Goal: Information Seeking & Learning: Learn about a topic

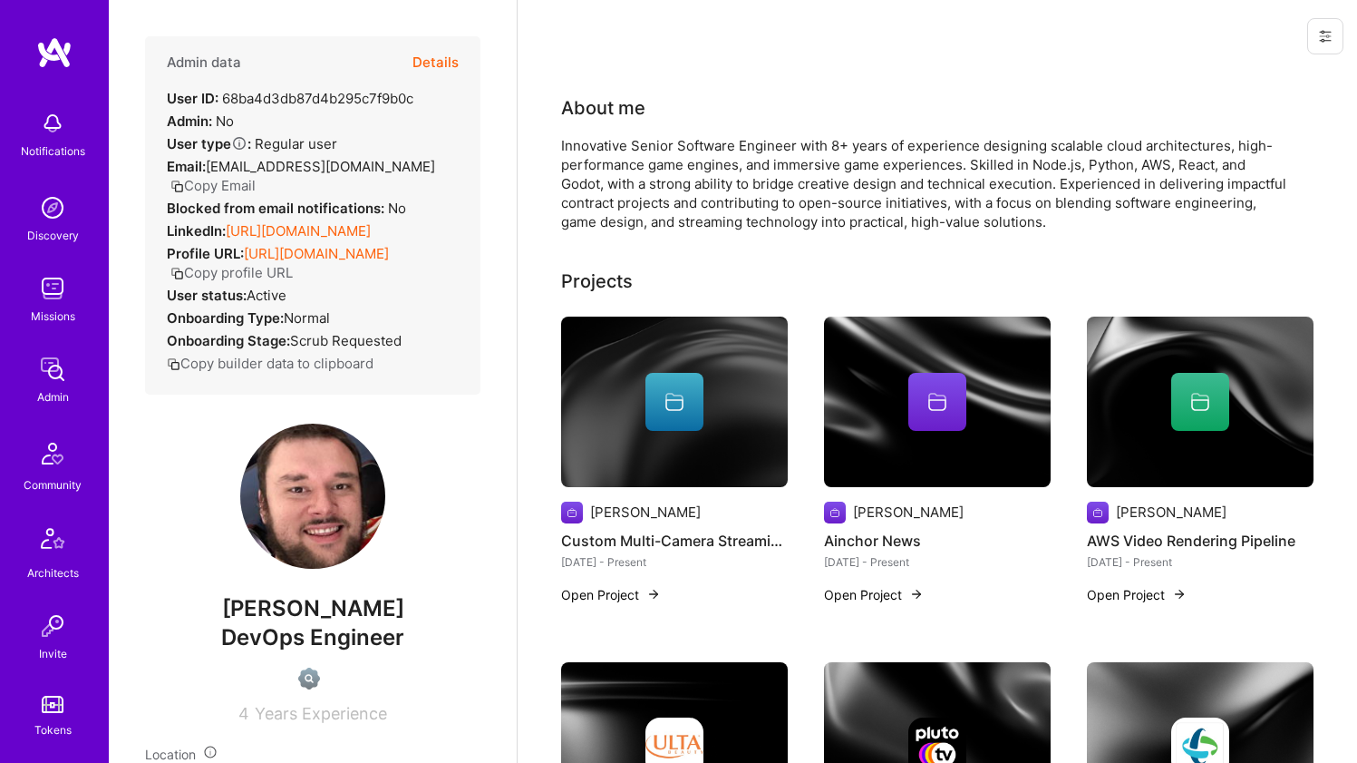
scroll to position [539, 0]
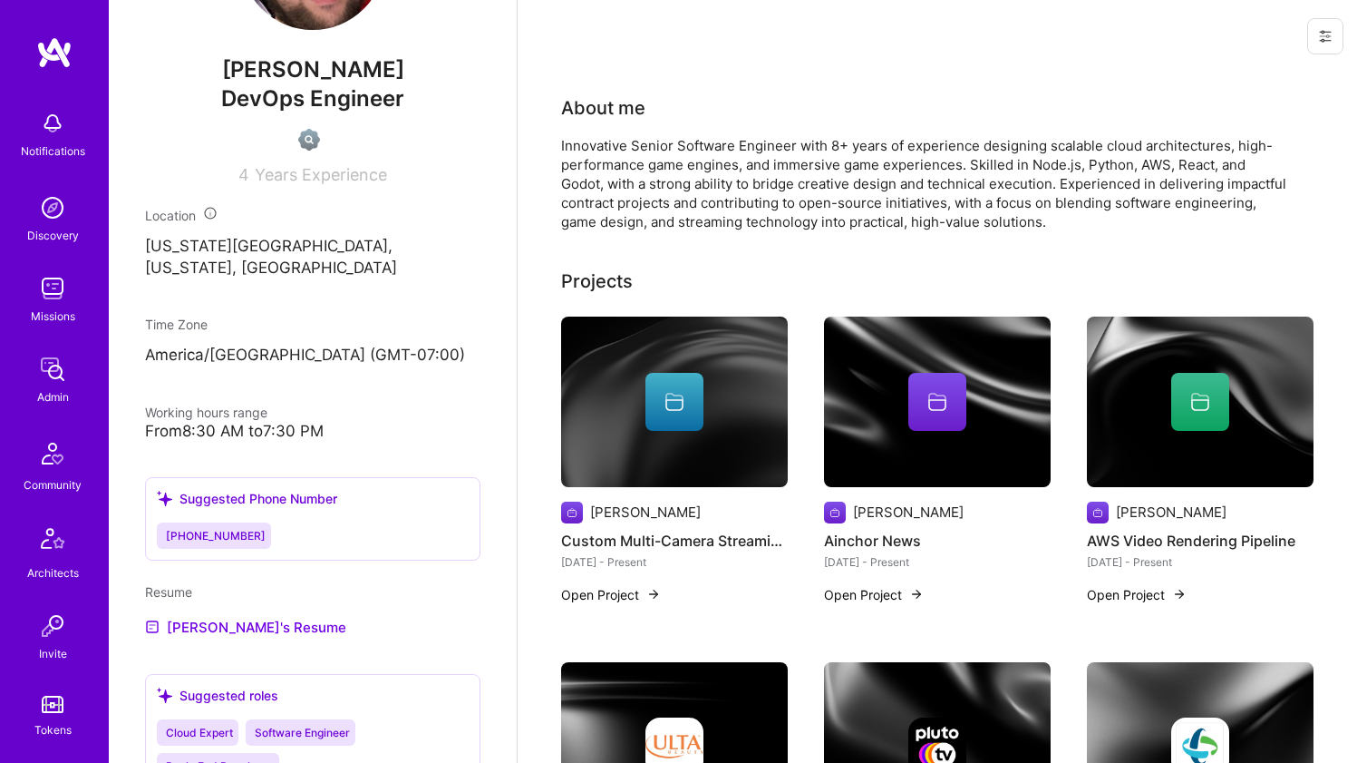
click at [618, 163] on div "Innovative Senior Software Engineer with 8+ years of experience designing scala…" at bounding box center [923, 183] width 725 height 95
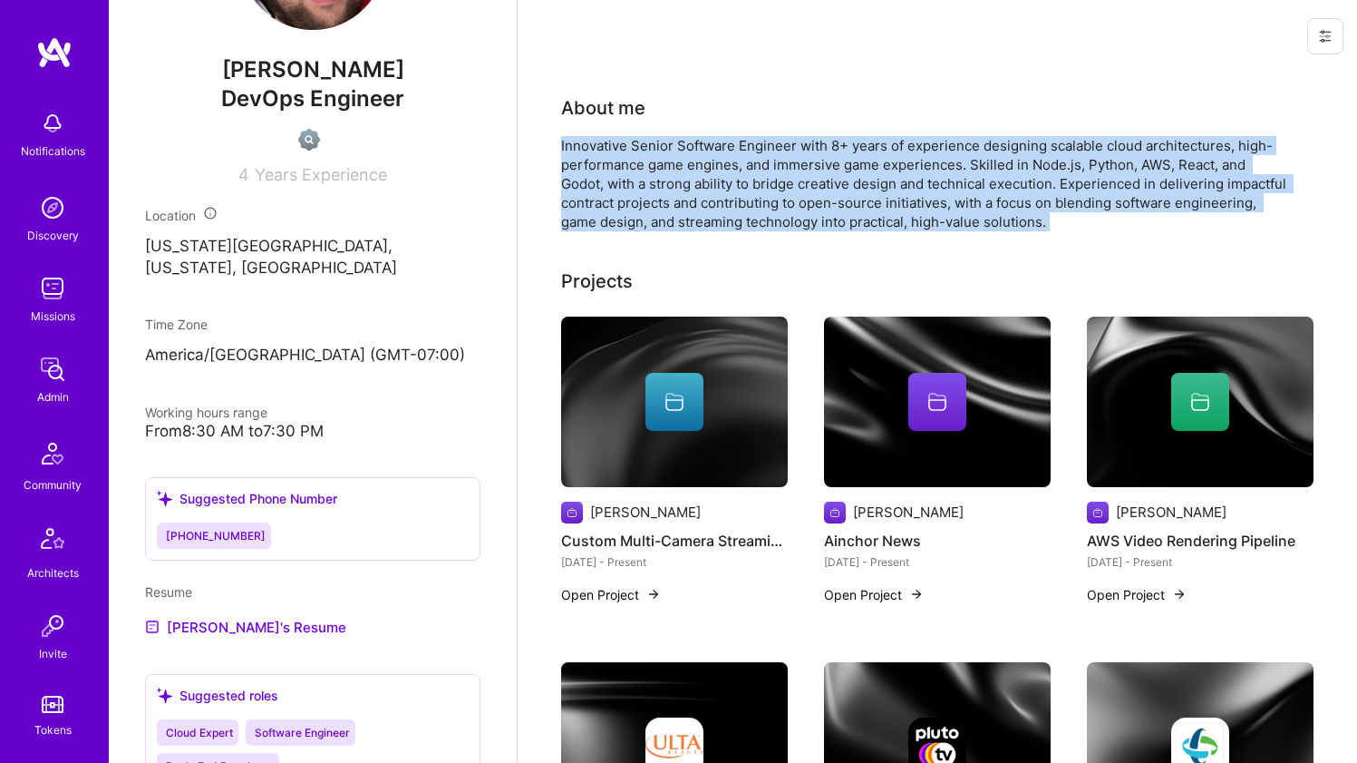
click at [618, 163] on div "Innovative Senior Software Engineer with 8+ years of experience designing scala…" at bounding box center [923, 183] width 725 height 95
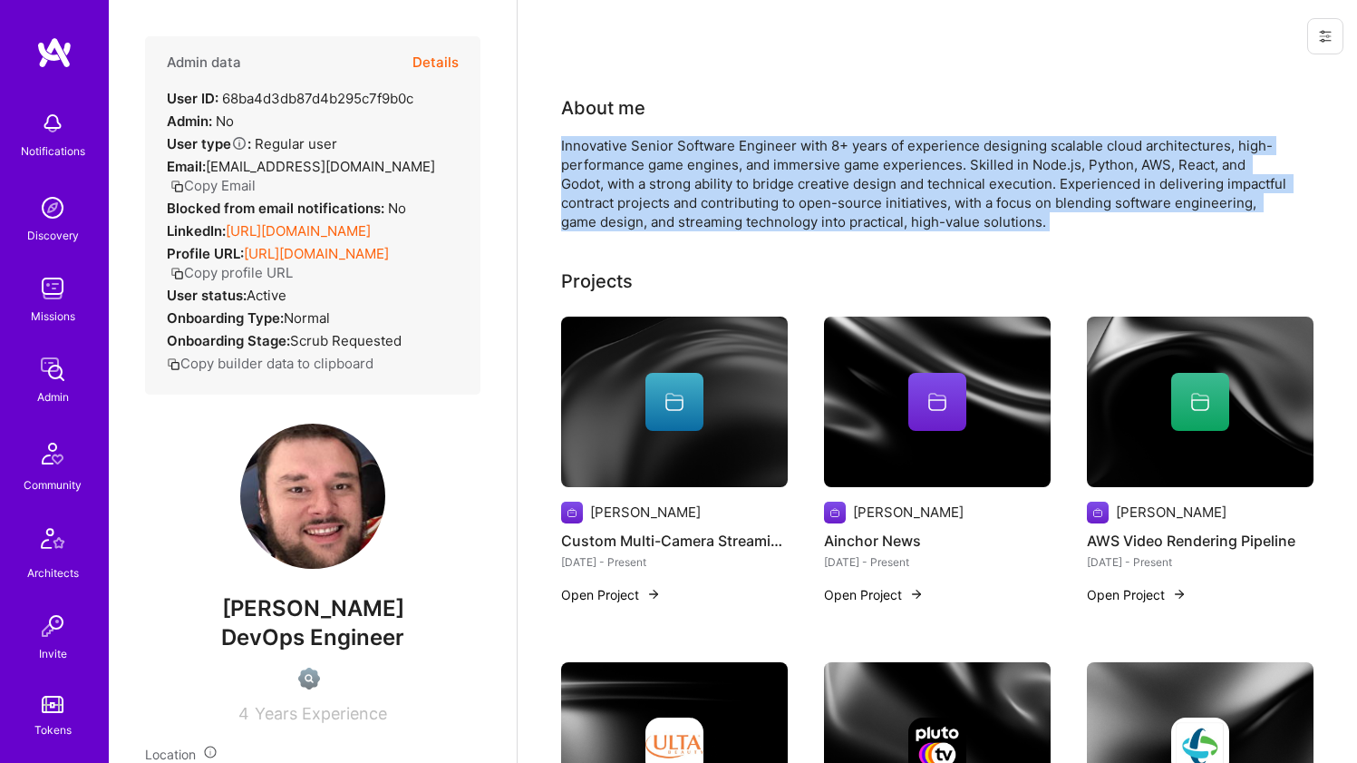
click at [635, 150] on div "Innovative Senior Software Engineer with 8+ years of experience designing scala…" at bounding box center [923, 183] width 725 height 95
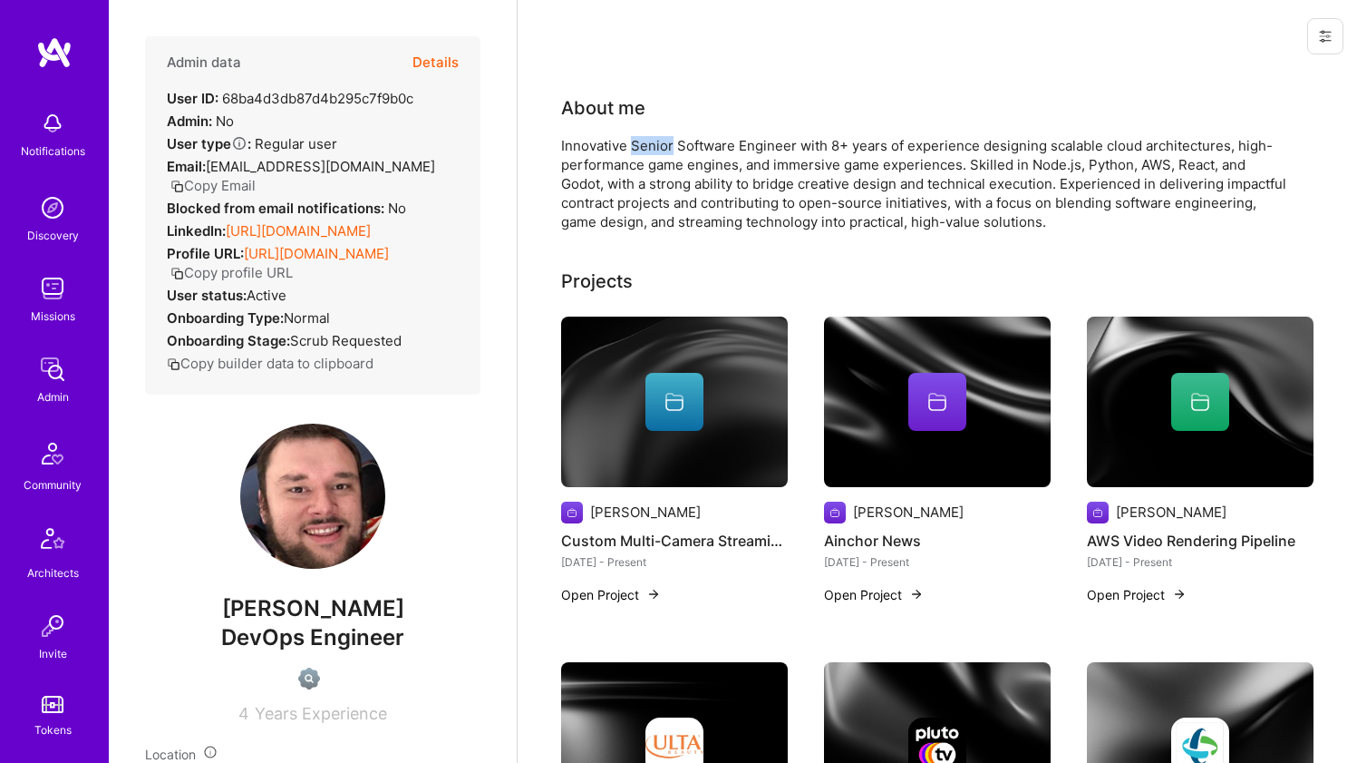
click at [635, 150] on div "Innovative Senior Software Engineer with 8+ years of experience designing scala…" at bounding box center [923, 183] width 725 height 95
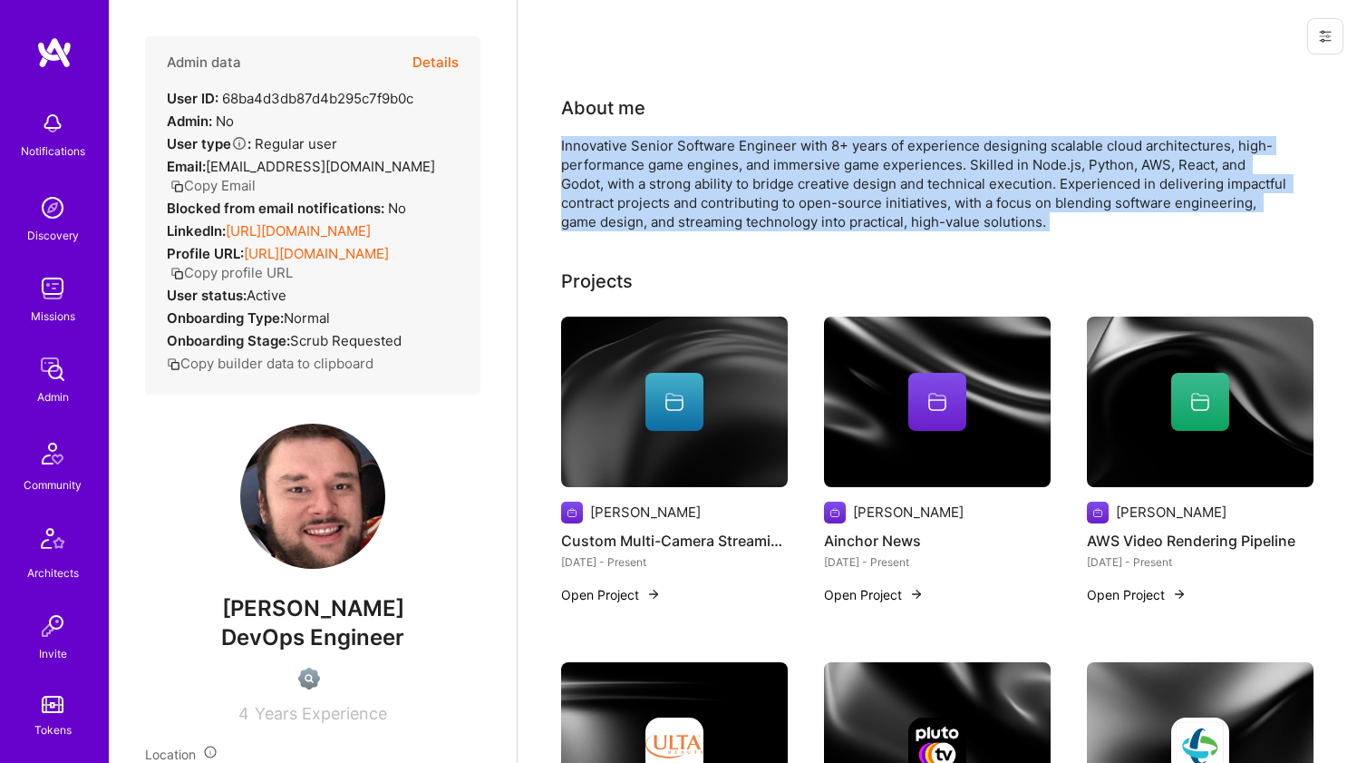
click at [635, 150] on div "Innovative Senior Software Engineer with 8+ years of experience designing scala…" at bounding box center [923, 183] width 725 height 95
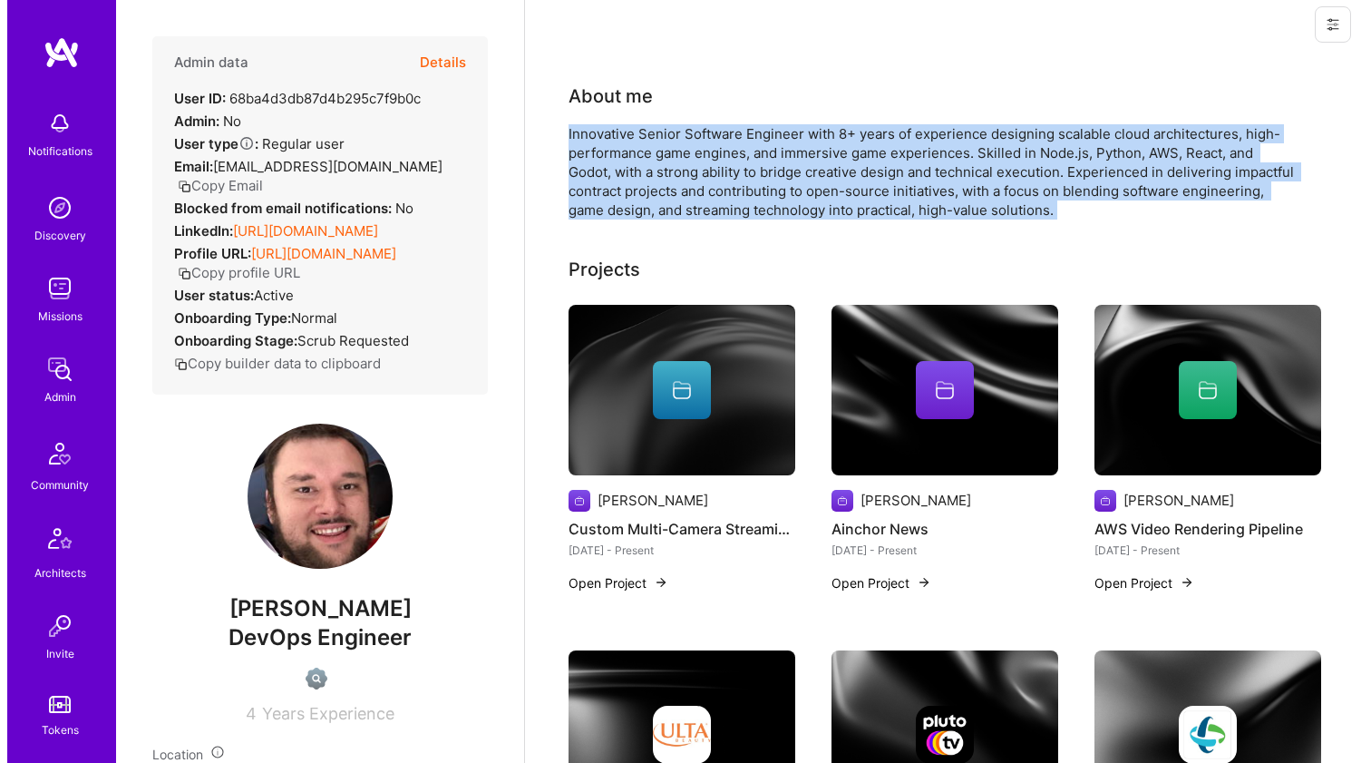
scroll to position [40, 0]
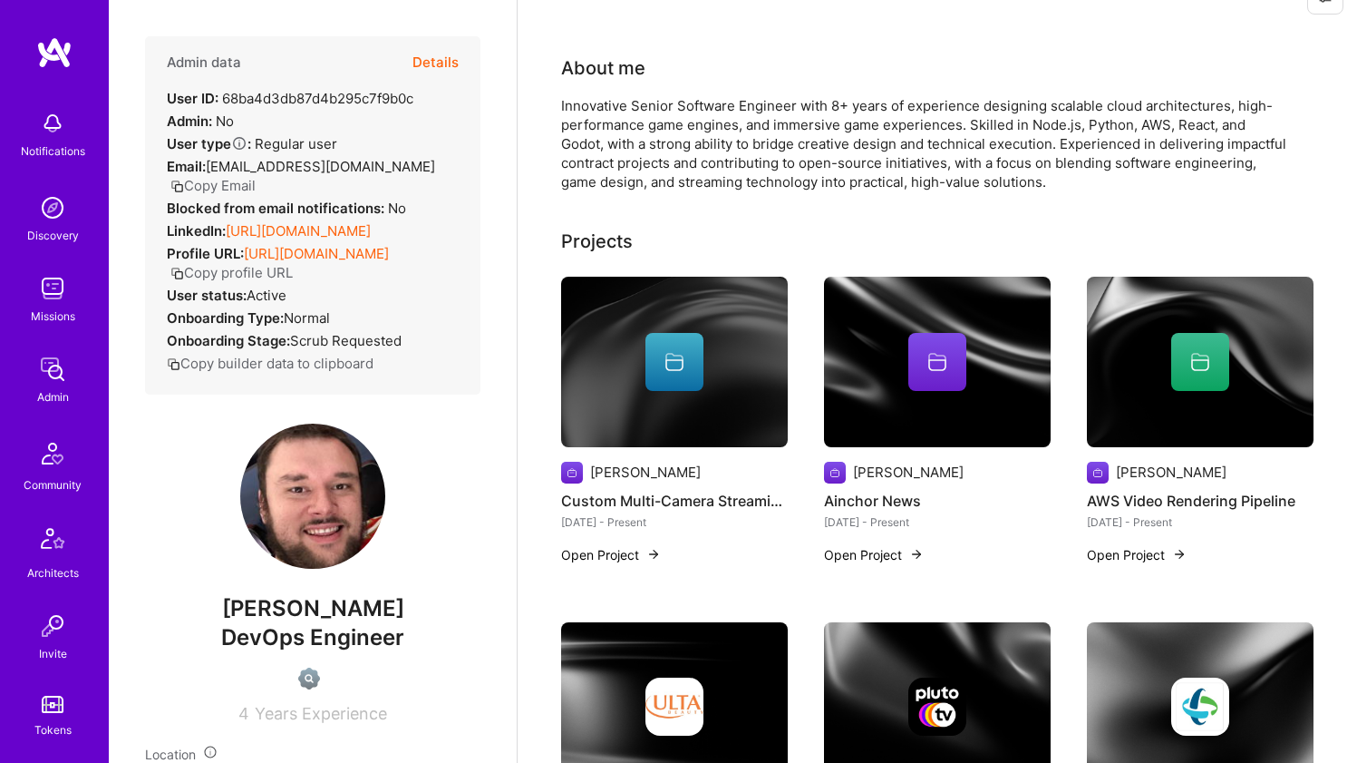
click at [587, 348] on div at bounding box center [674, 362] width 227 height 58
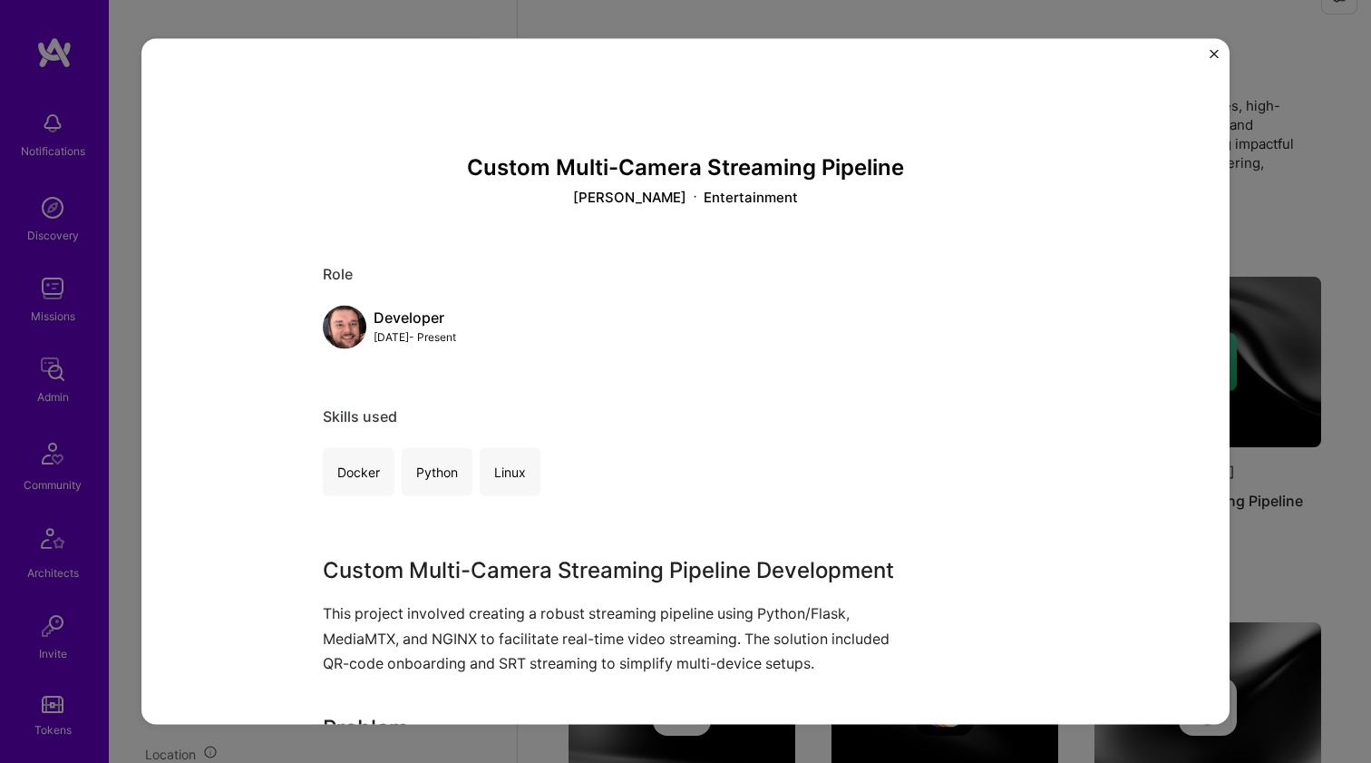
scroll to position [292, 0]
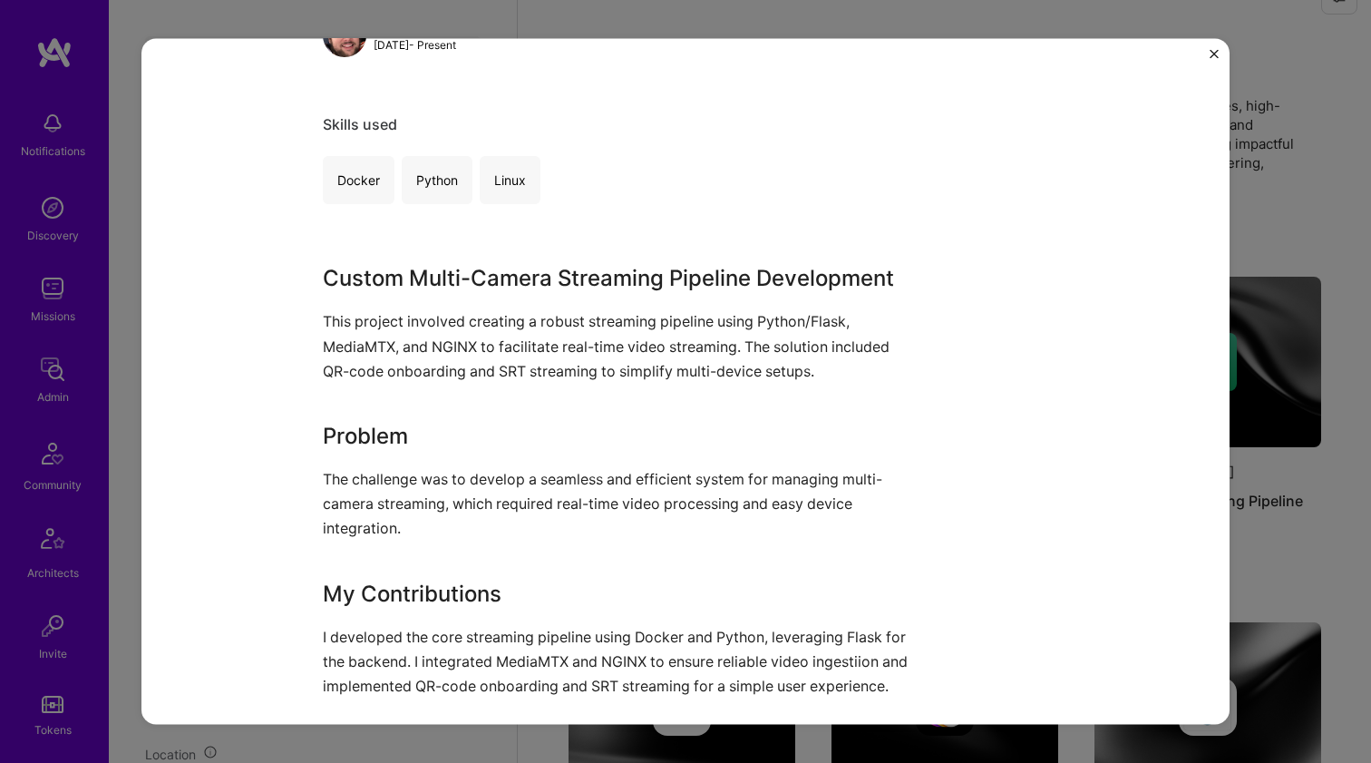
click at [481, 319] on p "This project involved creating a robust streaming pipeline using Python/Flask, …" at bounding box center [617, 346] width 589 height 74
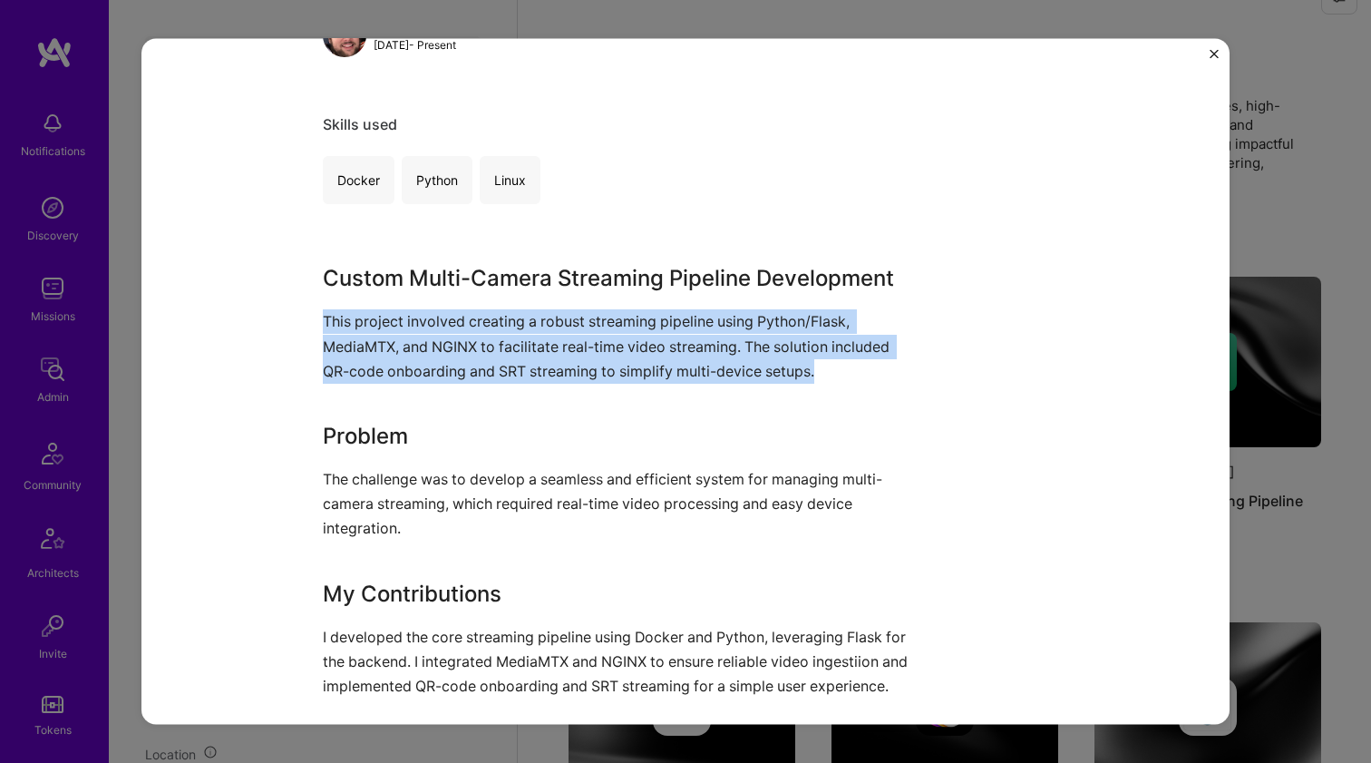
click at [481, 319] on p "This project involved creating a robust streaming pipeline using Python/Flask, …" at bounding box center [617, 346] width 589 height 74
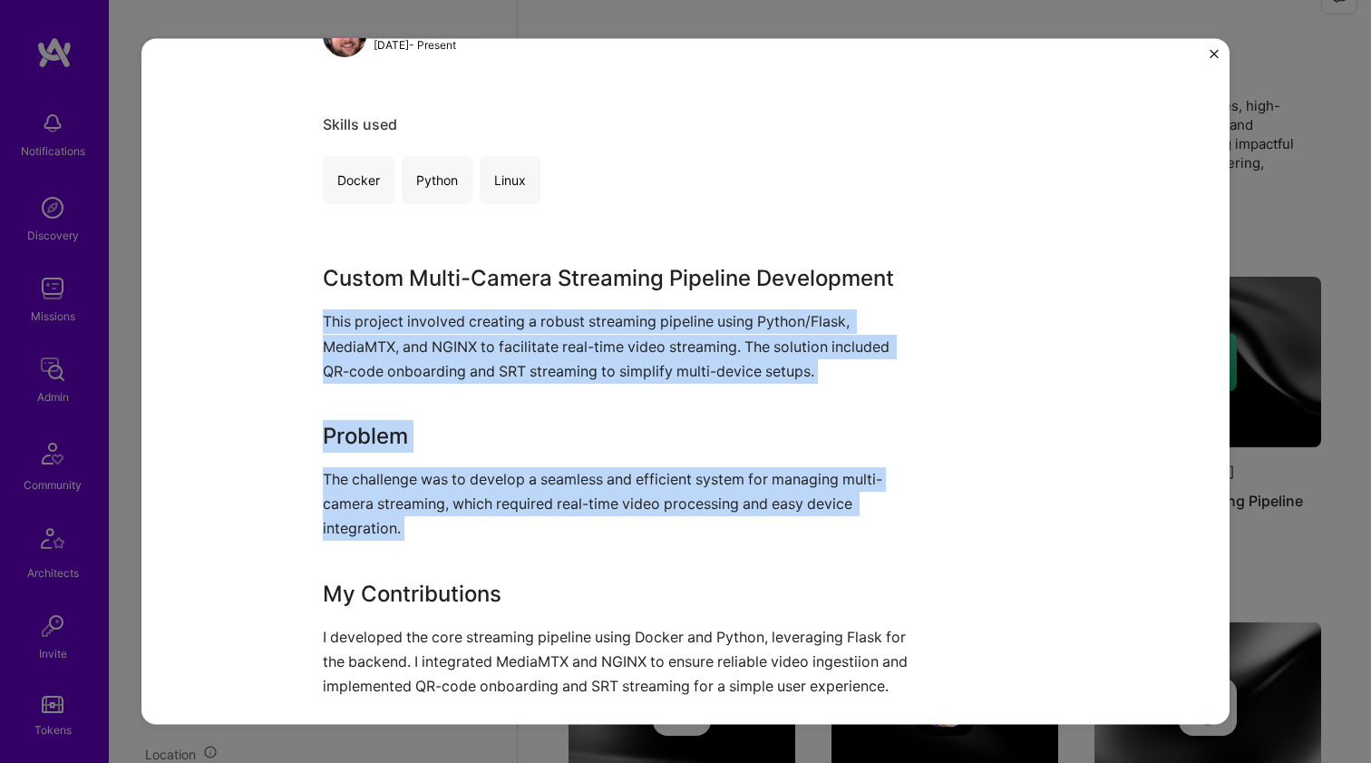
drag, startPoint x: 481, startPoint y: 319, endPoint x: 727, endPoint y: 471, distance: 288.6
click at [726, 471] on div "Custom Multi-Camera Streaming Pipeline Development This project involved creati…" at bounding box center [617, 571] width 589 height 618
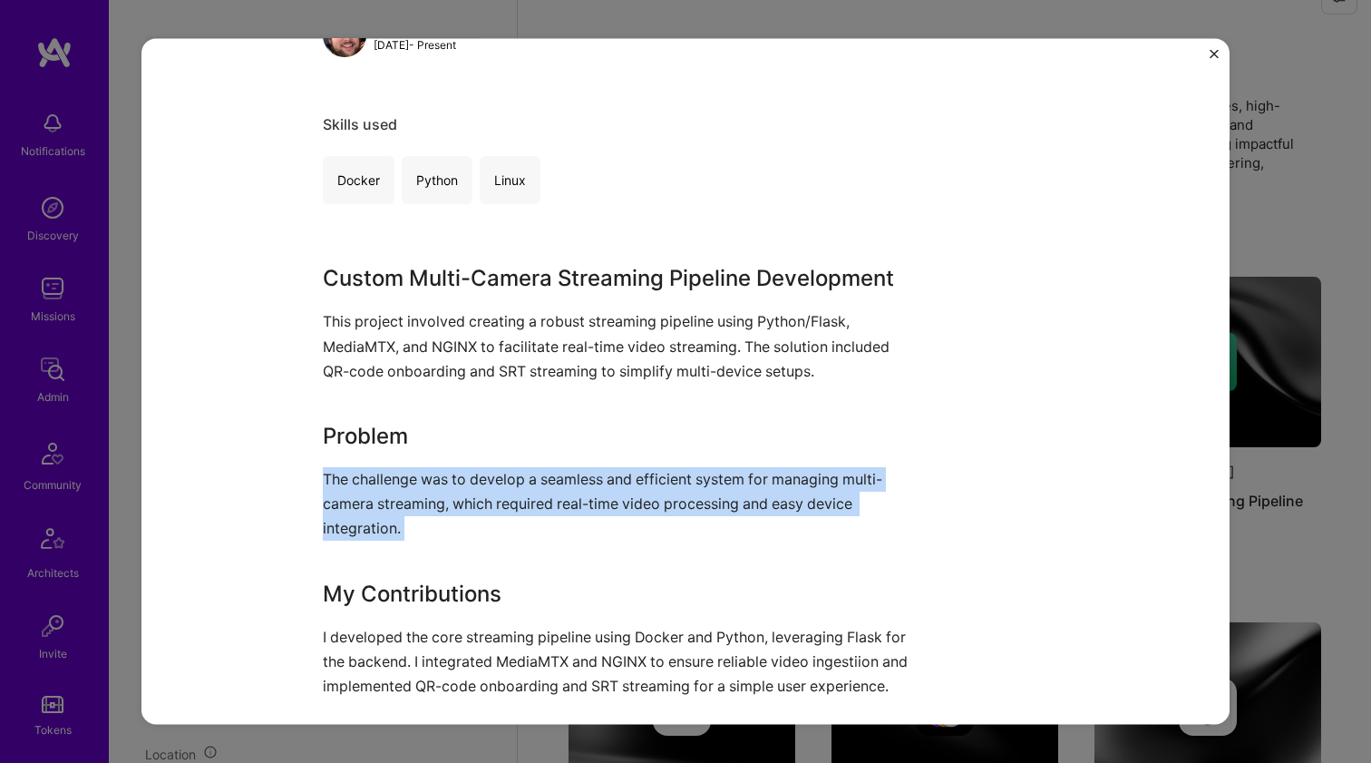
click at [727, 470] on p "The challenge was to develop a seamless and efficient system for managing multi…" at bounding box center [617, 503] width 589 height 74
drag, startPoint x: 727, startPoint y: 470, endPoint x: 738, endPoint y: 374, distance: 95.8
click at [738, 374] on div "Custom Multi-Camera Streaming Pipeline Development This project involved creati…" at bounding box center [617, 571] width 589 height 618
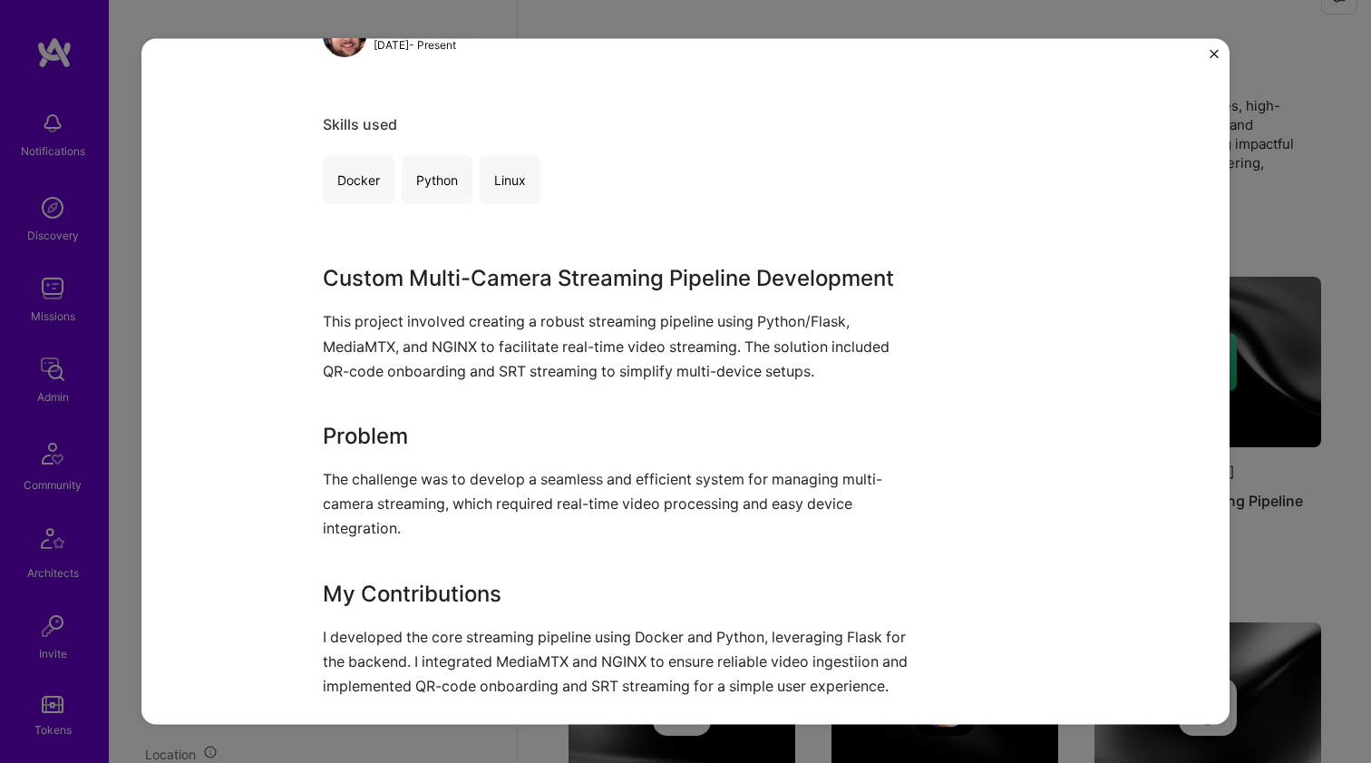
click at [738, 374] on p "This project involved creating a robust streaming pipeline using Python/Flask, …" at bounding box center [617, 346] width 589 height 74
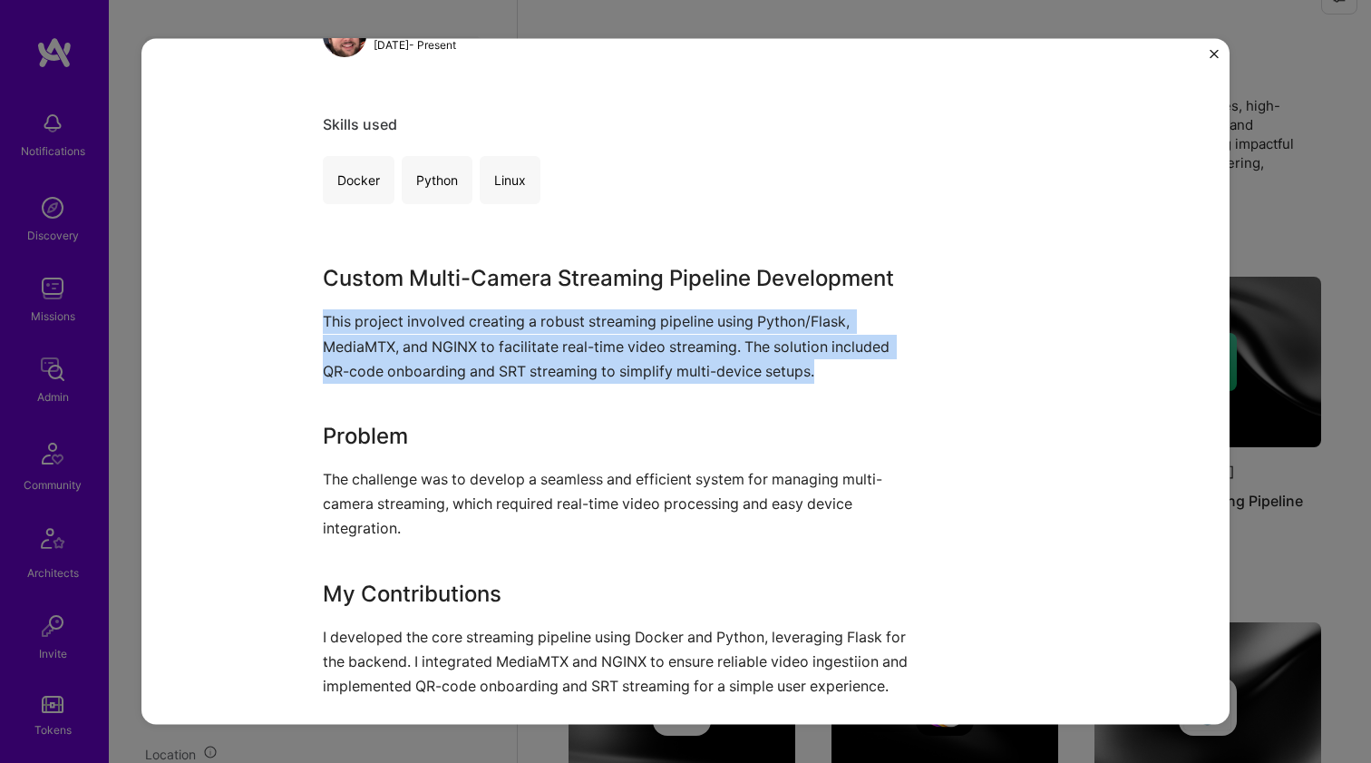
drag, startPoint x: 738, startPoint y: 374, endPoint x: 600, endPoint y: 491, distance: 180.8
click at [600, 491] on div "Custom Multi-Camera Streaming Pipeline Development This project involved creati…" at bounding box center [617, 571] width 589 height 618
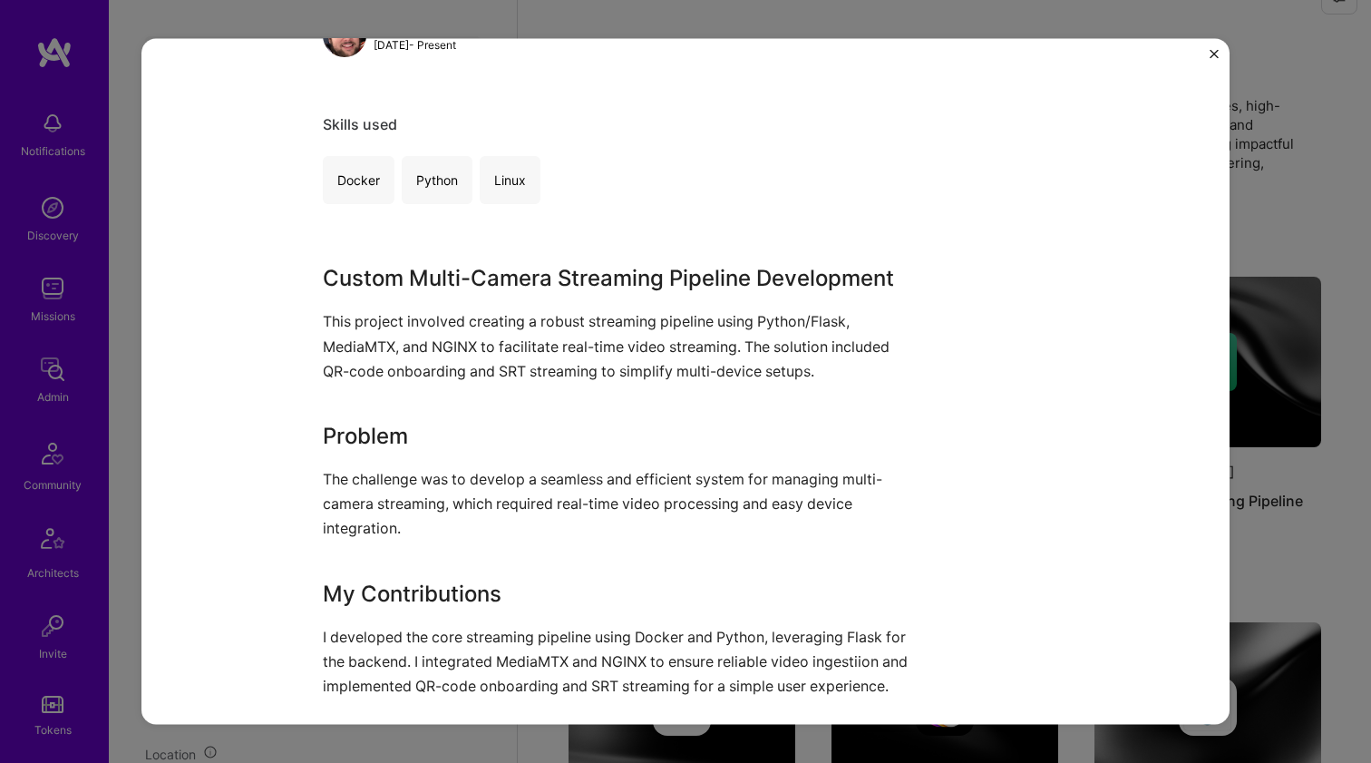
click at [598, 491] on p "The challenge was to develop a seamless and efficient system for managing multi…" at bounding box center [617, 503] width 589 height 74
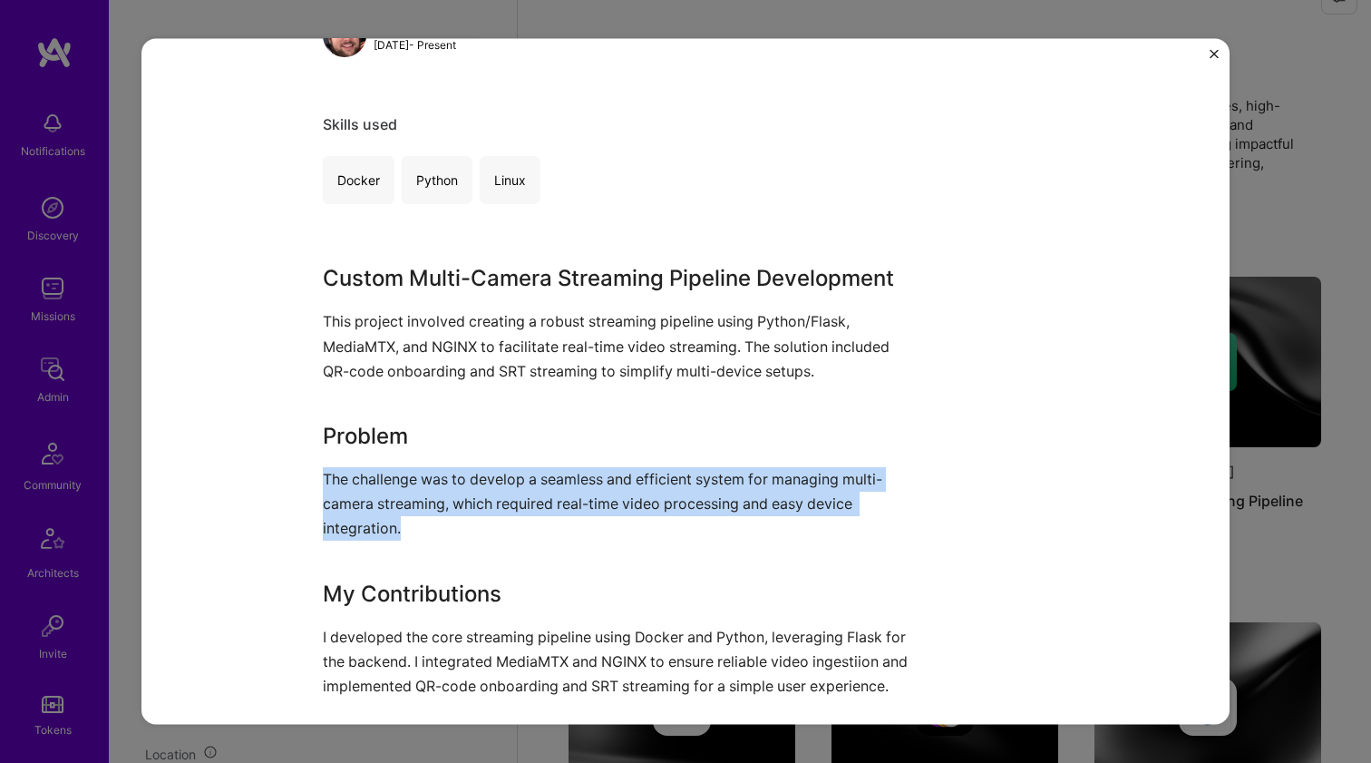
drag, startPoint x: 598, startPoint y: 491, endPoint x: 602, endPoint y: 424, distance: 66.3
click at [598, 490] on p "The challenge was to develop a seamless and efficient system for managing multi…" at bounding box center [617, 503] width 589 height 74
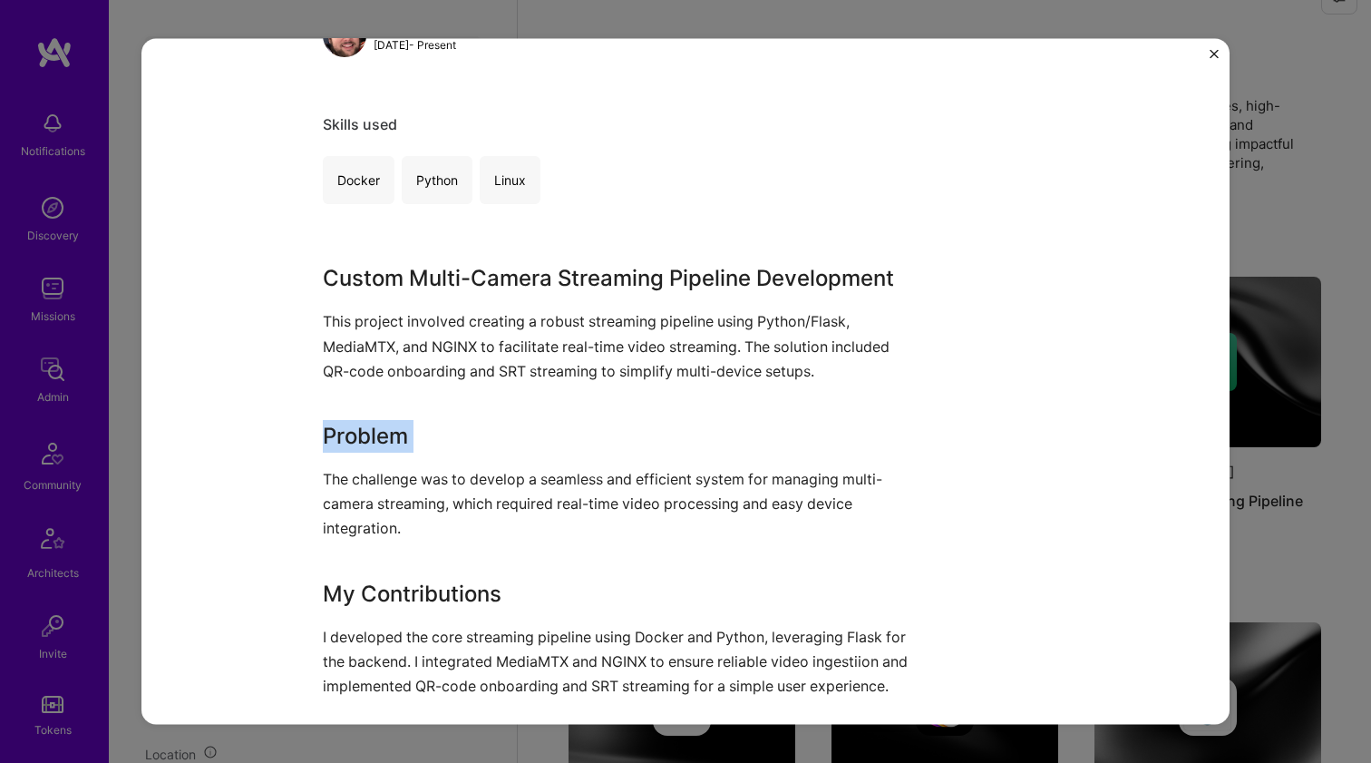
drag, startPoint x: 602, startPoint y: 424, endPoint x: 607, endPoint y: 385, distance: 39.2
click at [607, 389] on div "Custom Multi-Camera Streaming Pipeline Development This project involved creati…" at bounding box center [617, 571] width 589 height 618
click at [615, 338] on p "This project involved creating a robust streaming pipeline using Python/Flask, …" at bounding box center [617, 346] width 589 height 74
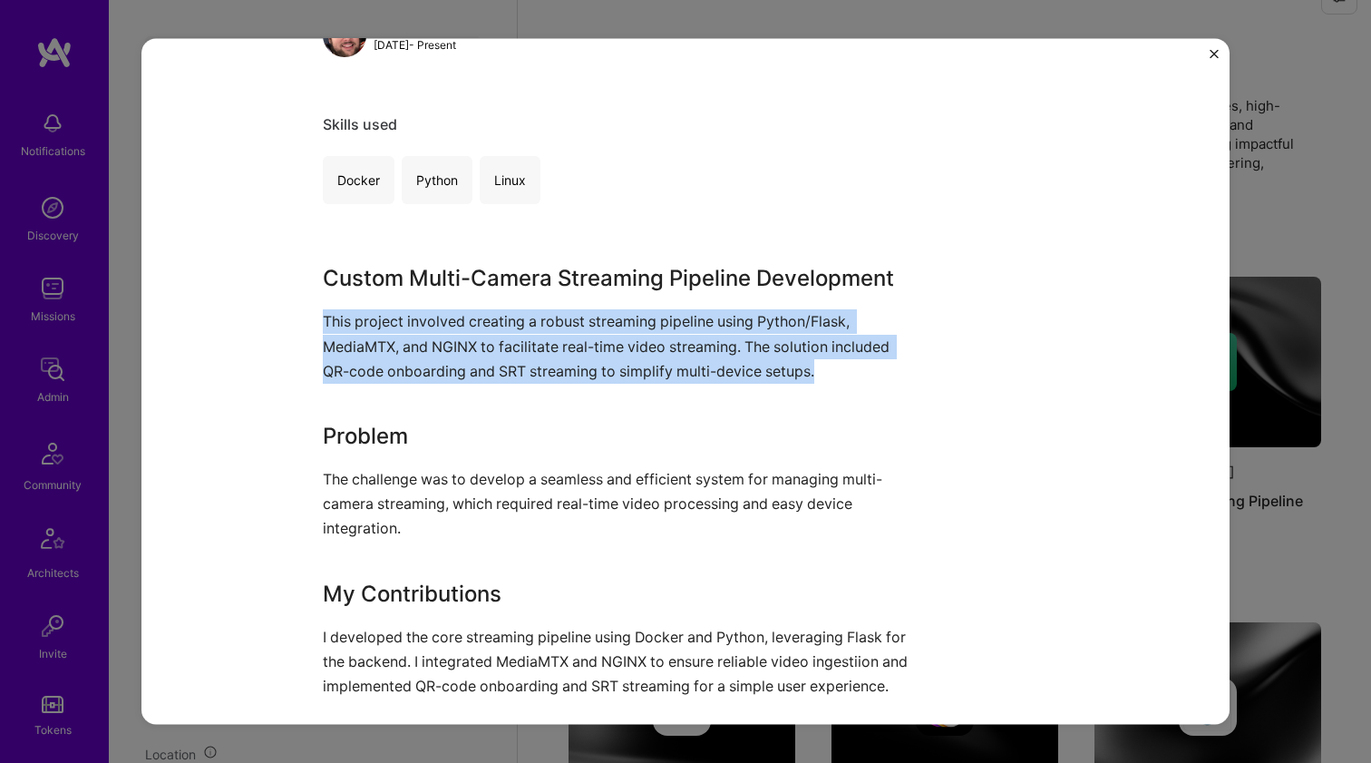
drag, startPoint x: 615, startPoint y: 338, endPoint x: 534, endPoint y: 471, distance: 155.0
click at [534, 471] on div "Custom Multi-Camera Streaming Pipeline Development This project involved creati…" at bounding box center [617, 571] width 589 height 618
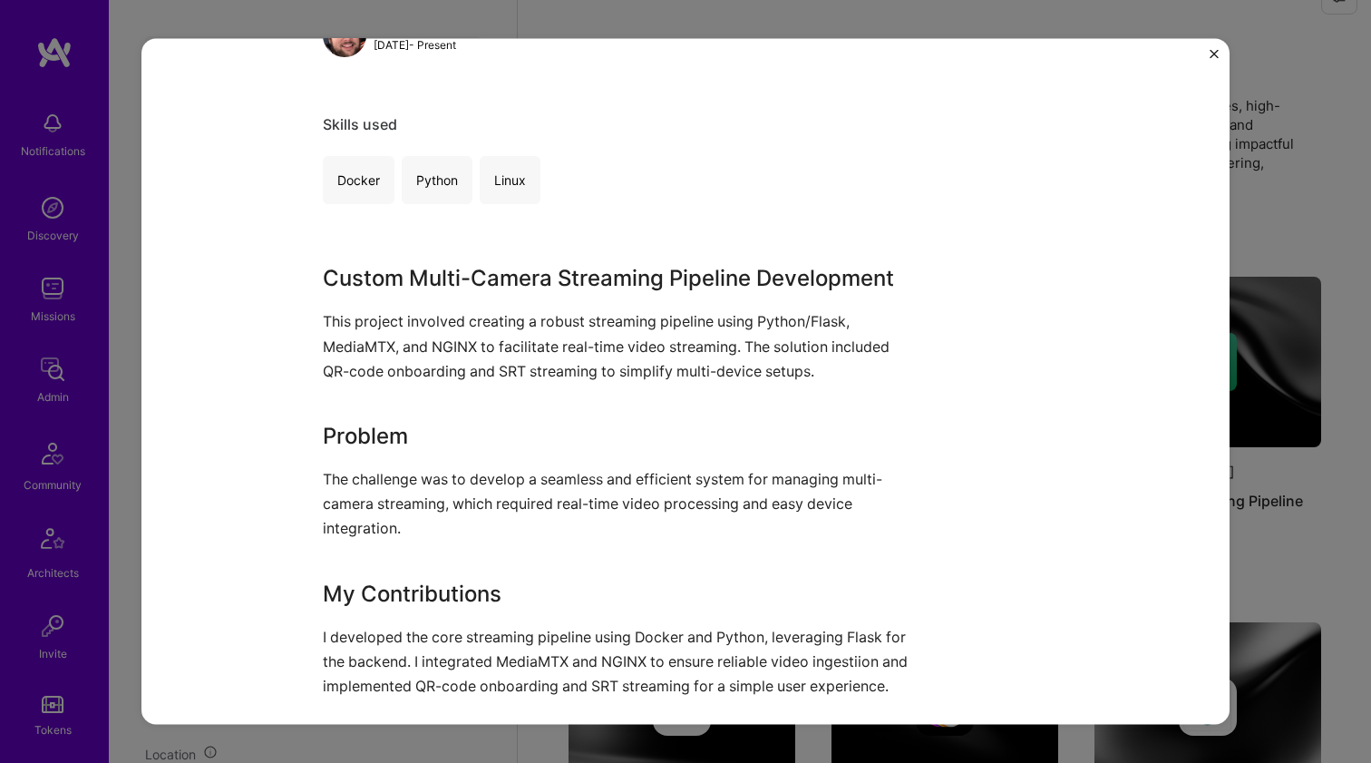
click at [534, 471] on p "The challenge was to develop a seamless and efficient system for managing multi…" at bounding box center [617, 503] width 589 height 74
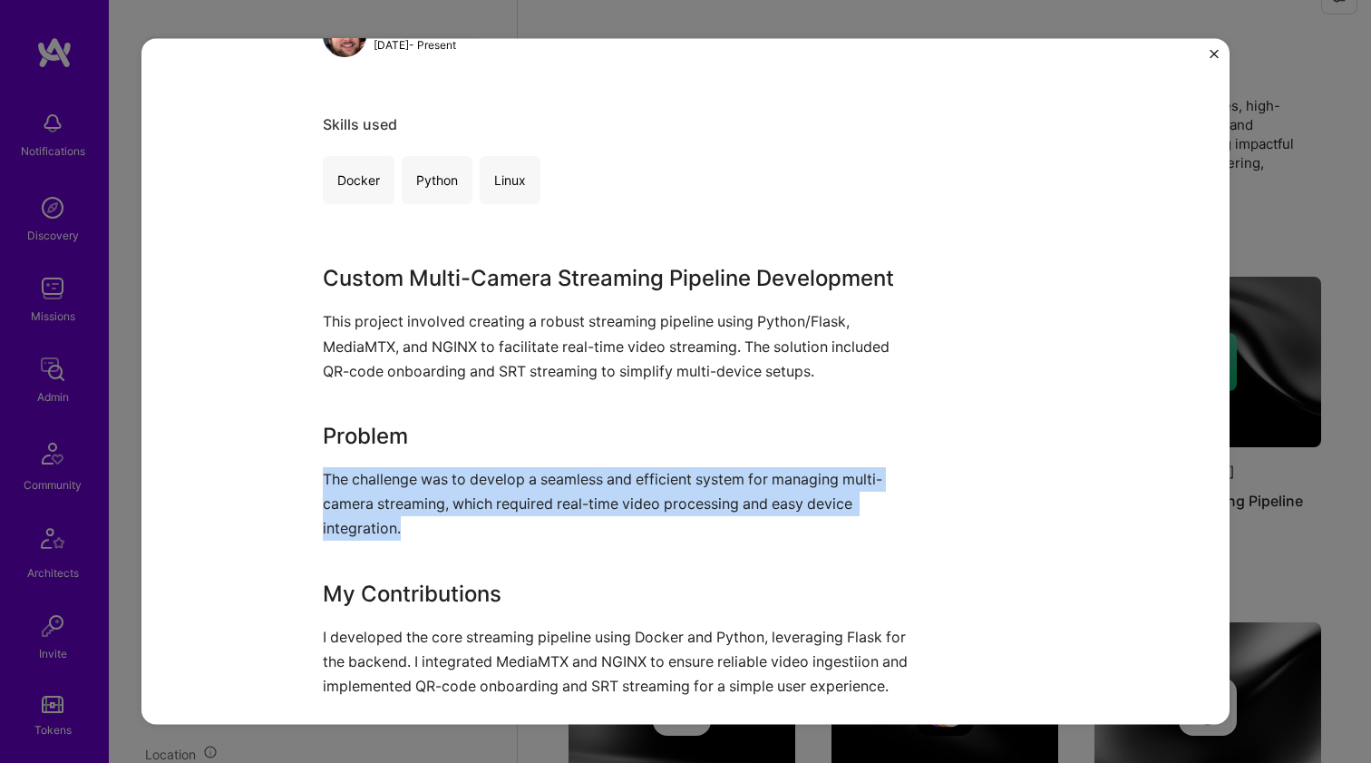
drag, startPoint x: 534, startPoint y: 471, endPoint x: 549, endPoint y: 417, distance: 55.4
click at [549, 417] on div "Custom Multi-Camera Streaming Pipeline Development This project involved creati…" at bounding box center [617, 571] width 589 height 618
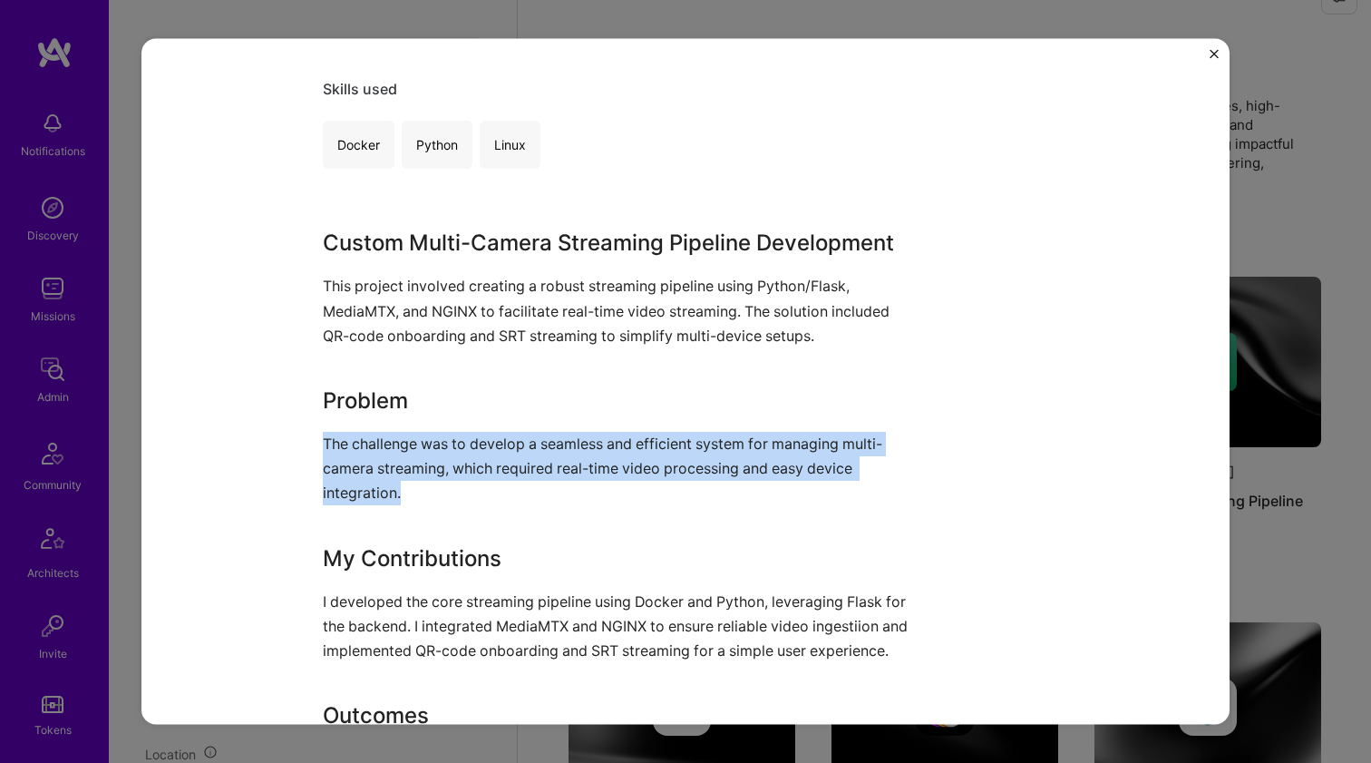
scroll to position [350, 0]
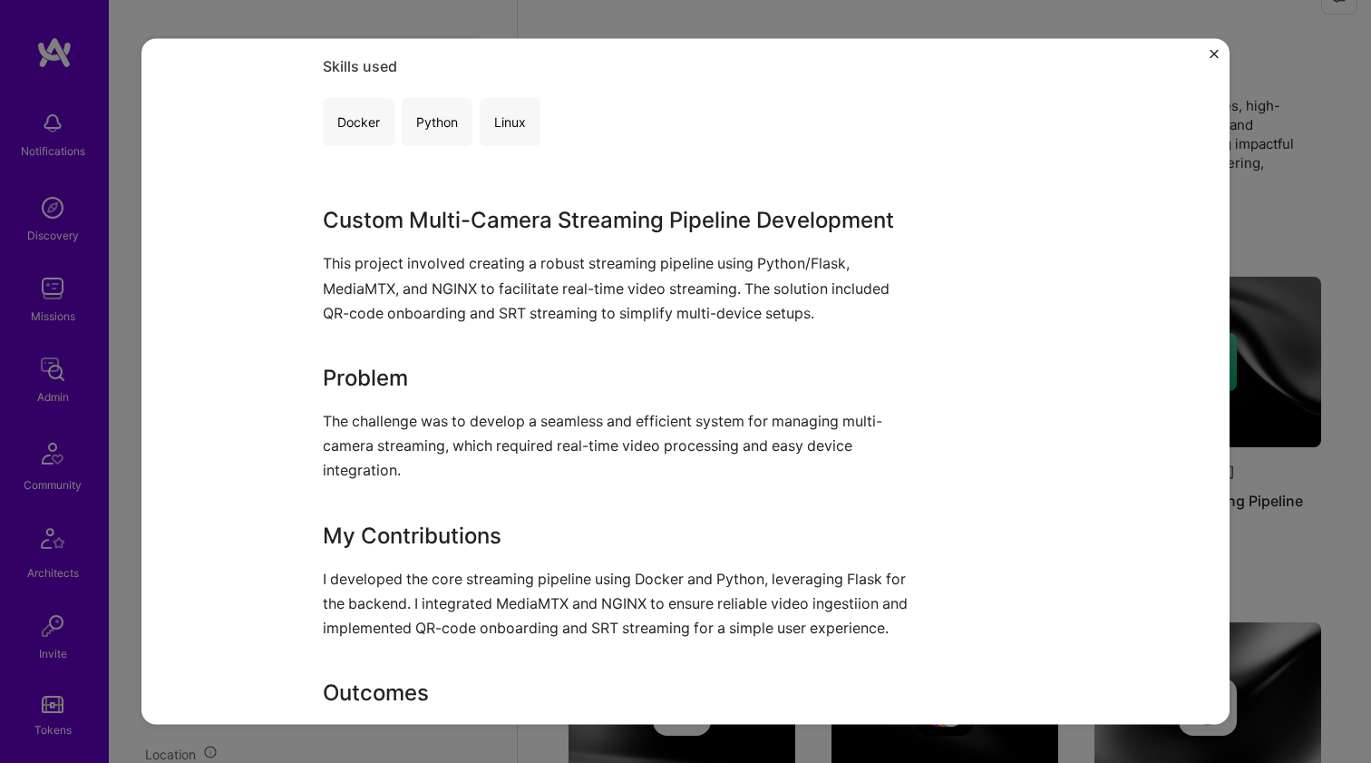
click at [459, 575] on p "I developed the core streaming pipeline using Docker and Python, leveraging Fla…" at bounding box center [617, 603] width 589 height 74
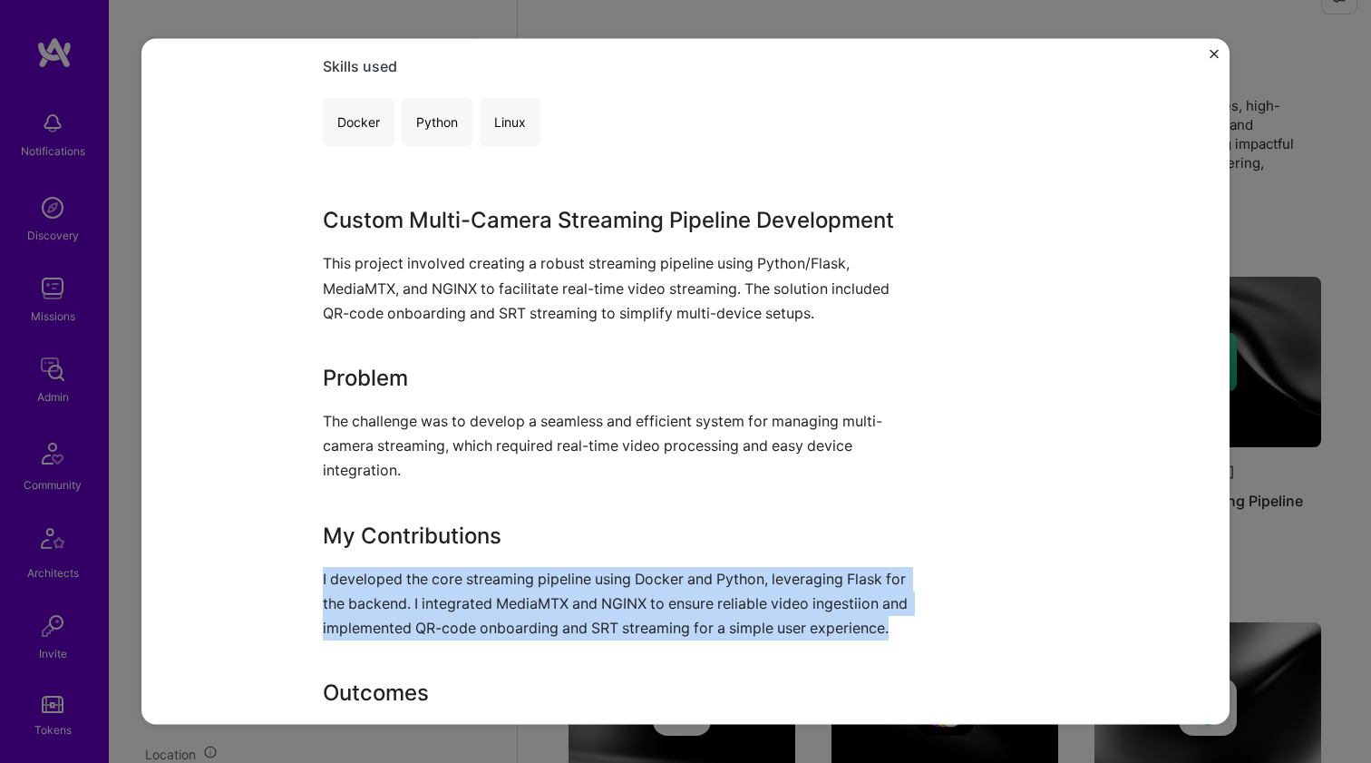
click at [459, 575] on p "I developed the core streaming pipeline using Docker and Python, leveraging Fla…" at bounding box center [617, 603] width 589 height 74
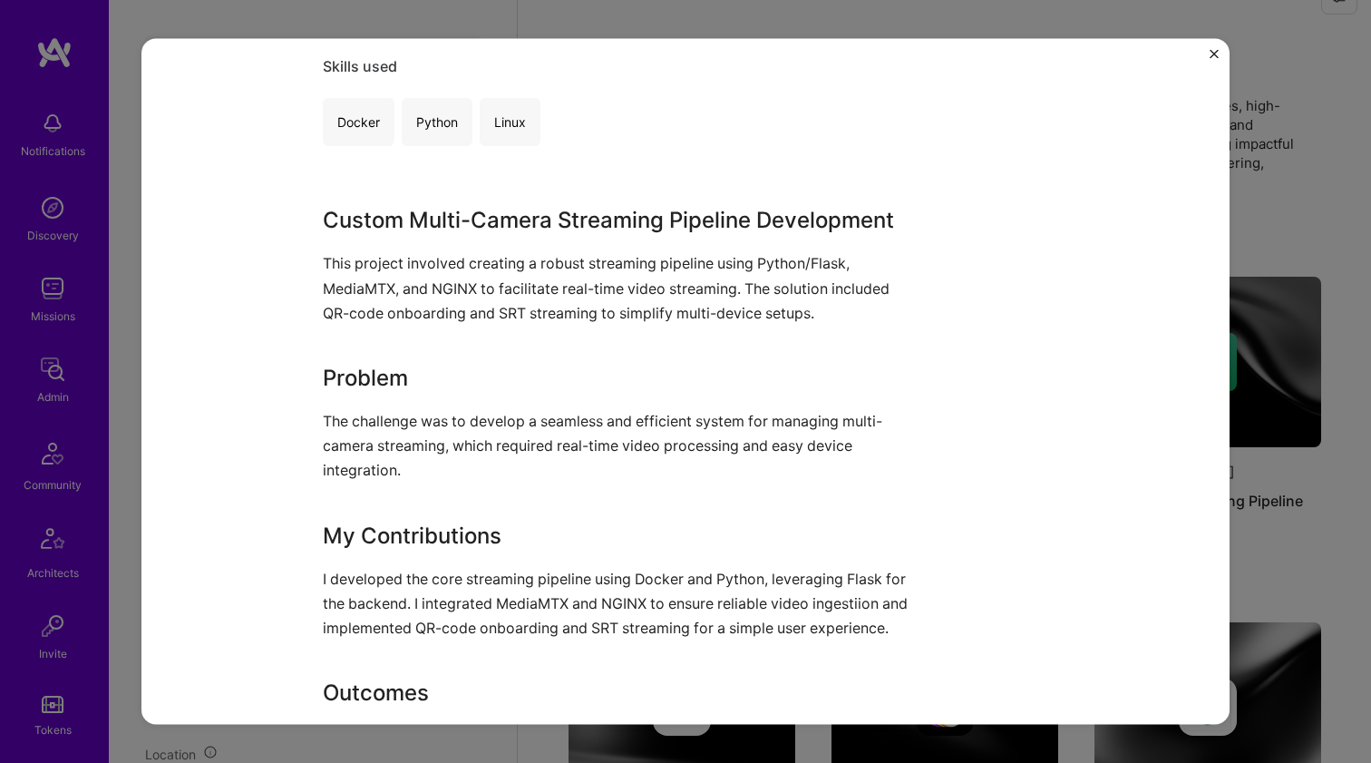
click at [505, 475] on p "The challenge was to develop a seamless and efficient system for managing multi…" at bounding box center [617, 445] width 589 height 74
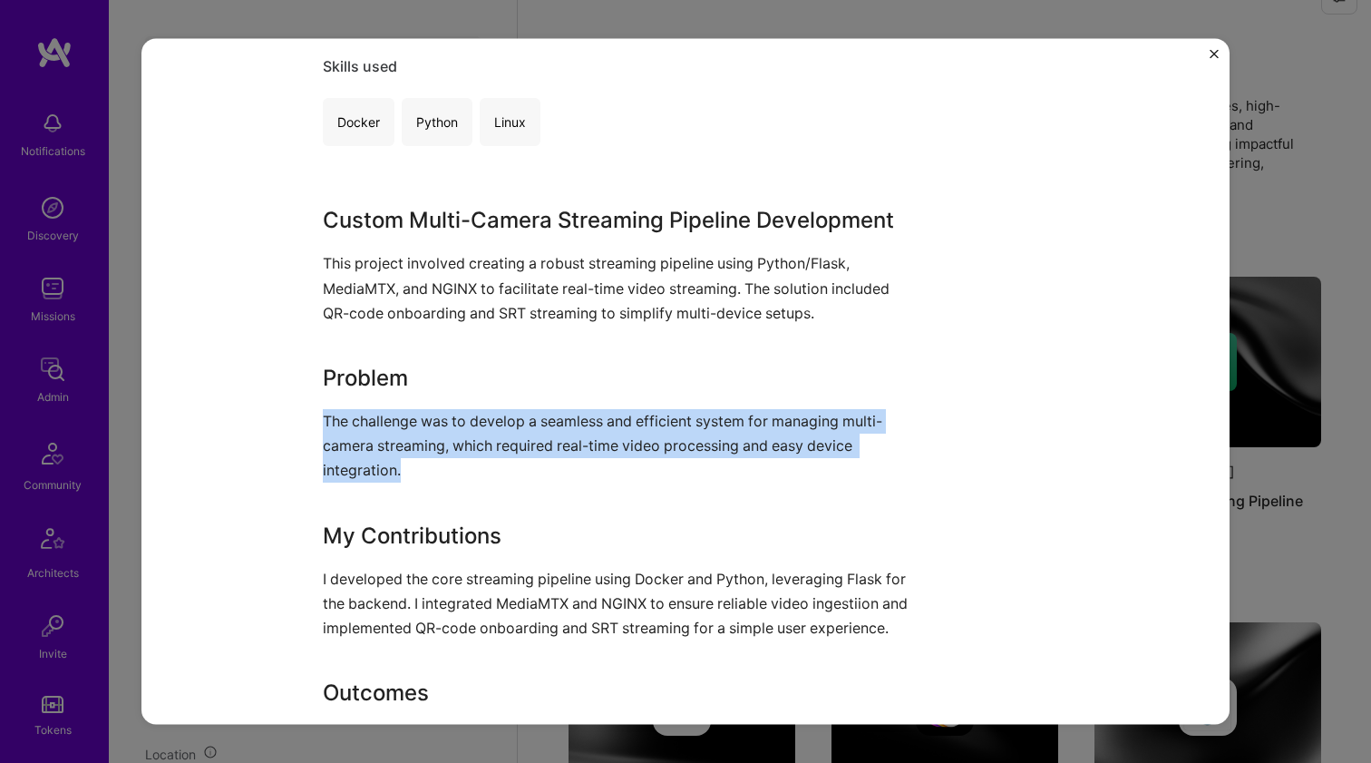
click at [505, 475] on p "The challenge was to develop a seamless and efficient system for managing multi…" at bounding box center [617, 445] width 589 height 74
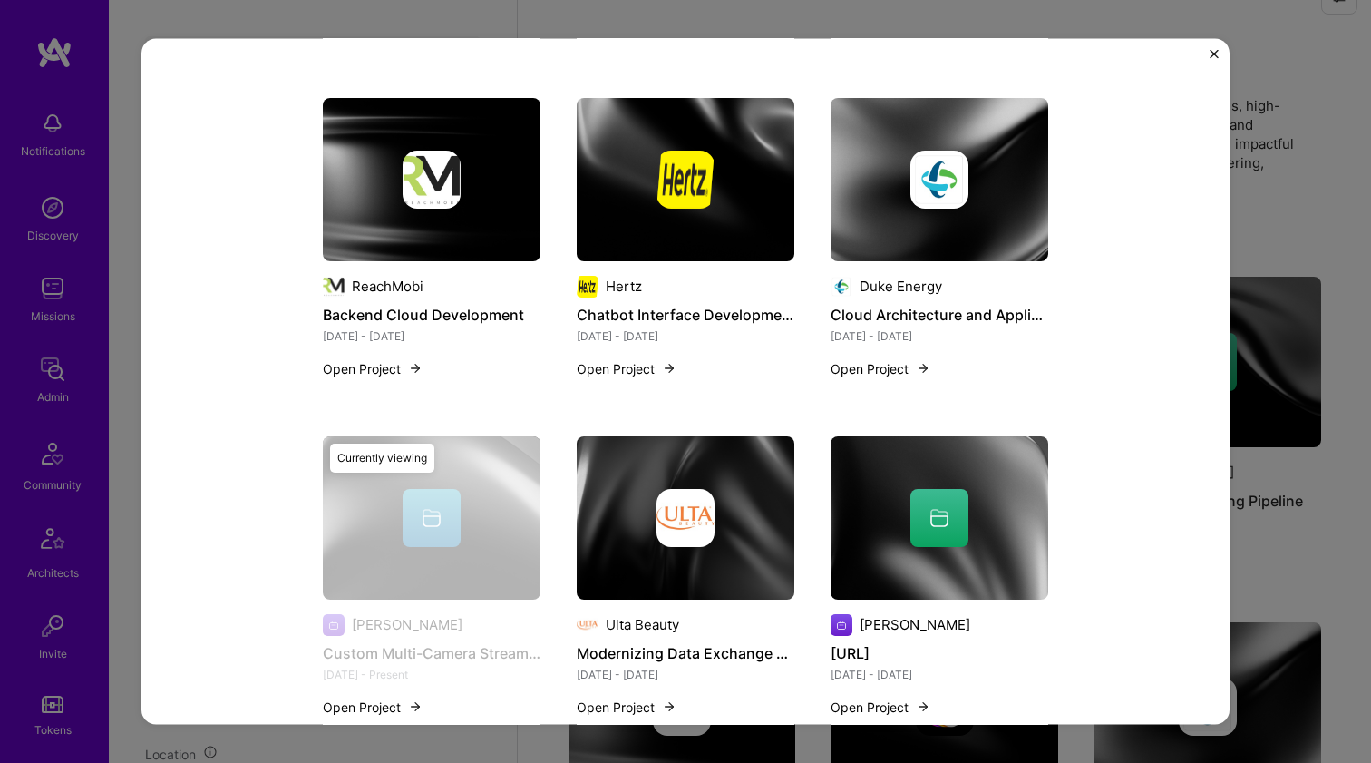
scroll to position [1641, 0]
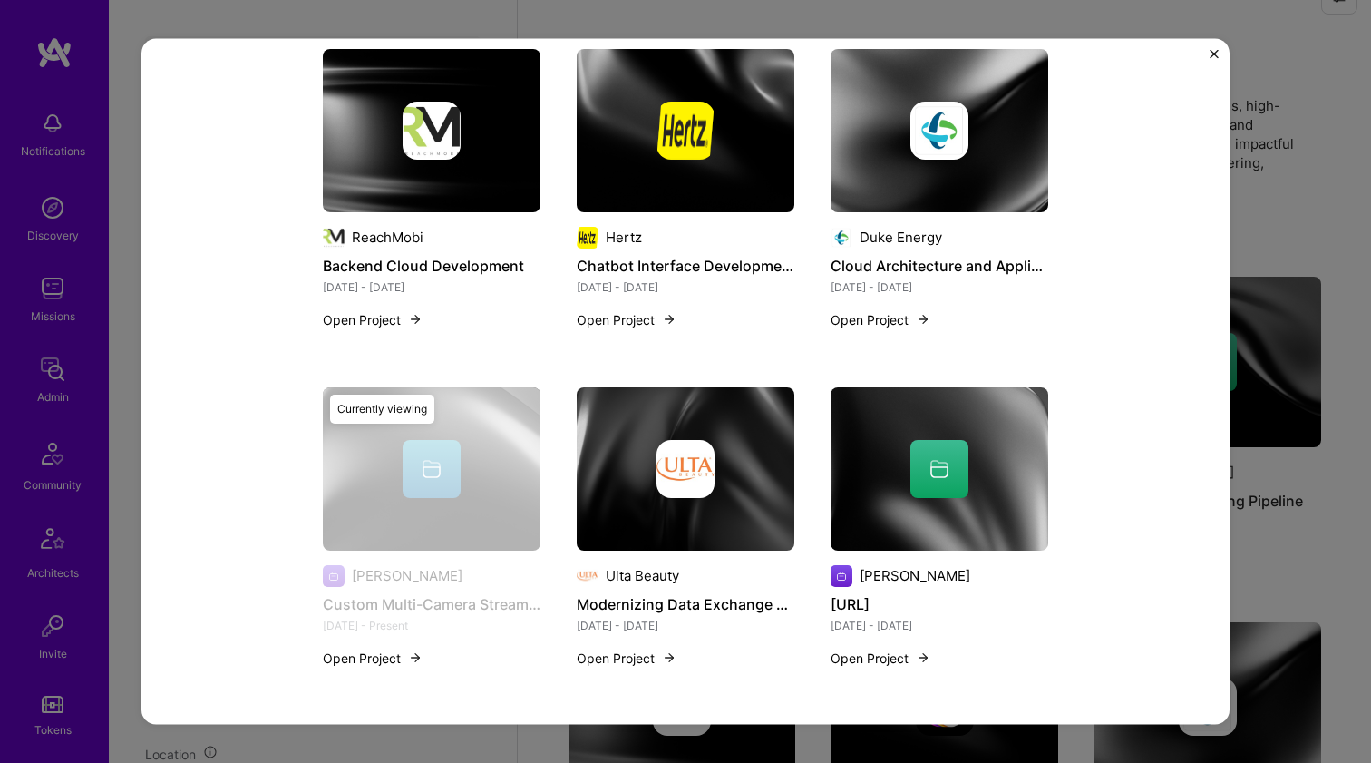
click at [638, 524] on img at bounding box center [686, 467] width 218 height 163
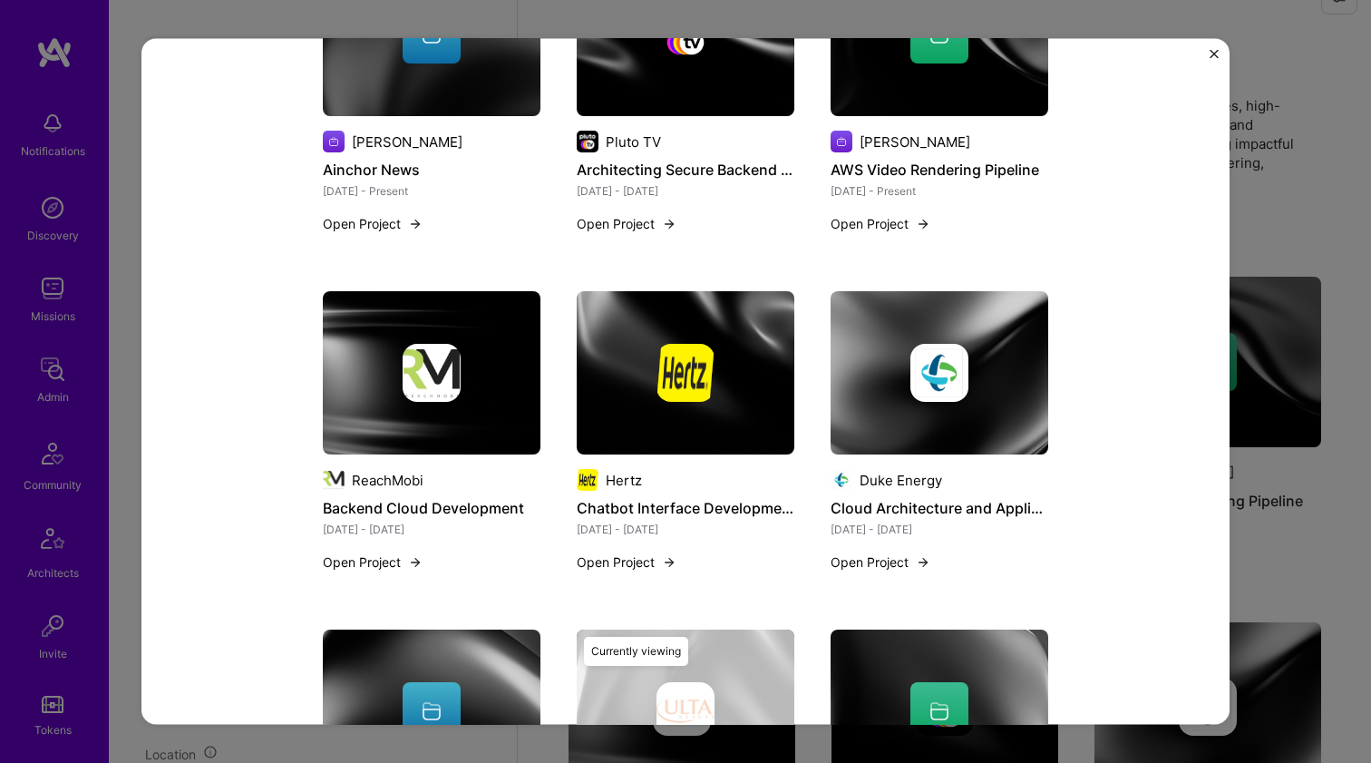
scroll to position [1108, 0]
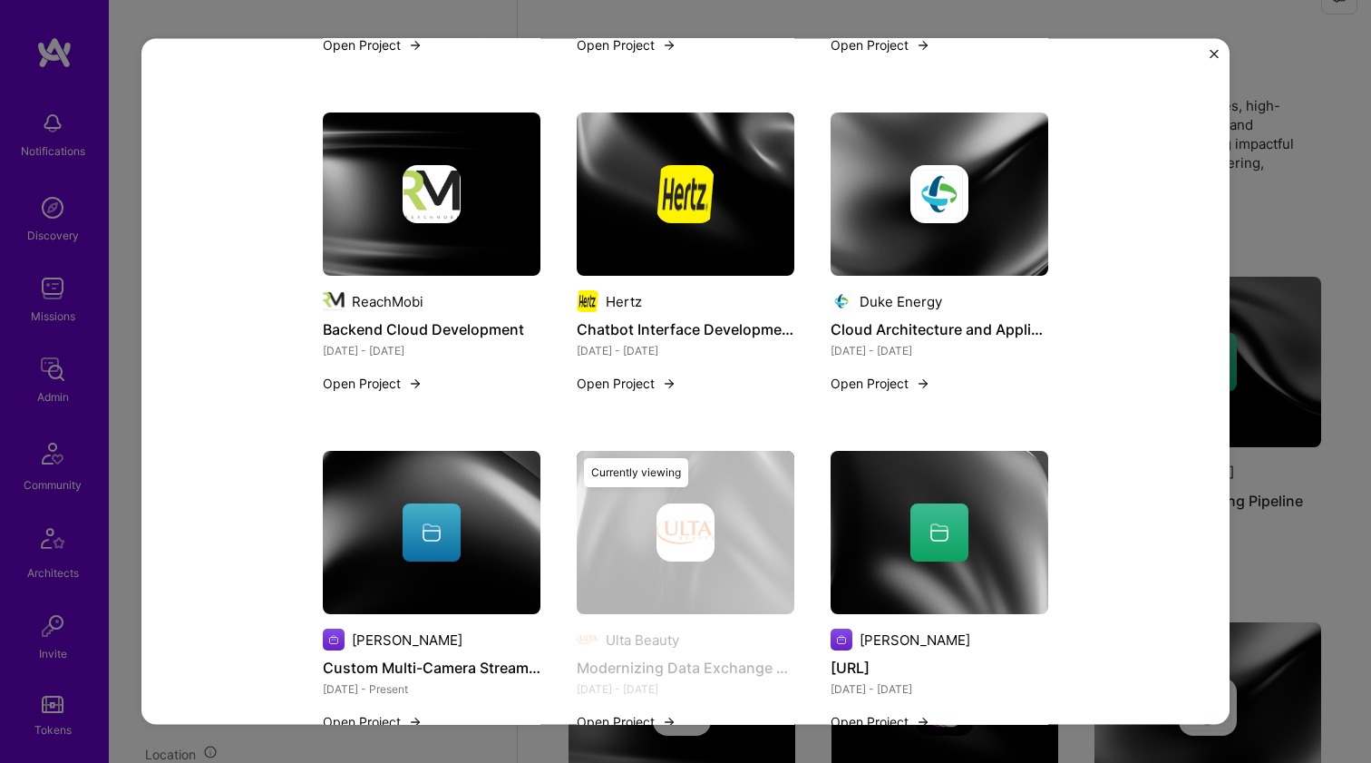
click at [912, 564] on img at bounding box center [940, 532] width 218 height 163
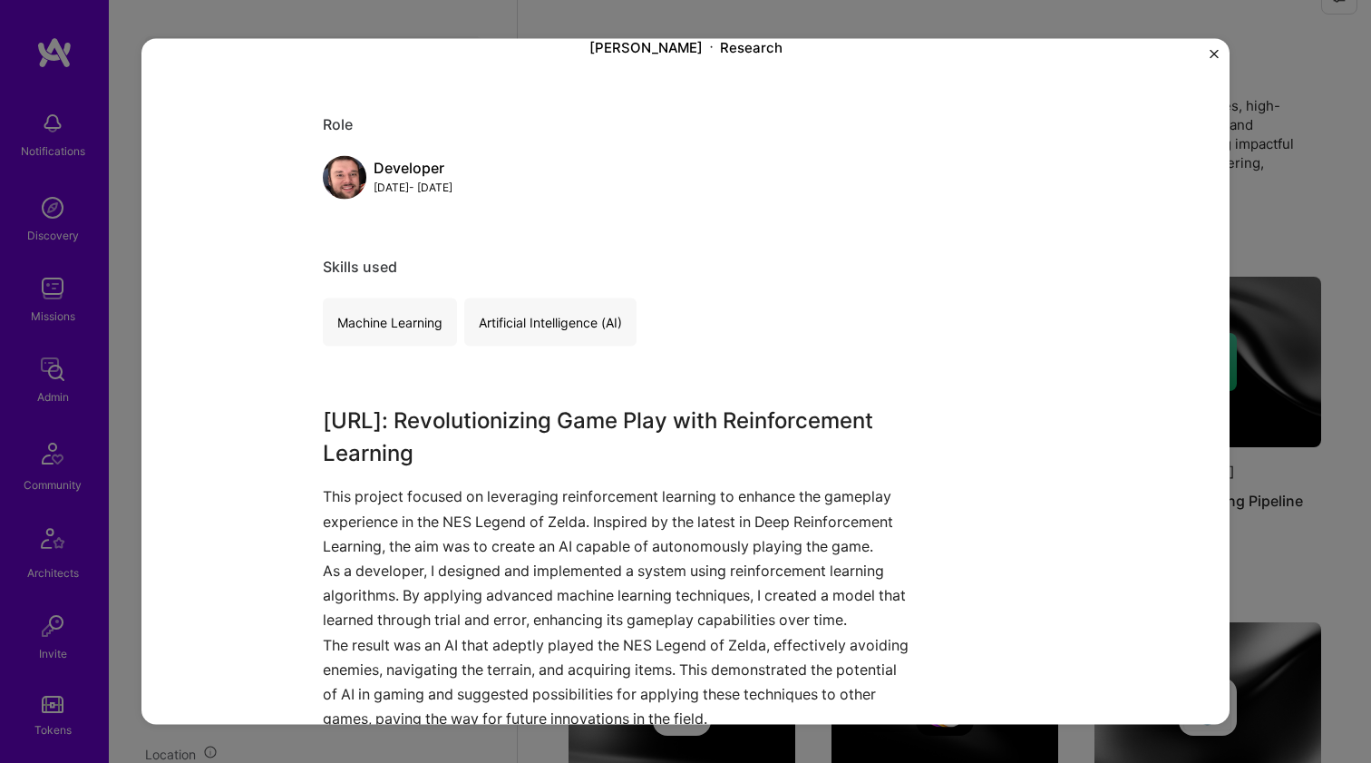
scroll to position [278, 0]
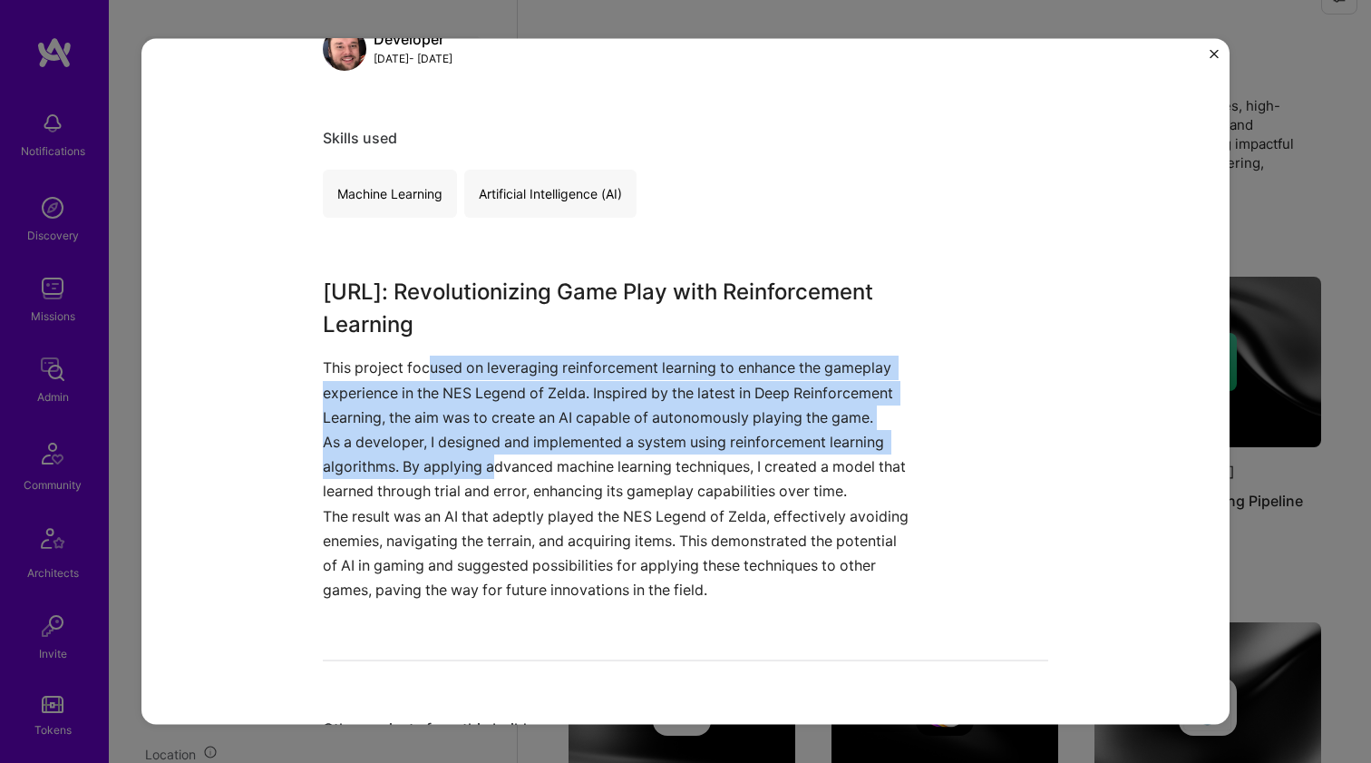
drag, startPoint x: 425, startPoint y: 368, endPoint x: 484, endPoint y: 449, distance: 99.9
click at [484, 449] on div "Zeld.AI: Revolutionizing Game Play with Reinforcement Learning This project foc…" at bounding box center [617, 439] width 589 height 326
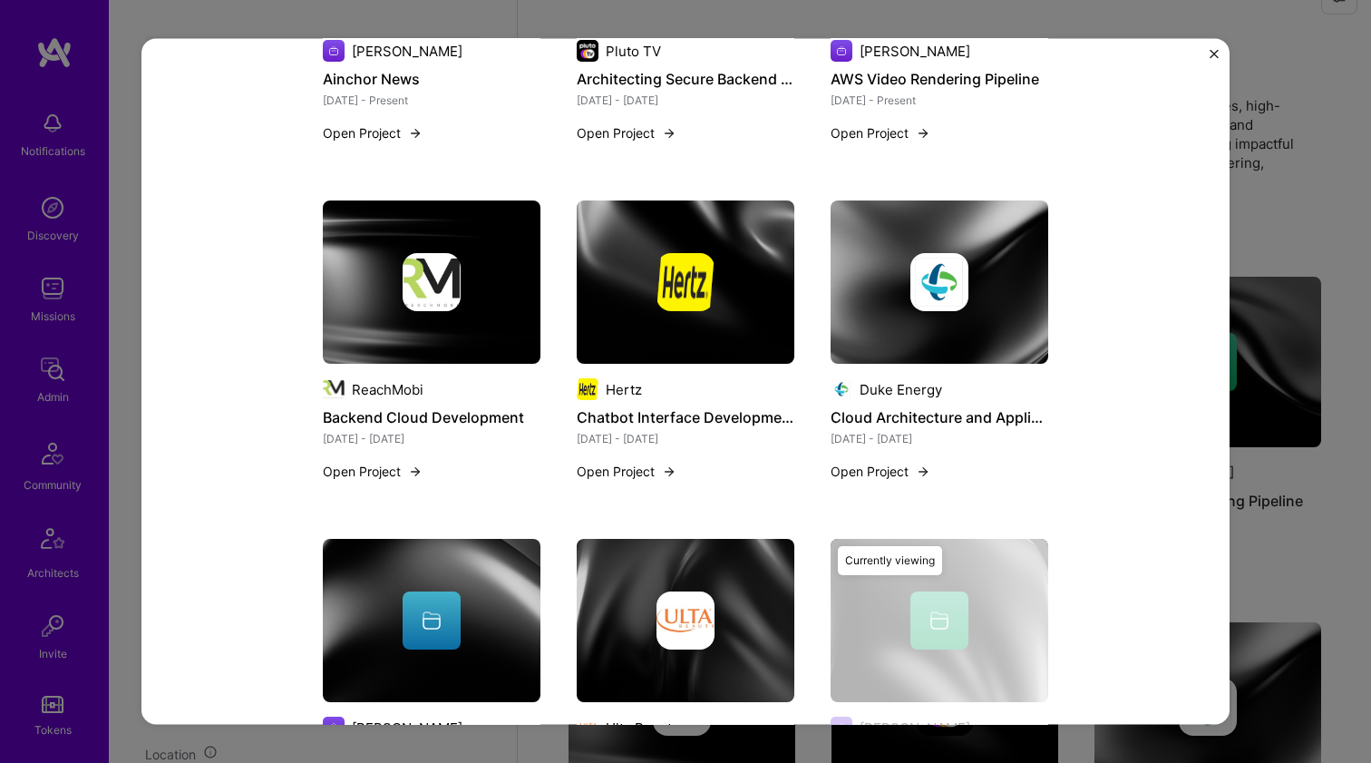
scroll to position [1326, 0]
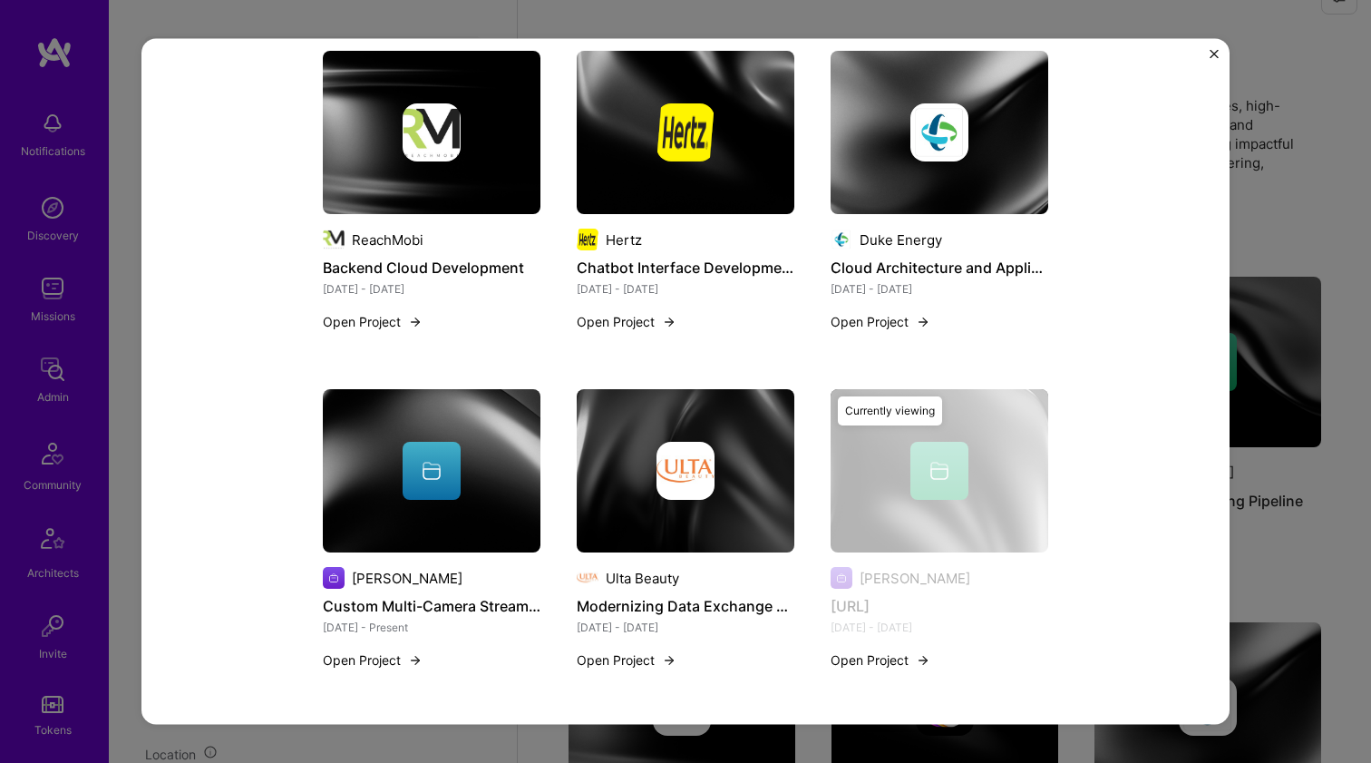
click at [975, 177] on img at bounding box center [940, 132] width 218 height 163
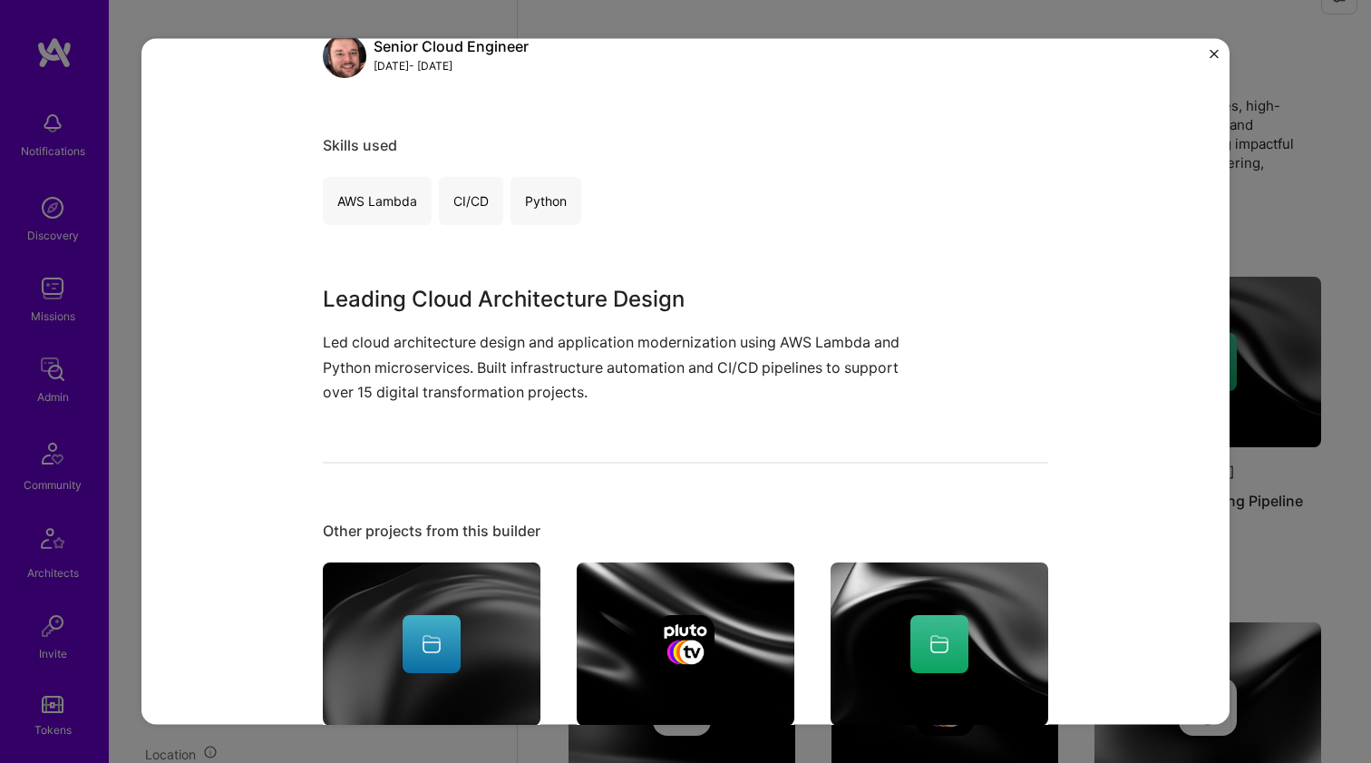
scroll to position [1120, 0]
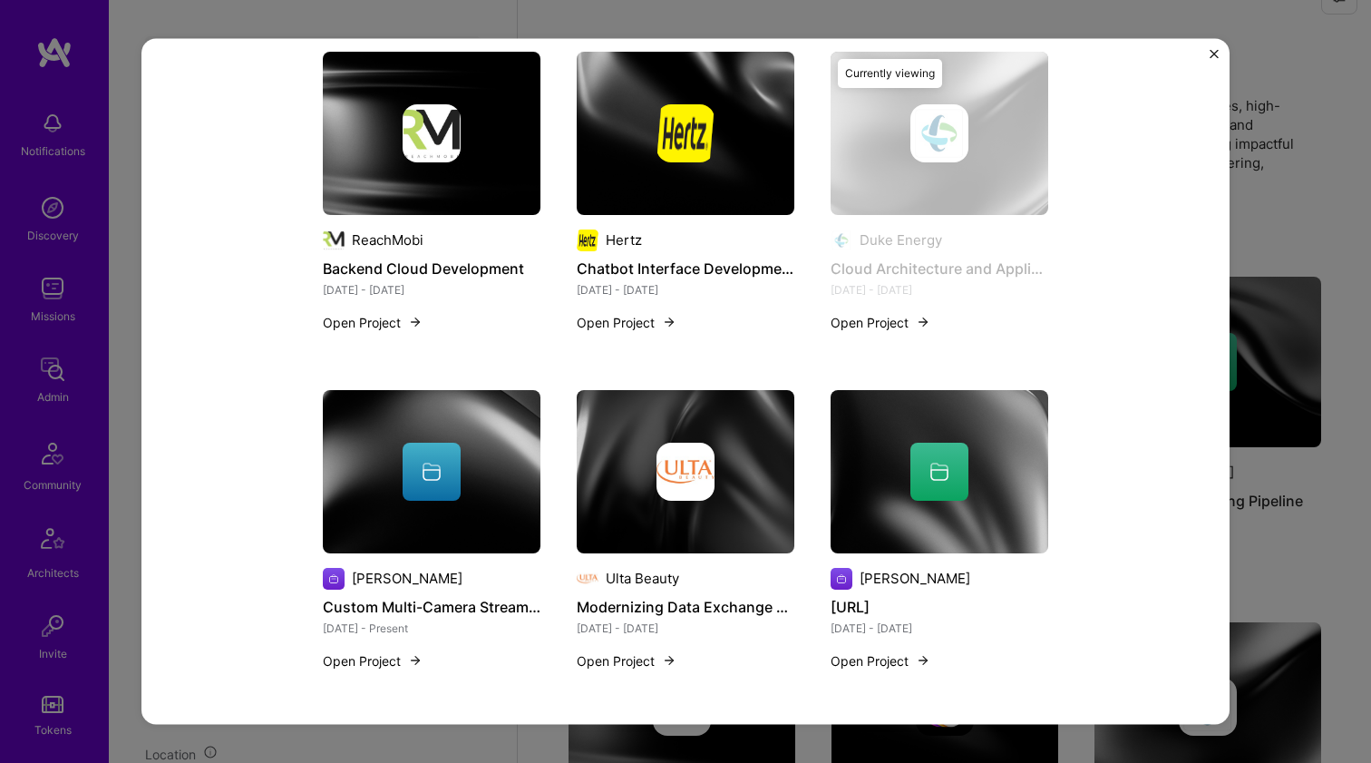
click at [720, 162] on img at bounding box center [686, 132] width 218 height 163
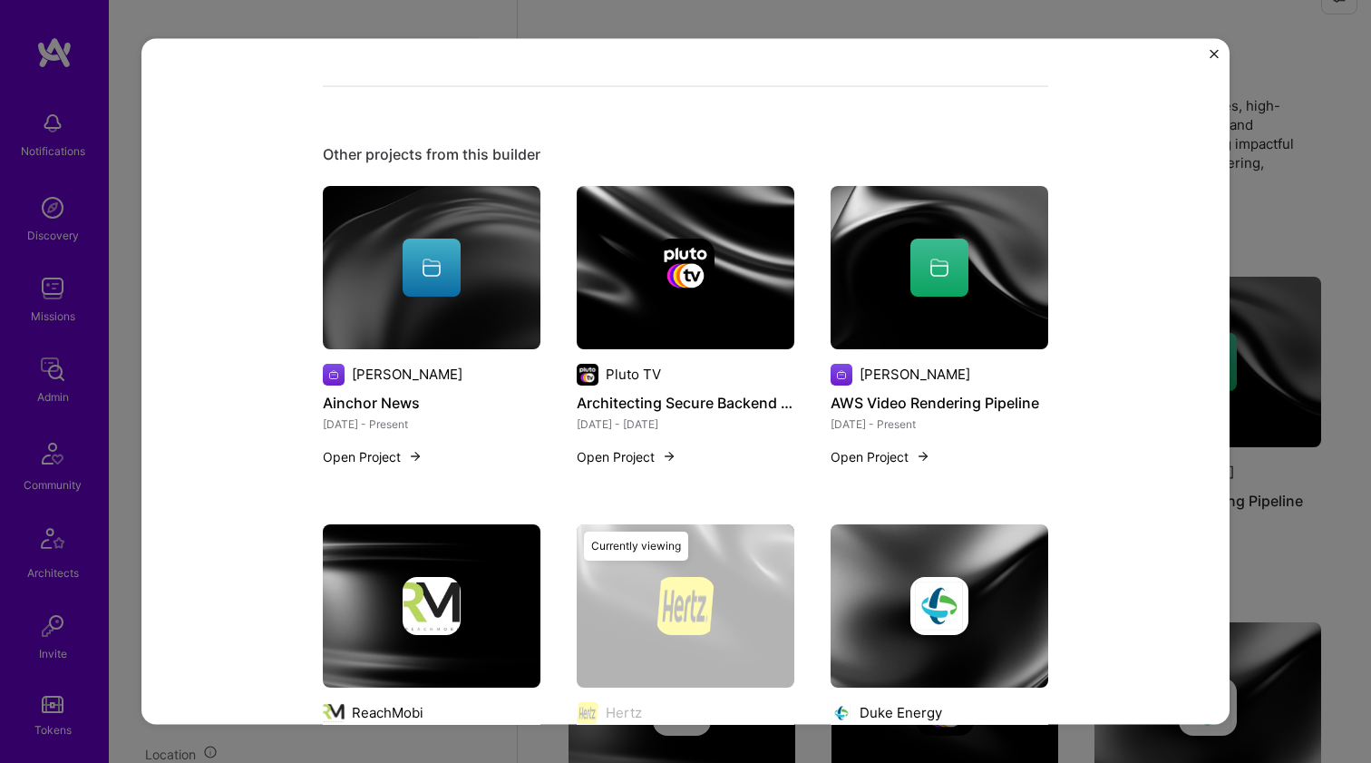
scroll to position [796, 0]
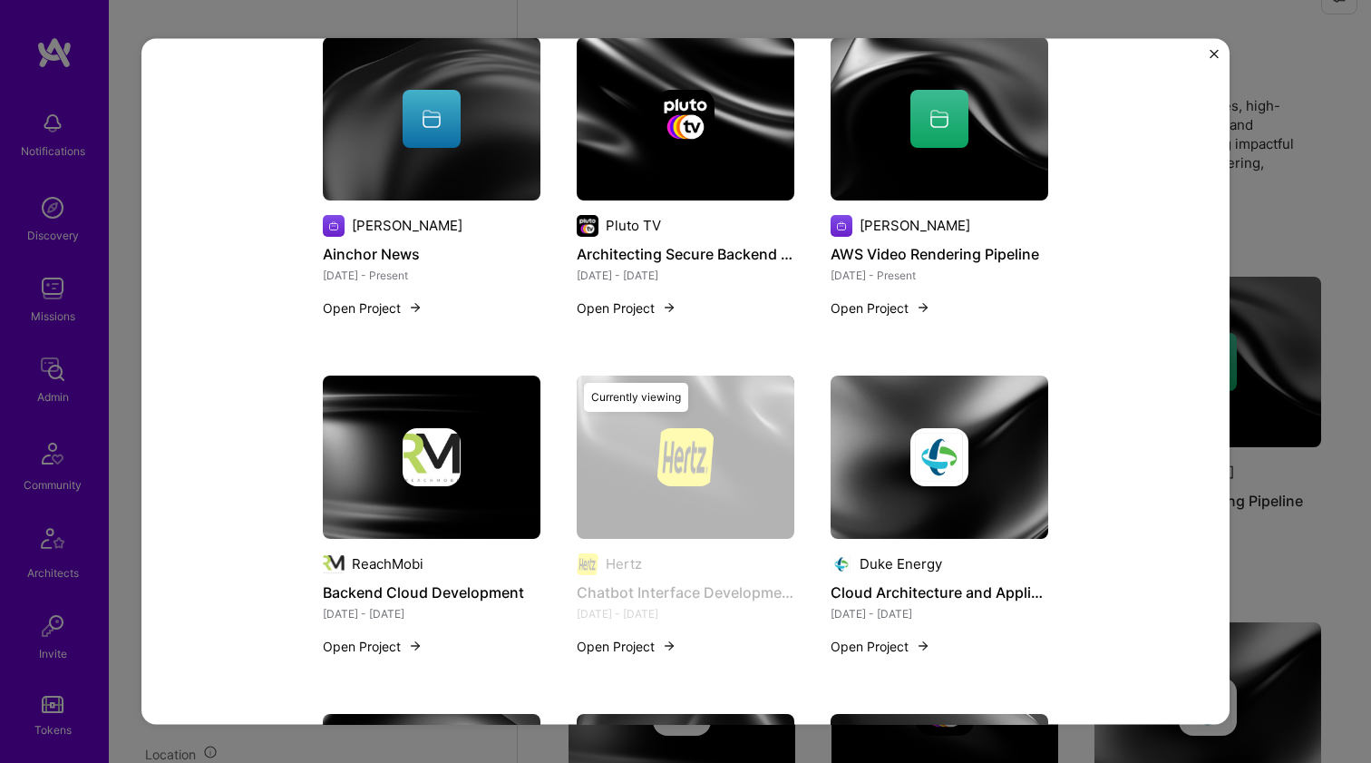
click at [493, 421] on img at bounding box center [432, 455] width 218 height 163
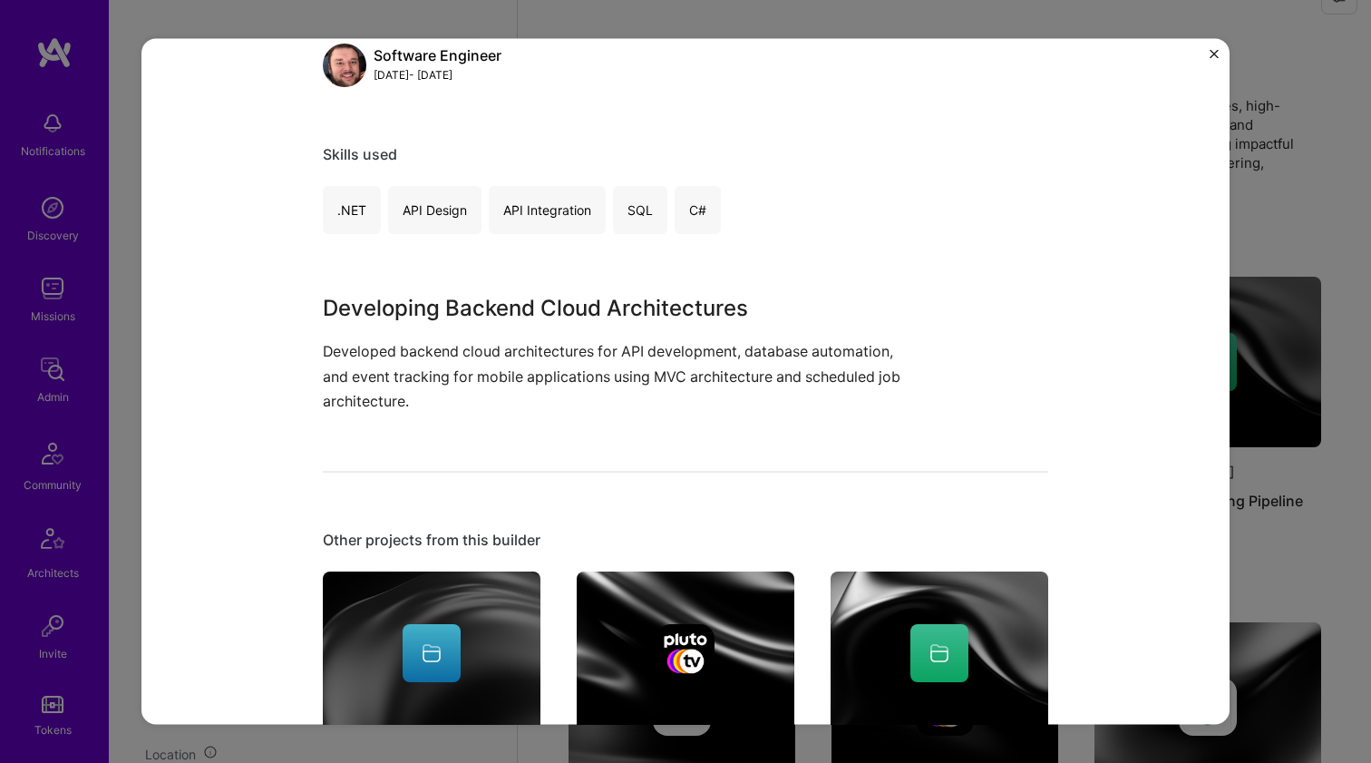
scroll to position [296, 0]
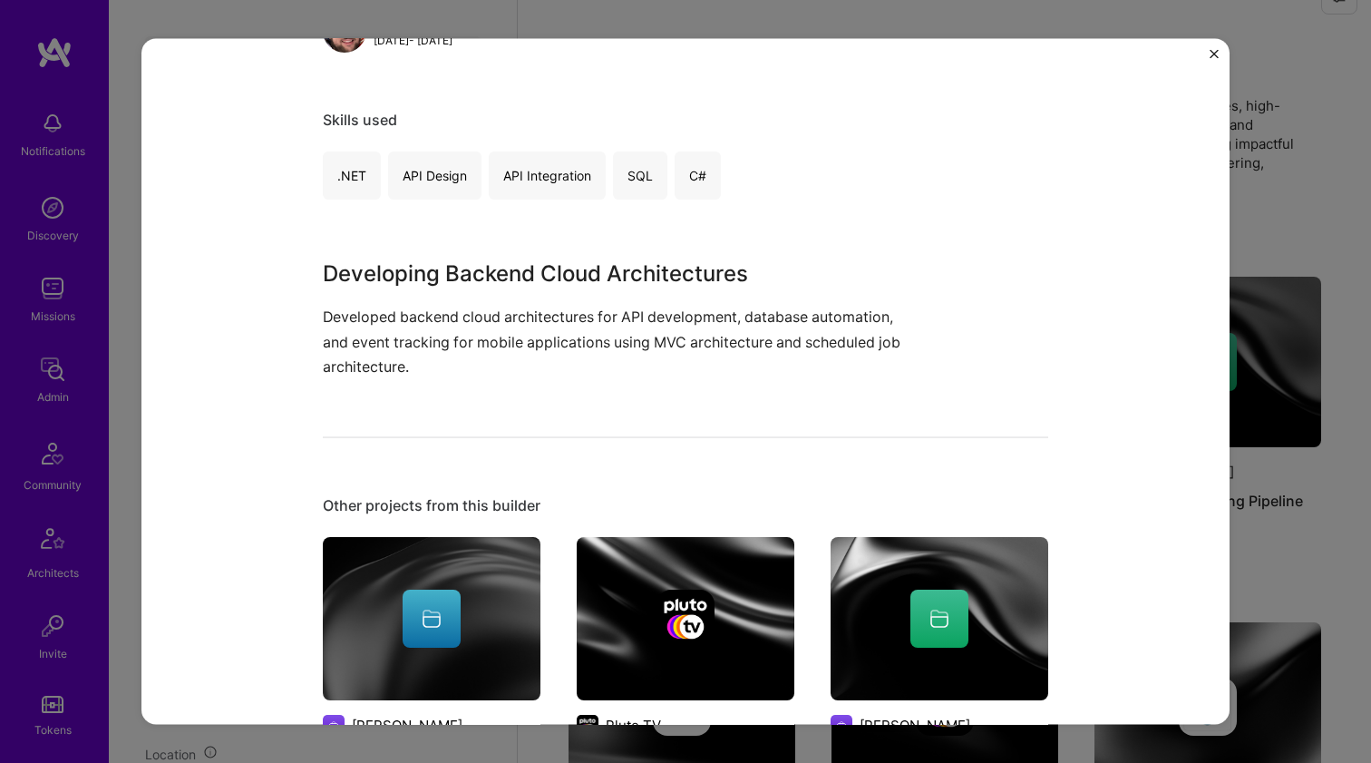
click at [419, 596] on div at bounding box center [432, 617] width 58 height 58
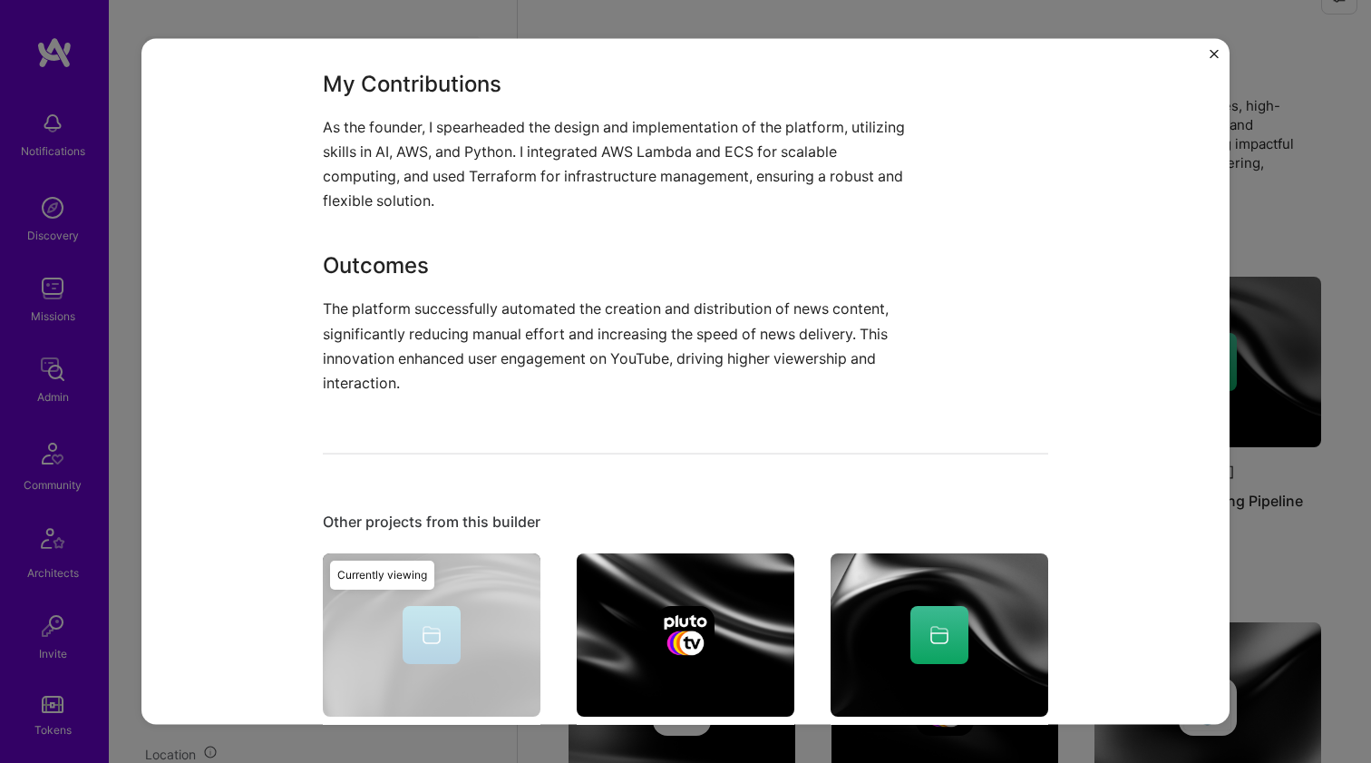
scroll to position [941, 0]
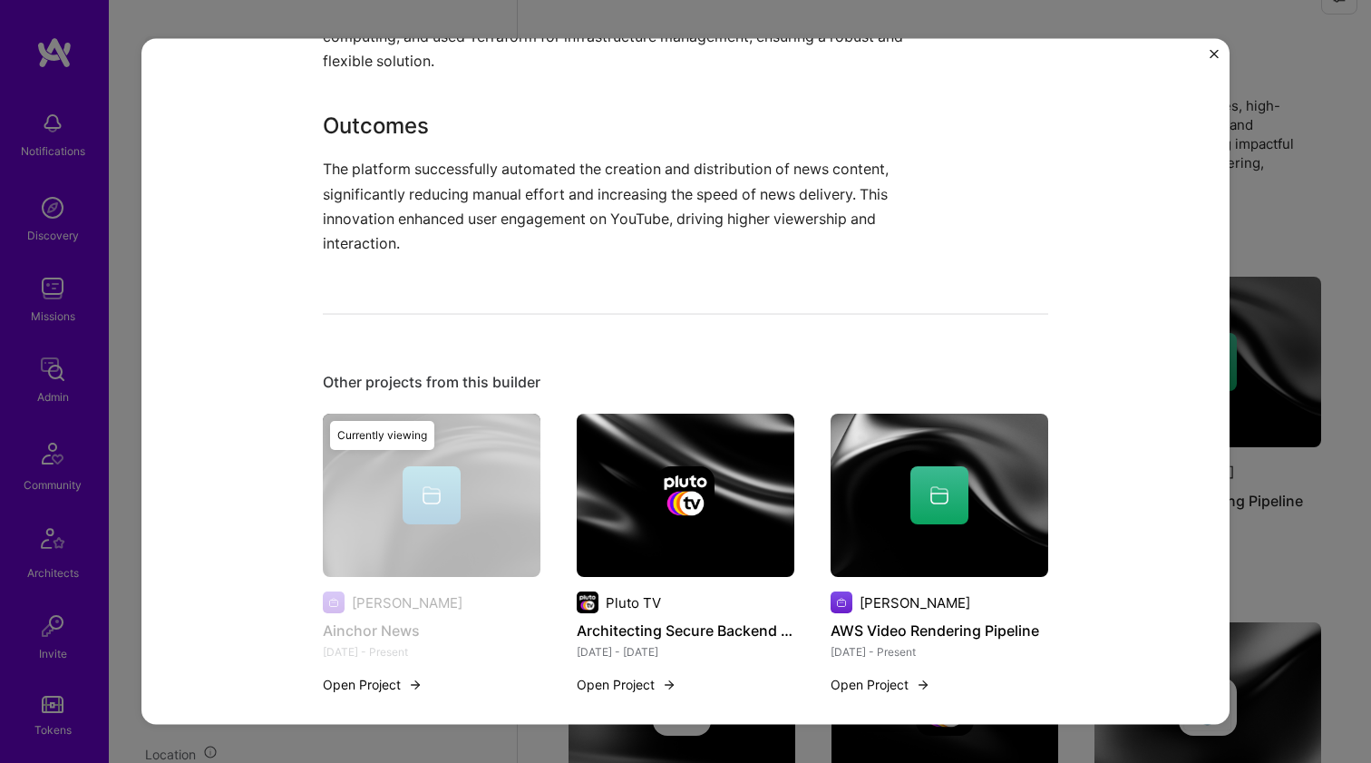
click at [664, 468] on img at bounding box center [685, 495] width 58 height 58
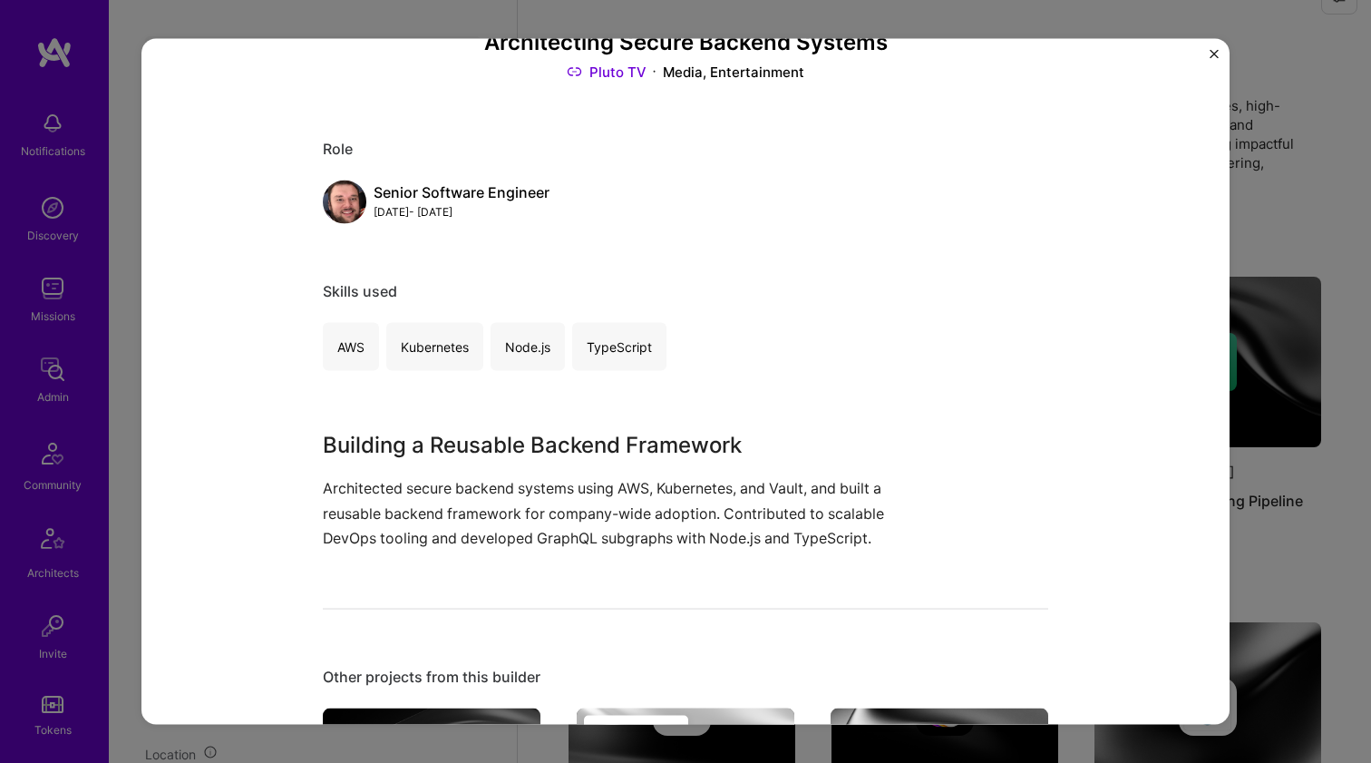
scroll to position [150, 0]
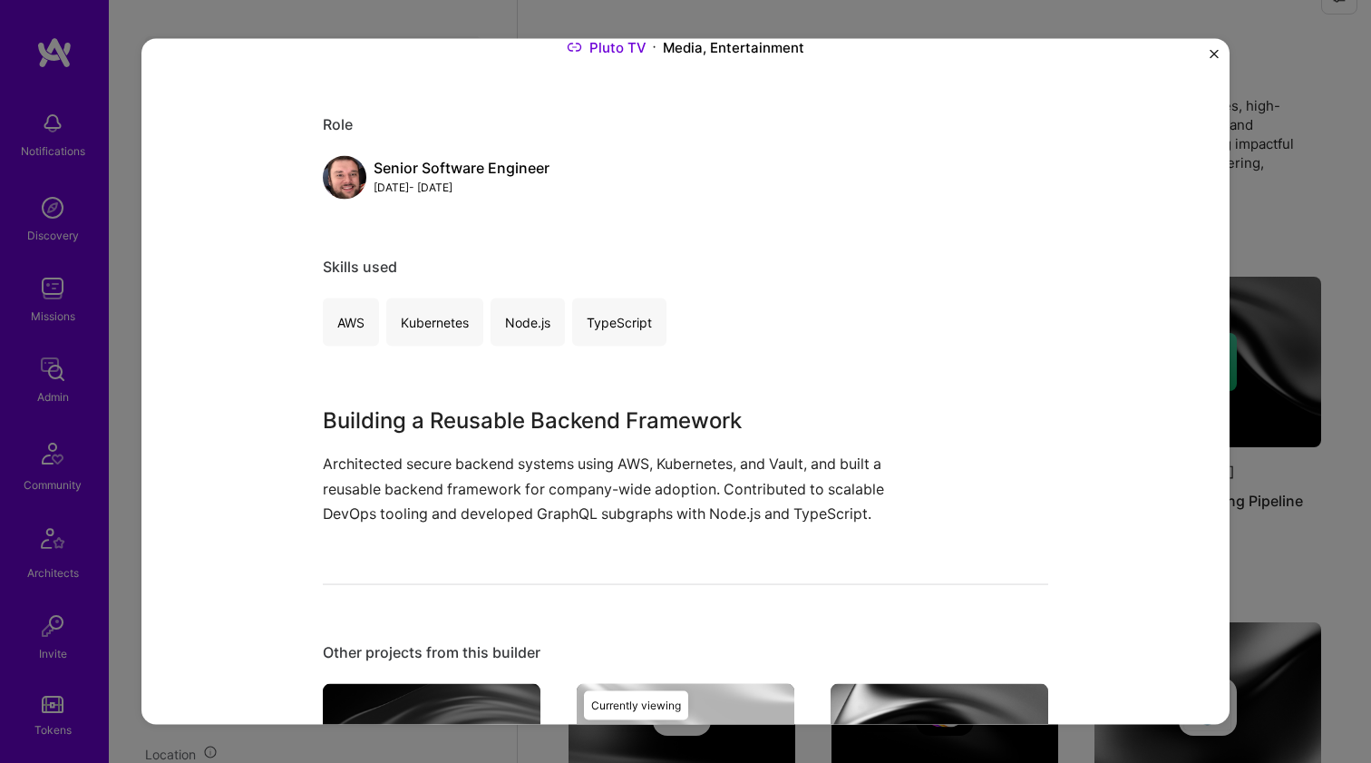
click at [476, 449] on div "Building a Reusable Backend Framework Architected secure backend systems using …" at bounding box center [617, 464] width 589 height 121
click at [477, 449] on div "Building a Reusable Backend Framework Architected secure backend systems using …" at bounding box center [617, 464] width 589 height 121
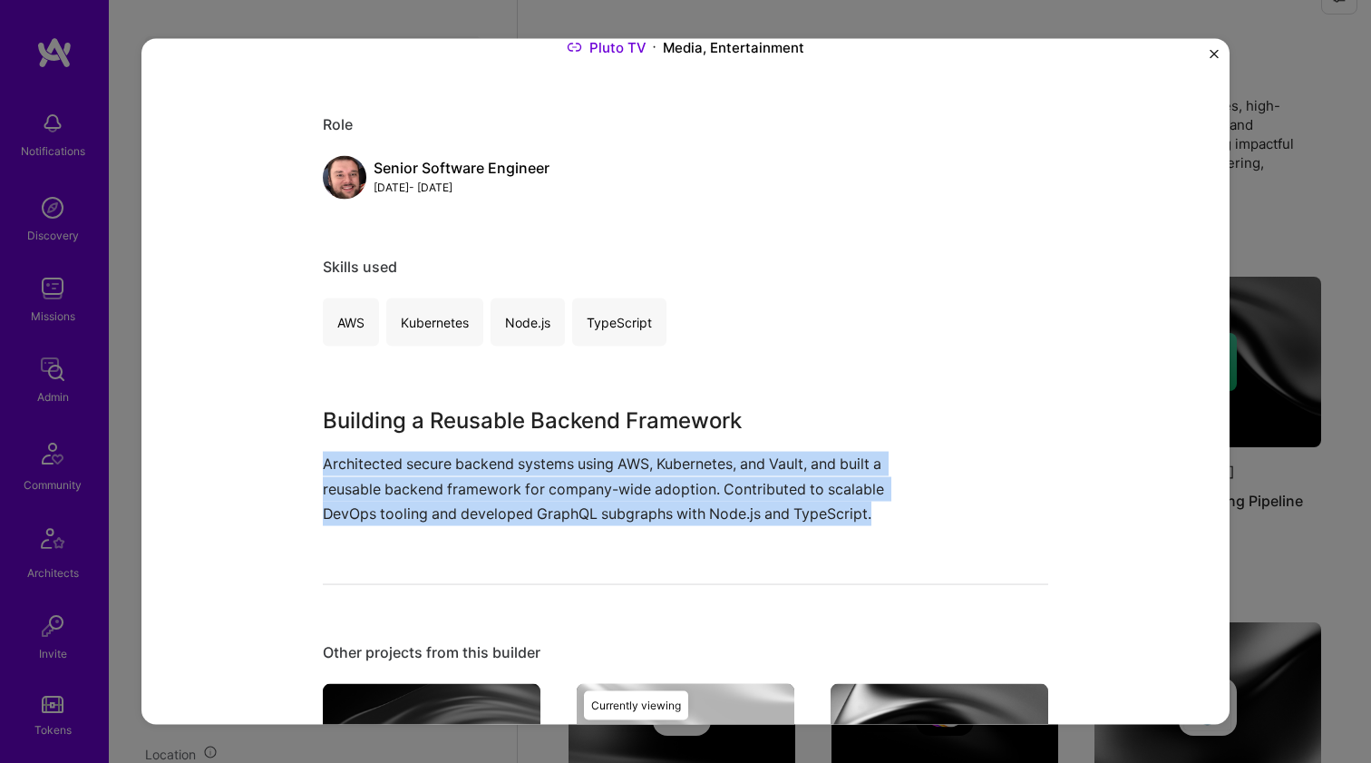
click at [476, 449] on div "Building a Reusable Backend Framework Architected secure backend systems using …" at bounding box center [617, 464] width 589 height 121
click at [474, 452] on p "Architected secure backend systems using AWS, Kubernetes, and Vault, and built …" at bounding box center [617, 489] width 589 height 74
click at [473, 454] on p "Architected secure backend systems using AWS, Kubernetes, and Vault, and built …" at bounding box center [617, 489] width 589 height 74
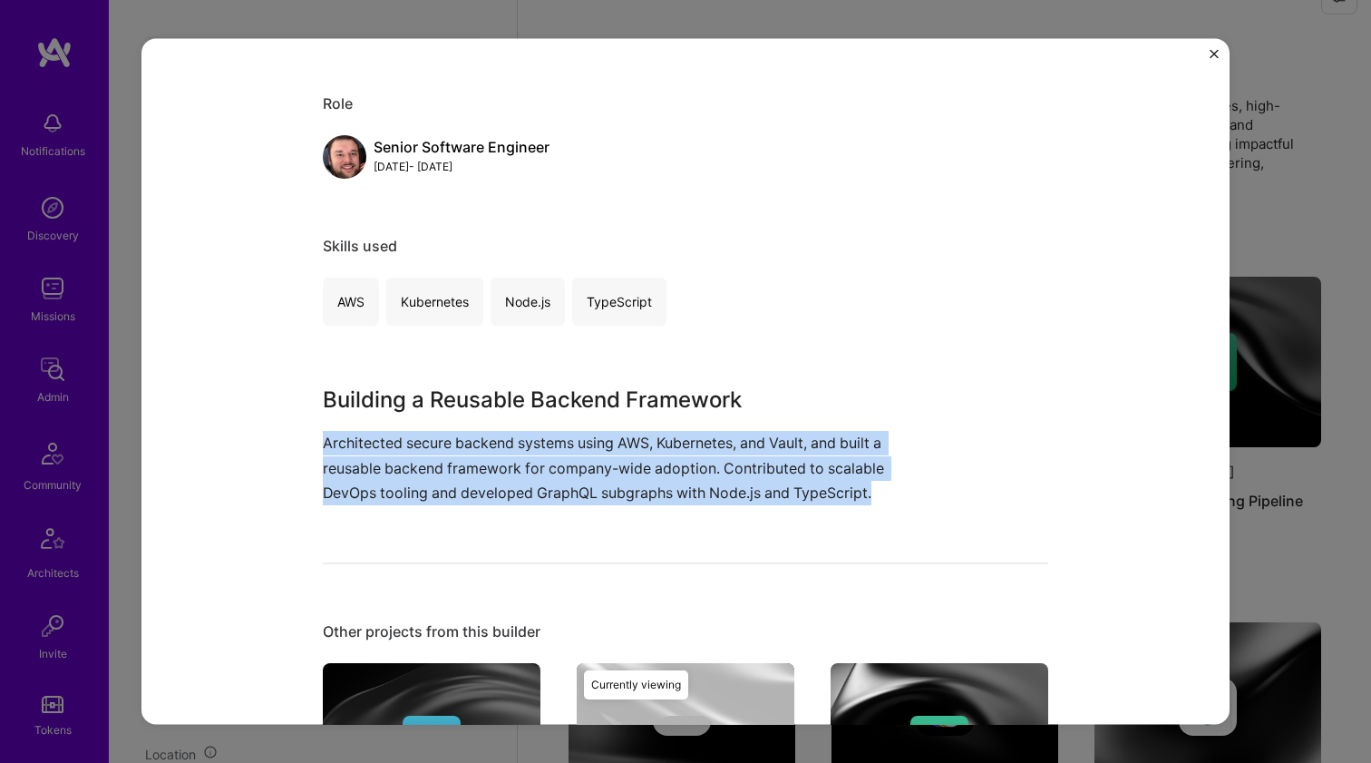
click at [520, 492] on p "Architected secure backend systems using AWS, Kubernetes, and Vault, and built …" at bounding box center [617, 468] width 589 height 74
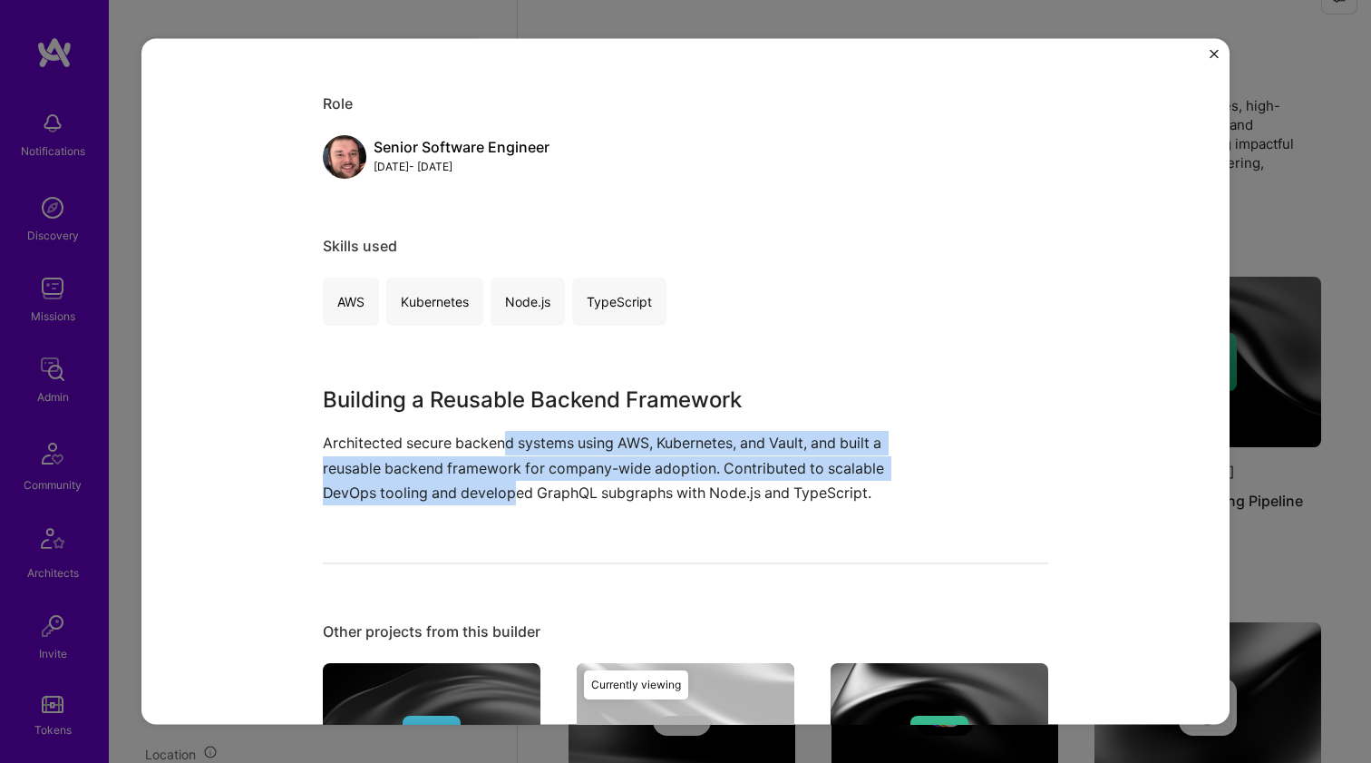
drag, startPoint x: 503, startPoint y: 466, endPoint x: 500, endPoint y: 440, distance: 26.5
click at [500, 440] on p "Architected secure backend systems using AWS, Kubernetes, and Vault, and built …" at bounding box center [617, 468] width 589 height 74
drag, startPoint x: 524, startPoint y: 452, endPoint x: 551, endPoint y: 488, distance: 44.6
click at [551, 487] on p "Architected secure backend systems using AWS, Kubernetes, and Vault, and built …" at bounding box center [617, 468] width 589 height 74
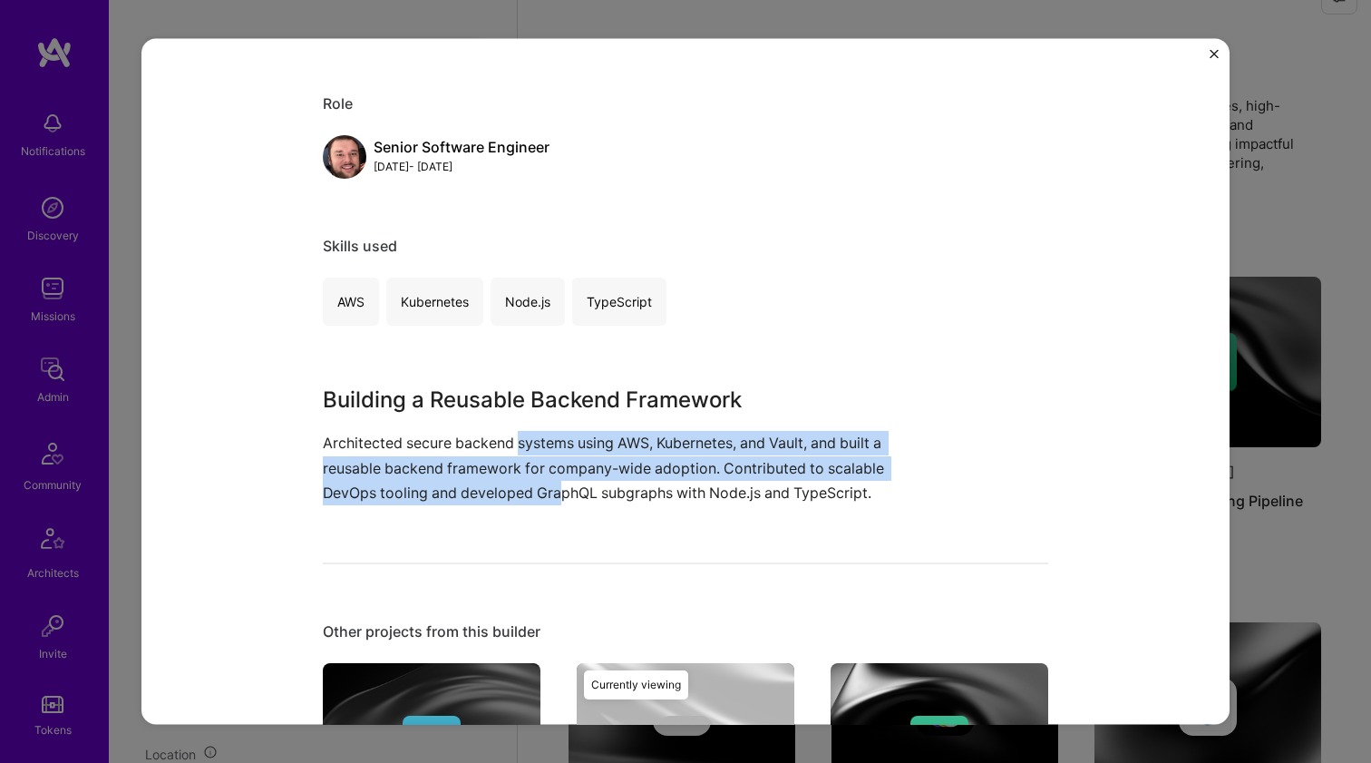
click at [551, 488] on p "Architected secure backend systems using AWS, Kubernetes, and Vault, and built …" at bounding box center [617, 468] width 589 height 74
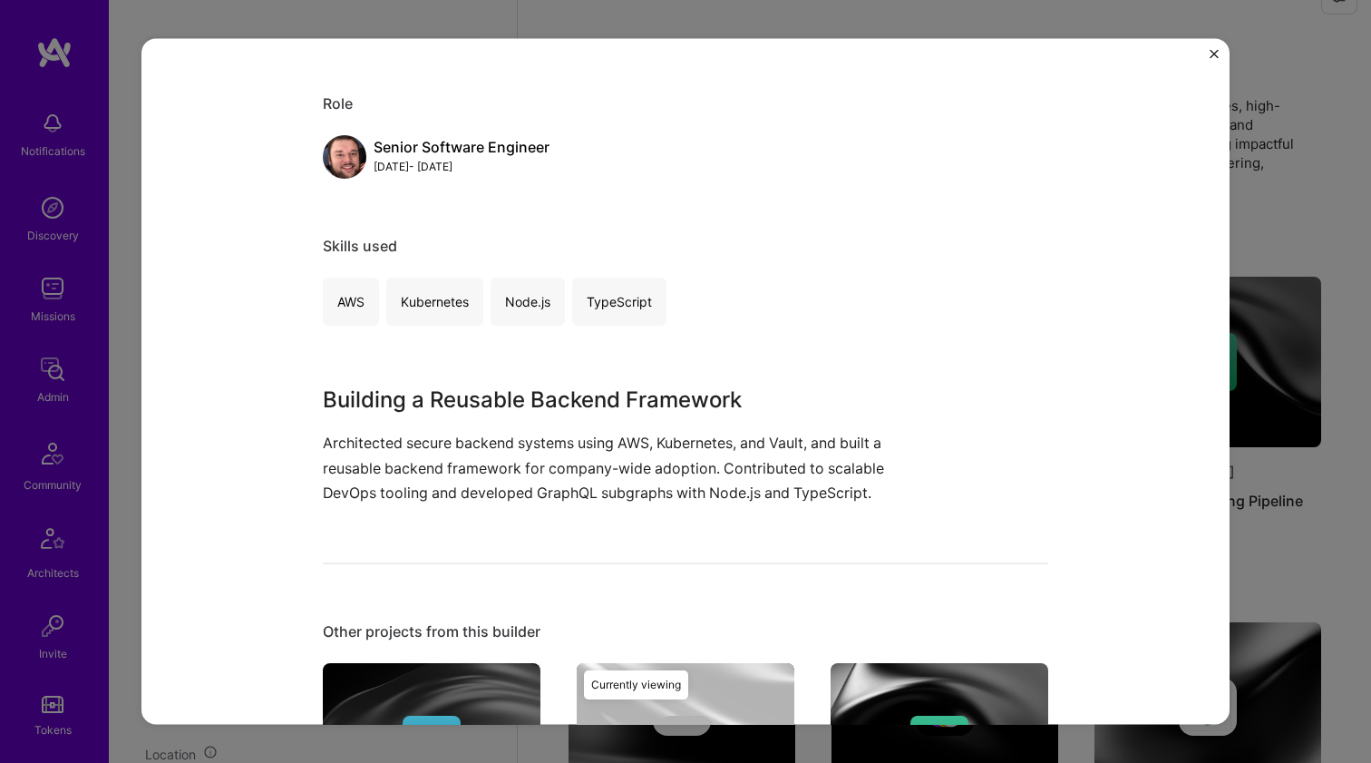
click at [849, 665] on img at bounding box center [940, 743] width 218 height 163
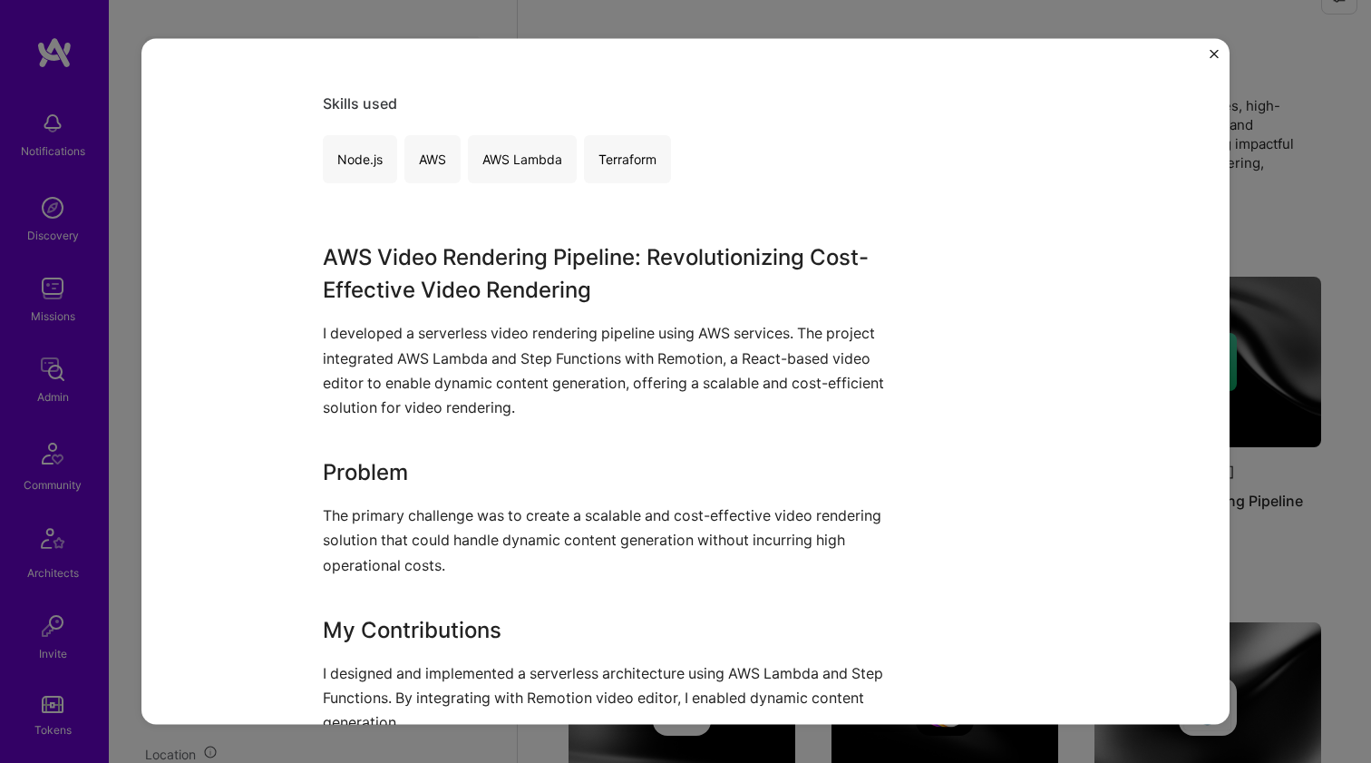
scroll to position [665, 0]
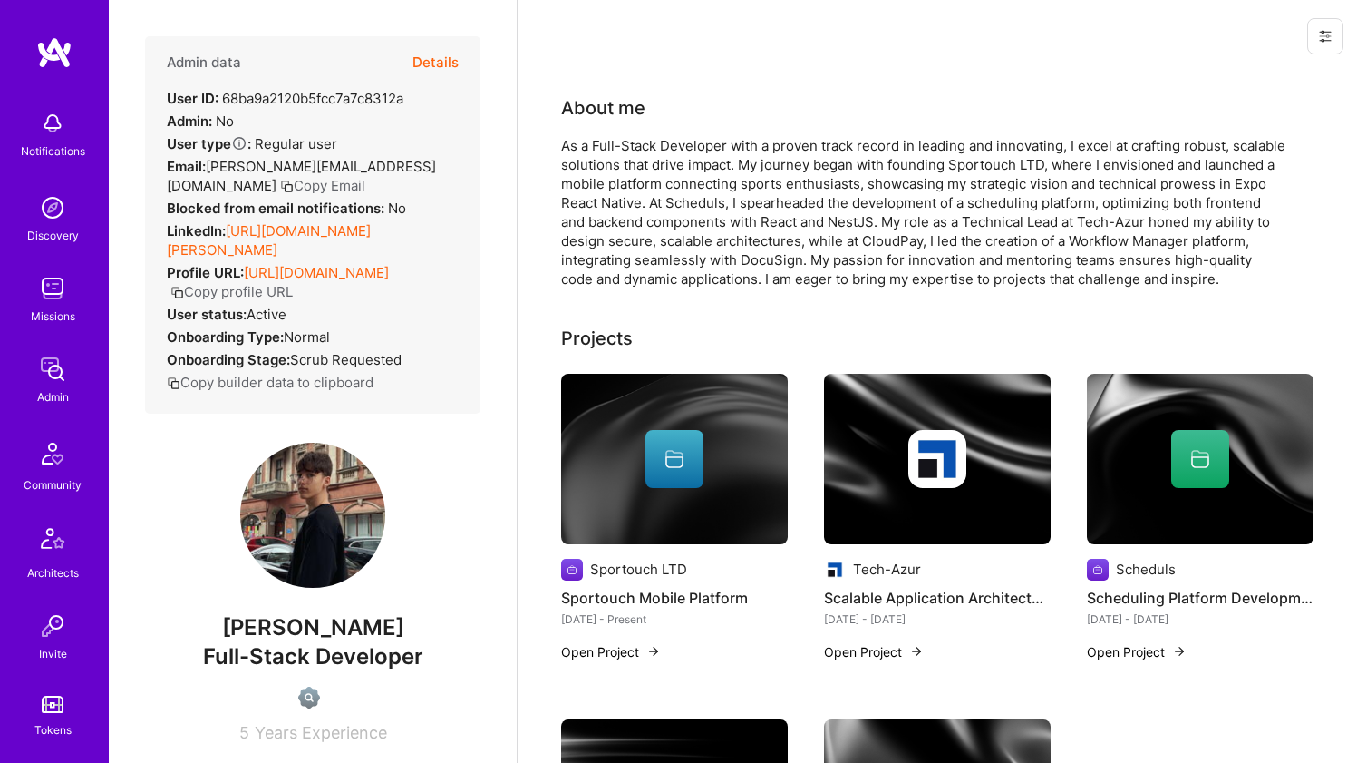
click at [281, 237] on link "https://linkedin.com/in/dmytro-ivashchuk-404a08226" at bounding box center [269, 240] width 204 height 36
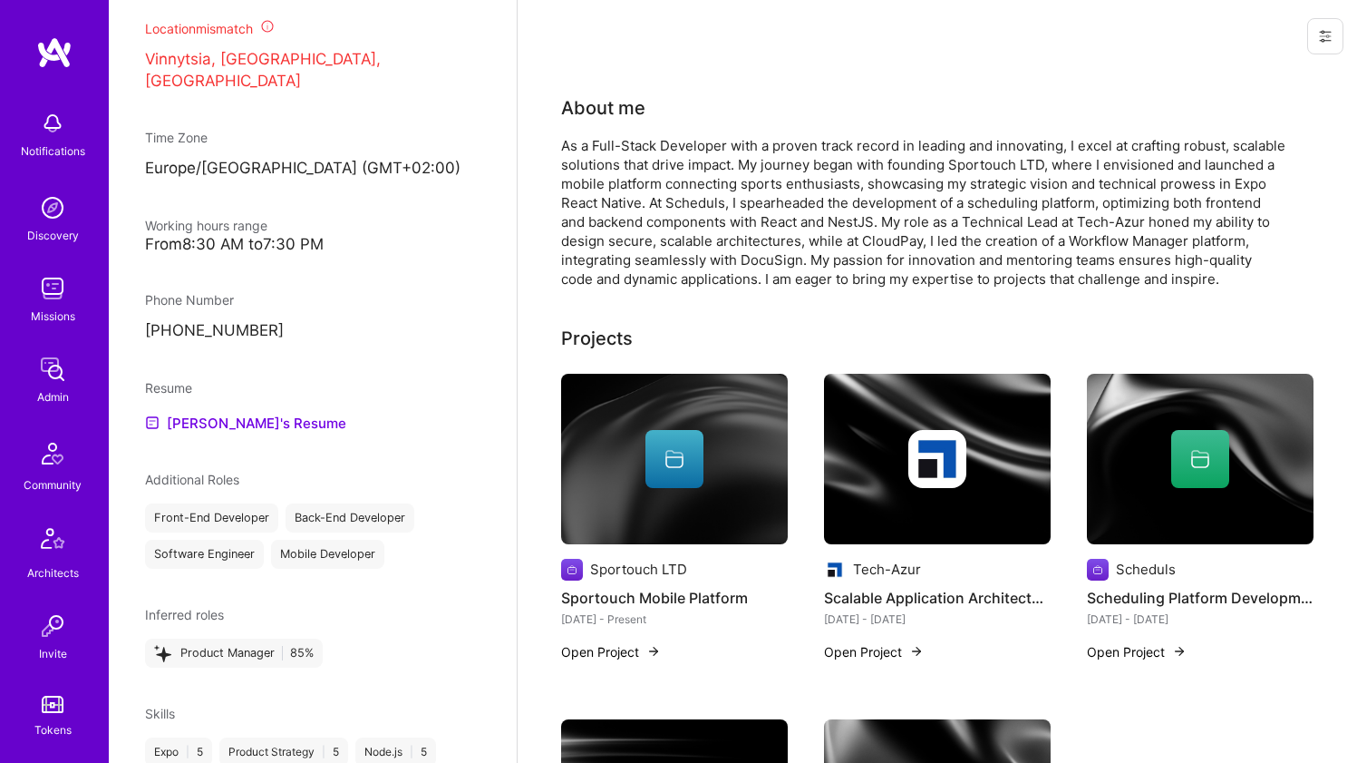
scroll to position [820, 0]
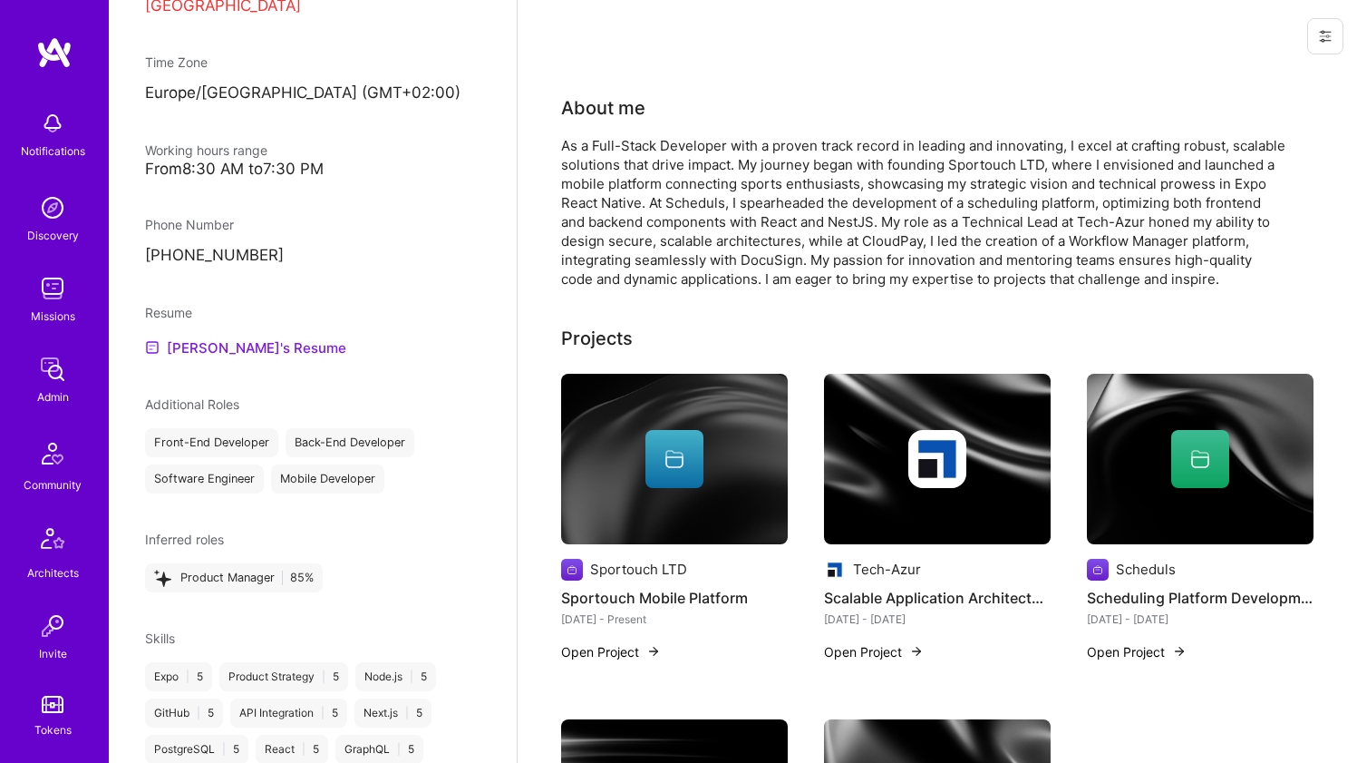
click at [218, 342] on link "Dmytro's Resume" at bounding box center [245, 347] width 201 height 22
click at [634, 183] on div "As a Full-Stack Developer with a proven track record in leading and innovating,…" at bounding box center [923, 212] width 725 height 152
click at [633, 183] on div "As a Full-Stack Developer with a proven track record in leading and innovating,…" at bounding box center [923, 212] width 725 height 152
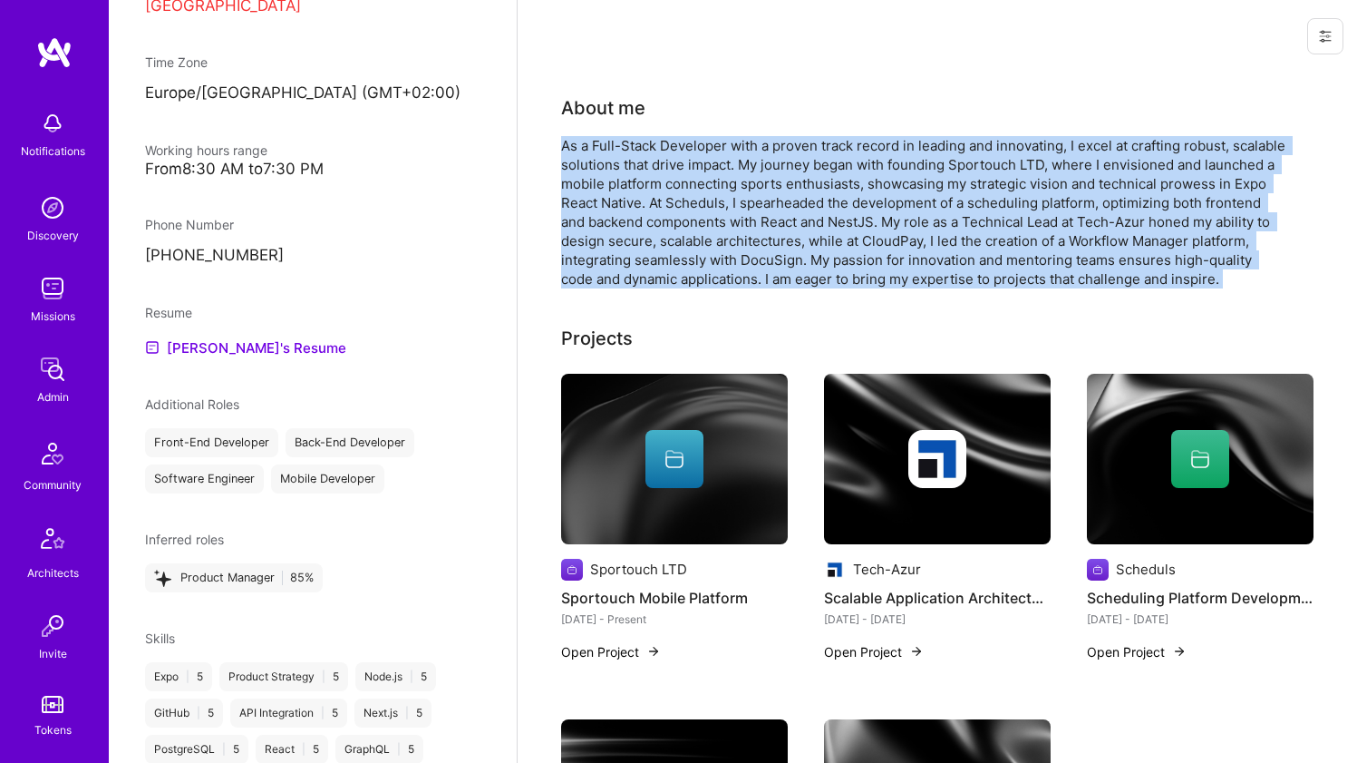
click at [633, 183] on div "As a Full-Stack Developer with a proven track record in leading and innovating,…" at bounding box center [923, 212] width 725 height 152
click at [611, 192] on div "As a Full-Stack Developer with a proven track record in leading and innovating,…" at bounding box center [923, 212] width 725 height 152
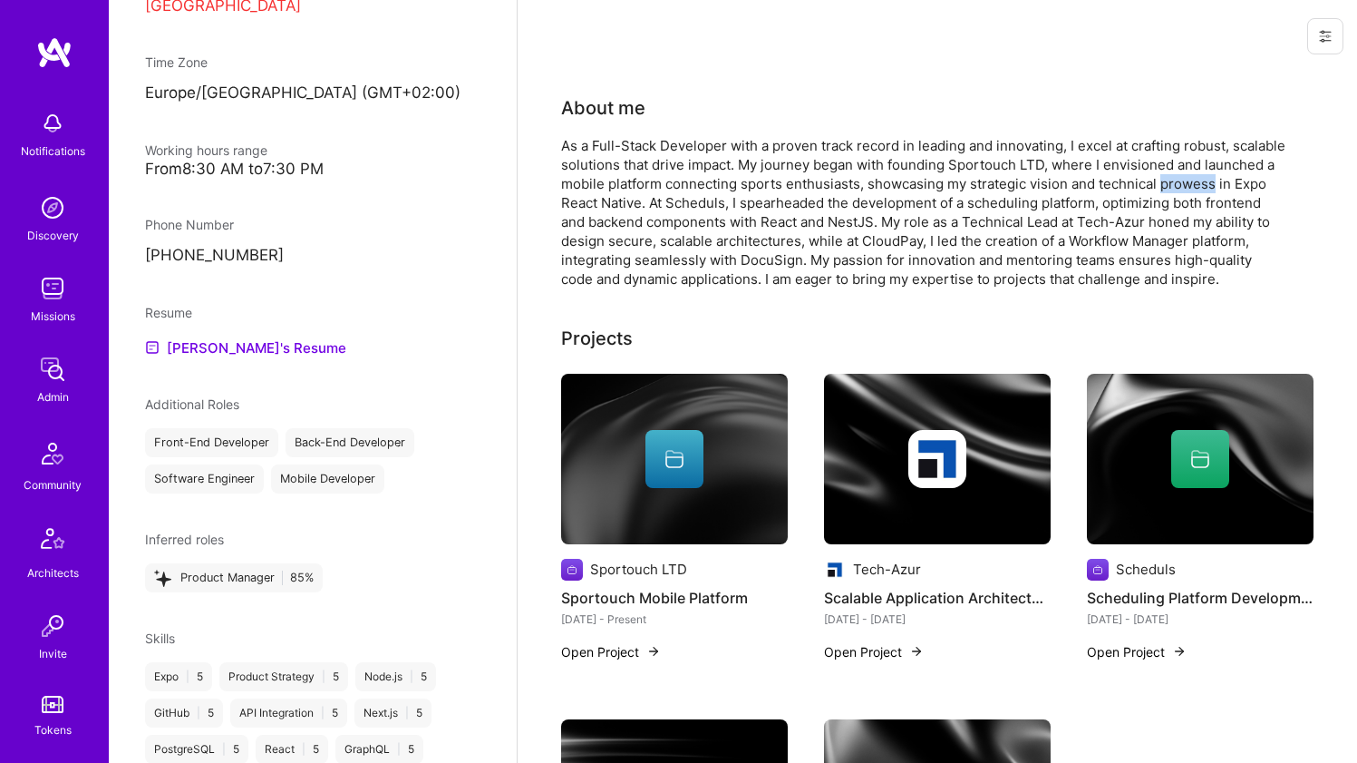
click at [610, 192] on div "As a Full-Stack Developer with a proven track record in leading and innovating,…" at bounding box center [923, 212] width 725 height 152
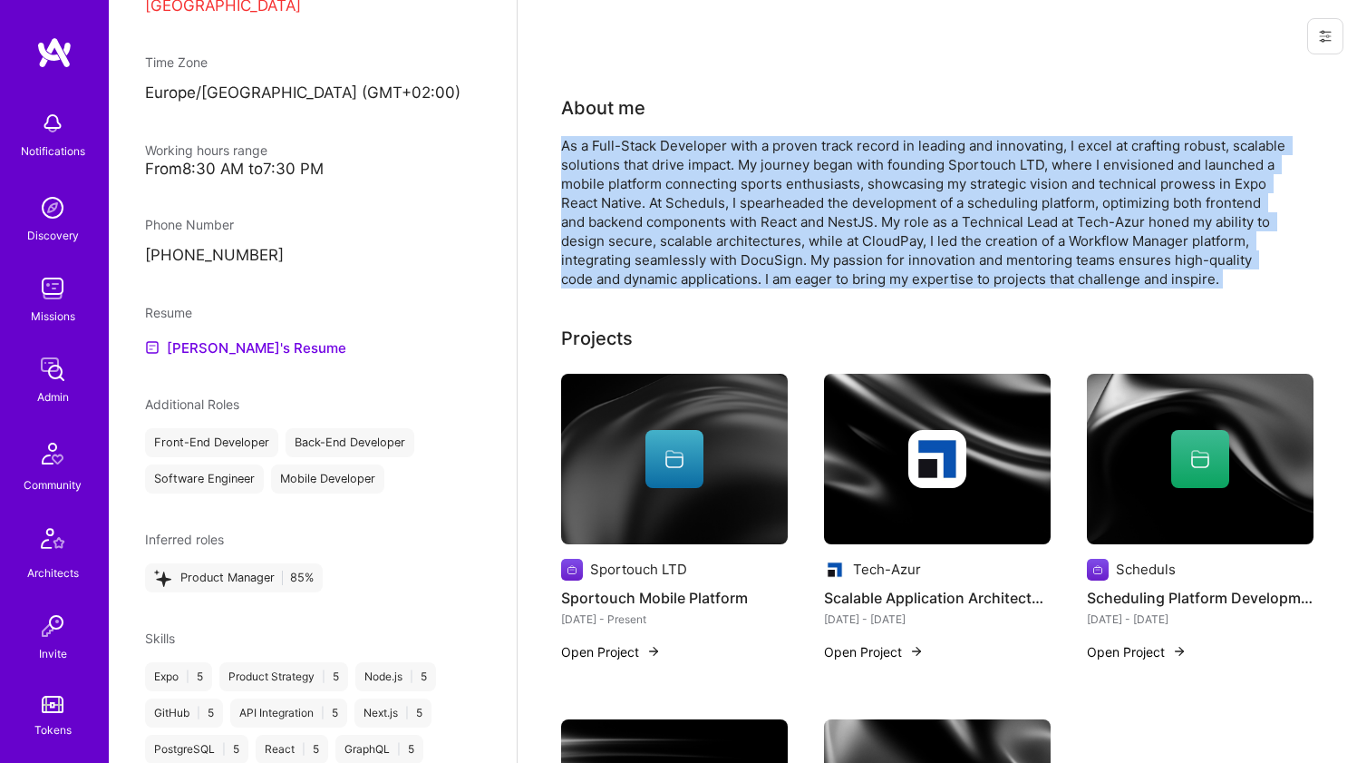
click at [610, 192] on div "As a Full-Stack Developer with a proven track record in leading and innovating,…" at bounding box center [923, 212] width 725 height 152
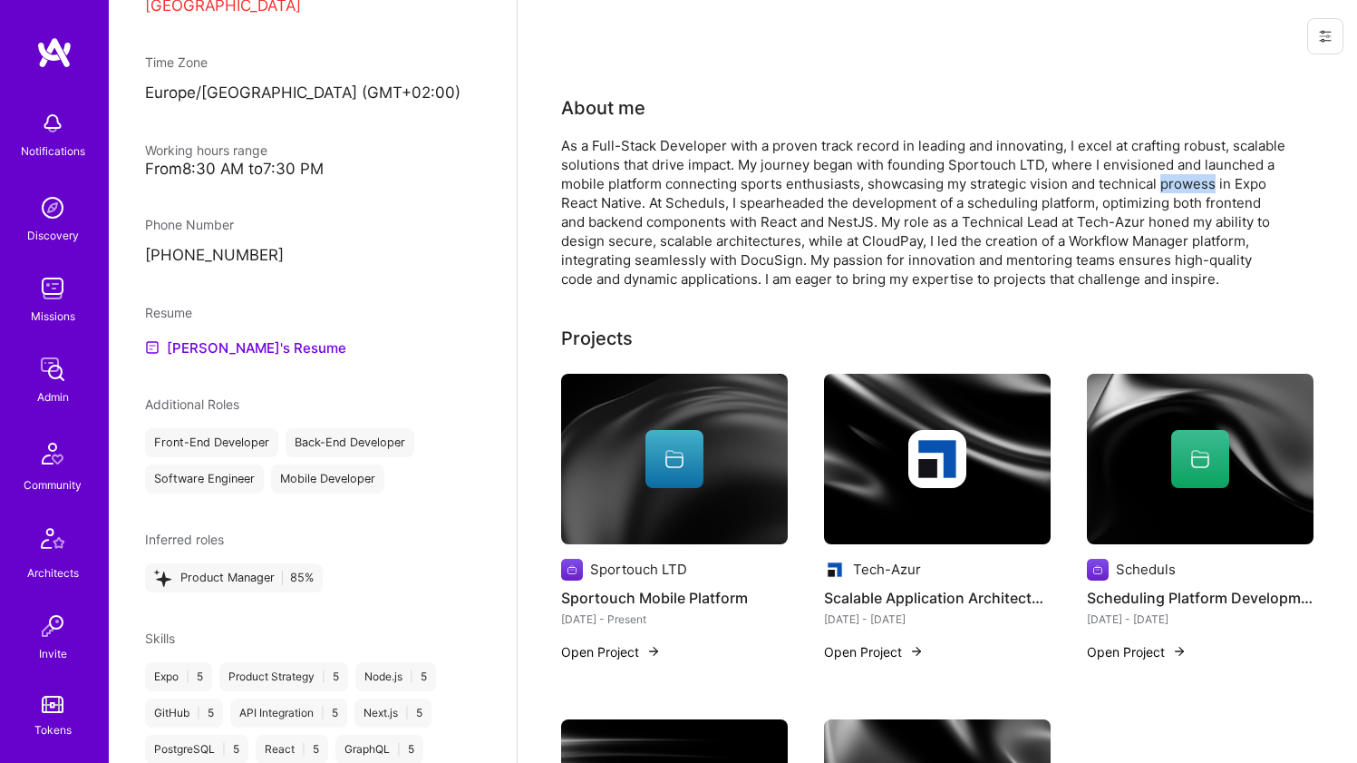
click at [610, 192] on div "As a Full-Stack Developer with a proven track record in leading and innovating,…" at bounding box center [923, 212] width 725 height 152
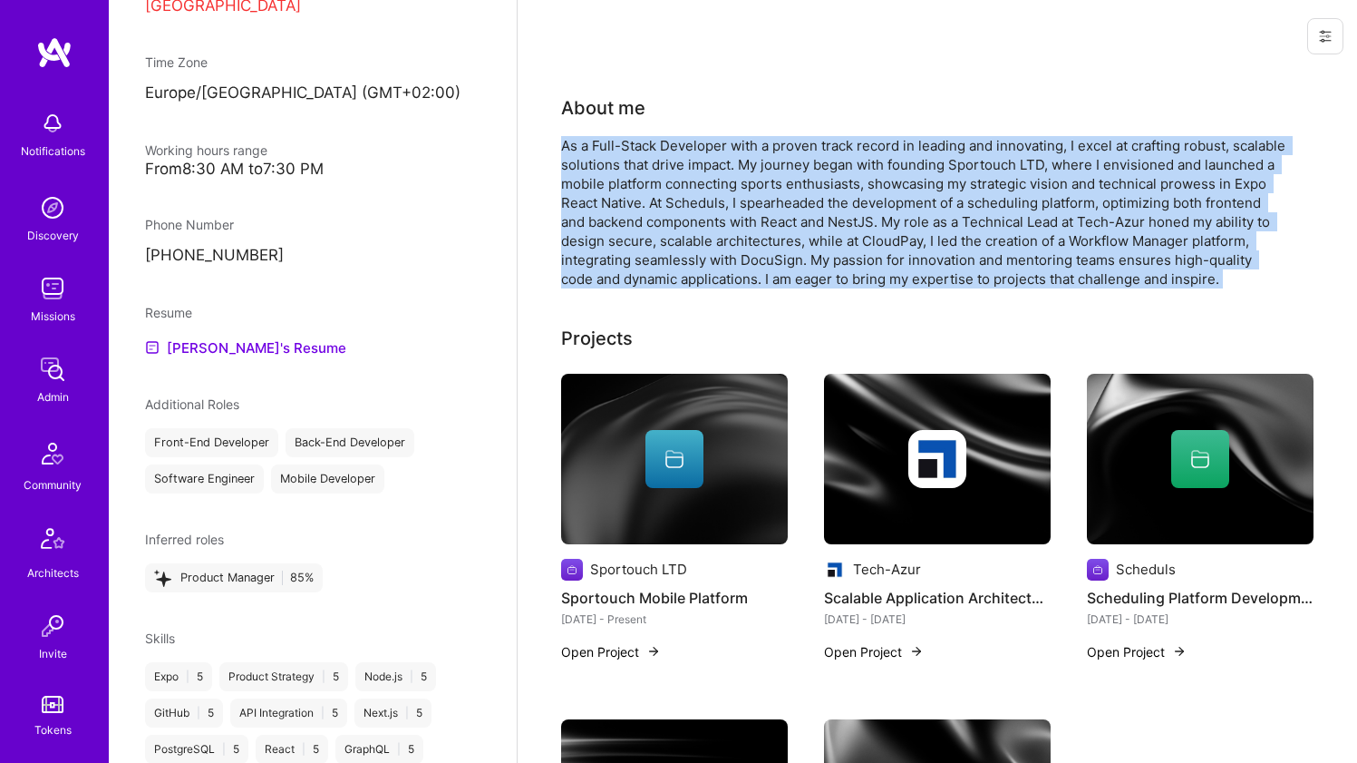
click at [610, 192] on div "As a Full-Stack Developer with a proven track record in leading and innovating,…" at bounding box center [923, 212] width 725 height 152
click at [613, 179] on div "As a Full-Stack Developer with a proven track record in leading and innovating,…" at bounding box center [923, 212] width 725 height 152
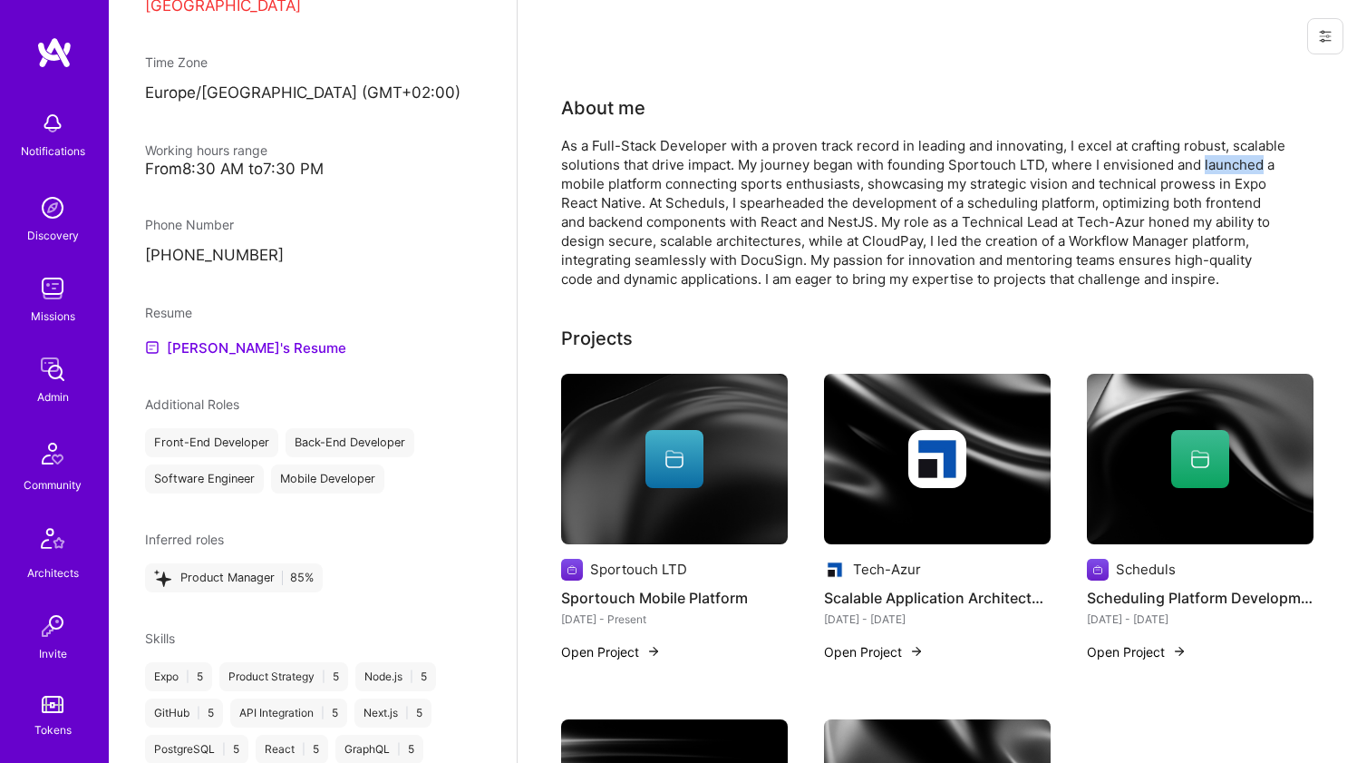
click at [613, 179] on div "As a Full-Stack Developer with a proven track record in leading and innovating,…" at bounding box center [923, 212] width 725 height 152
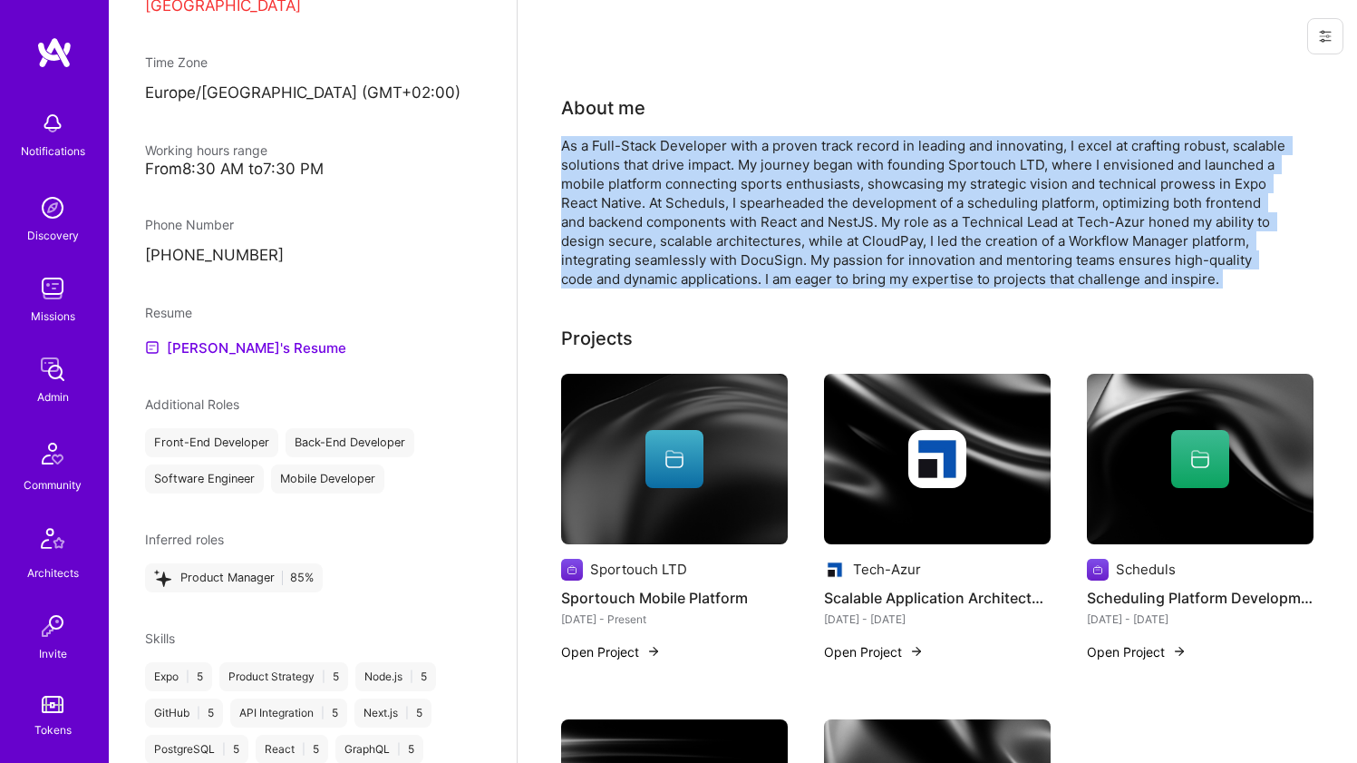
click at [613, 179] on div "As a Full-Stack Developer with a proven track record in leading and innovating,…" at bounding box center [923, 212] width 725 height 152
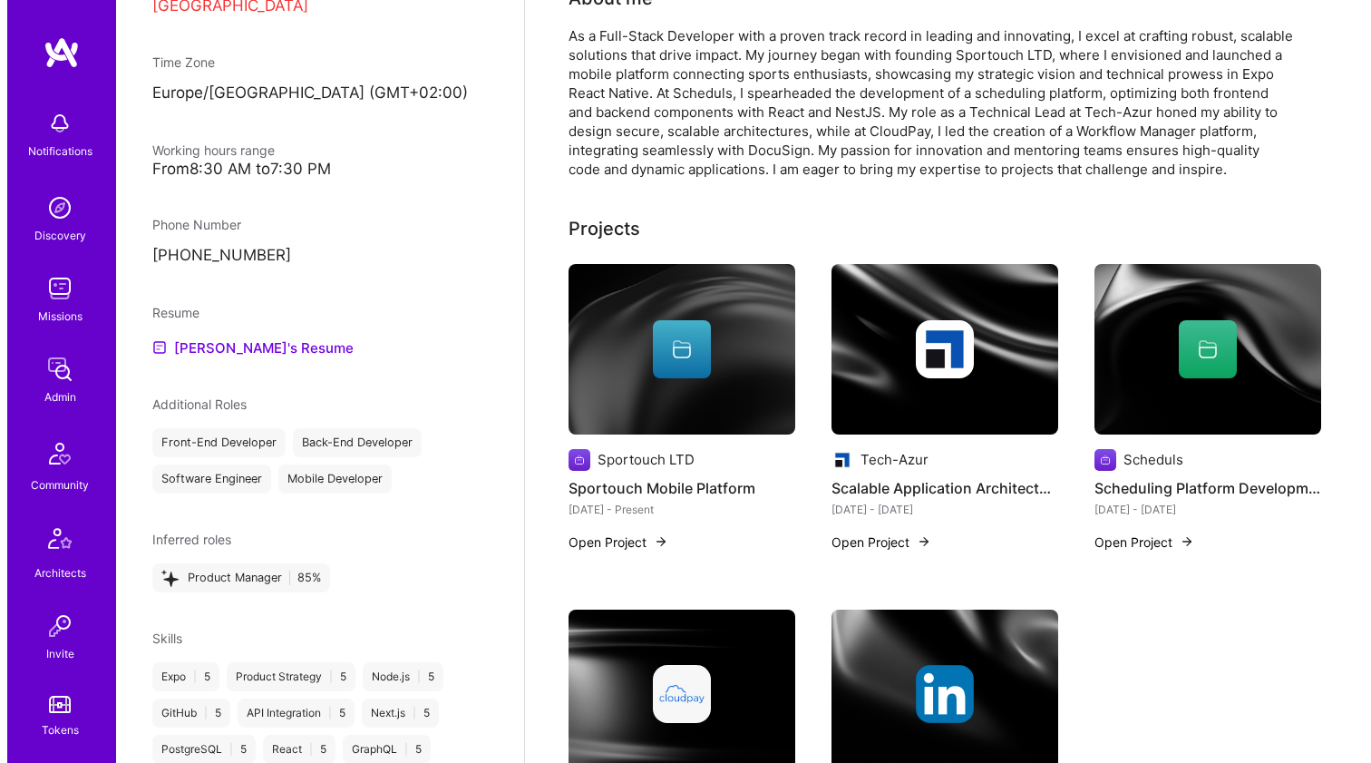
scroll to position [208, 0]
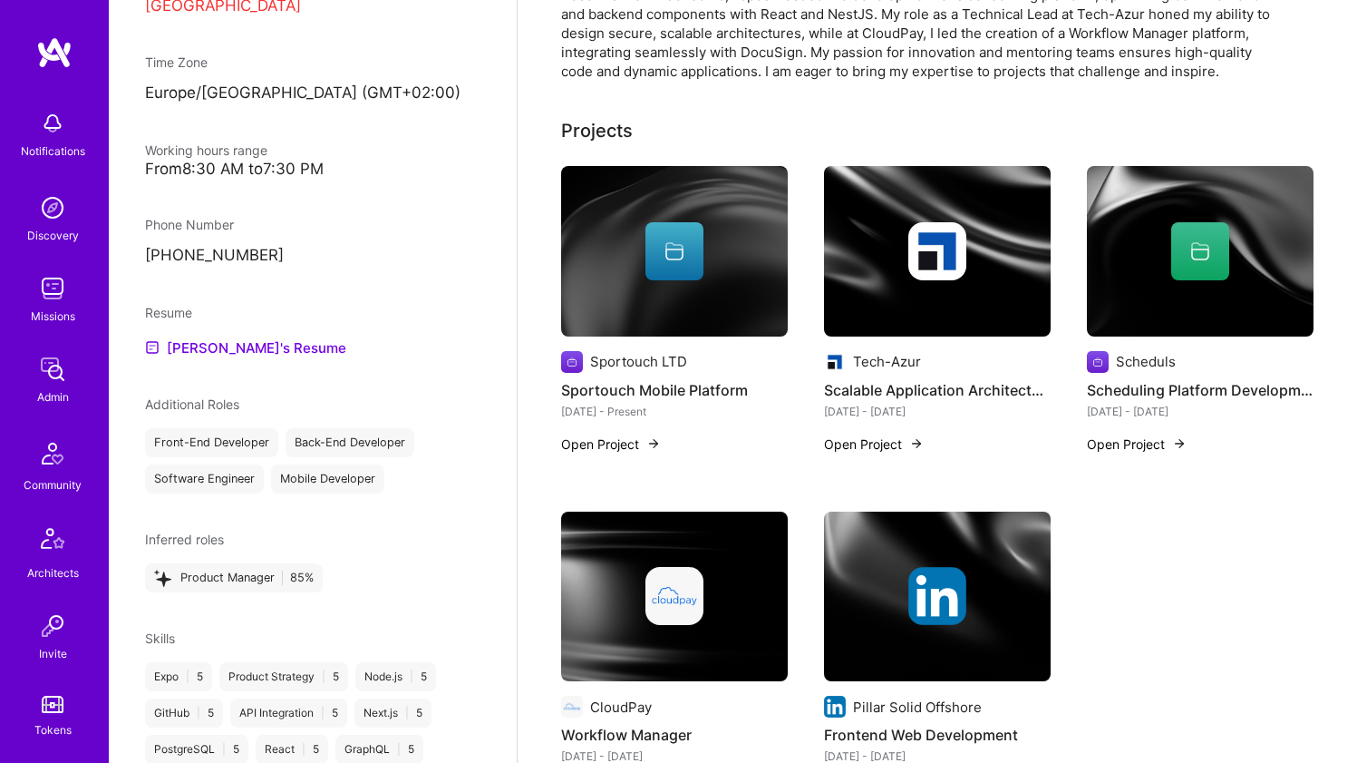
click at [636, 280] on div at bounding box center [674, 251] width 227 height 58
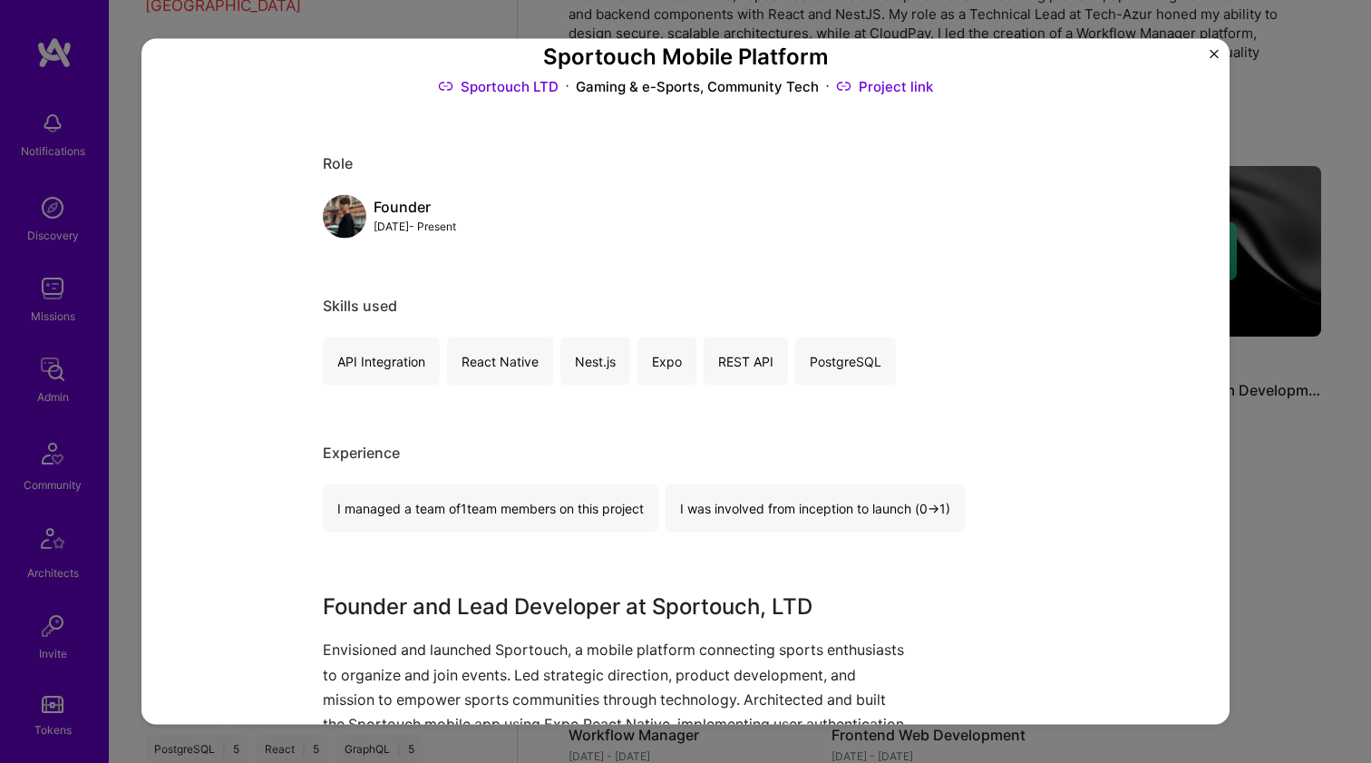
scroll to position [410, 0]
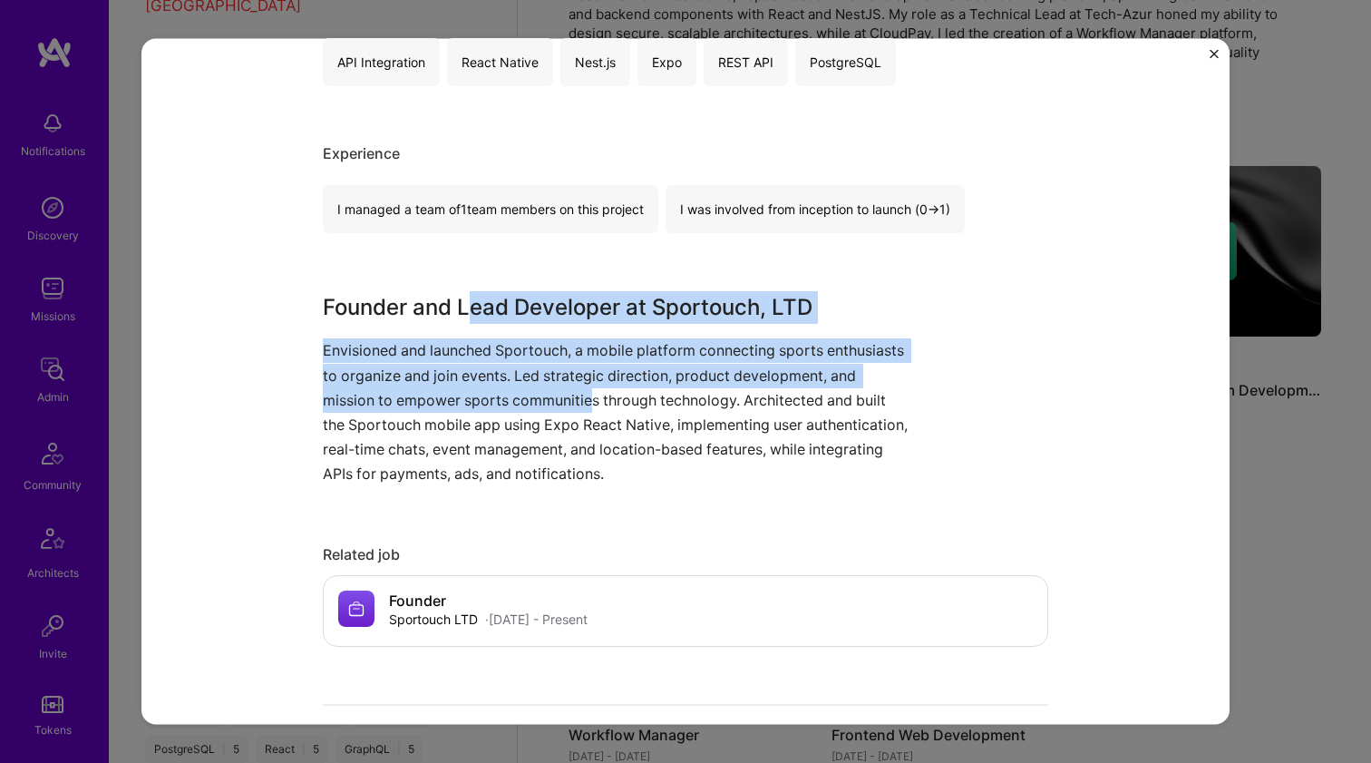
drag, startPoint x: 499, startPoint y: 335, endPoint x: 594, endPoint y: 393, distance: 111.5
click at [590, 392] on div "Founder and Lead Developer at Sportouch, LTD Envisioned and launched Sportouch,…" at bounding box center [617, 388] width 589 height 195
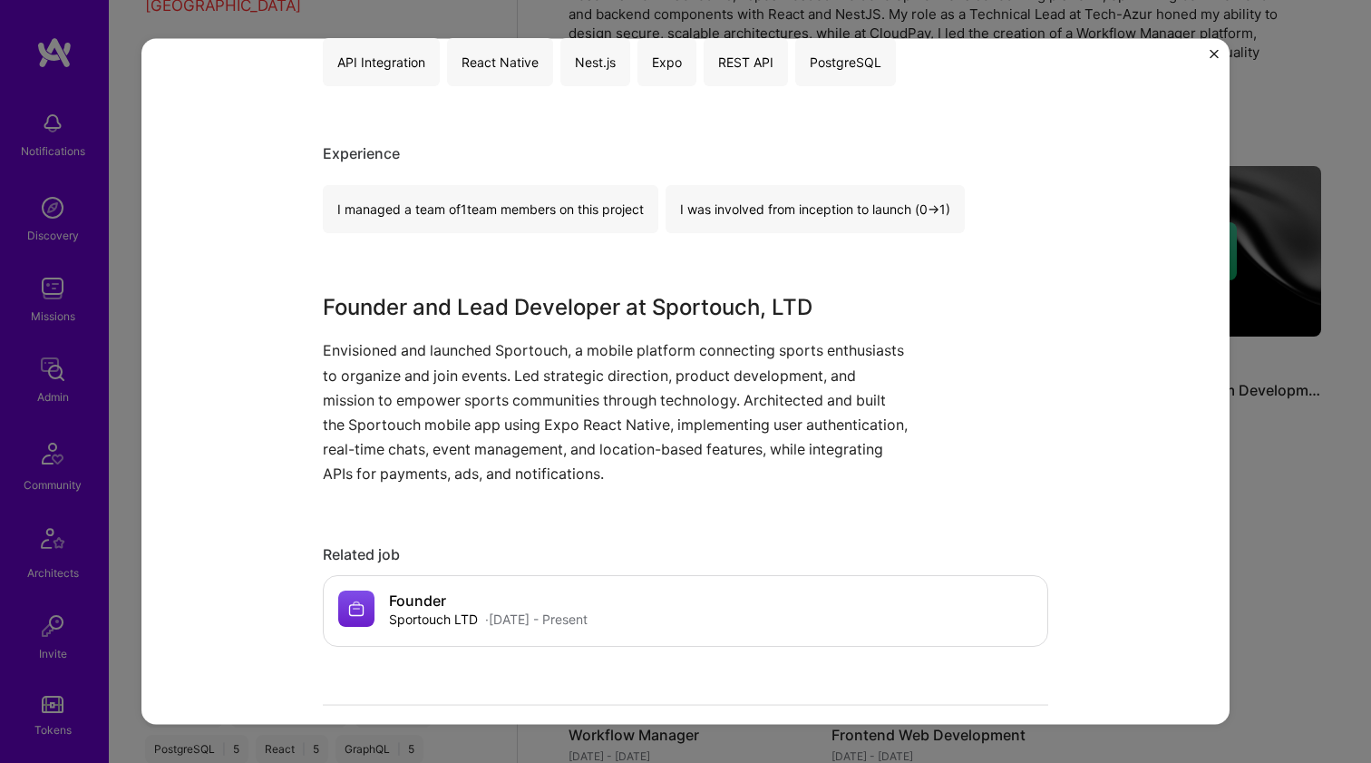
click at [605, 401] on p "Envisioned and launched Sportouch, a mobile platform connecting sports enthusia…" at bounding box center [617, 412] width 589 height 148
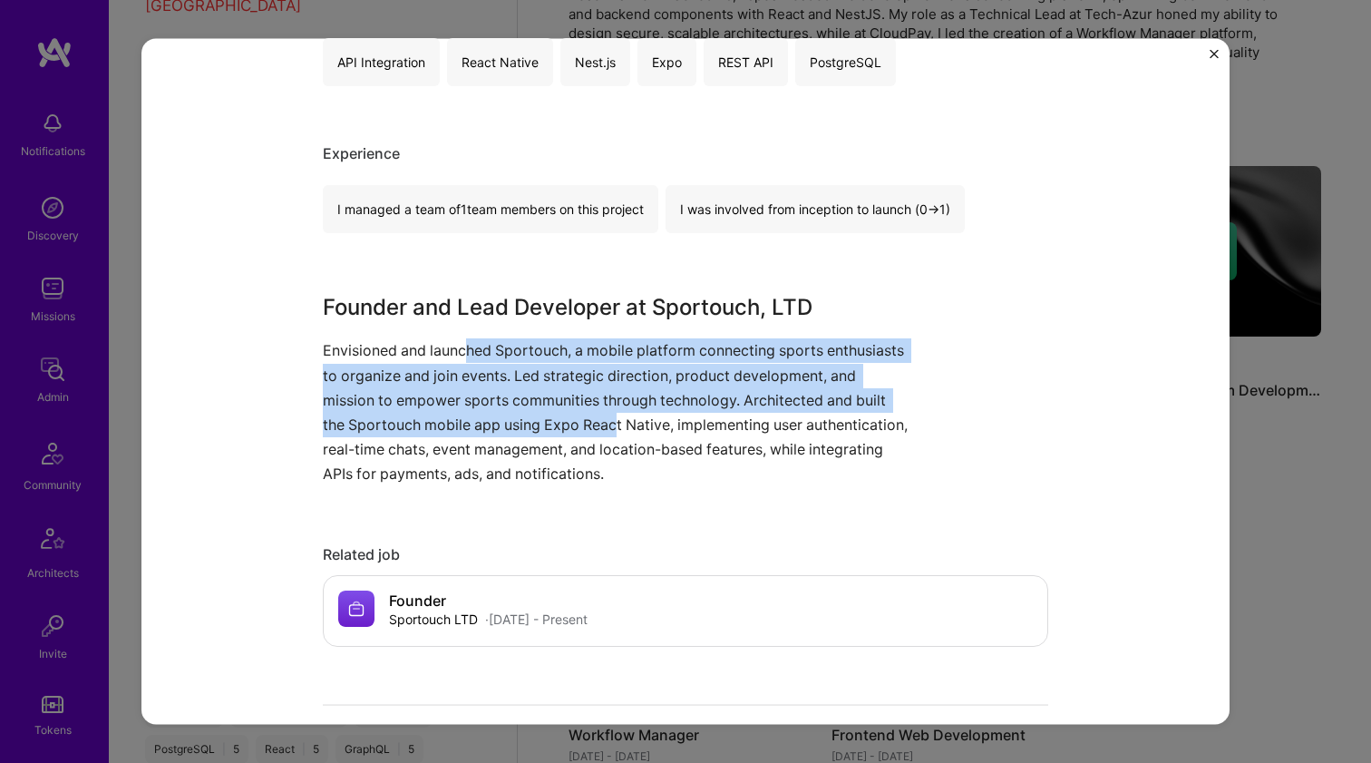
drag, startPoint x: 586, startPoint y: 403, endPoint x: 453, endPoint y: 345, distance: 144.9
click at [455, 345] on p "Envisioned and launched Sportouch, a mobile platform connecting sports enthusia…" at bounding box center [617, 412] width 589 height 148
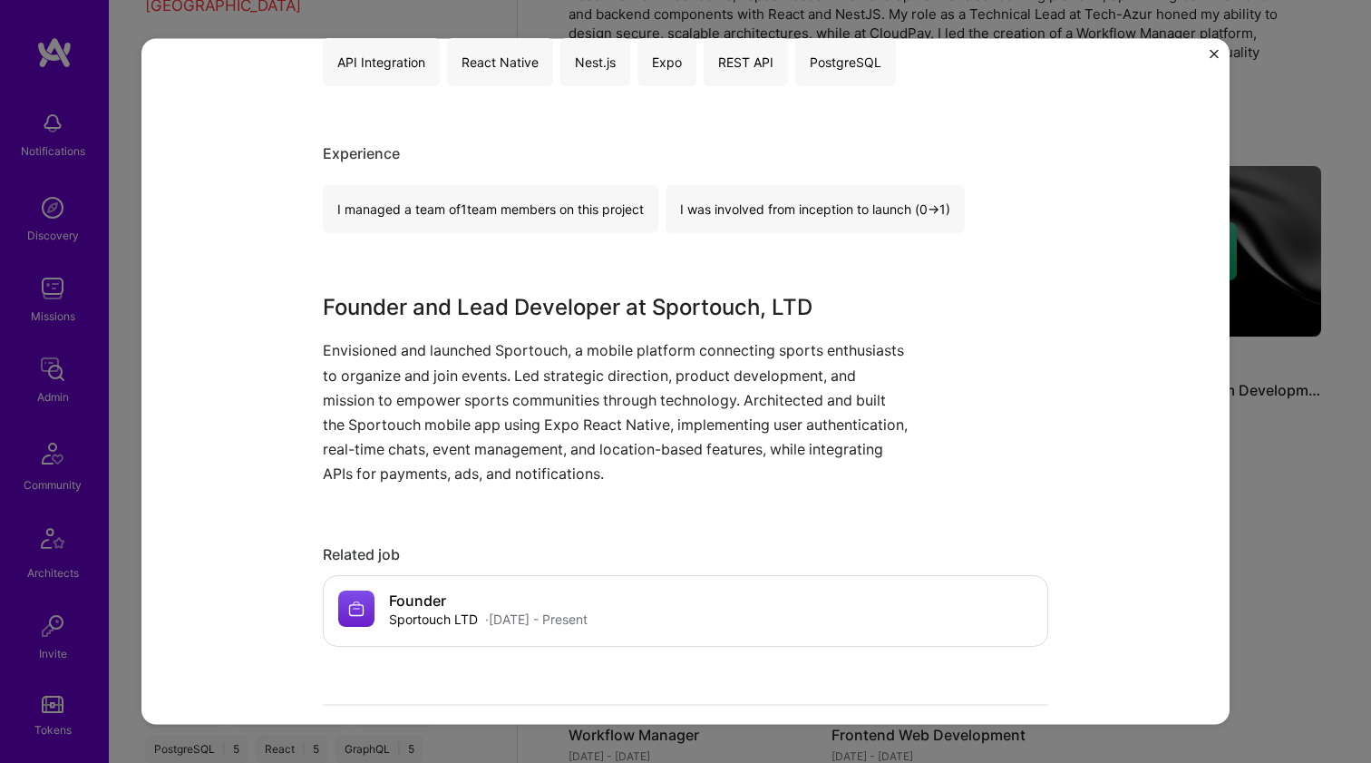
click at [453, 345] on p "Envisioned and launched Sportouch, a mobile platform connecting sports enthusia…" at bounding box center [617, 412] width 589 height 148
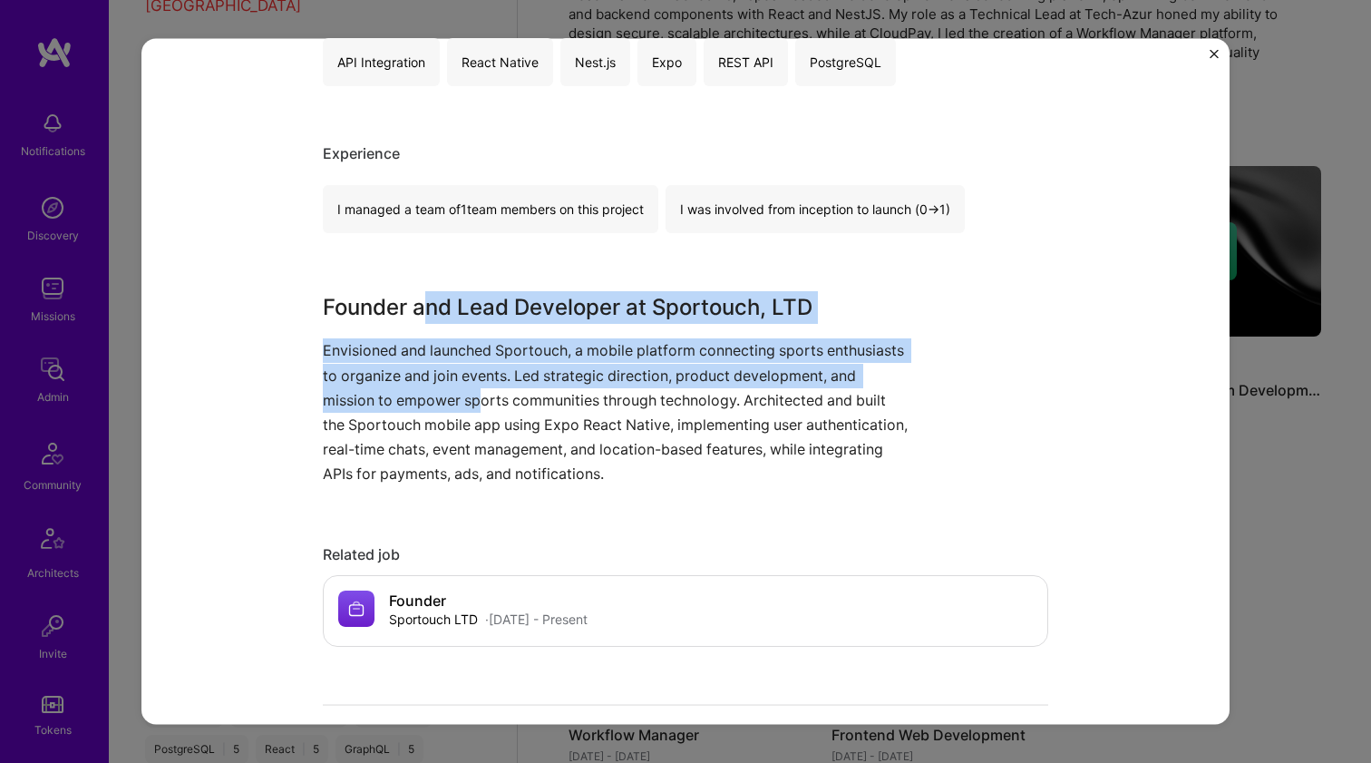
drag, startPoint x: 423, startPoint y: 322, endPoint x: 489, endPoint y: 403, distance: 104.5
click at [487, 403] on div "Founder and Lead Developer at Sportouch, LTD Envisioned and launched Sportouch,…" at bounding box center [617, 388] width 589 height 195
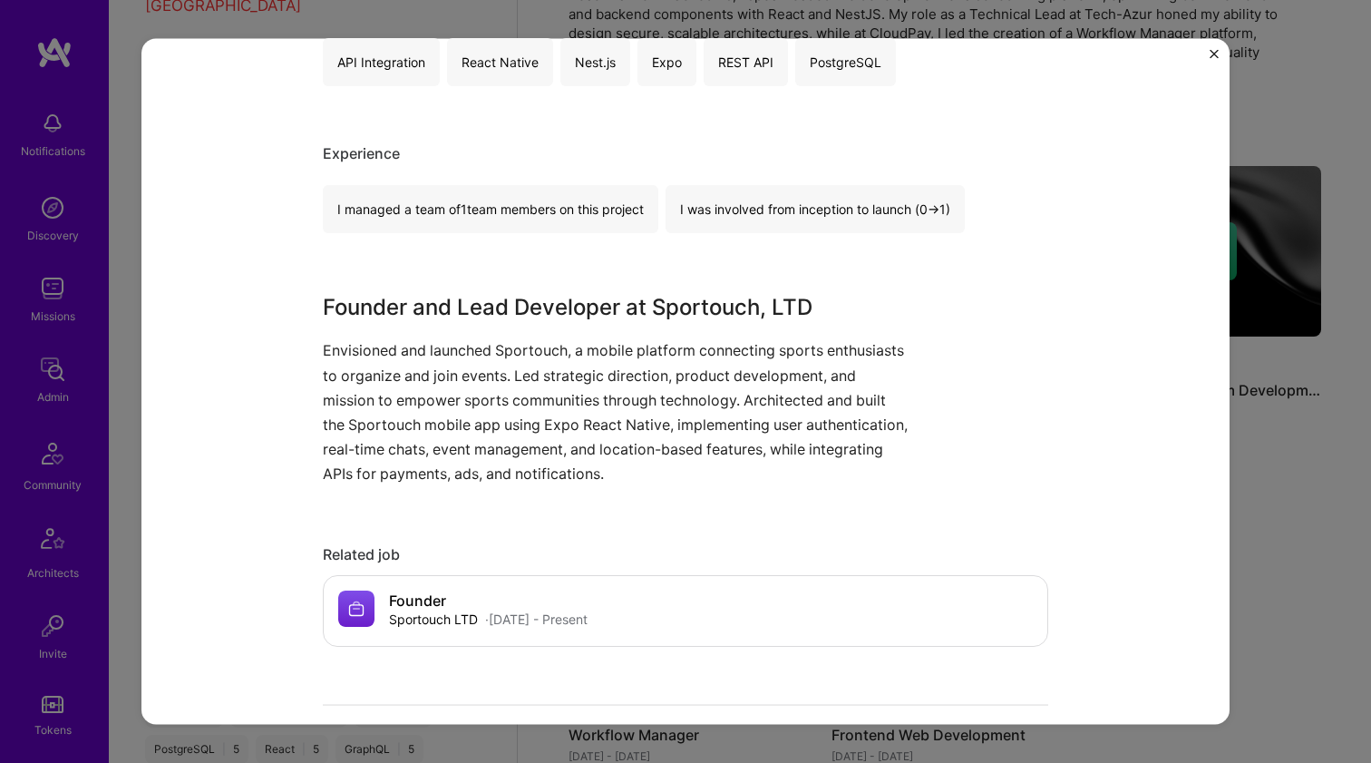
click at [493, 405] on p "Envisioned and launched Sportouch, a mobile platform connecting sports enthusia…" at bounding box center [617, 412] width 589 height 148
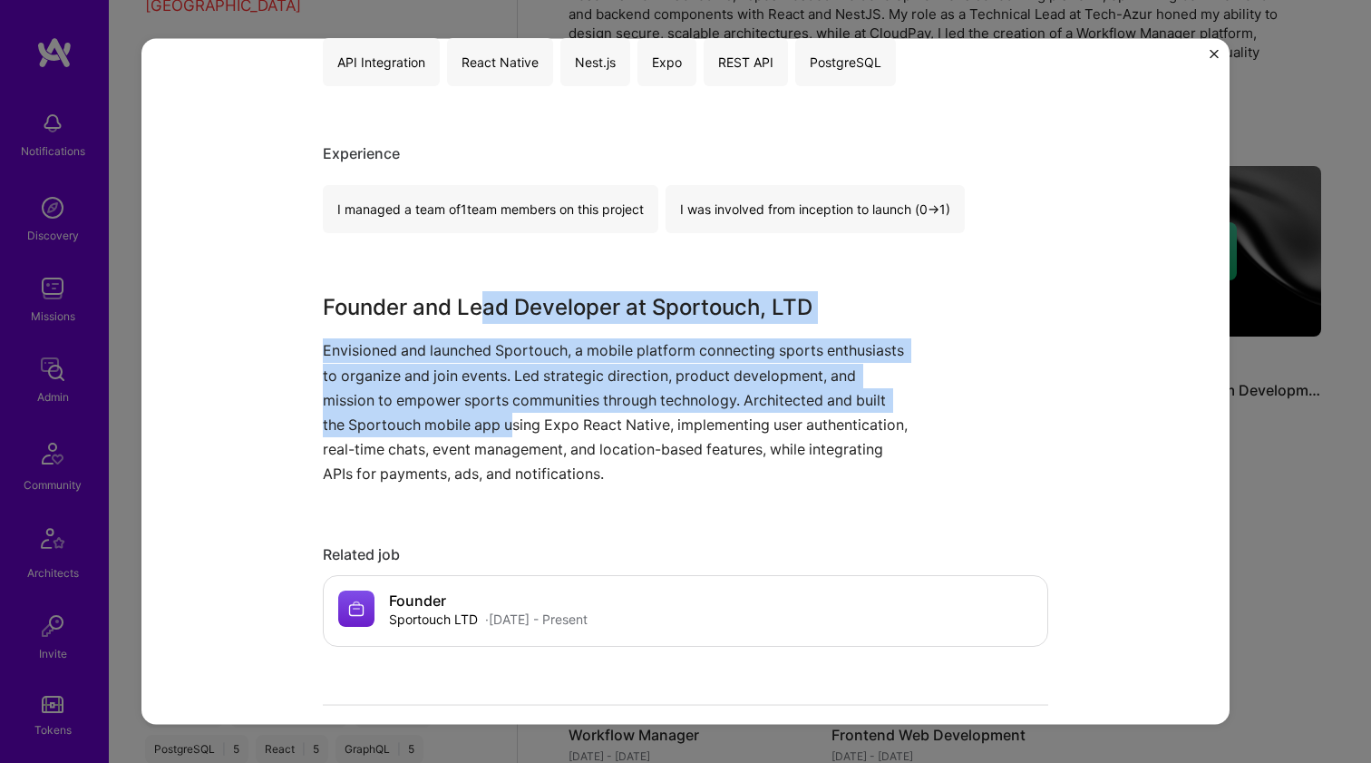
drag, startPoint x: 505, startPoint y: 408, endPoint x: 473, endPoint y: 298, distance: 114.2
click at [473, 298] on div "Founder and Lead Developer at Sportouch, LTD Envisioned and launched Sportouch,…" at bounding box center [617, 388] width 589 height 195
click at [473, 298] on h3 "Founder and Lead Developer at Sportouch, LTD" at bounding box center [617, 307] width 589 height 33
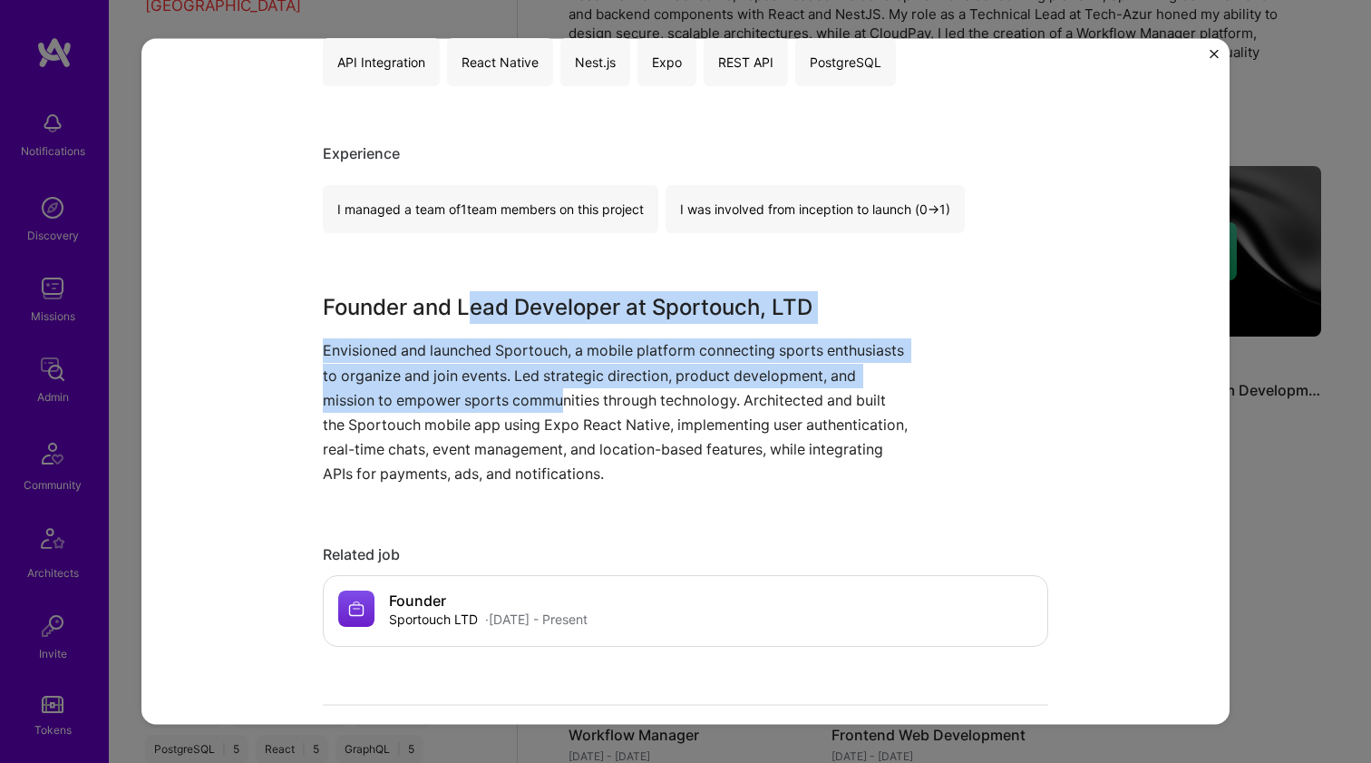
drag, startPoint x: 471, startPoint y: 306, endPoint x: 578, endPoint y: 416, distance: 153.9
click at [560, 398] on div "Founder and Lead Developer at Sportouch, LTD Envisioned and launched Sportouch,…" at bounding box center [617, 388] width 589 height 195
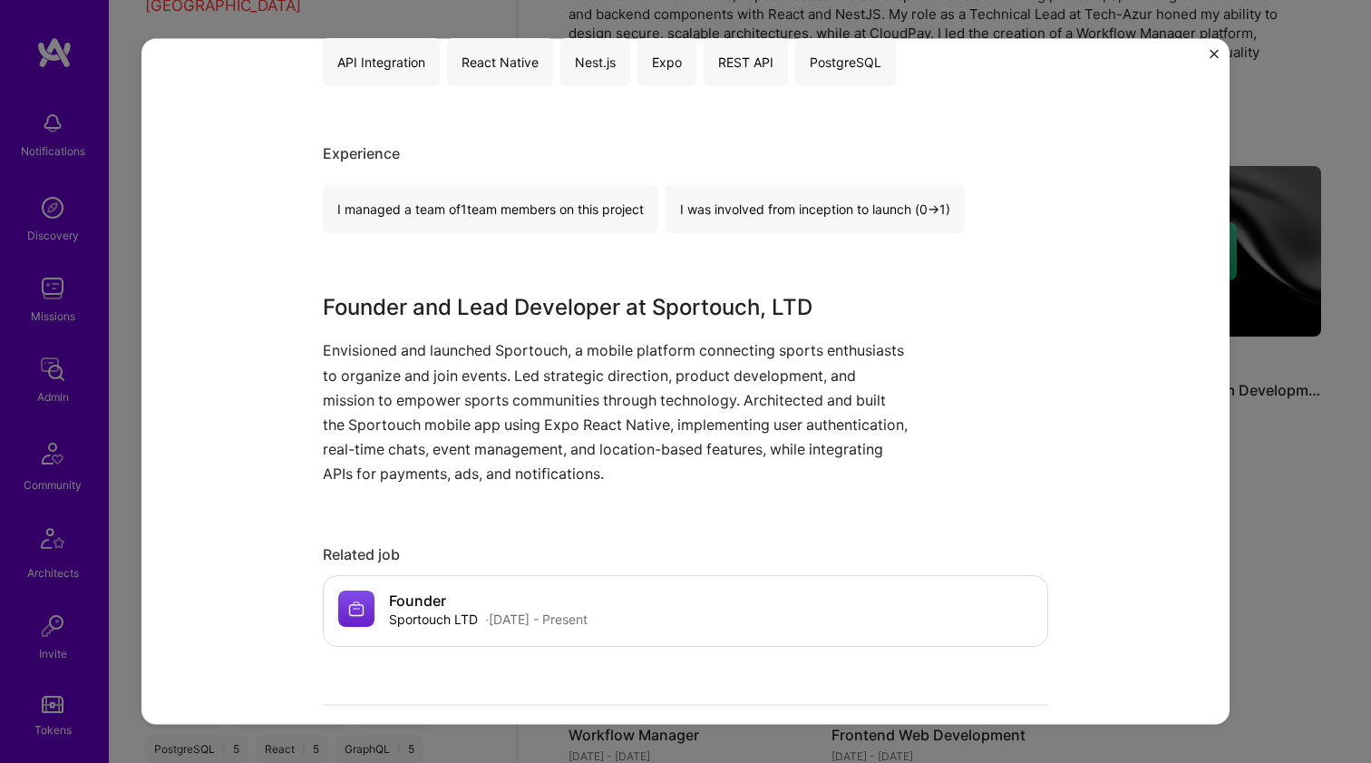
click at [578, 416] on p "Envisioned and launched Sportouch, a mobile platform connecting sports enthusia…" at bounding box center [617, 412] width 589 height 148
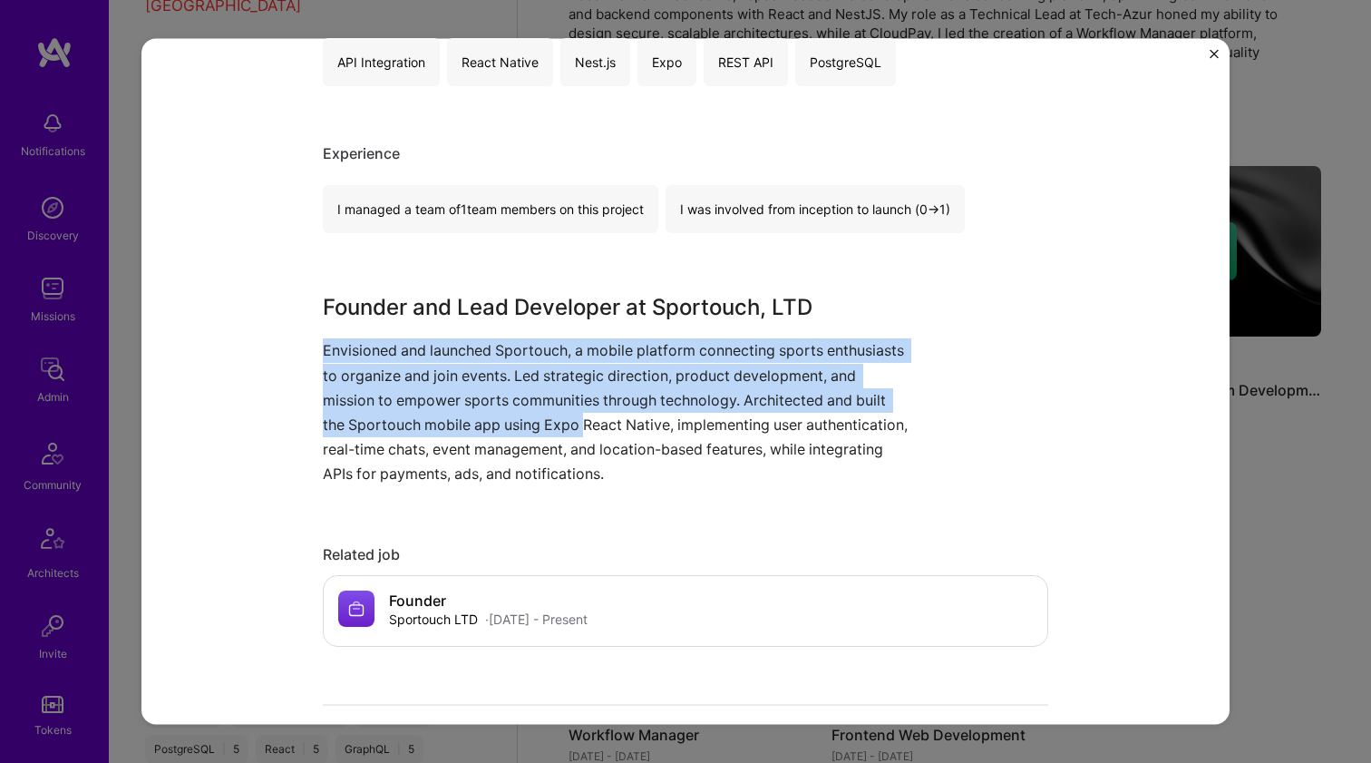
drag, startPoint x: 579, startPoint y: 417, endPoint x: 471, endPoint y: 325, distance: 142.8
click at [471, 325] on div "Founder and Lead Developer at Sportouch, LTD Envisioned and launched Sportouch,…" at bounding box center [617, 388] width 589 height 195
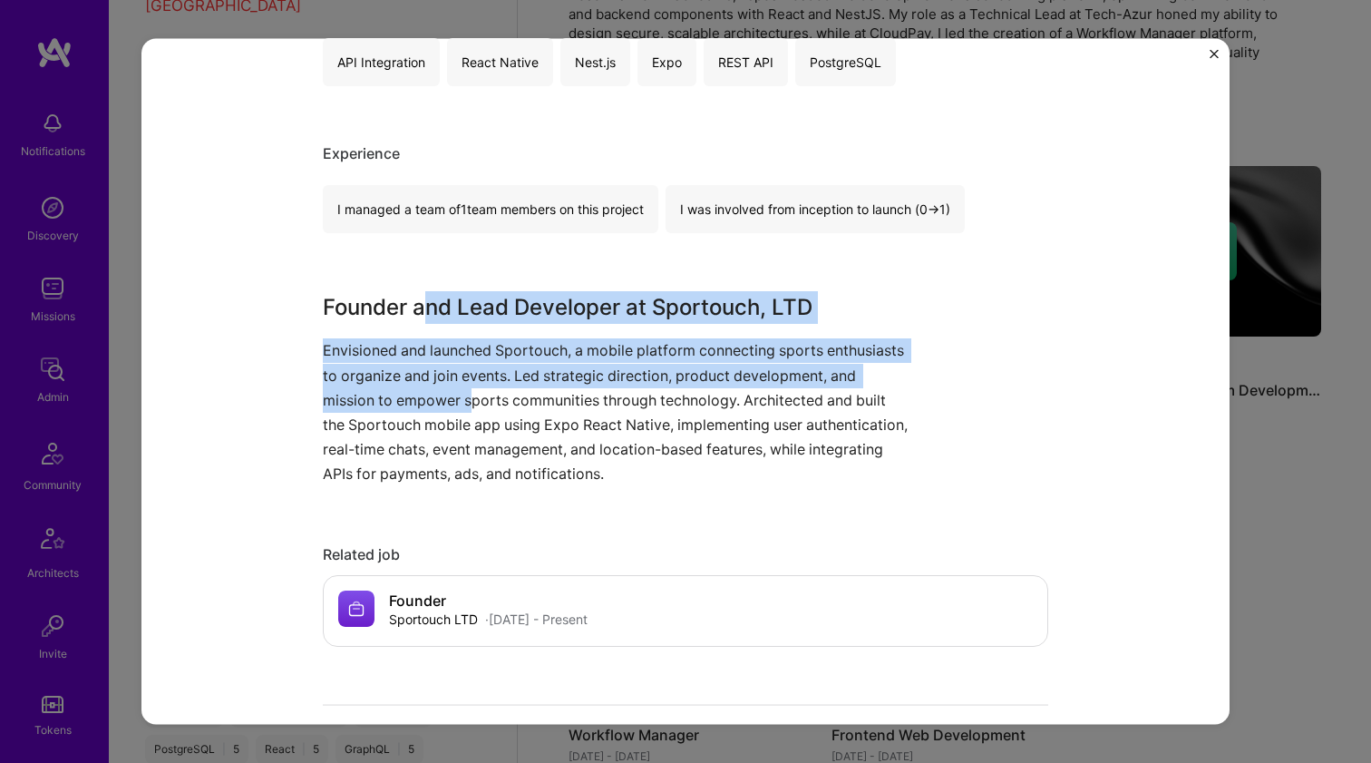
drag, startPoint x: 421, startPoint y: 299, endPoint x: 466, endPoint y: 393, distance: 103.8
click at [466, 393] on div "Founder and Lead Developer at Sportouch, LTD Envisioned and launched Sportouch,…" at bounding box center [617, 388] width 589 height 195
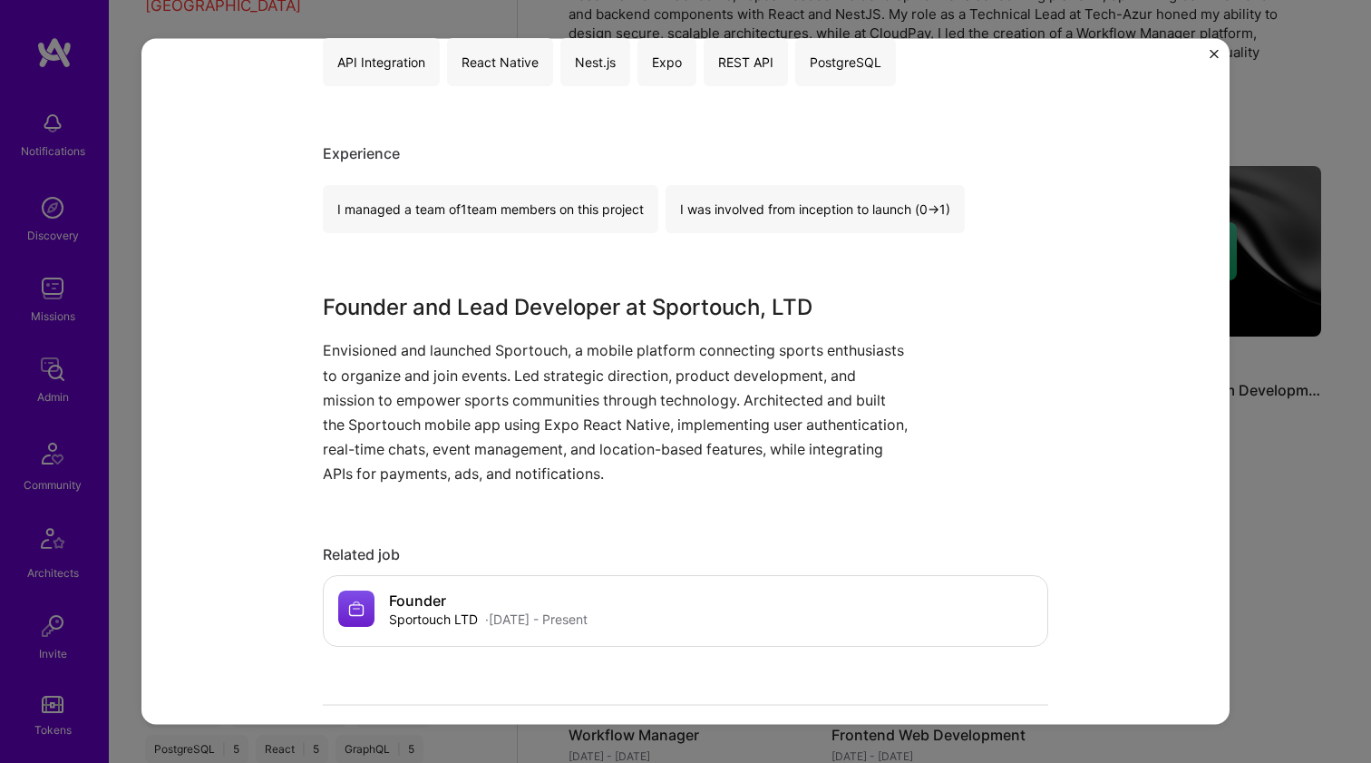
click at [471, 391] on p "Envisioned and launched Sportouch, a mobile platform connecting sports enthusia…" at bounding box center [617, 412] width 589 height 148
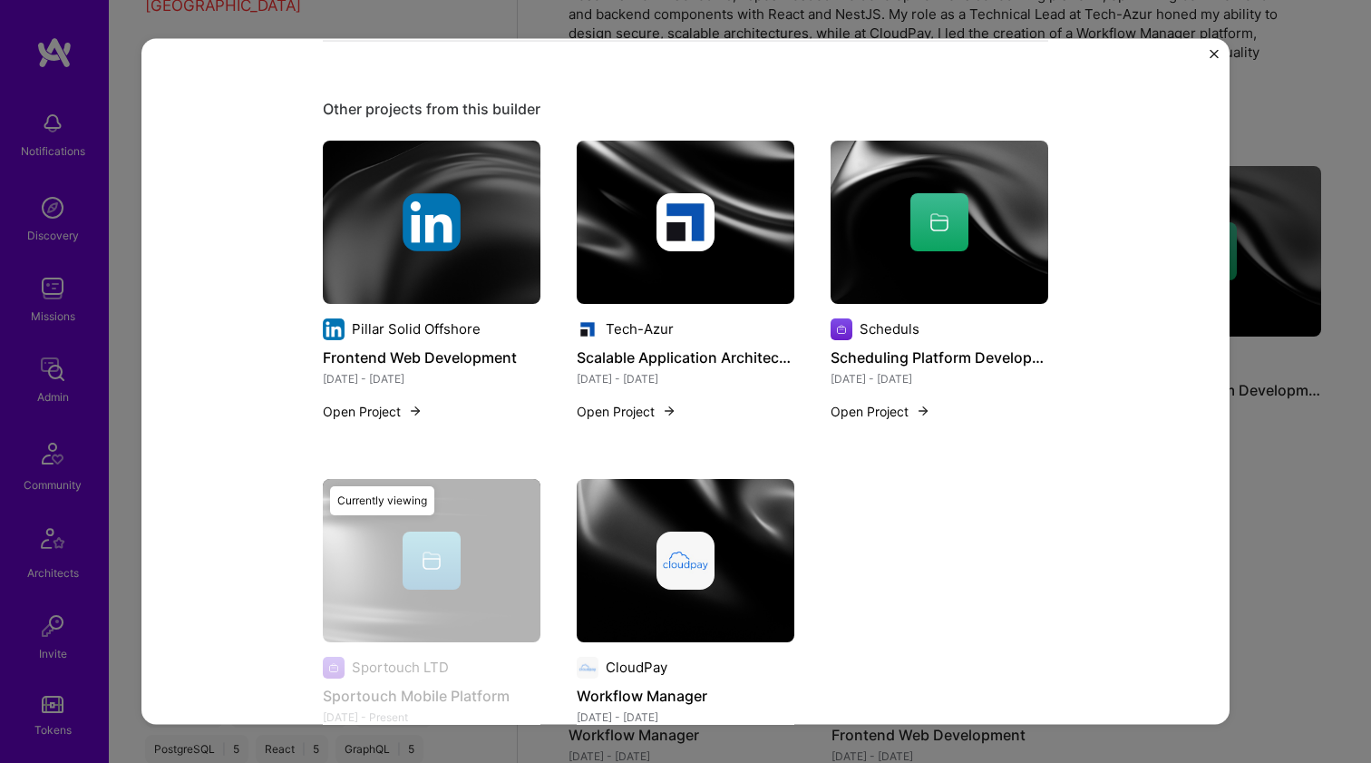
scroll to position [1163, 0]
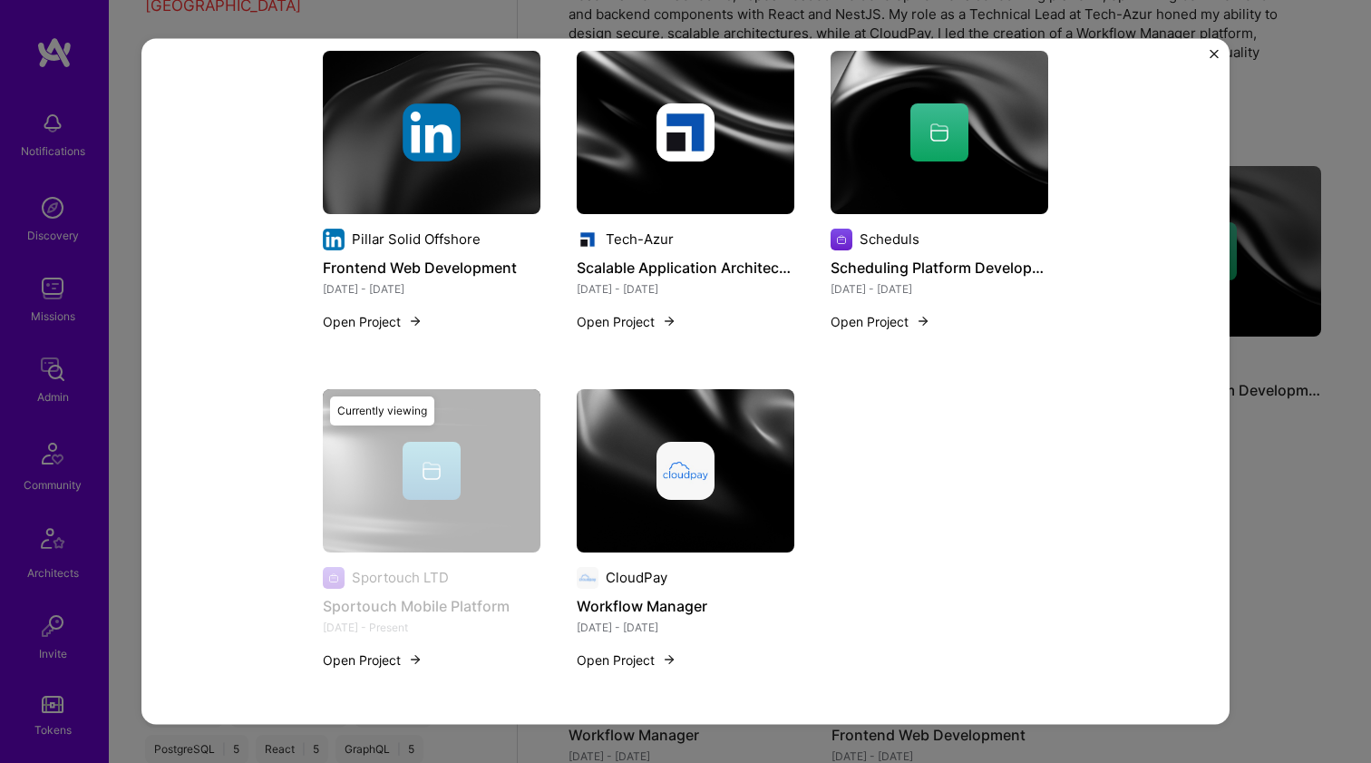
click at [636, 423] on img at bounding box center [686, 469] width 218 height 163
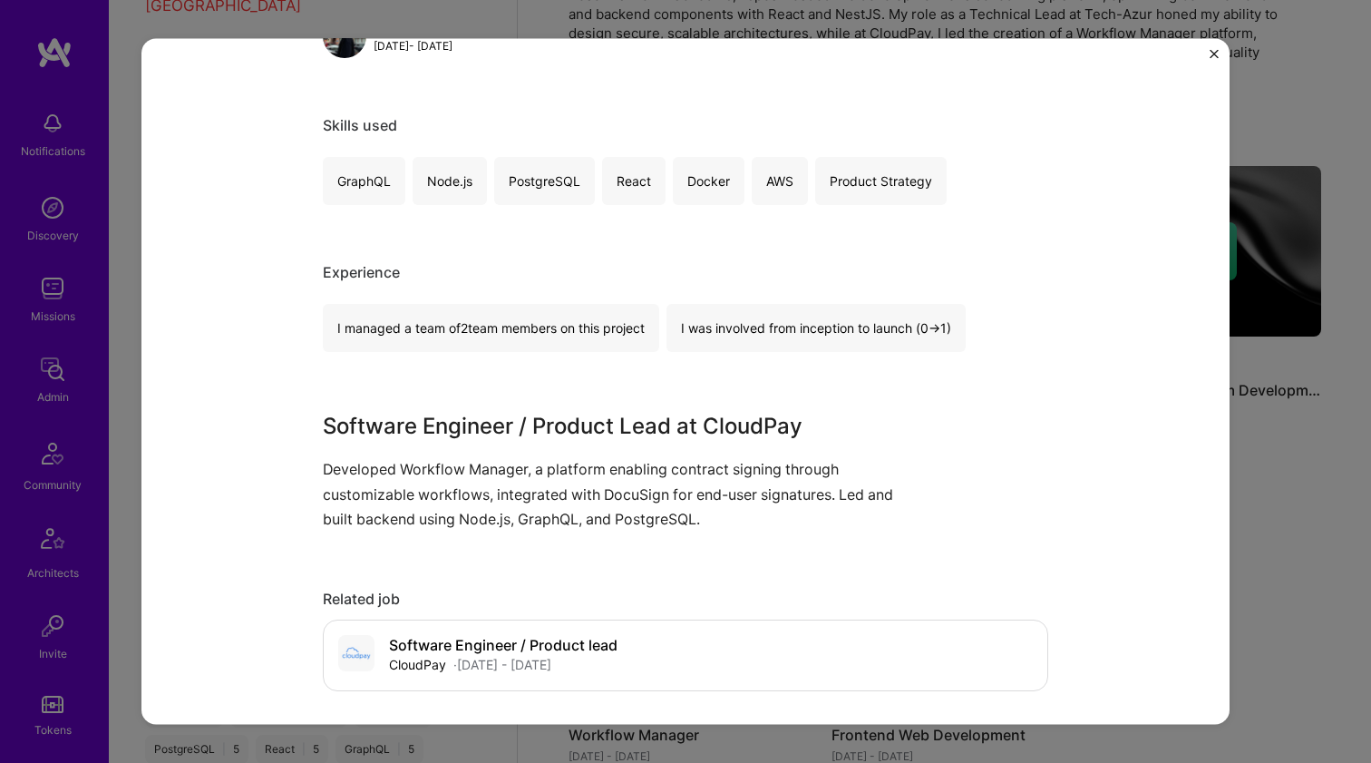
scroll to position [384, 0]
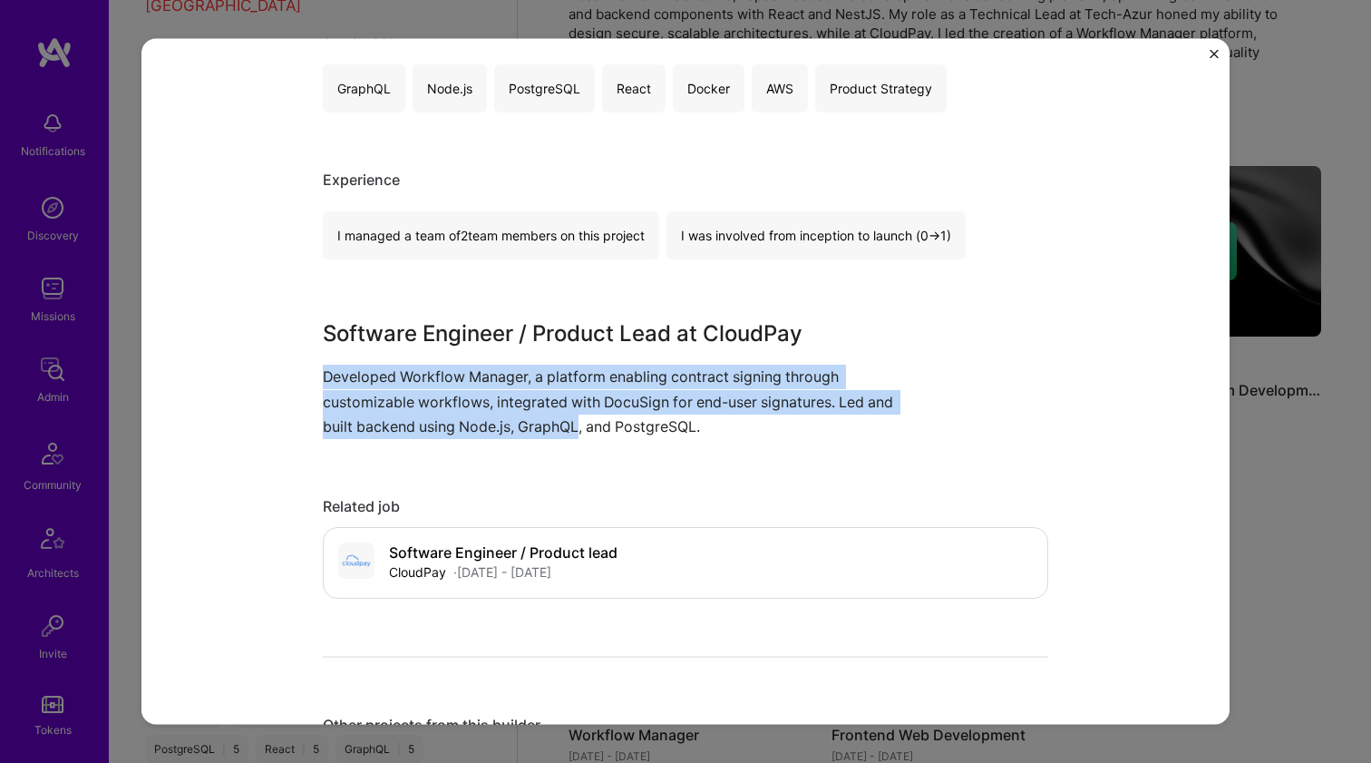
drag, startPoint x: 567, startPoint y: 412, endPoint x: 575, endPoint y: 416, distance: 9.3
click at [575, 416] on div "Software Engineer / Product Lead at CloudPay Developed Workflow Manager, a plat…" at bounding box center [617, 377] width 589 height 121
click at [575, 416] on p "Developed Workflow Manager, a platform enabling contract signing through custom…" at bounding box center [617, 401] width 589 height 74
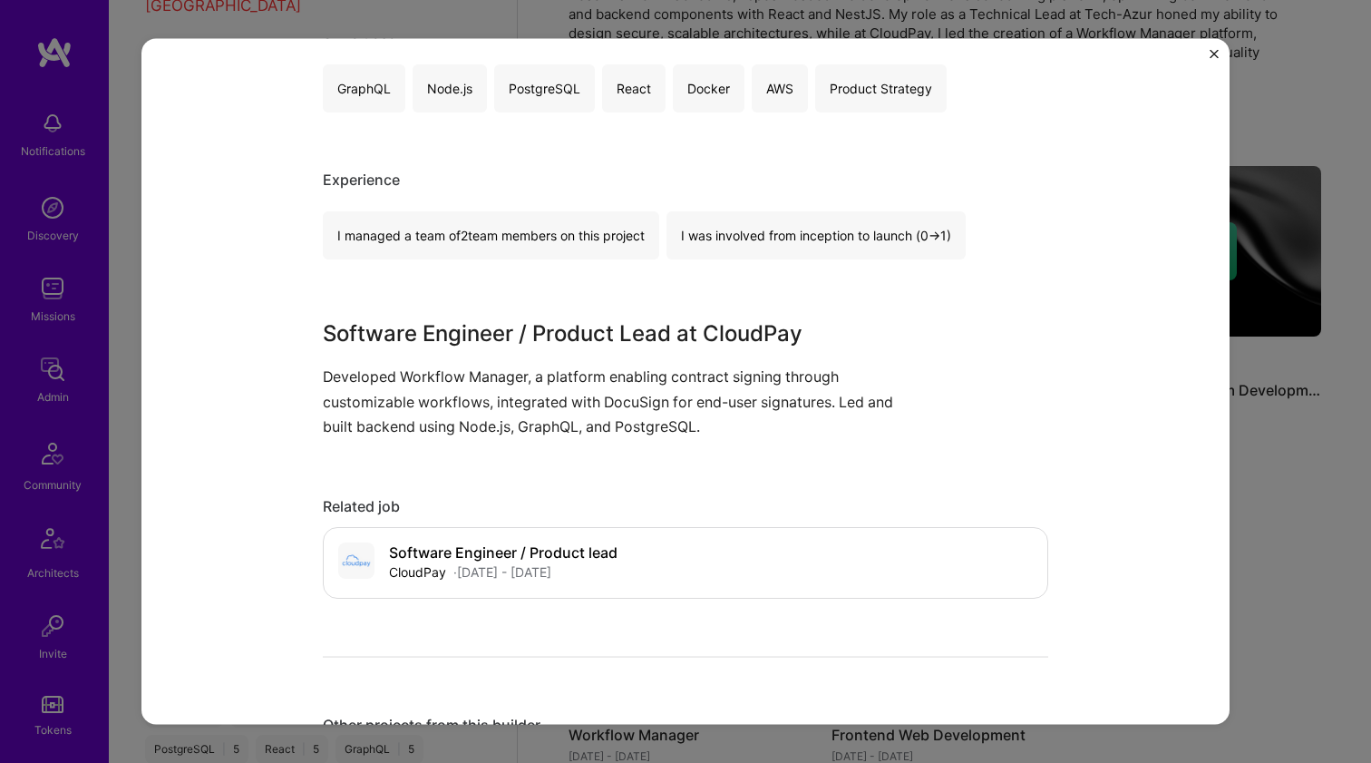
scroll to position [1090, 0]
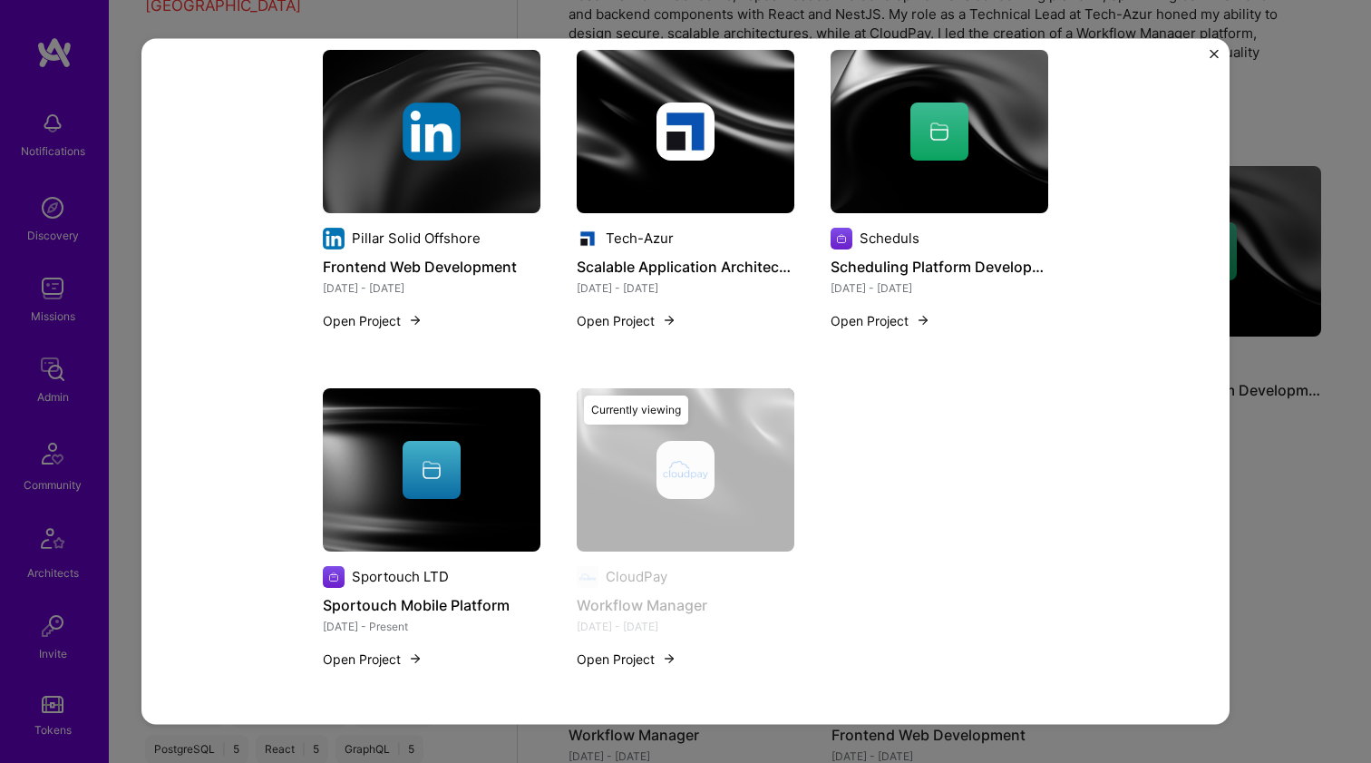
click at [469, 171] on img at bounding box center [432, 130] width 218 height 163
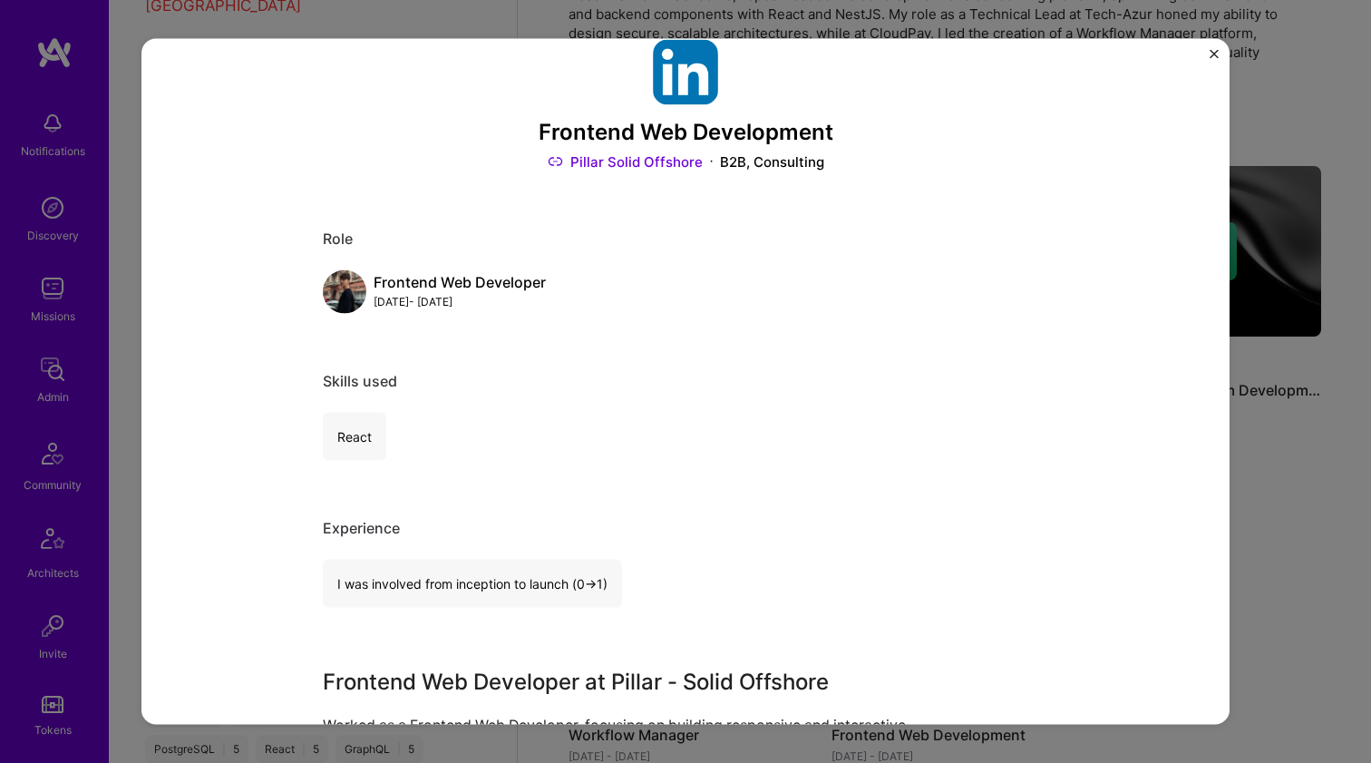
scroll to position [353, 0]
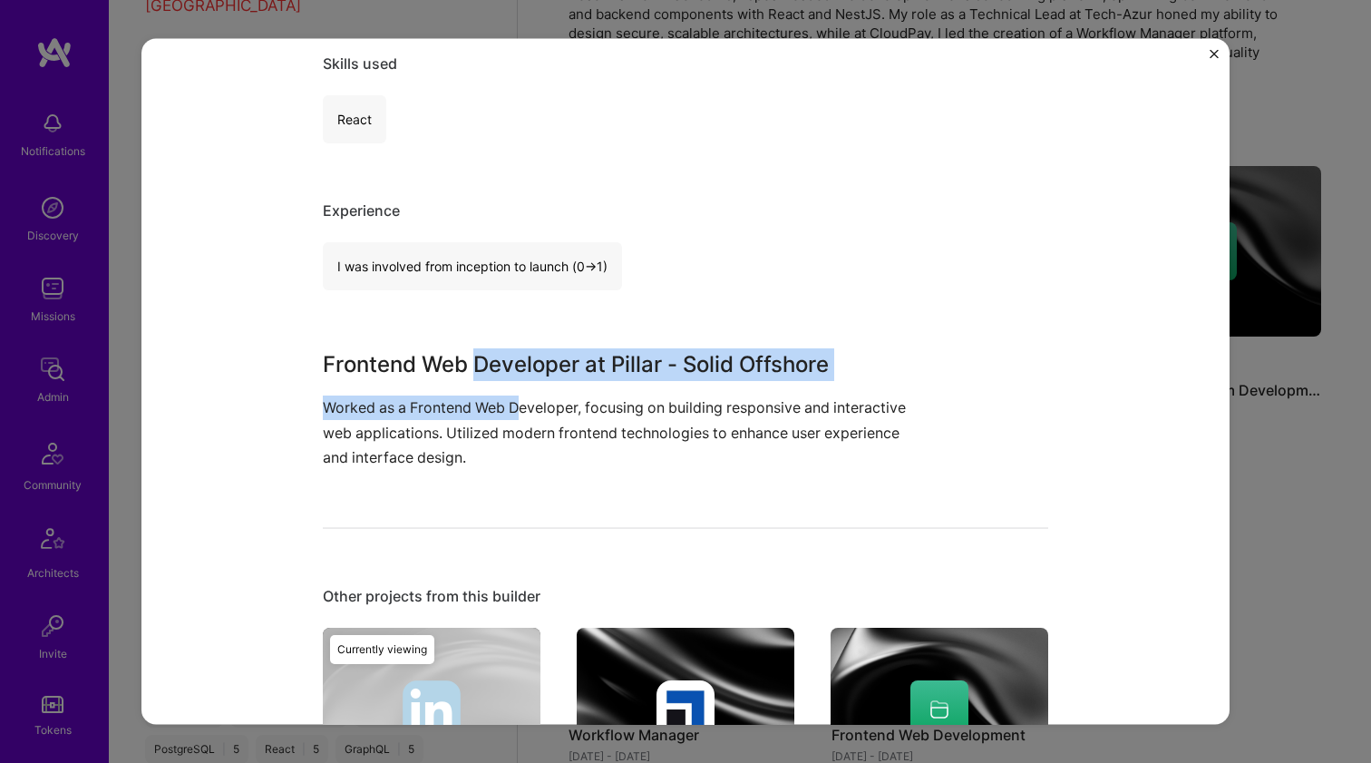
drag, startPoint x: 493, startPoint y: 386, endPoint x: 548, endPoint y: 405, distance: 57.6
click at [534, 403] on div "Frontend Web Developer at Pillar - Solid Offshore Worked as a Frontend Web Deve…" at bounding box center [617, 408] width 589 height 121
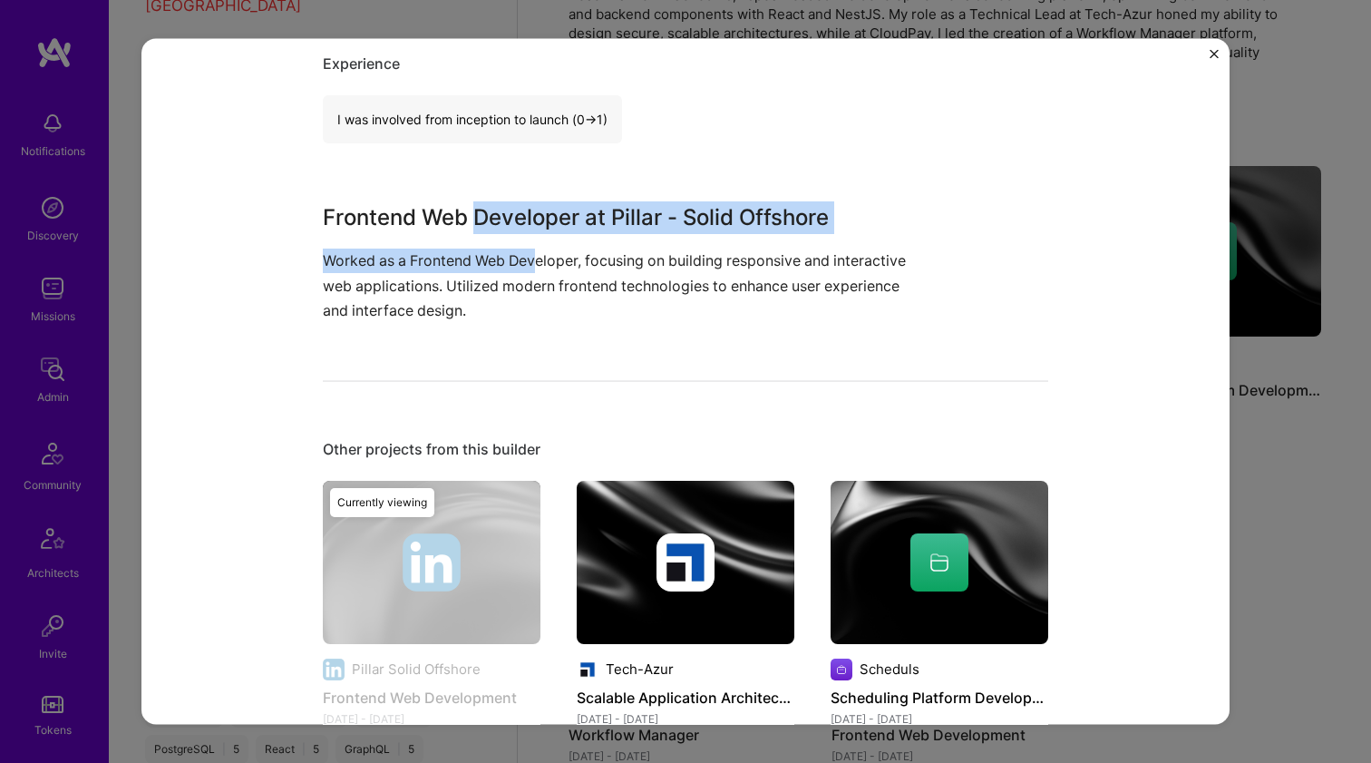
click at [670, 491] on img at bounding box center [686, 561] width 218 height 163
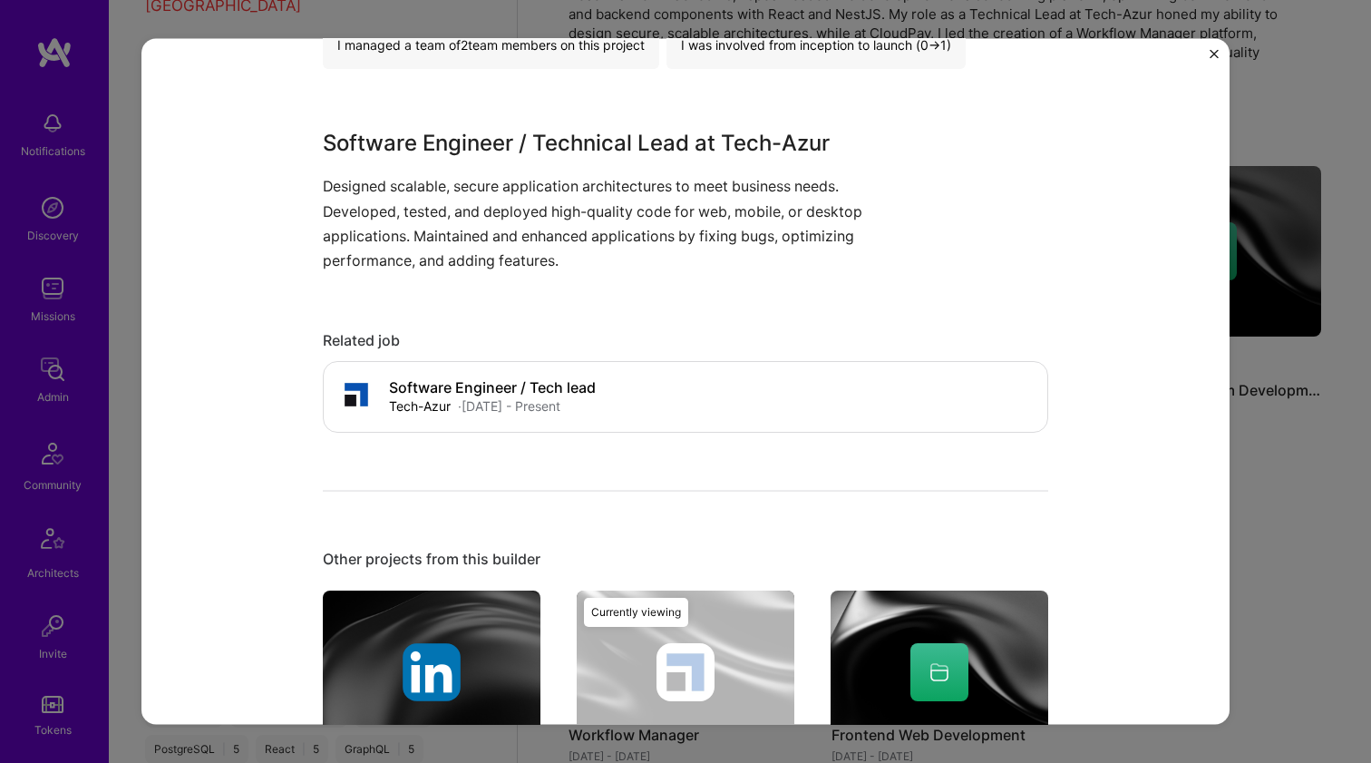
scroll to position [760, 0]
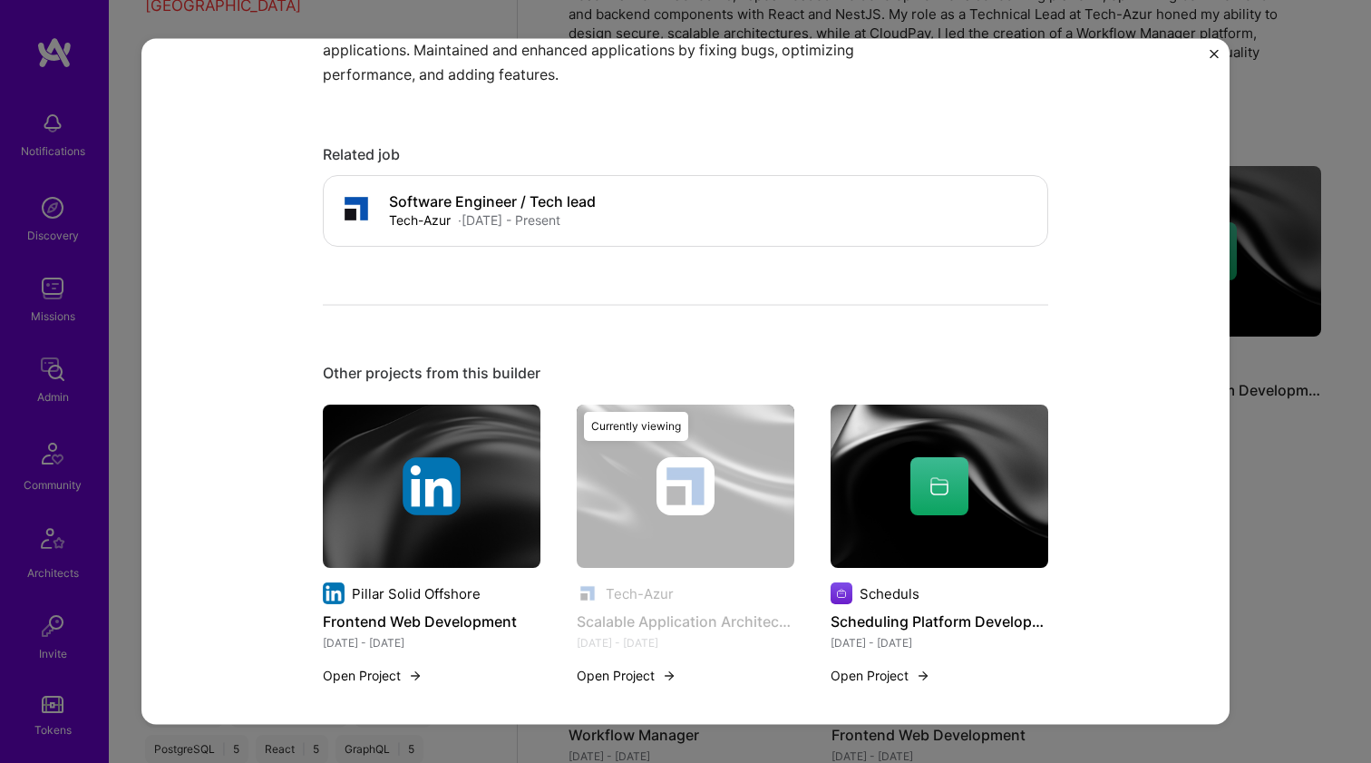
click at [910, 470] on div at bounding box center [939, 486] width 58 height 58
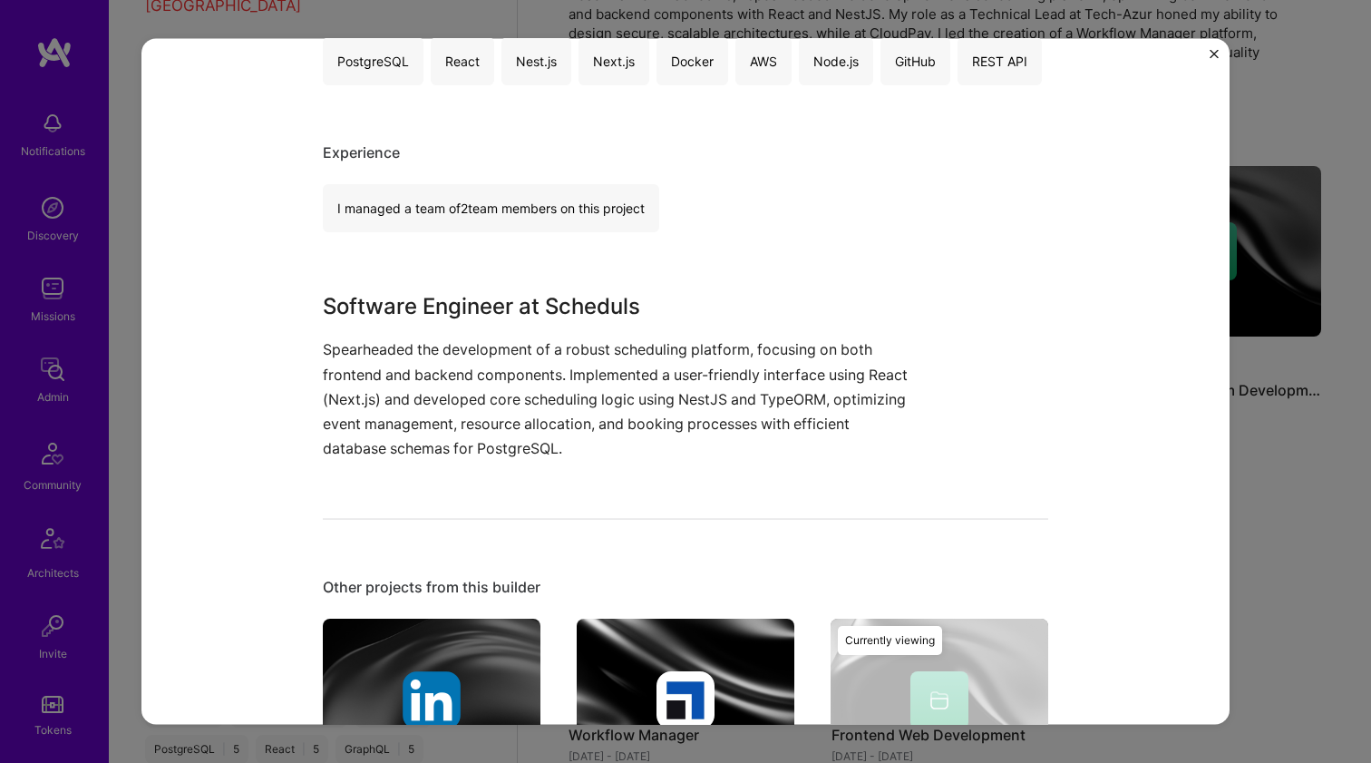
scroll to position [734, 0]
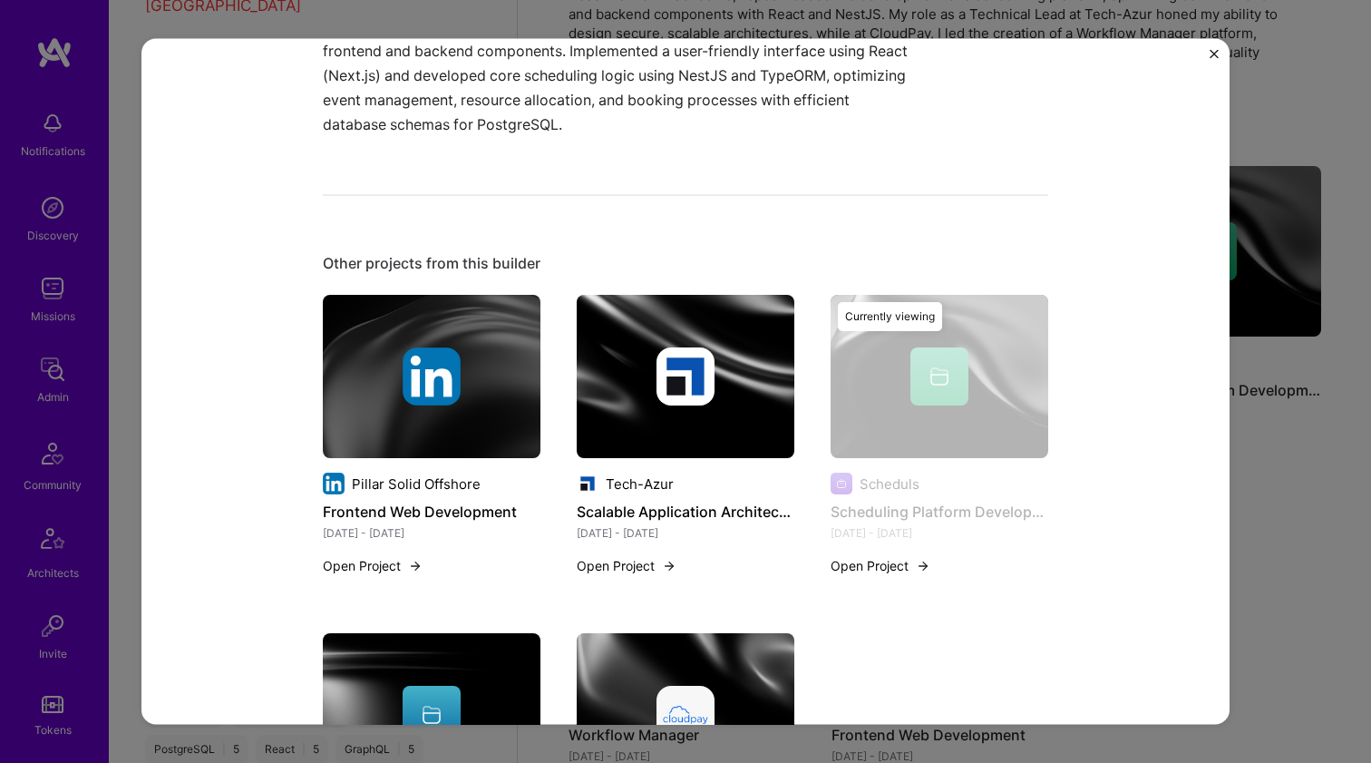
click at [643, 416] on img at bounding box center [686, 376] width 218 height 163
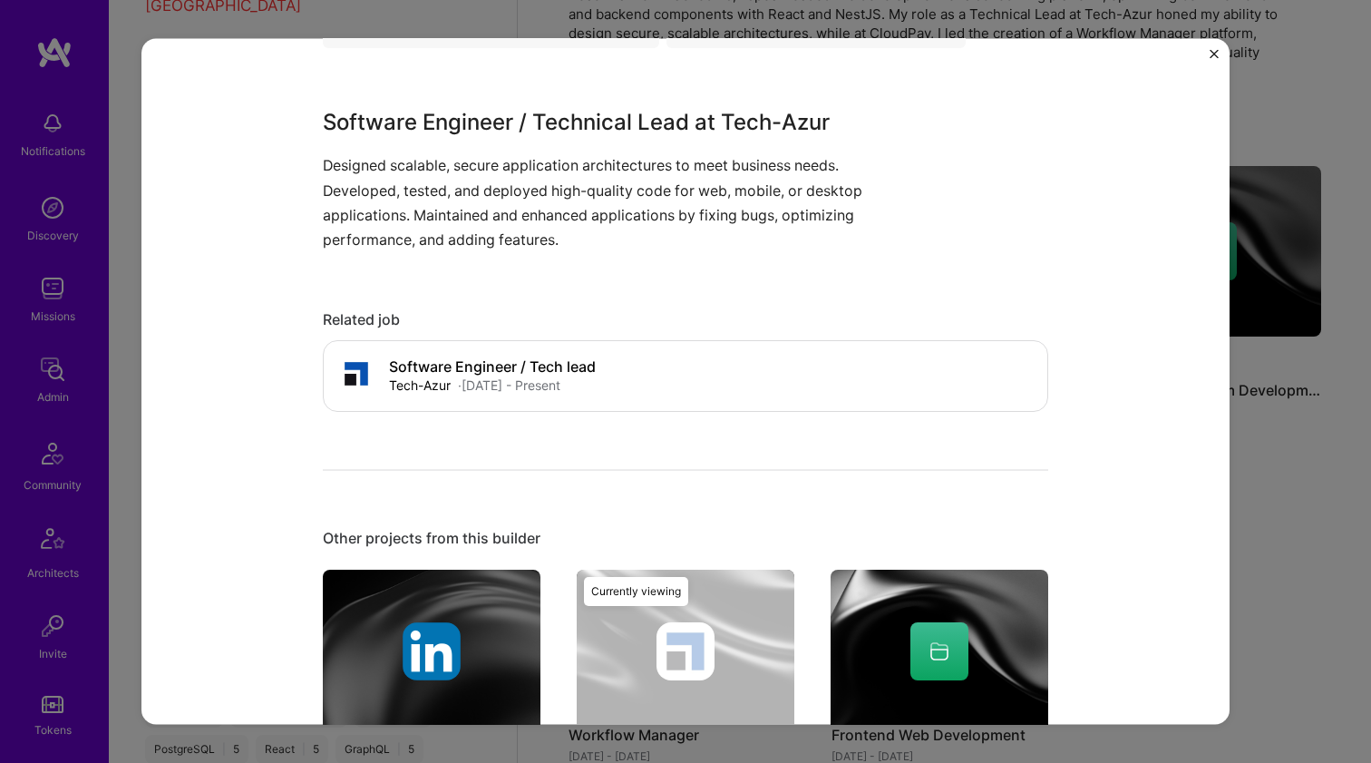
scroll to position [602, 0]
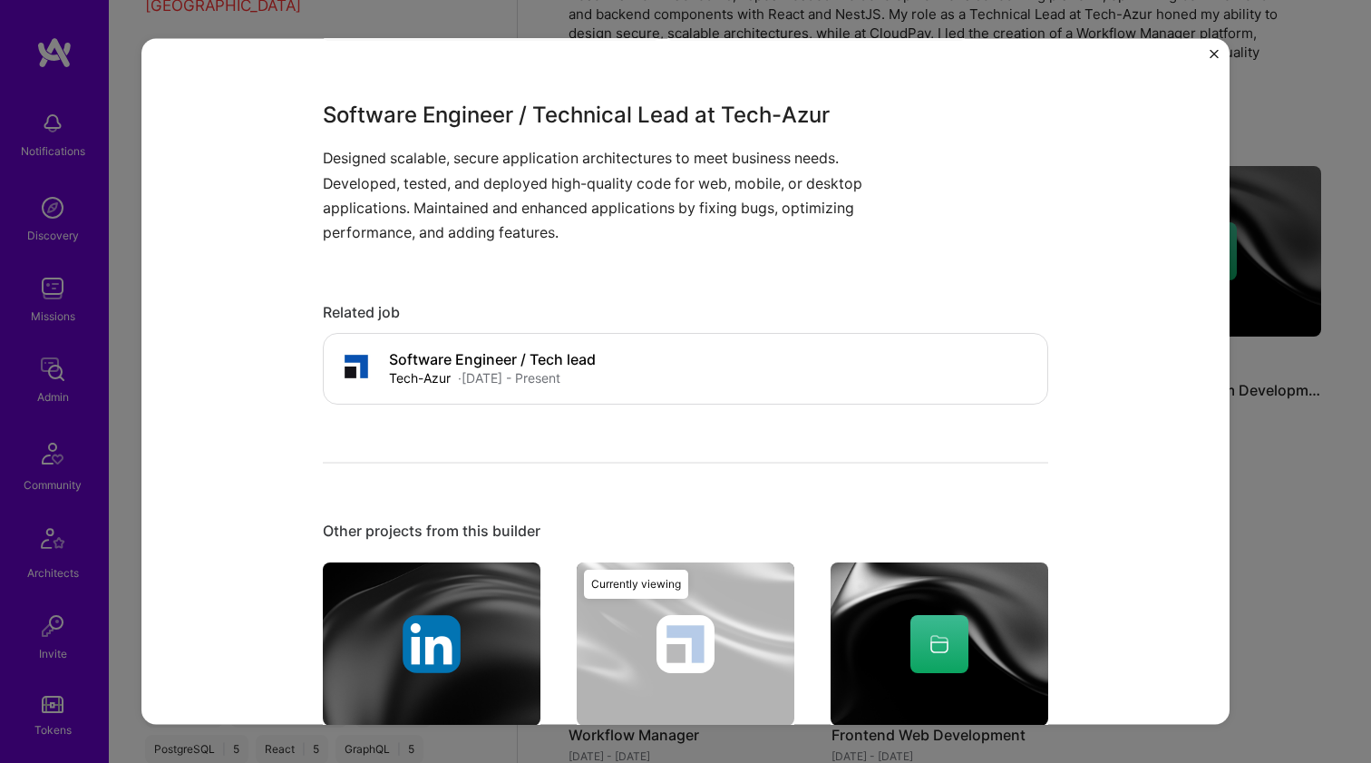
click at [459, 608] on img at bounding box center [432, 643] width 218 height 163
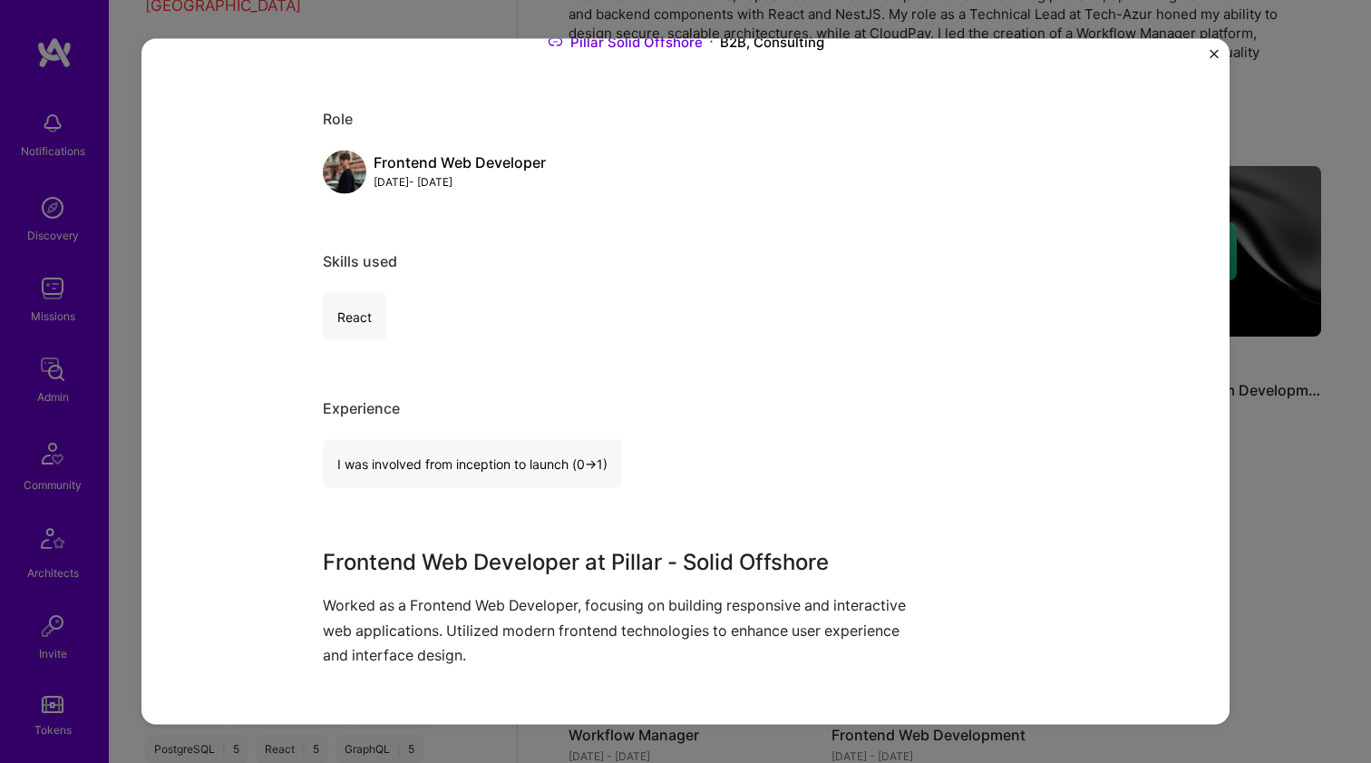
scroll to position [279, 0]
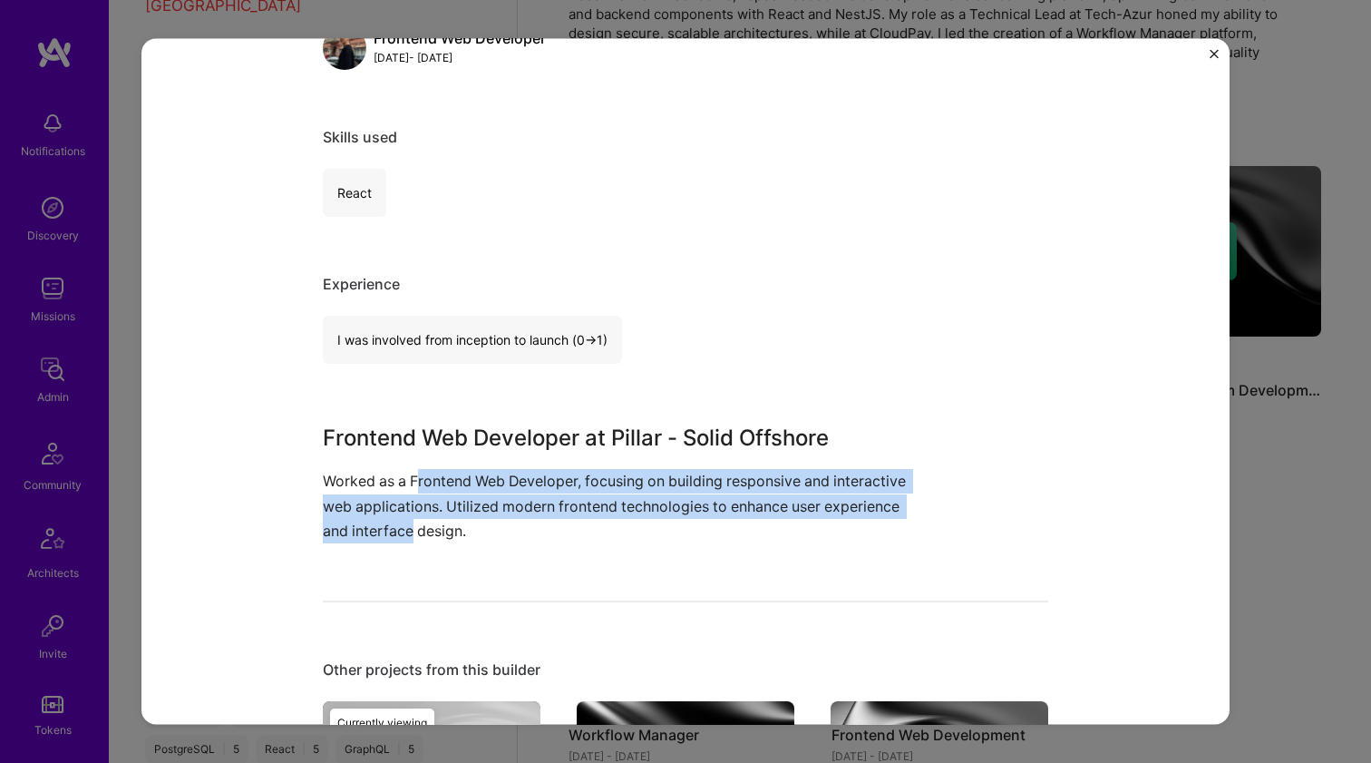
drag, startPoint x: 414, startPoint y: 490, endPoint x: 505, endPoint y: 536, distance: 101.8
click at [505, 536] on p "Worked as a Frontend Web Developer, focusing on building responsive and interac…" at bounding box center [617, 506] width 589 height 74
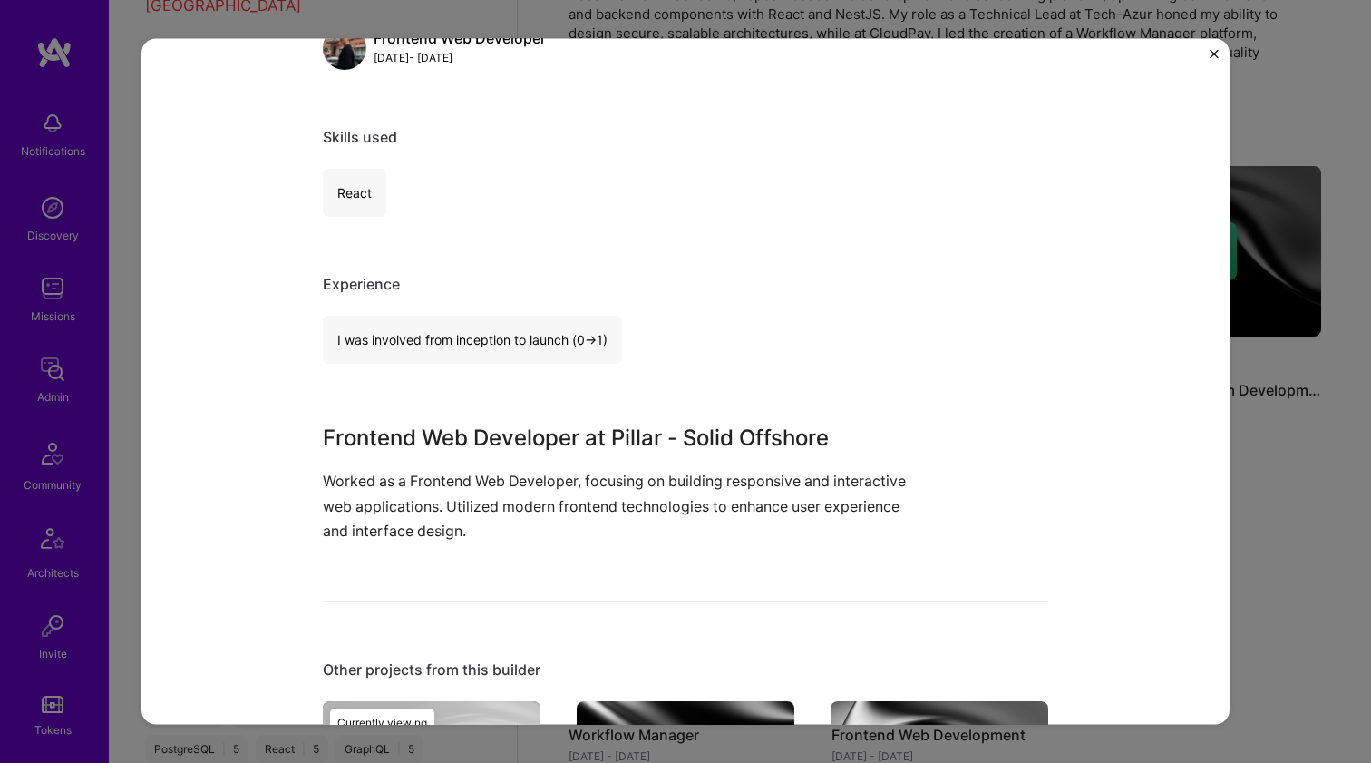
click at [507, 538] on p "Worked as a Frontend Web Developer, focusing on building responsive and interac…" at bounding box center [617, 506] width 589 height 74
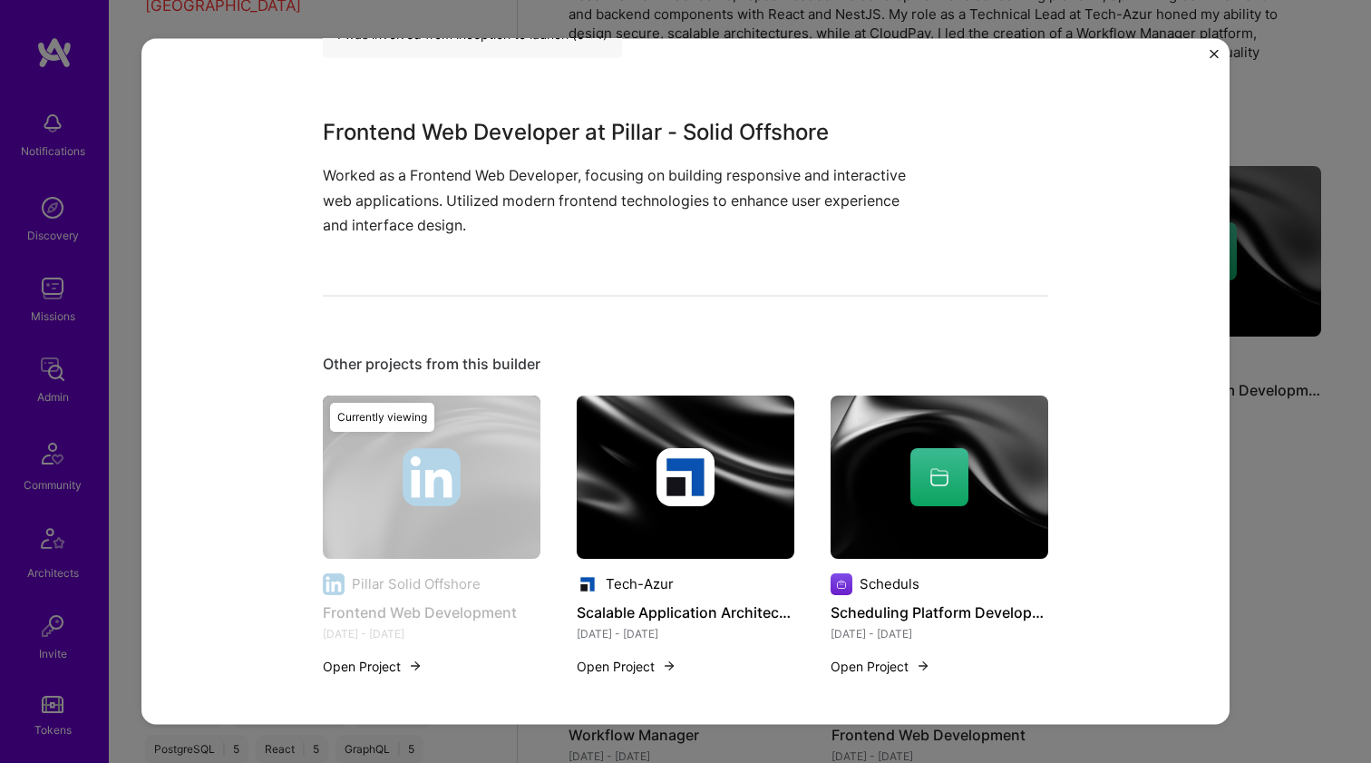
scroll to position [930, 0]
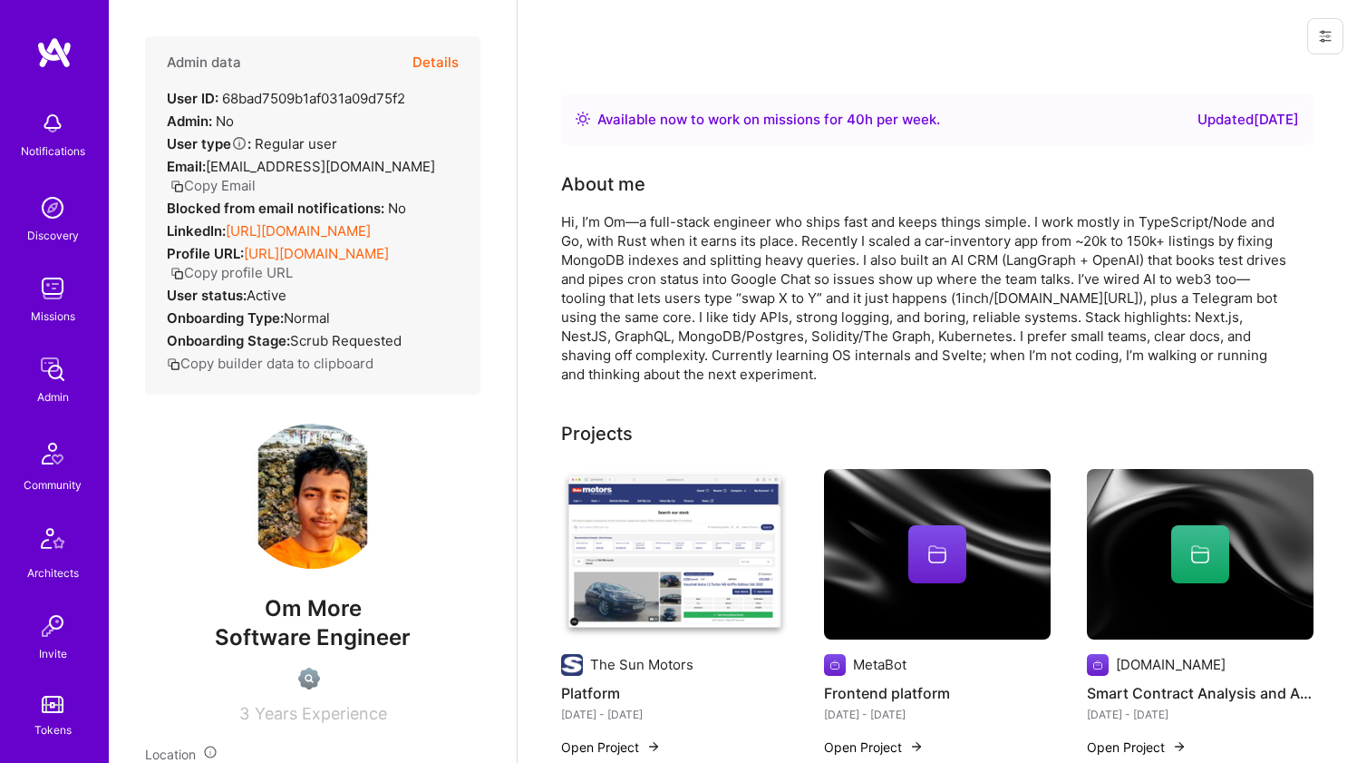
click at [296, 233] on link "[URL][DOMAIN_NAME]" at bounding box center [298, 230] width 145 height 17
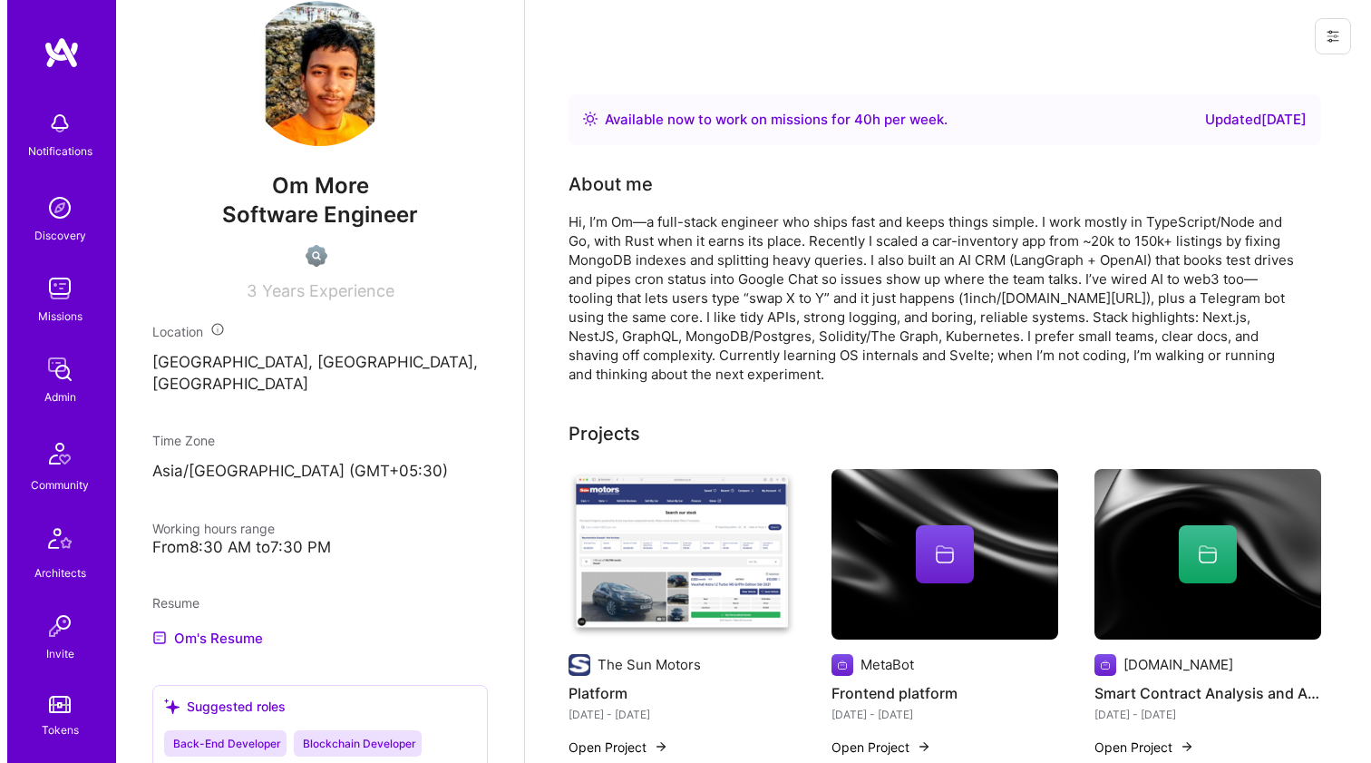
scroll to position [542, 0]
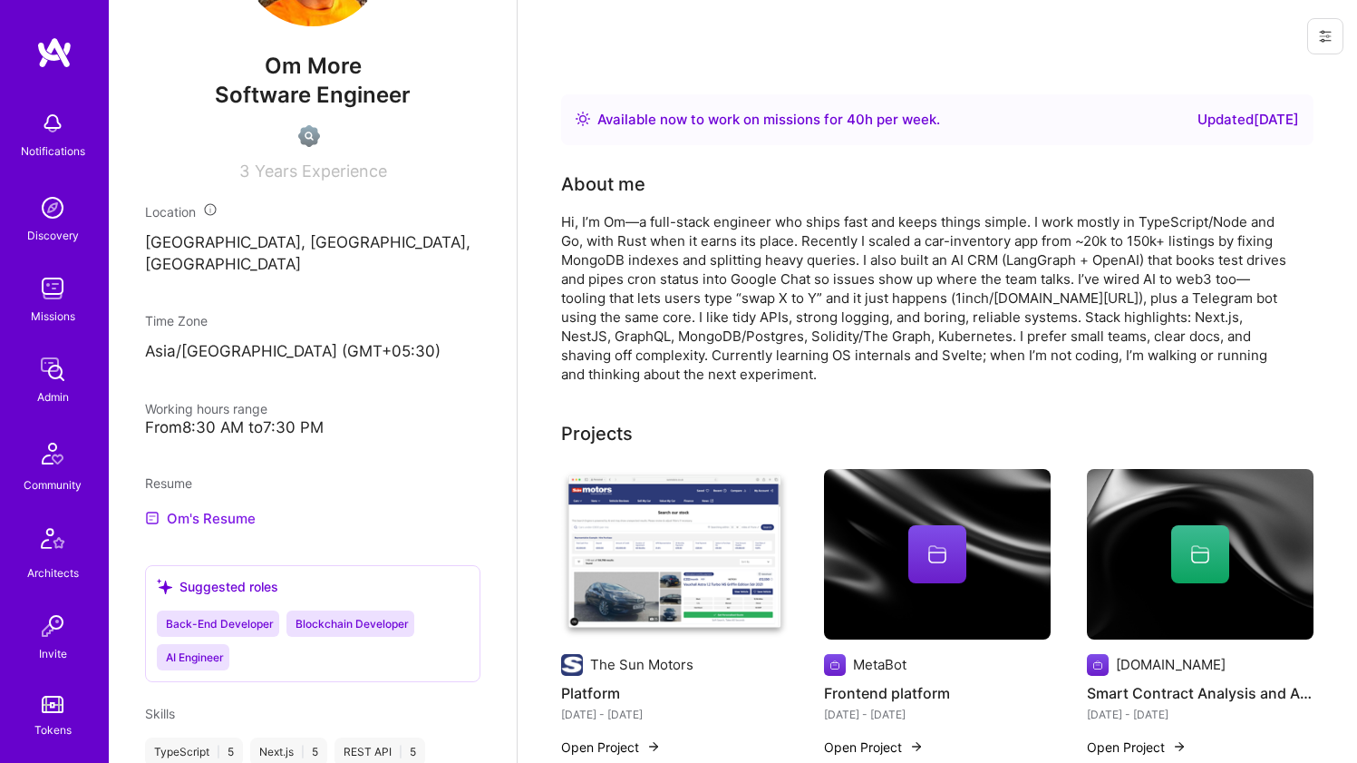
click at [218, 519] on link "Om's Resume" at bounding box center [200, 518] width 111 height 22
click at [585, 325] on div "Hi, I’m Om—a full-stack engineer who ships fast and keeps things simple. I work…" at bounding box center [923, 297] width 725 height 171
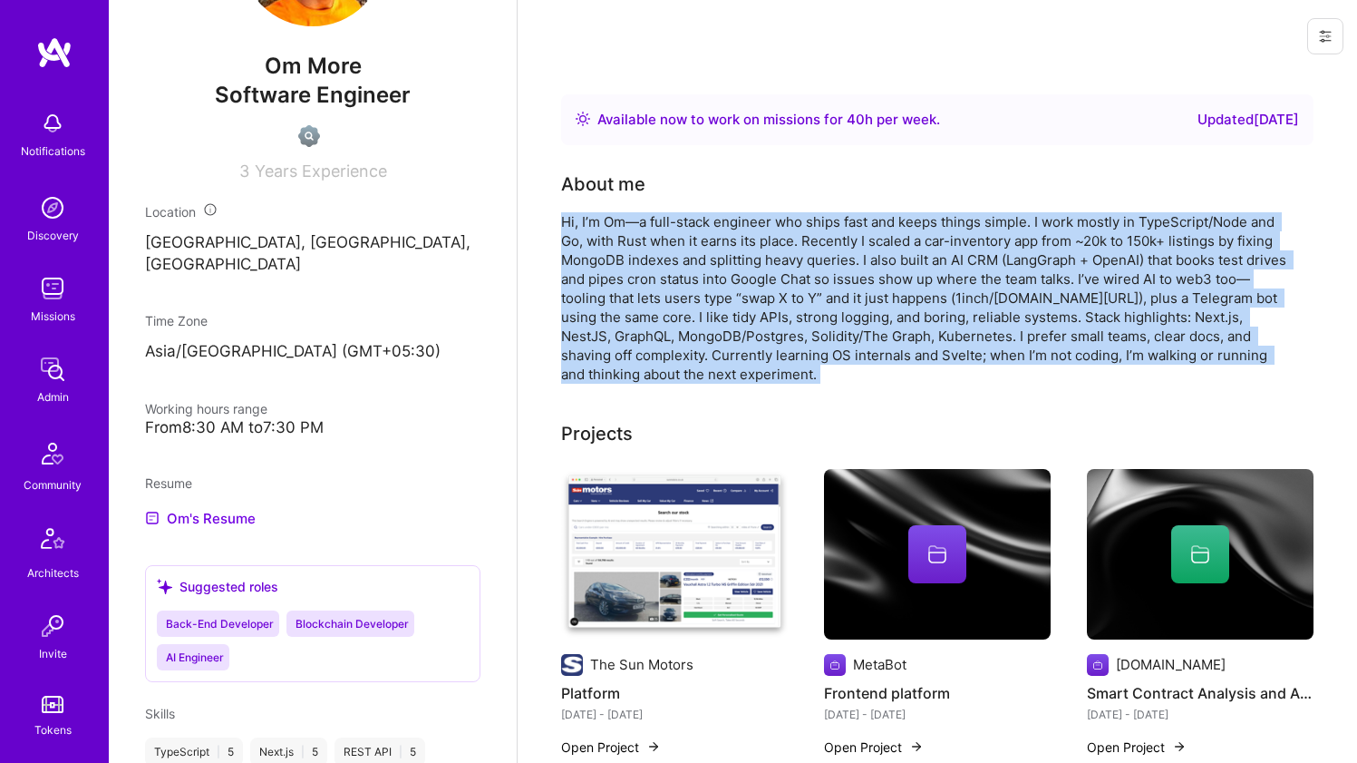
click at [585, 325] on div "Hi, I’m Om—a full-stack engineer who ships fast and keeps things simple. I work…" at bounding box center [923, 297] width 725 height 171
click at [584, 325] on div "Hi, I’m Om—a full-stack engineer who ships fast and keeps things simple. I work…" at bounding box center [923, 297] width 725 height 171
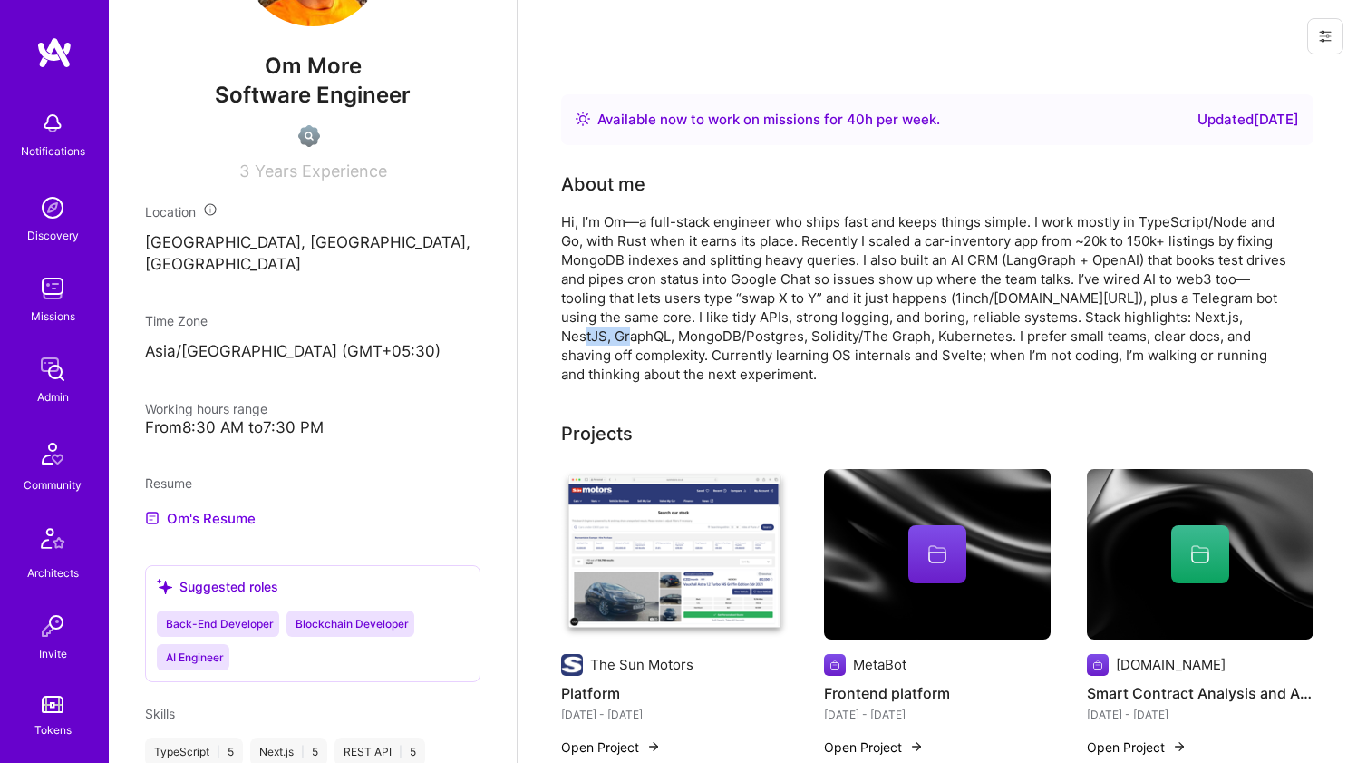
click at [584, 325] on div "Hi, I’m Om—a full-stack engineer who ships fast and keeps things simple. I work…" at bounding box center [923, 297] width 725 height 171
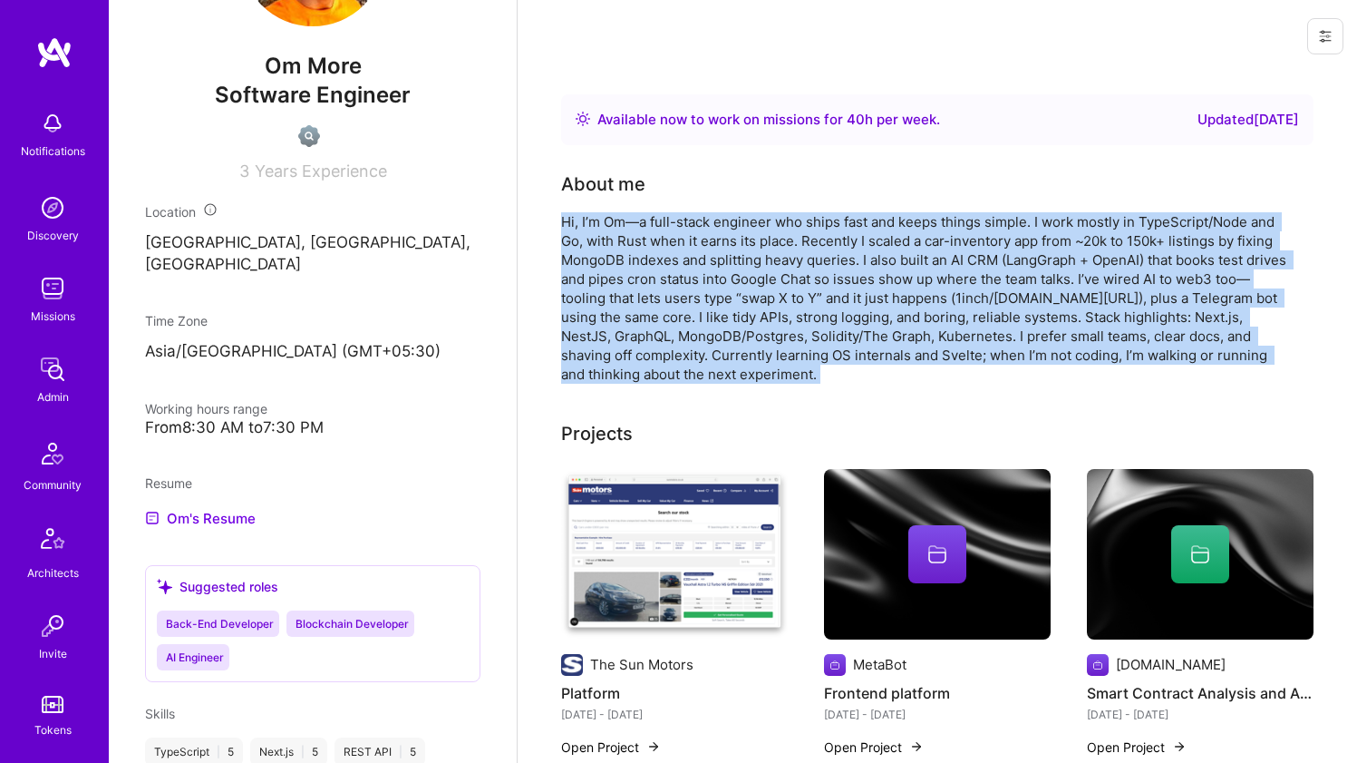
click at [596, 539] on img at bounding box center [674, 554] width 227 height 170
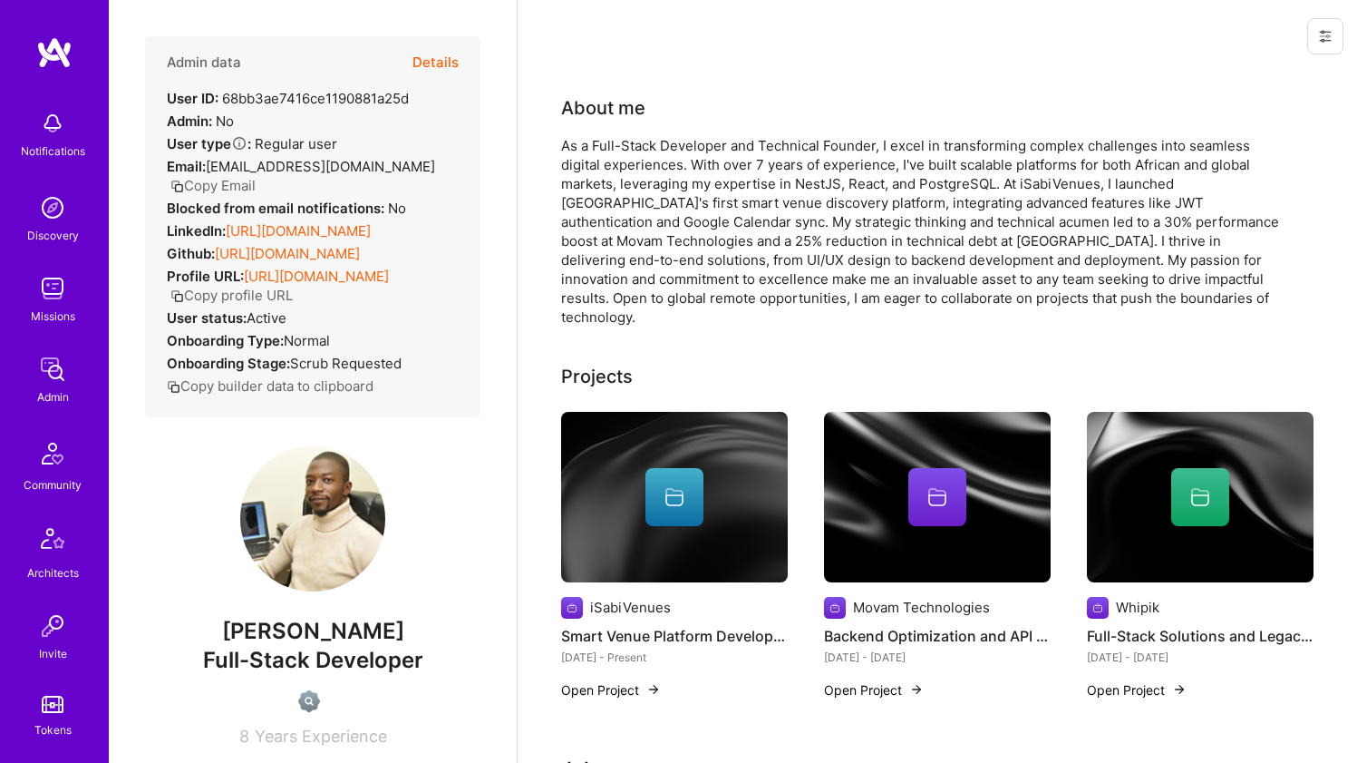
click at [288, 222] on link "[URL][DOMAIN_NAME]" at bounding box center [298, 230] width 145 height 17
click at [276, 257] on link "[URL][DOMAIN_NAME]" at bounding box center [287, 253] width 145 height 17
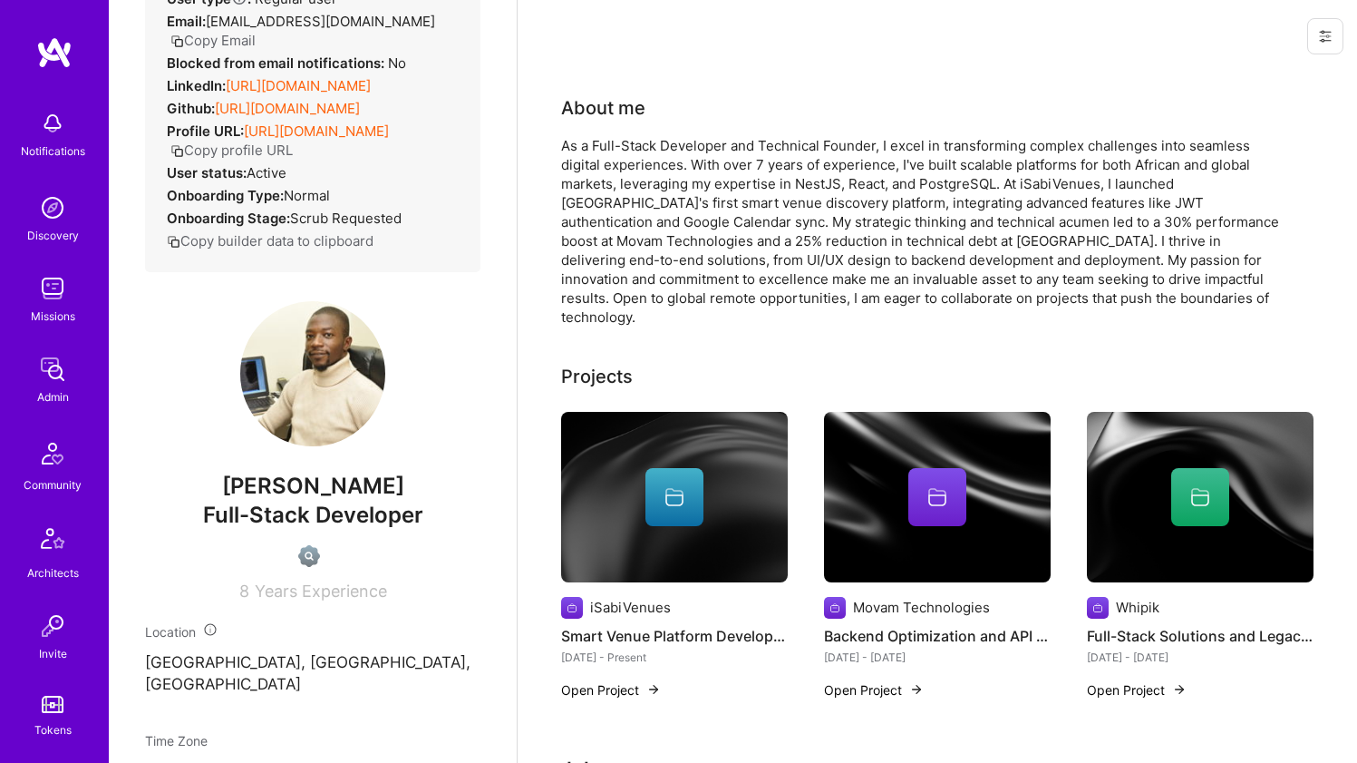
scroll to position [642, 0]
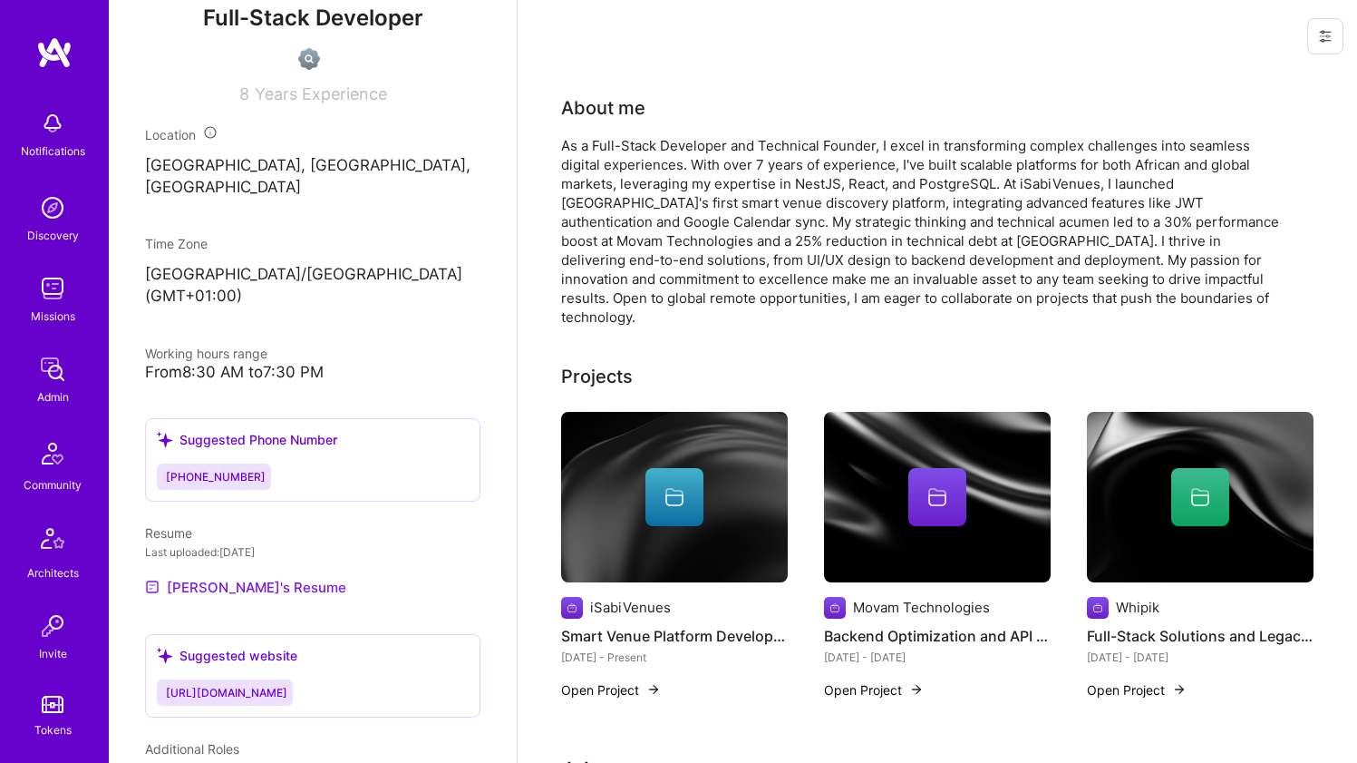
click at [209, 576] on link "[PERSON_NAME]'s Resume" at bounding box center [245, 587] width 201 height 22
click at [620, 223] on div "As a Full-Stack Developer and Technical Founder, I excel in transforming comple…" at bounding box center [923, 231] width 725 height 190
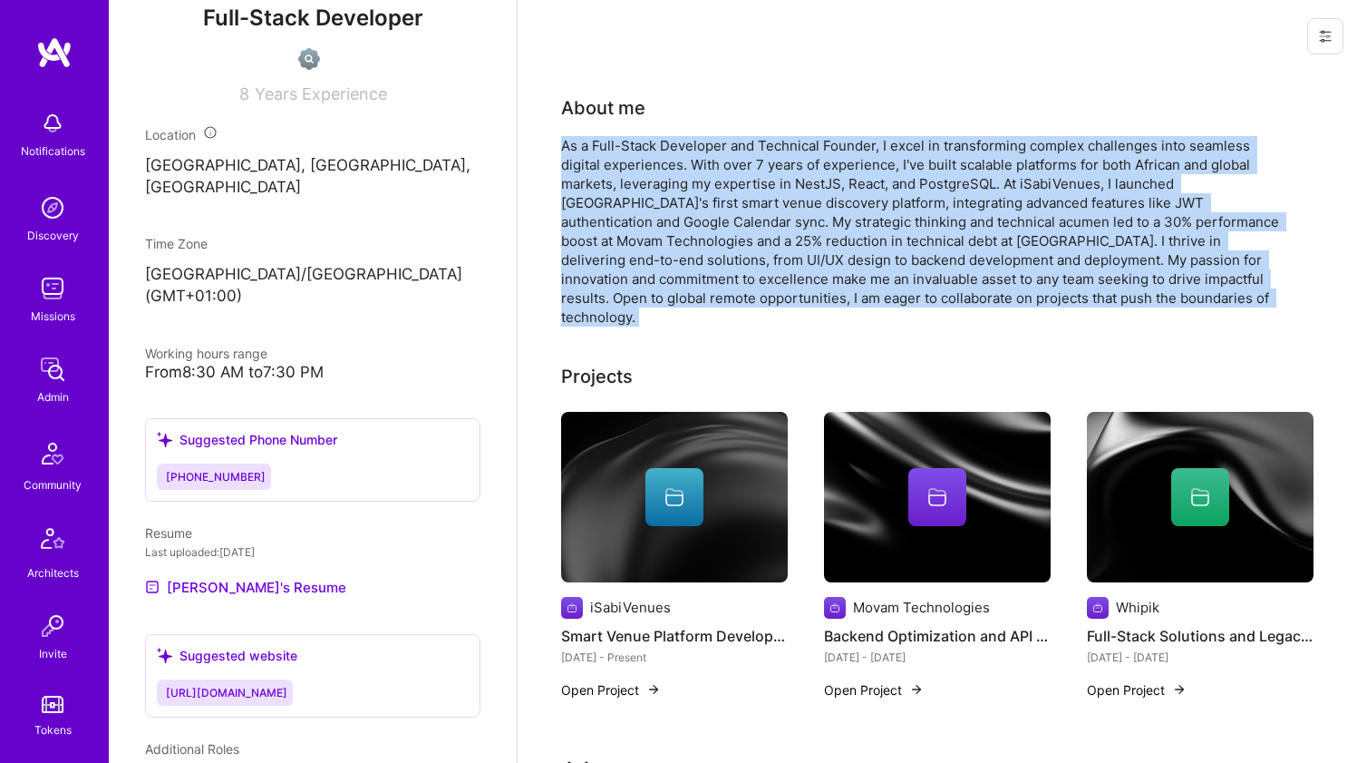
click at [620, 223] on div "As a Full-Stack Developer and Technical Founder, I excel in transforming comple…" at bounding box center [923, 231] width 725 height 190
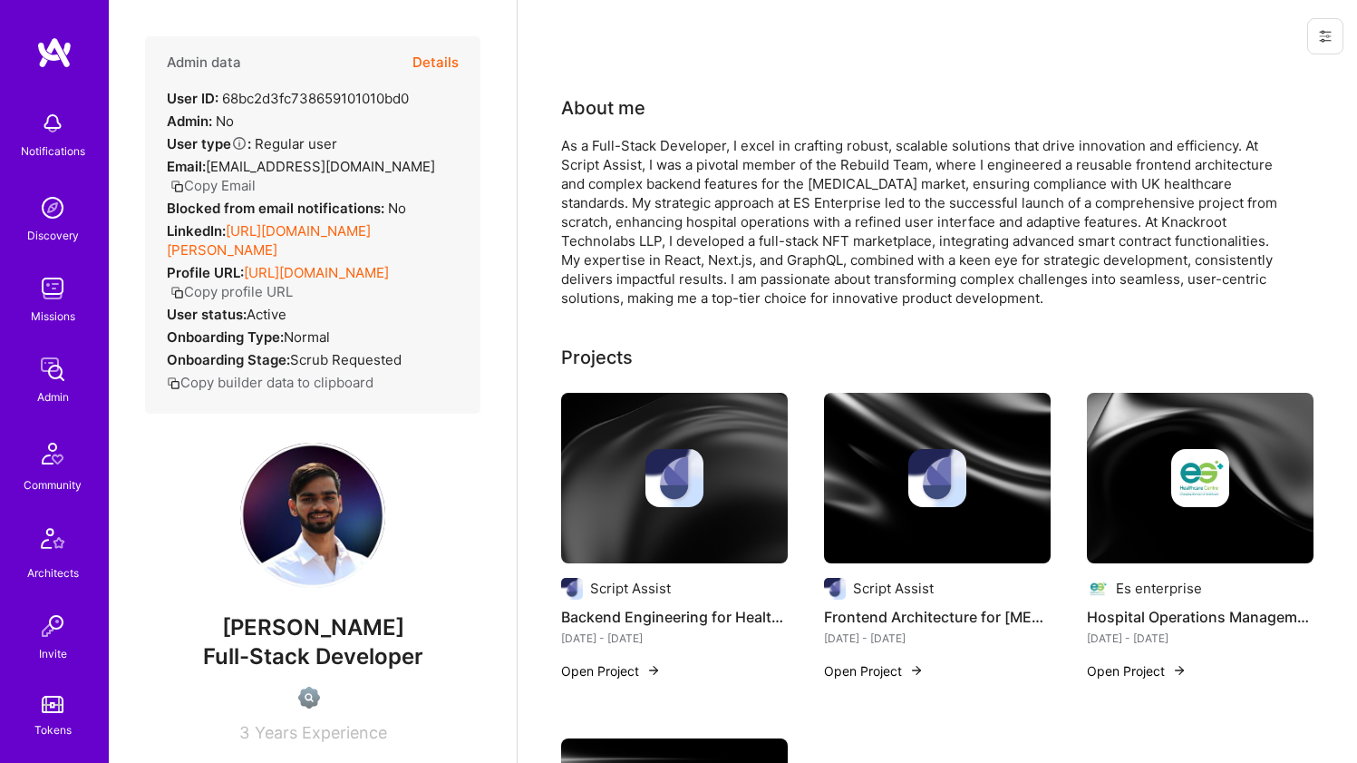
click at [281, 230] on link "[URL][DOMAIN_NAME][PERSON_NAME]" at bounding box center [269, 240] width 204 height 36
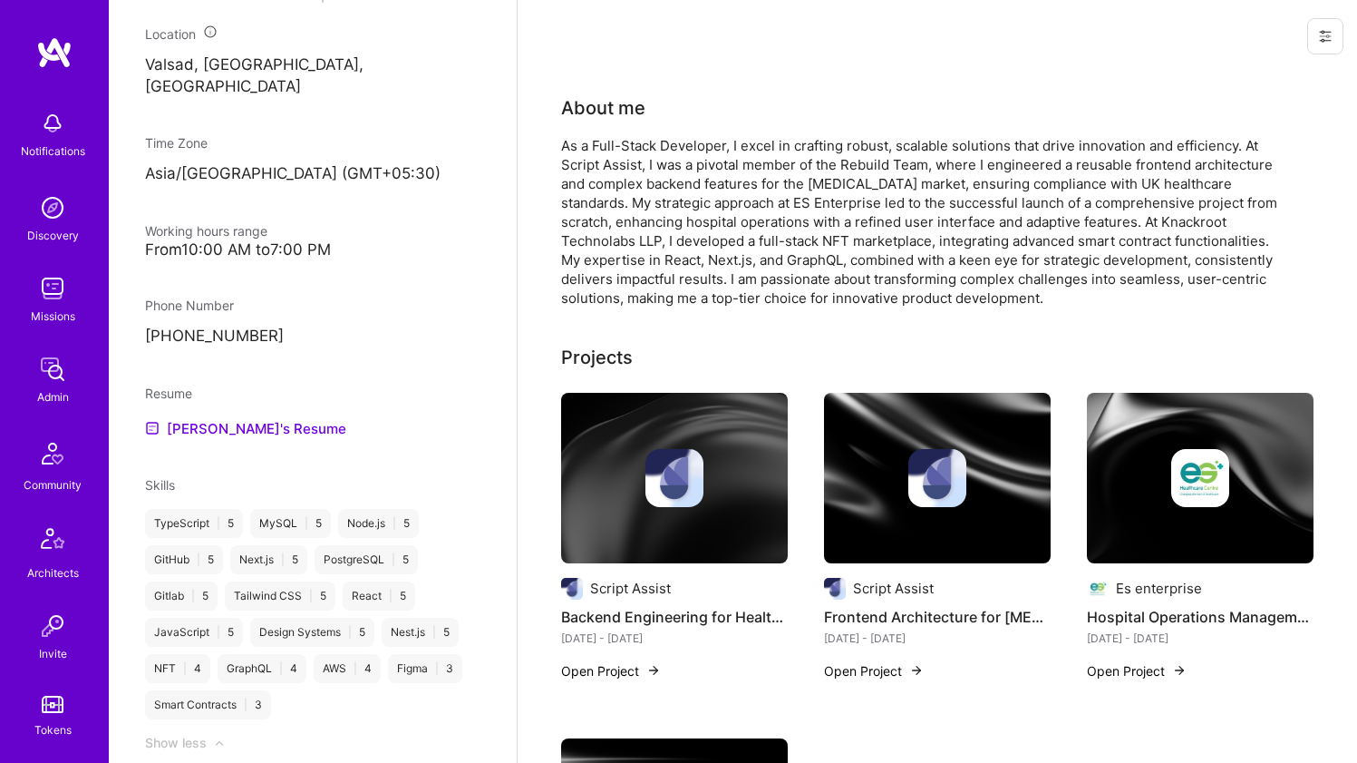
scroll to position [708, 0]
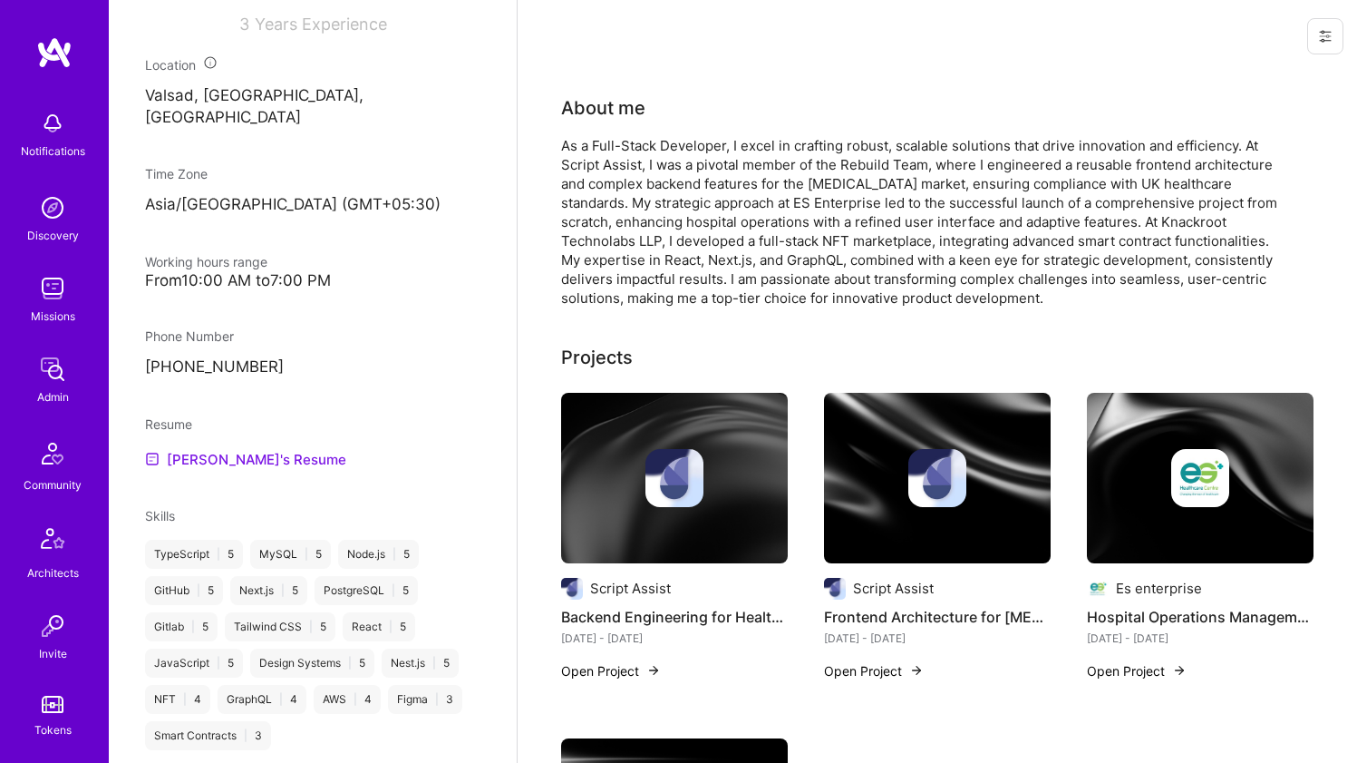
click at [225, 448] on link "[PERSON_NAME]'s Resume" at bounding box center [245, 459] width 201 height 22
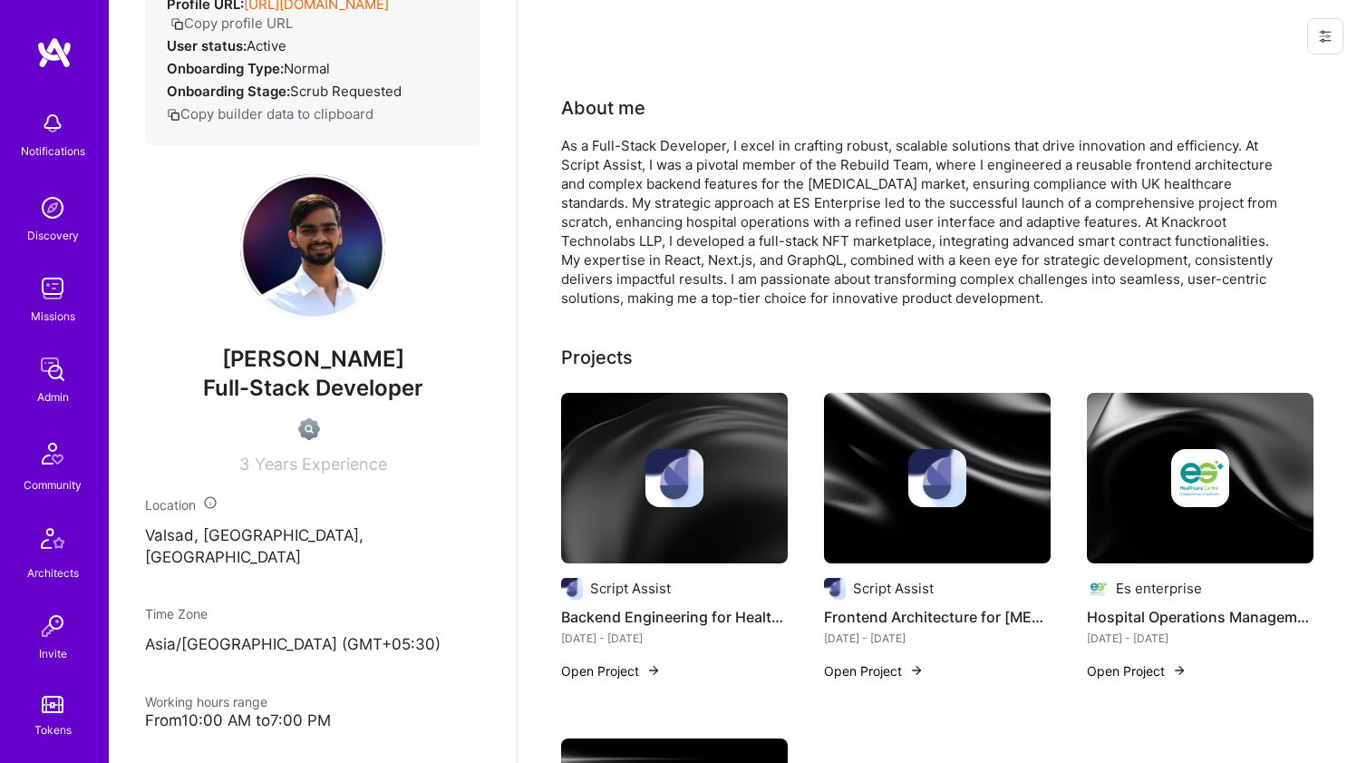
click at [781, 162] on div "As a Full-Stack Developer, I excel in crafting robust, scalable solutions that …" at bounding box center [923, 221] width 725 height 171
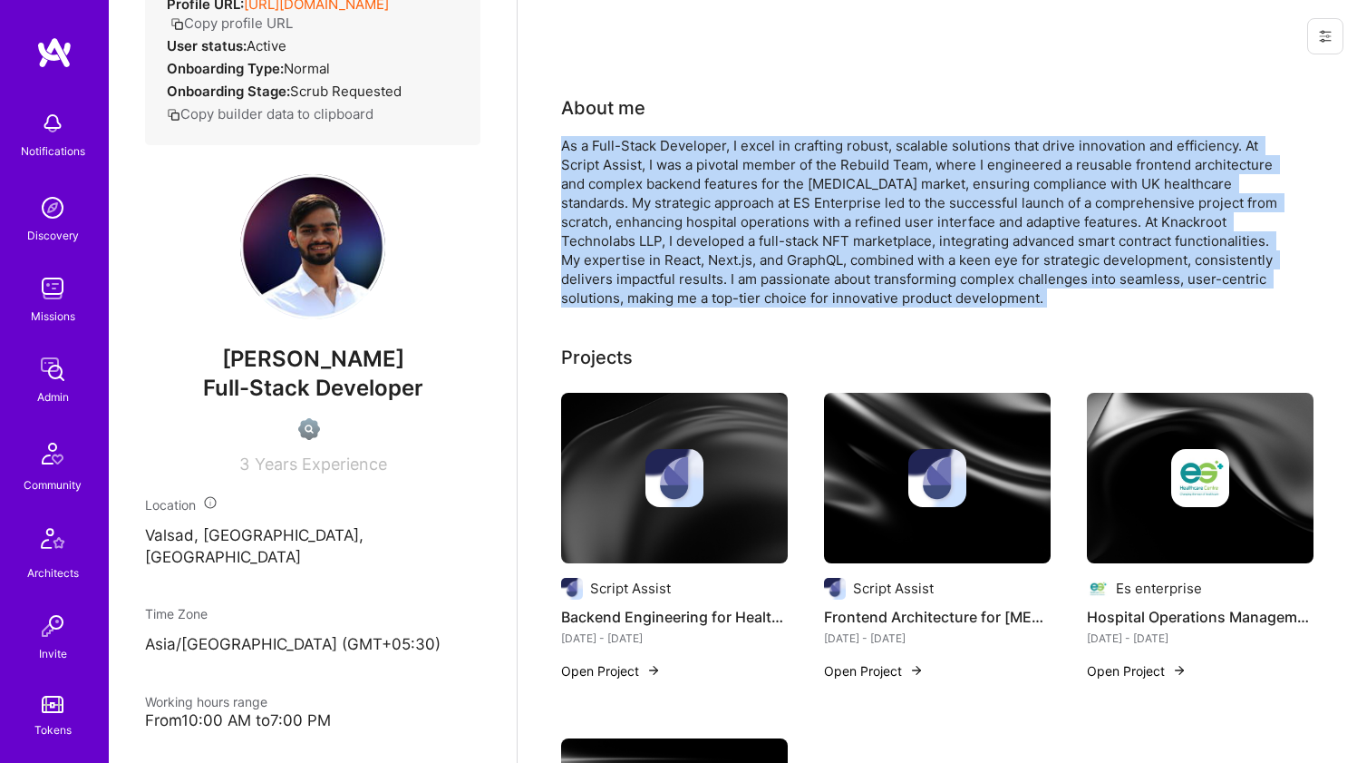
click at [781, 162] on div "As a Full-Stack Developer, I excel in crafting robust, scalable solutions that …" at bounding box center [923, 221] width 725 height 171
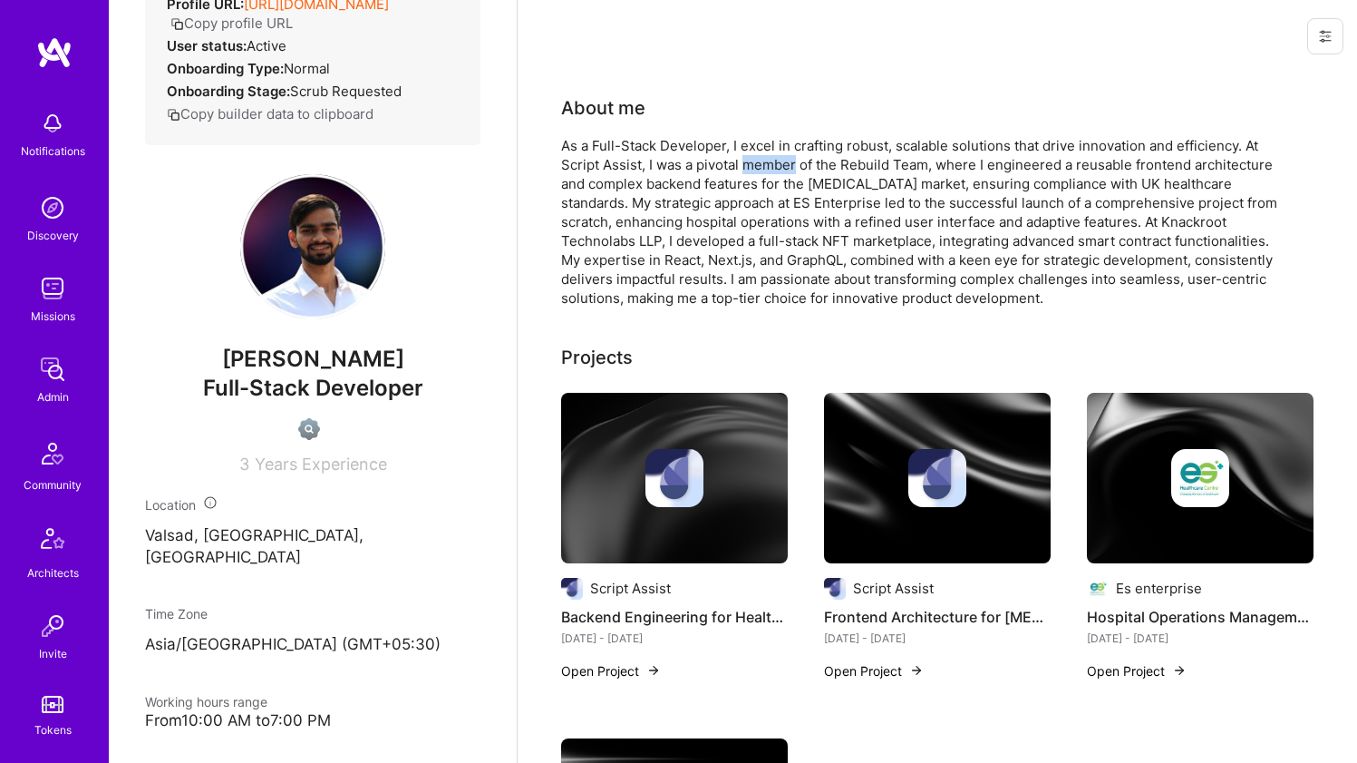
click at [781, 162] on div "As a Full-Stack Developer, I excel in crafting robust, scalable solutions that …" at bounding box center [923, 221] width 725 height 171
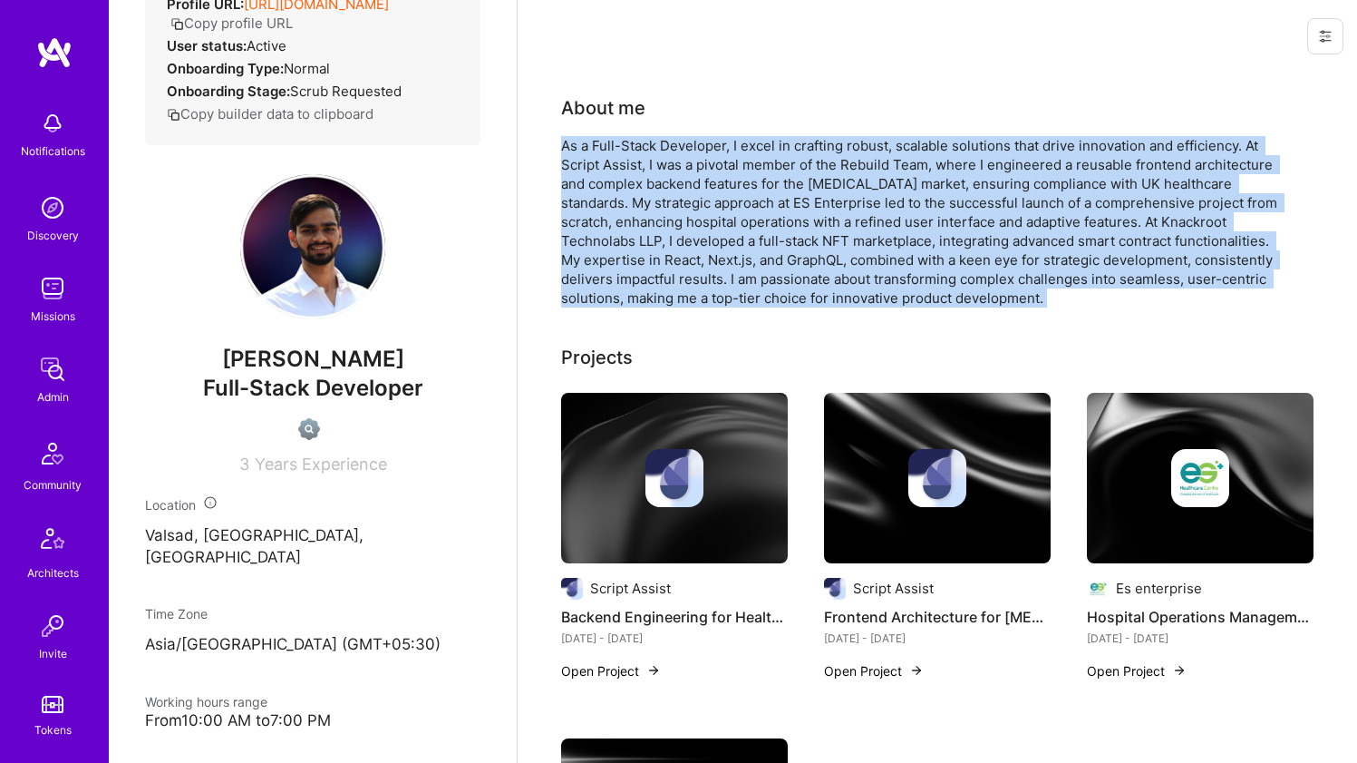
click at [781, 162] on div "As a Full-Stack Developer, I excel in crafting robust, scalable solutions that …" at bounding box center [923, 221] width 725 height 171
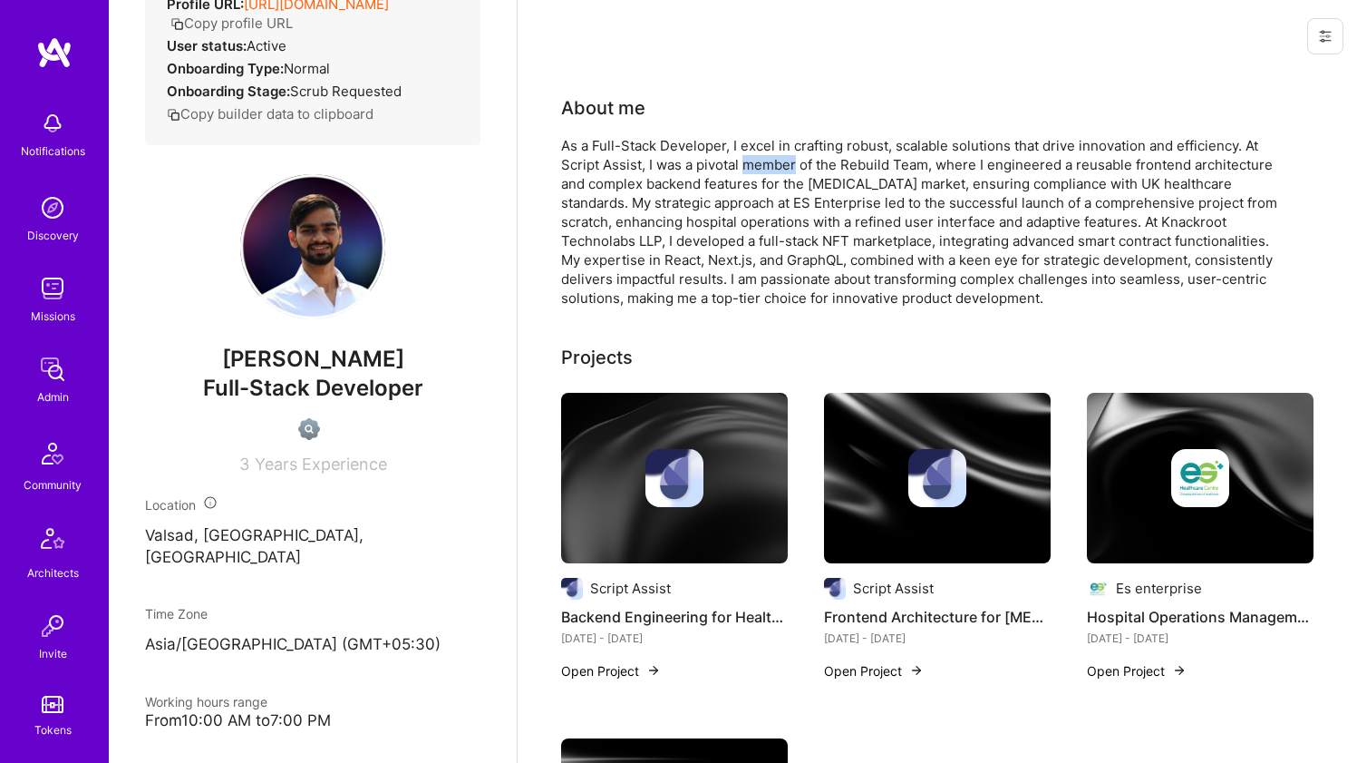
click at [781, 162] on div "As a Full-Stack Developer, I excel in crafting robust, scalable solutions that …" at bounding box center [923, 221] width 725 height 171
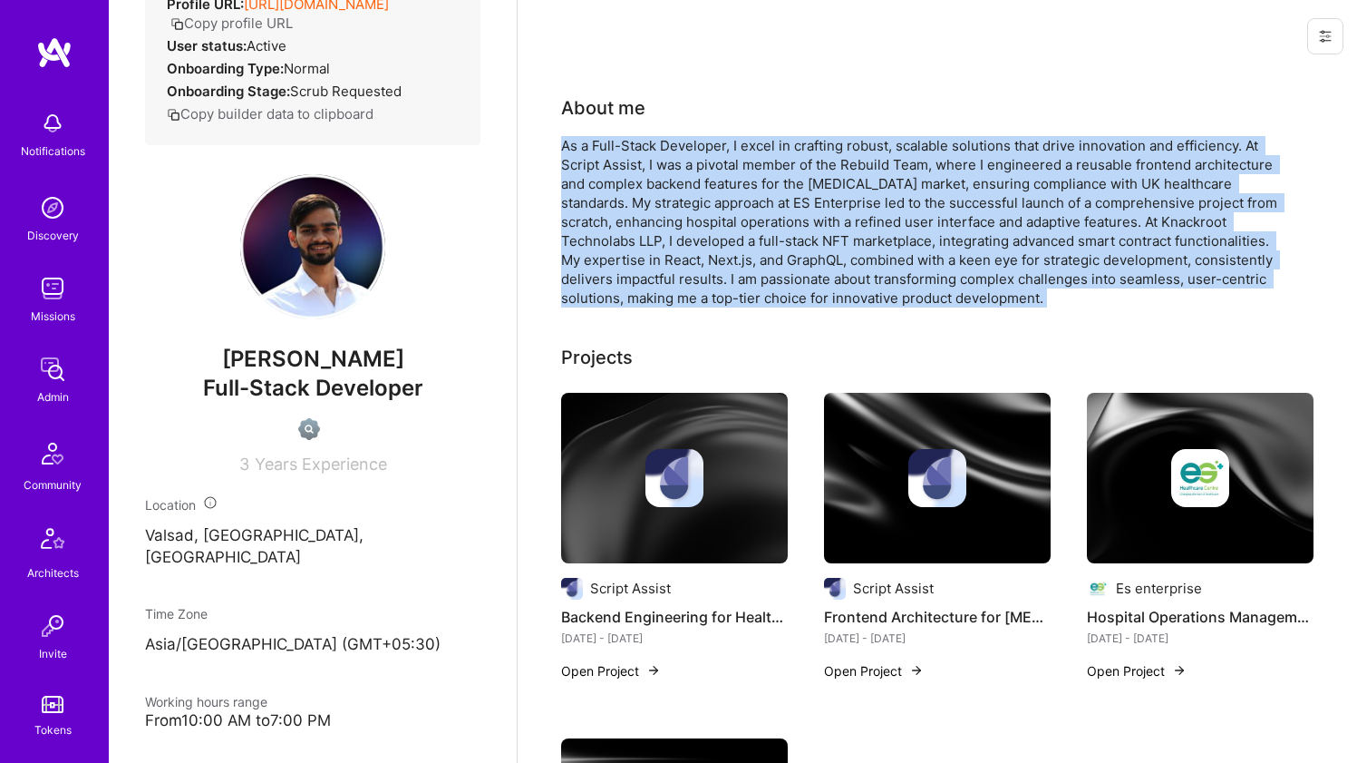
click at [781, 162] on div "As a Full-Stack Developer, I excel in crafting robust, scalable solutions that …" at bounding box center [923, 221] width 725 height 171
click at [762, 174] on div "As a Full-Stack Developer, I excel in crafting robust, scalable solutions that …" at bounding box center [923, 221] width 725 height 171
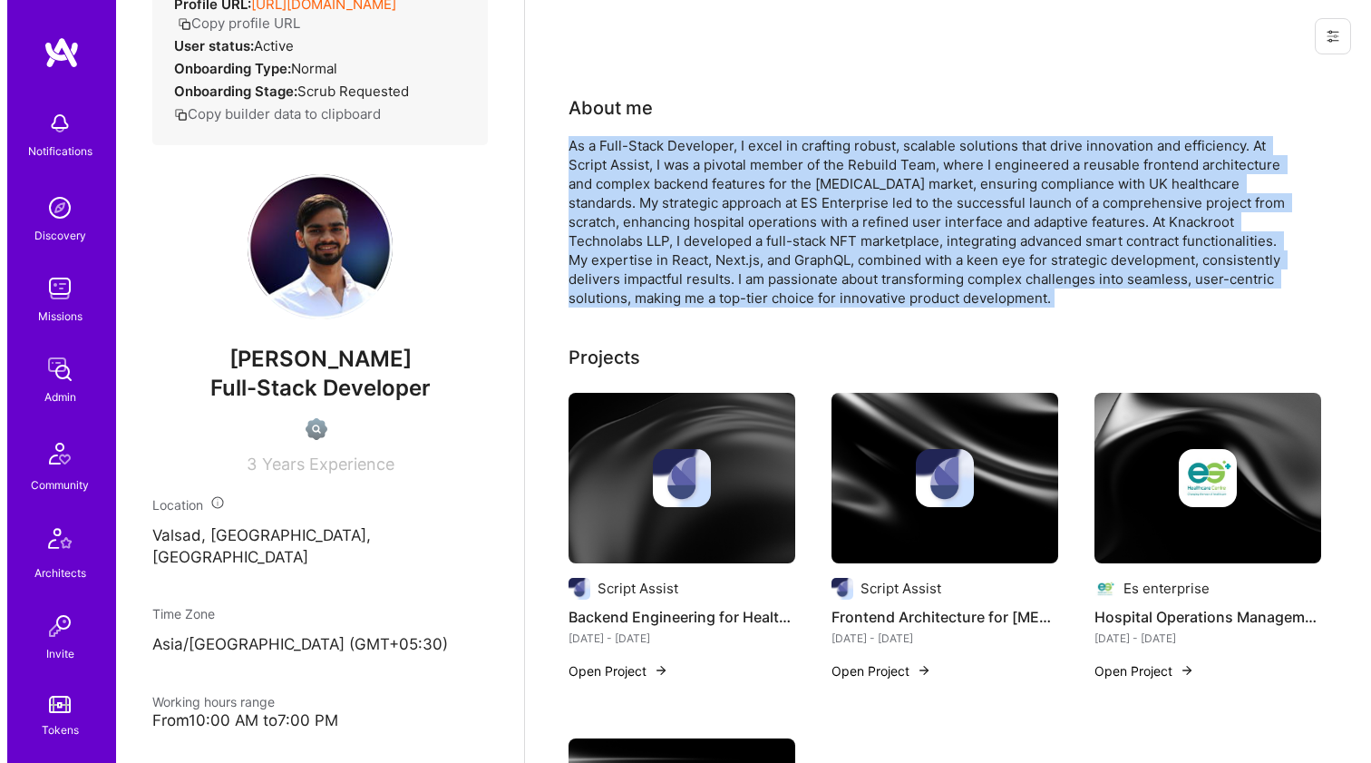
scroll to position [199, 0]
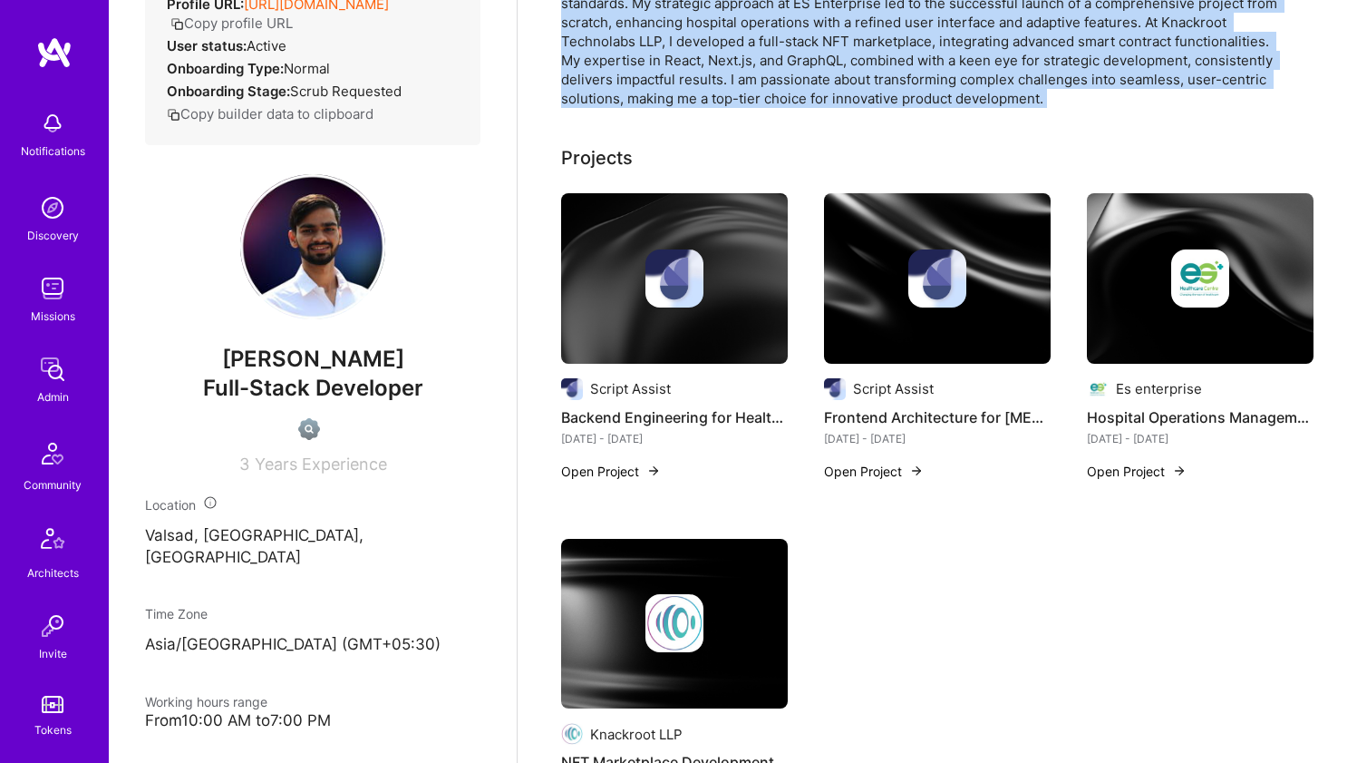
click at [665, 229] on img at bounding box center [674, 278] width 227 height 170
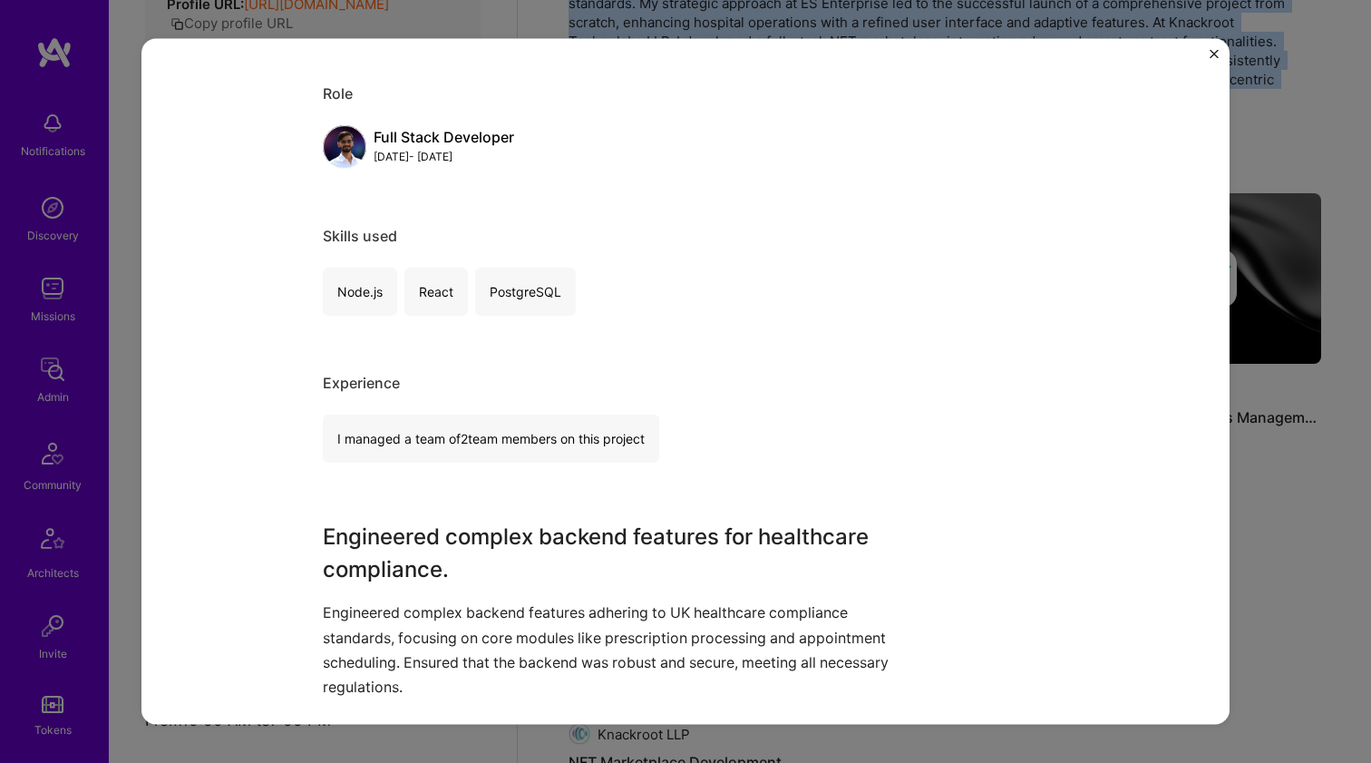
scroll to position [542, 0]
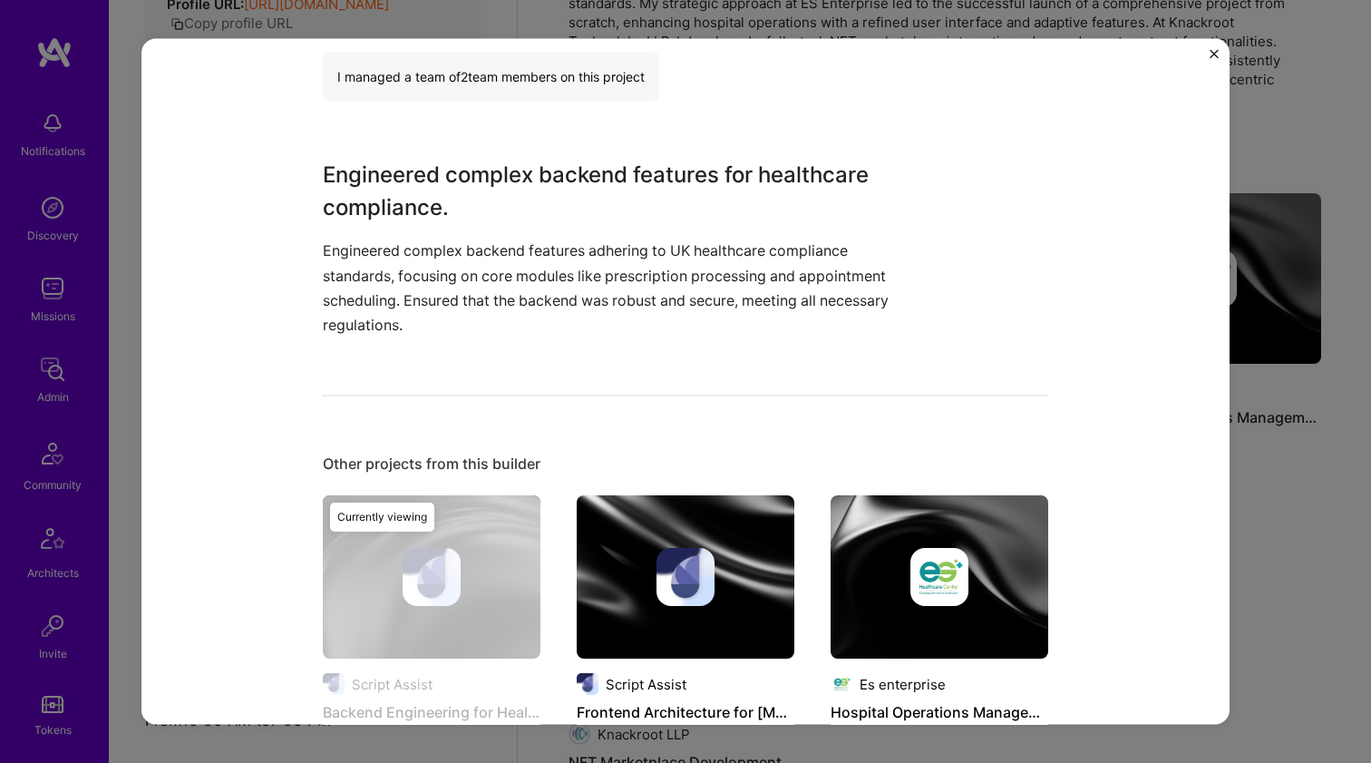
click at [535, 226] on div "Engineered complex backend features for healthcare compliance. Engineered compl…" at bounding box center [617, 248] width 589 height 179
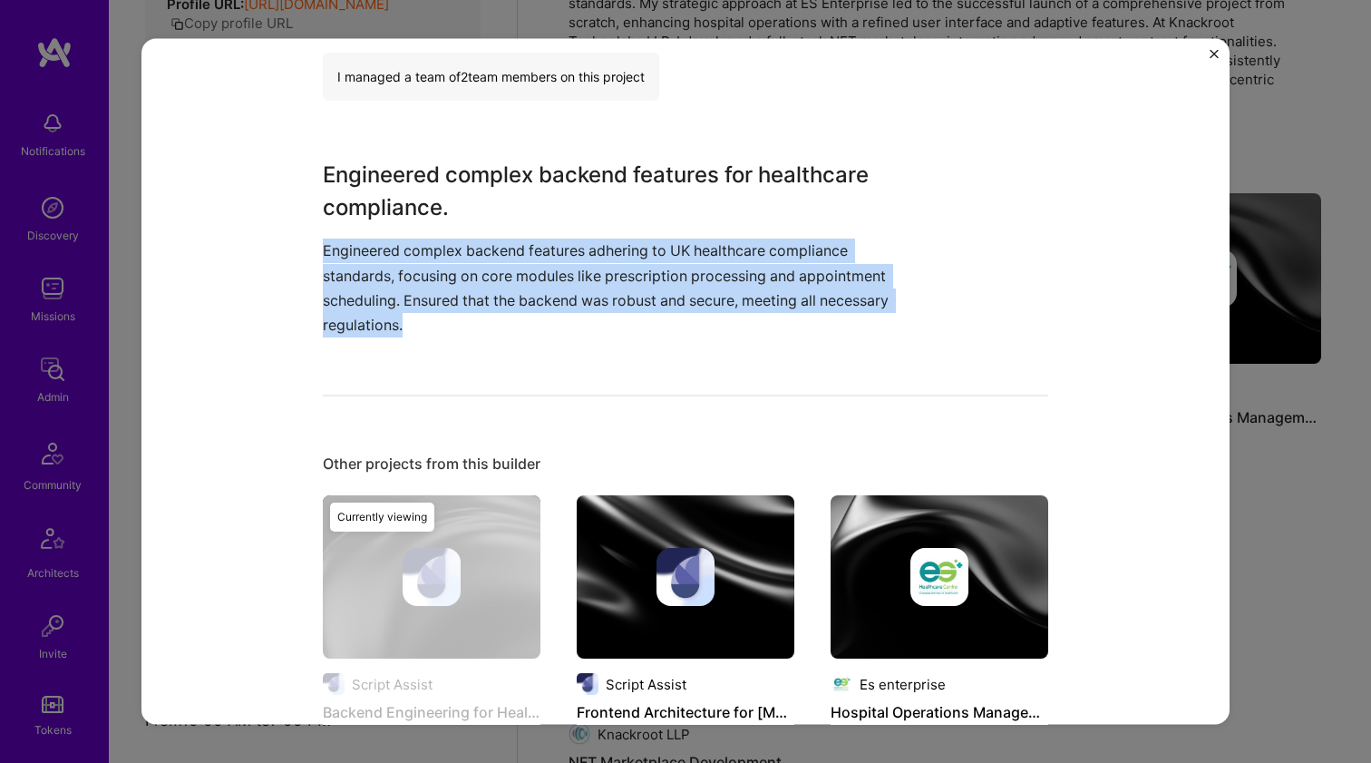
drag, startPoint x: 535, startPoint y: 226, endPoint x: 515, endPoint y: 265, distance: 43.8
click at [515, 265] on div "Engineered complex backend features for healthcare compliance. Engineered compl…" at bounding box center [617, 248] width 589 height 179
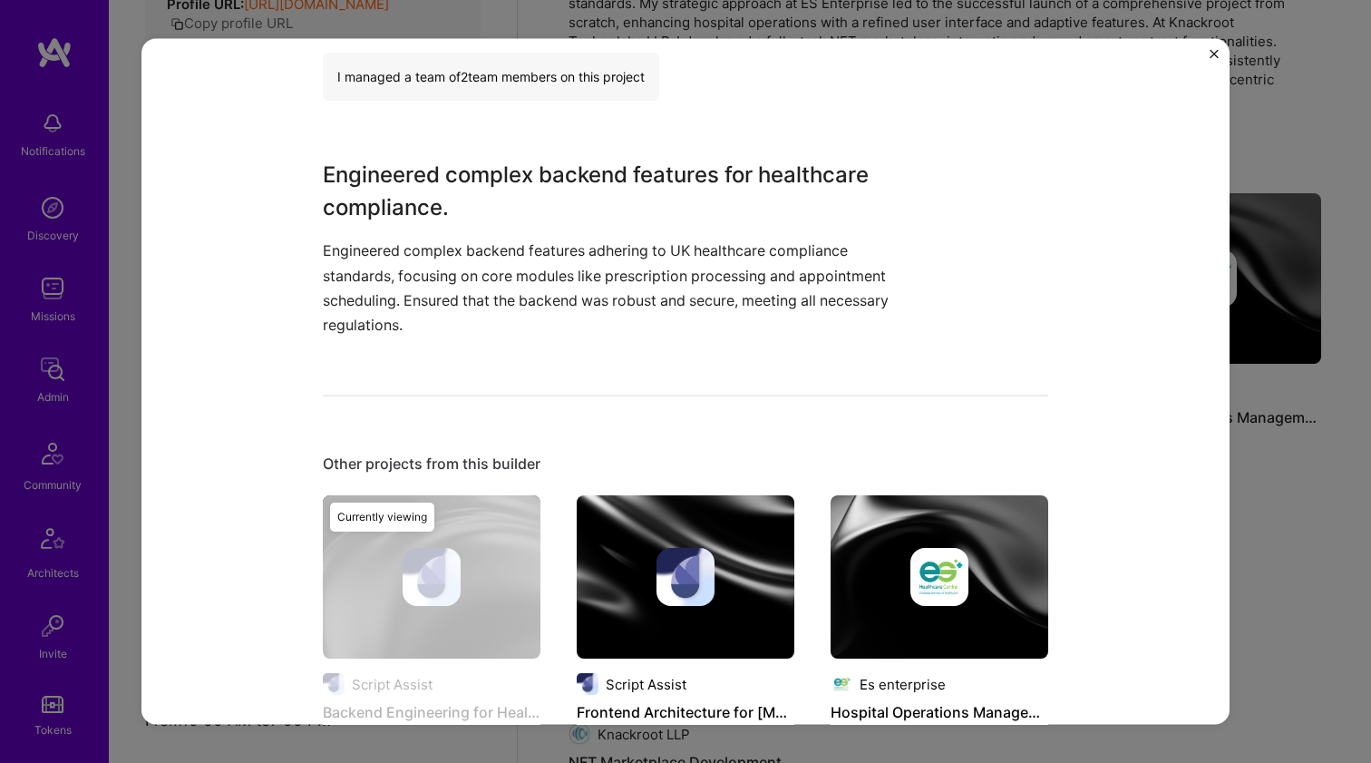
click at [522, 193] on h3 "Engineered complex backend features for healthcare compliance." at bounding box center [617, 191] width 589 height 65
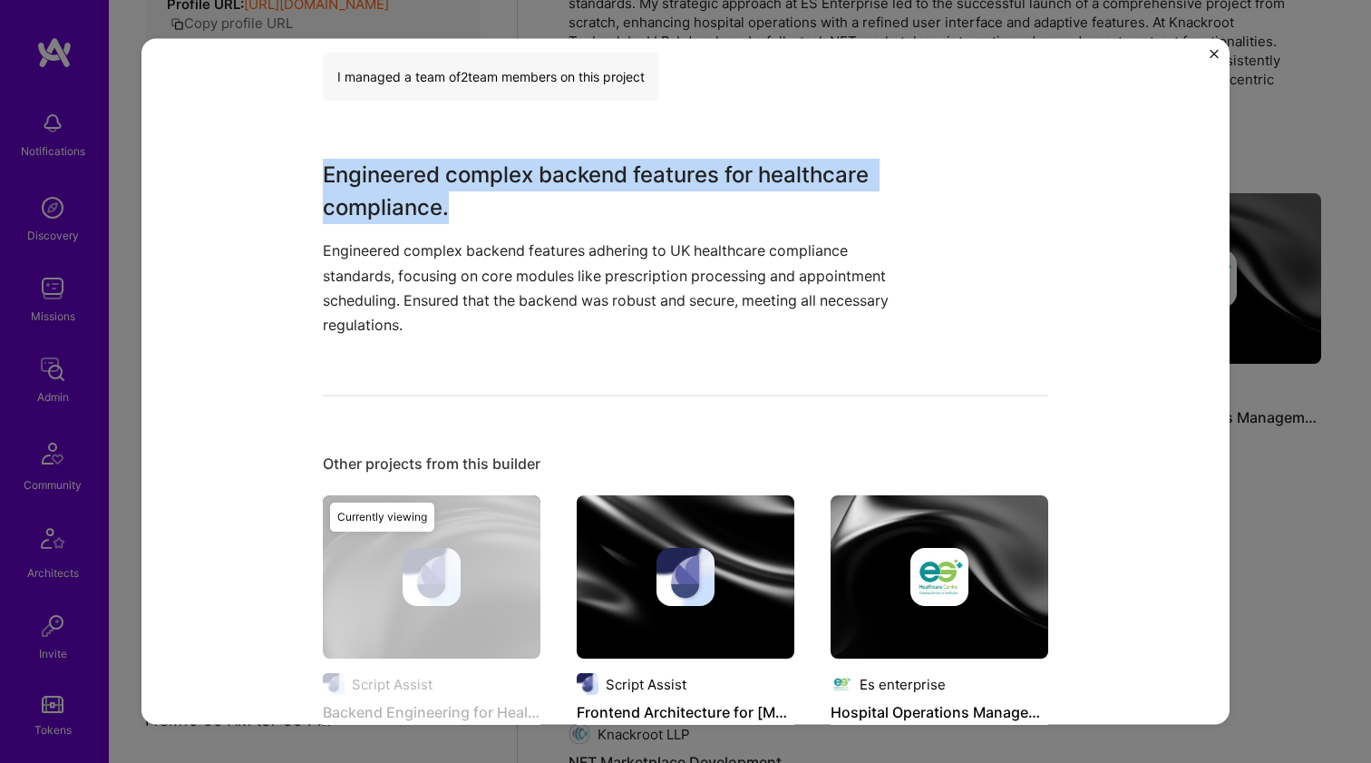
click at [522, 193] on h3 "Engineered complex backend features for healthcare compliance." at bounding box center [617, 191] width 589 height 65
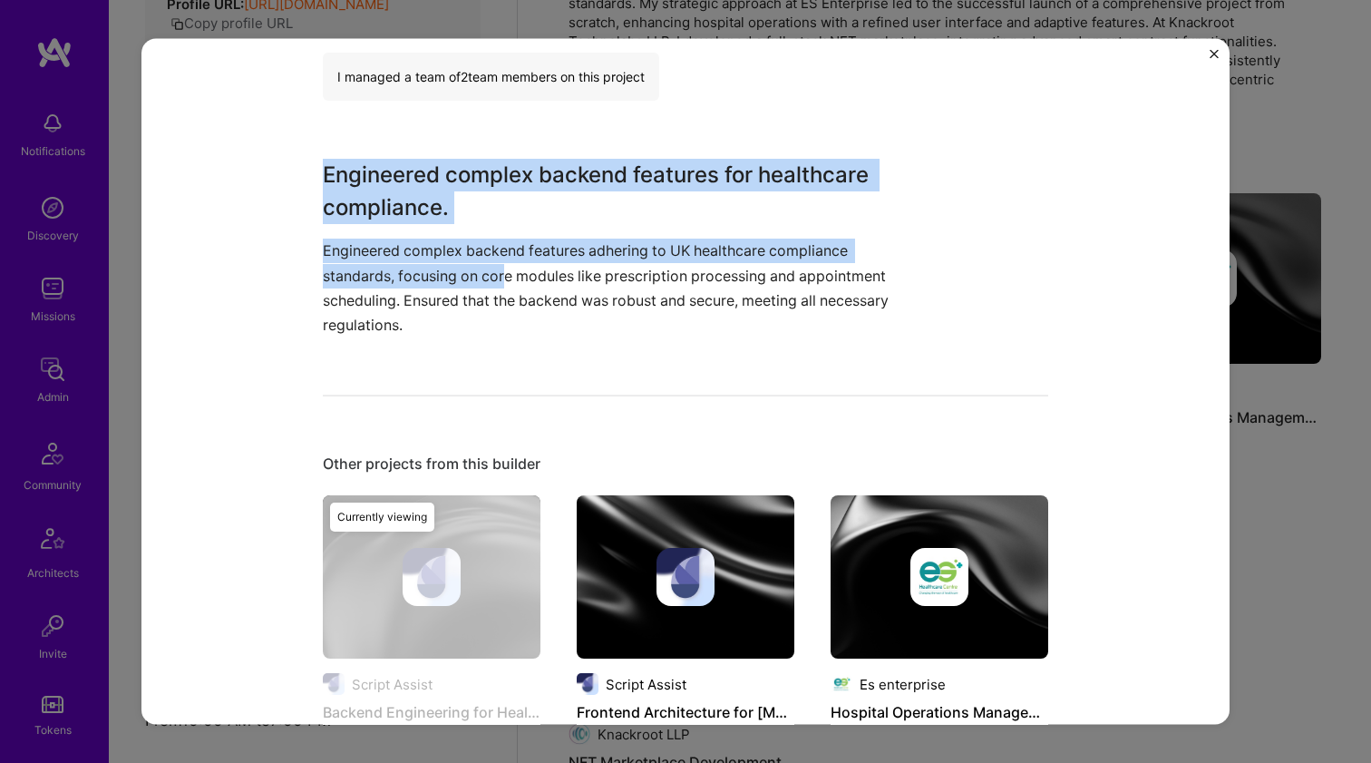
click at [496, 277] on p "Engineered complex backend features adhering to UK healthcare compliance standa…" at bounding box center [617, 287] width 589 height 99
click at [496, 275] on p "Engineered complex backend features adhering to UK healthcare compliance standa…" at bounding box center [617, 287] width 589 height 99
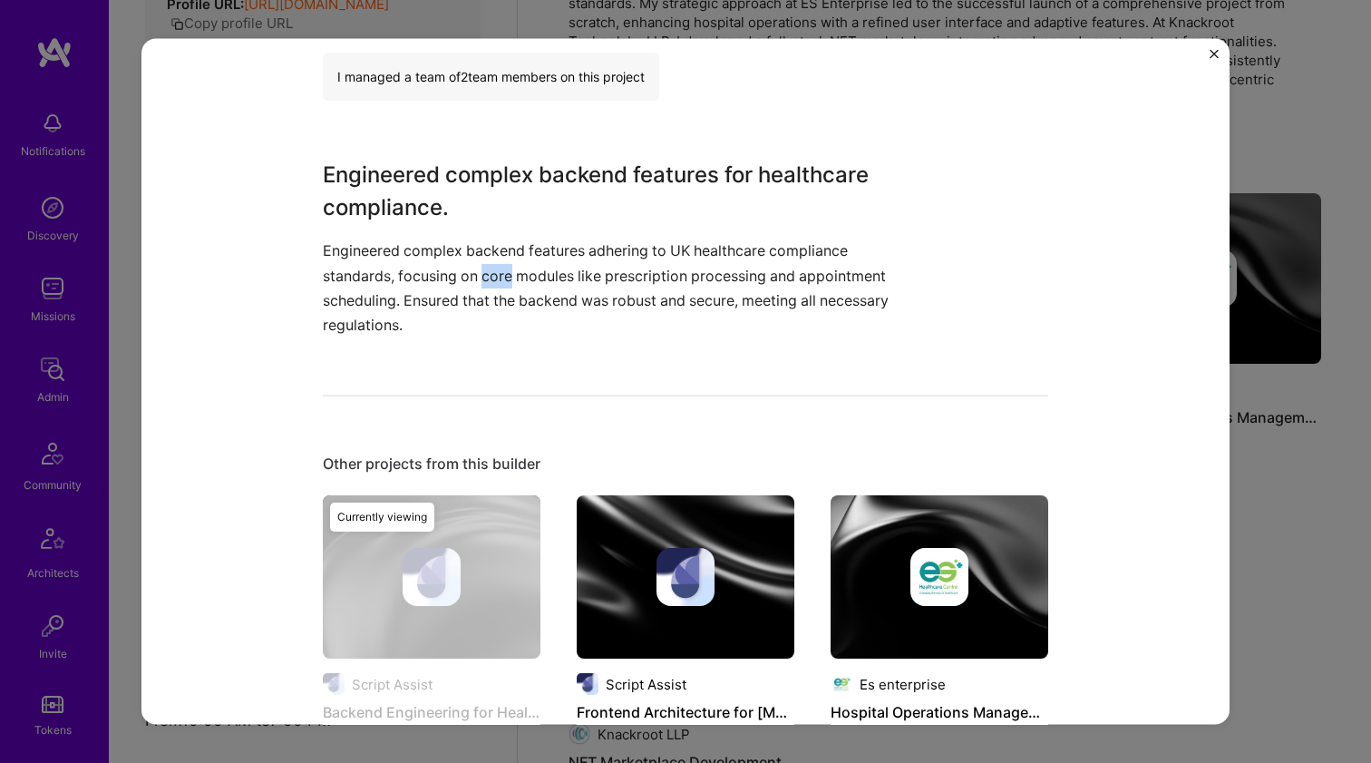
click at [496, 275] on p "Engineered complex backend features adhering to UK healthcare compliance standa…" at bounding box center [617, 287] width 589 height 99
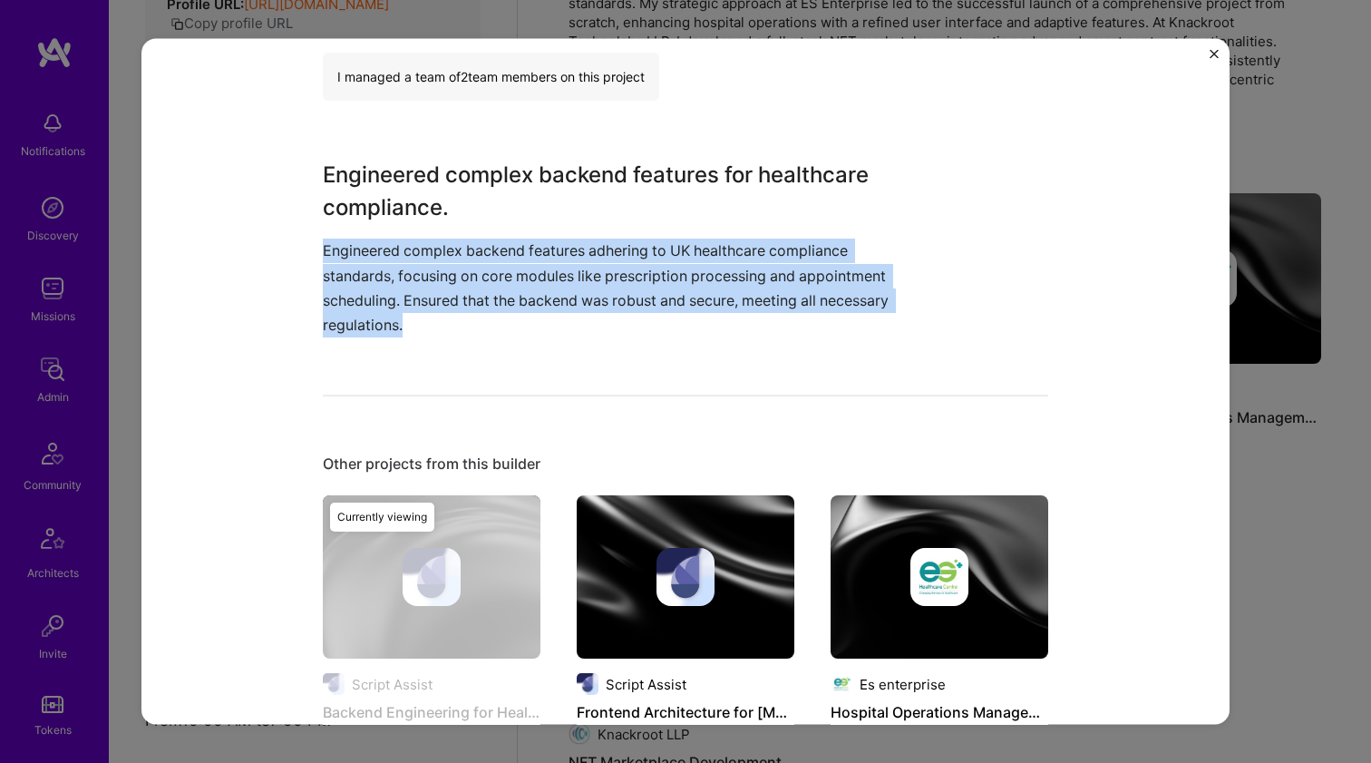
click at [496, 275] on p "Engineered complex backend features adhering to UK healthcare compliance standa…" at bounding box center [617, 287] width 589 height 99
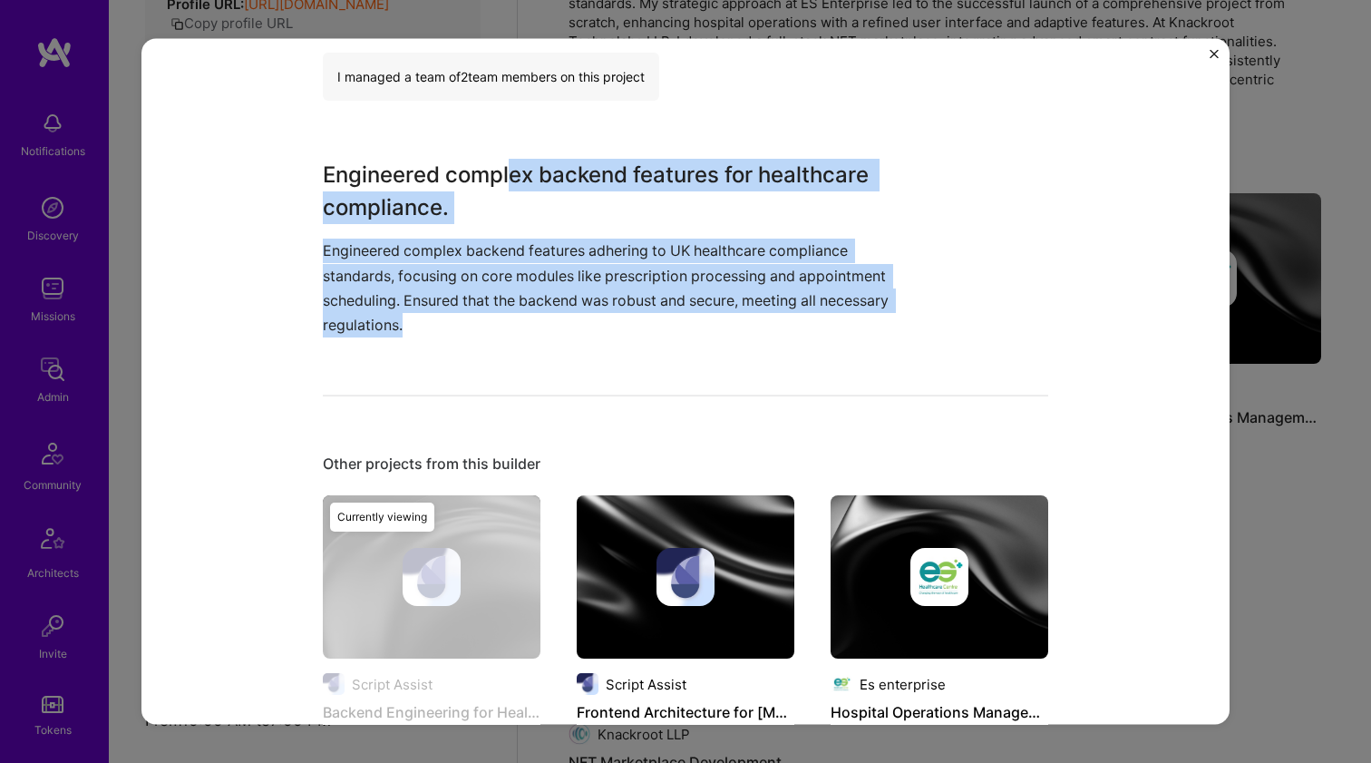
click at [504, 180] on h3 "Engineered complex backend features for healthcare compliance." at bounding box center [617, 191] width 589 height 65
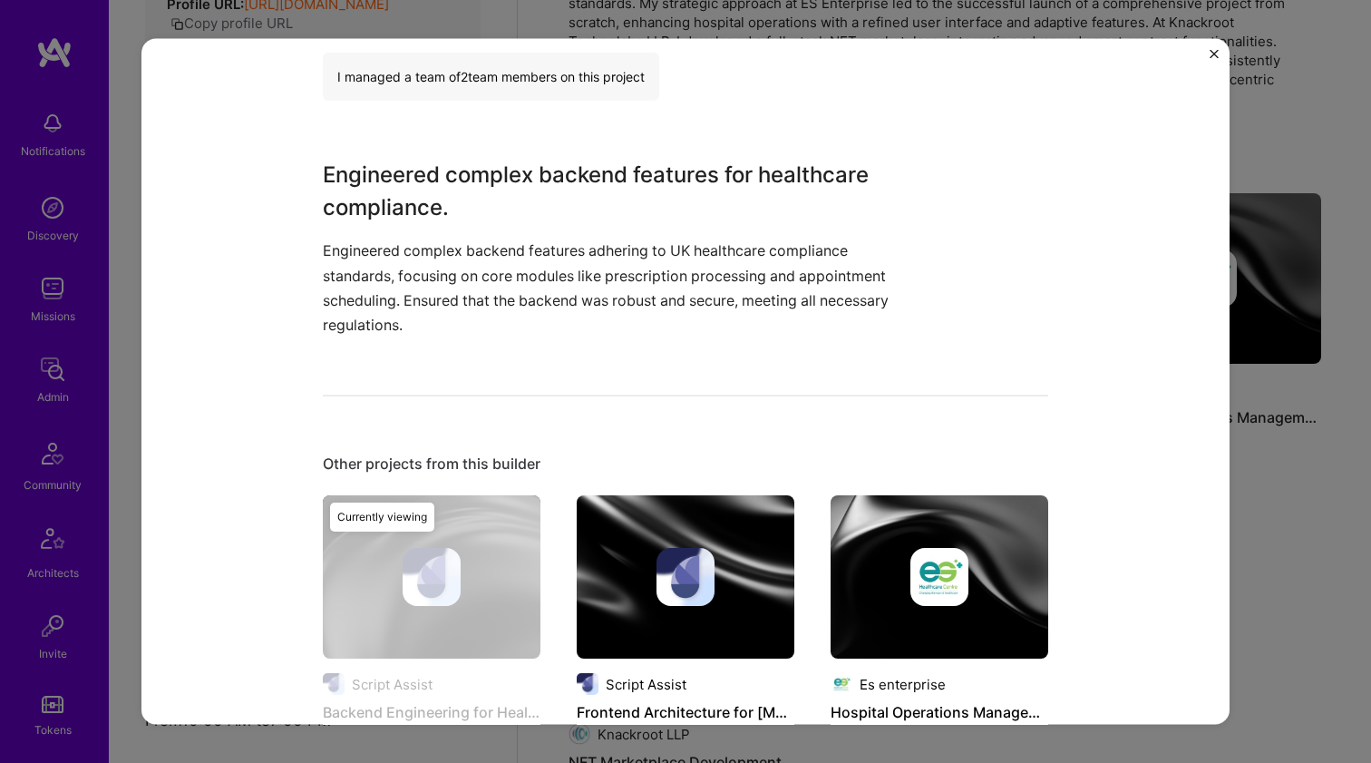
click at [504, 180] on h3 "Engineered complex backend features for healthcare compliance." at bounding box center [617, 191] width 589 height 65
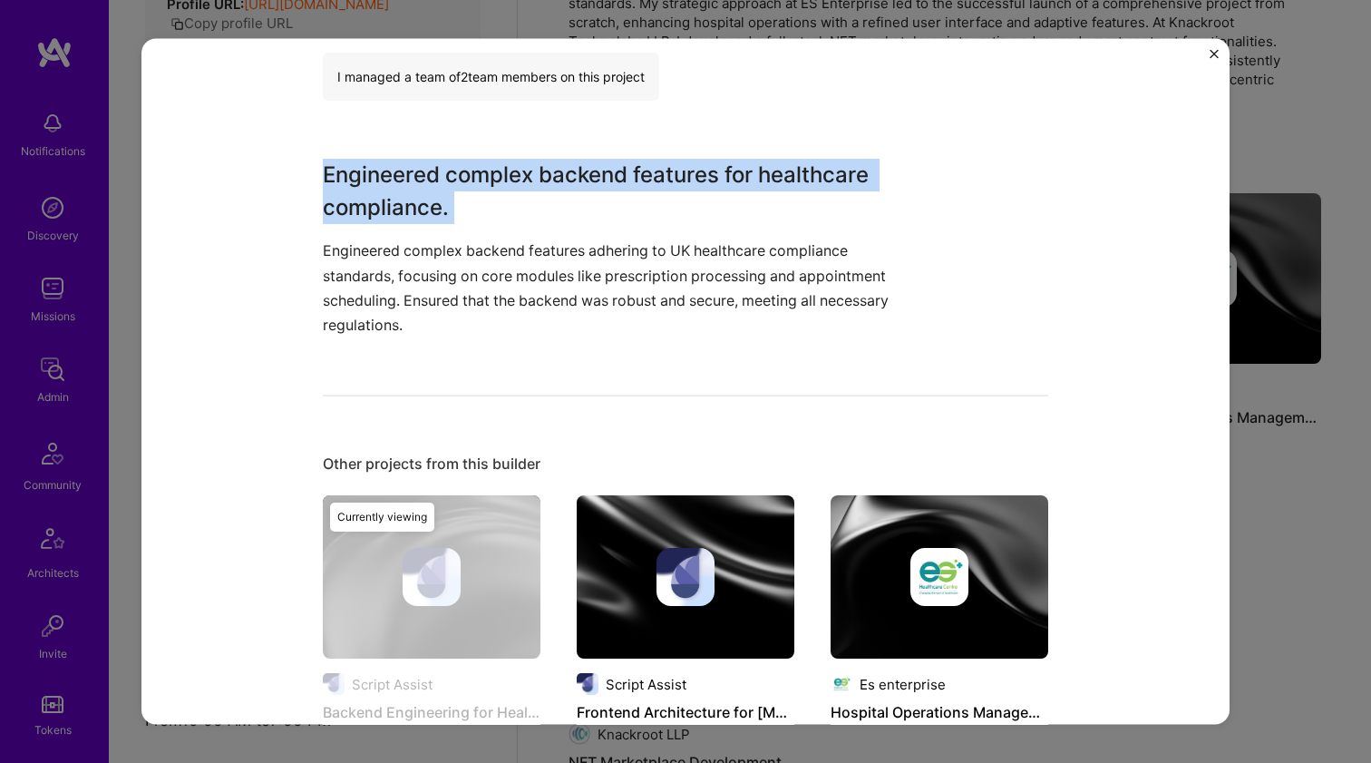
click at [504, 180] on h3 "Engineered complex backend features for healthcare compliance." at bounding box center [617, 191] width 589 height 65
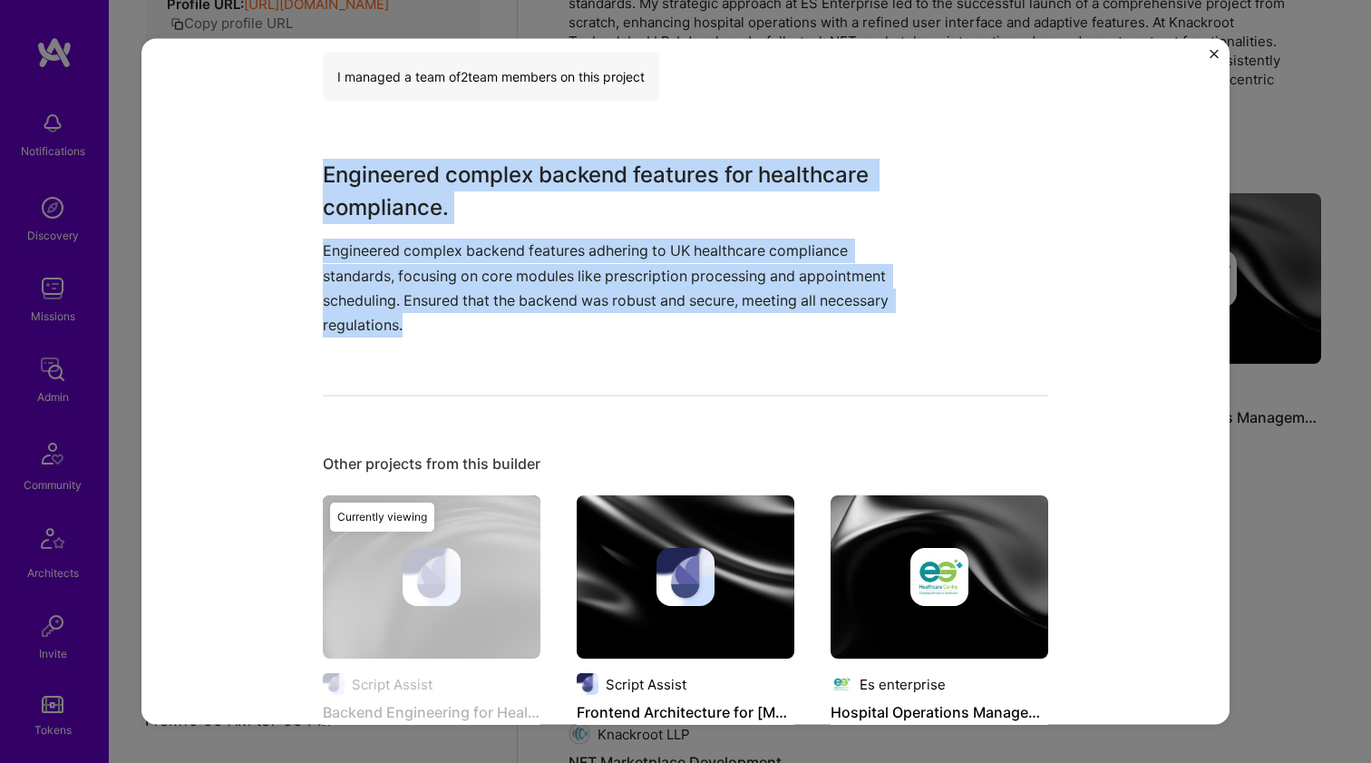
click at [475, 264] on p "Engineered complex backend features adhering to UK healthcare compliance standa…" at bounding box center [617, 287] width 589 height 99
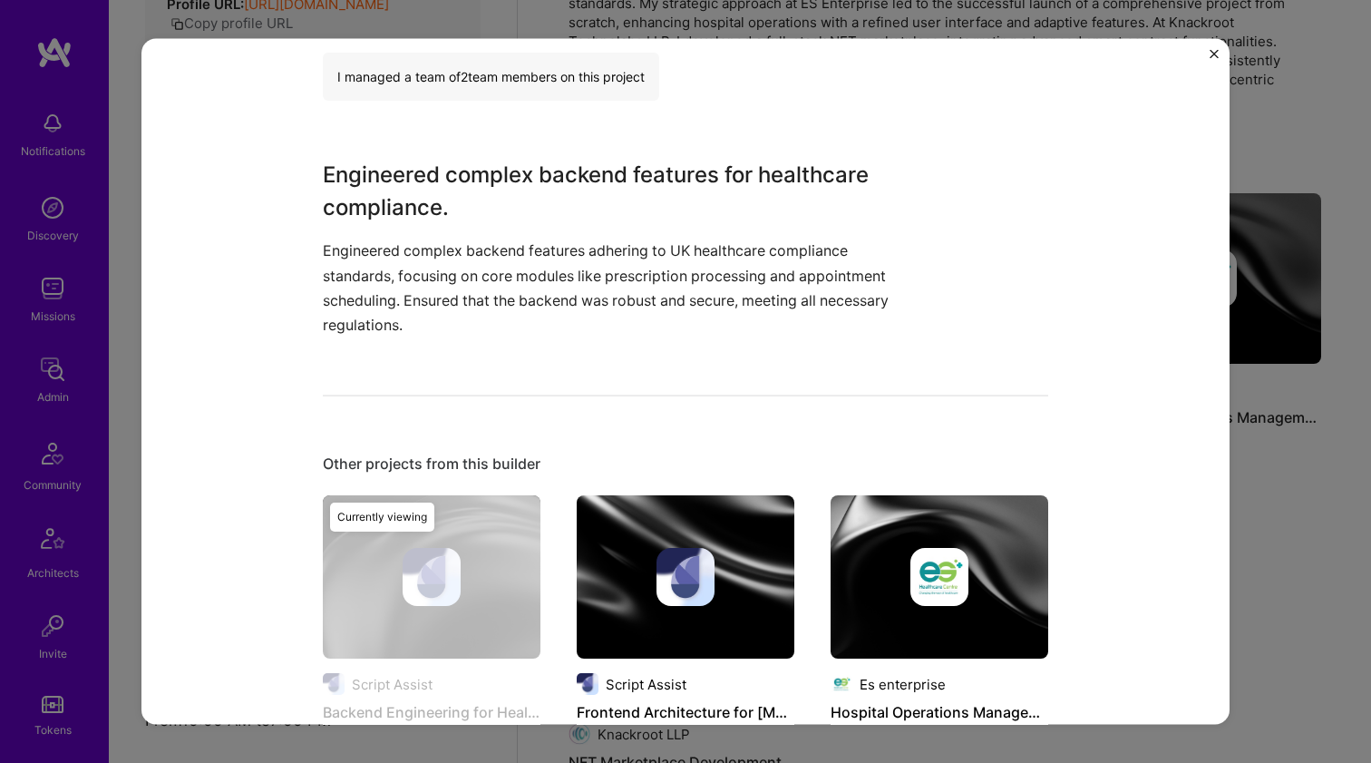
drag, startPoint x: 667, startPoint y: 479, endPoint x: 661, endPoint y: 496, distance: 18.4
click at [657, 503] on img at bounding box center [686, 576] width 218 height 163
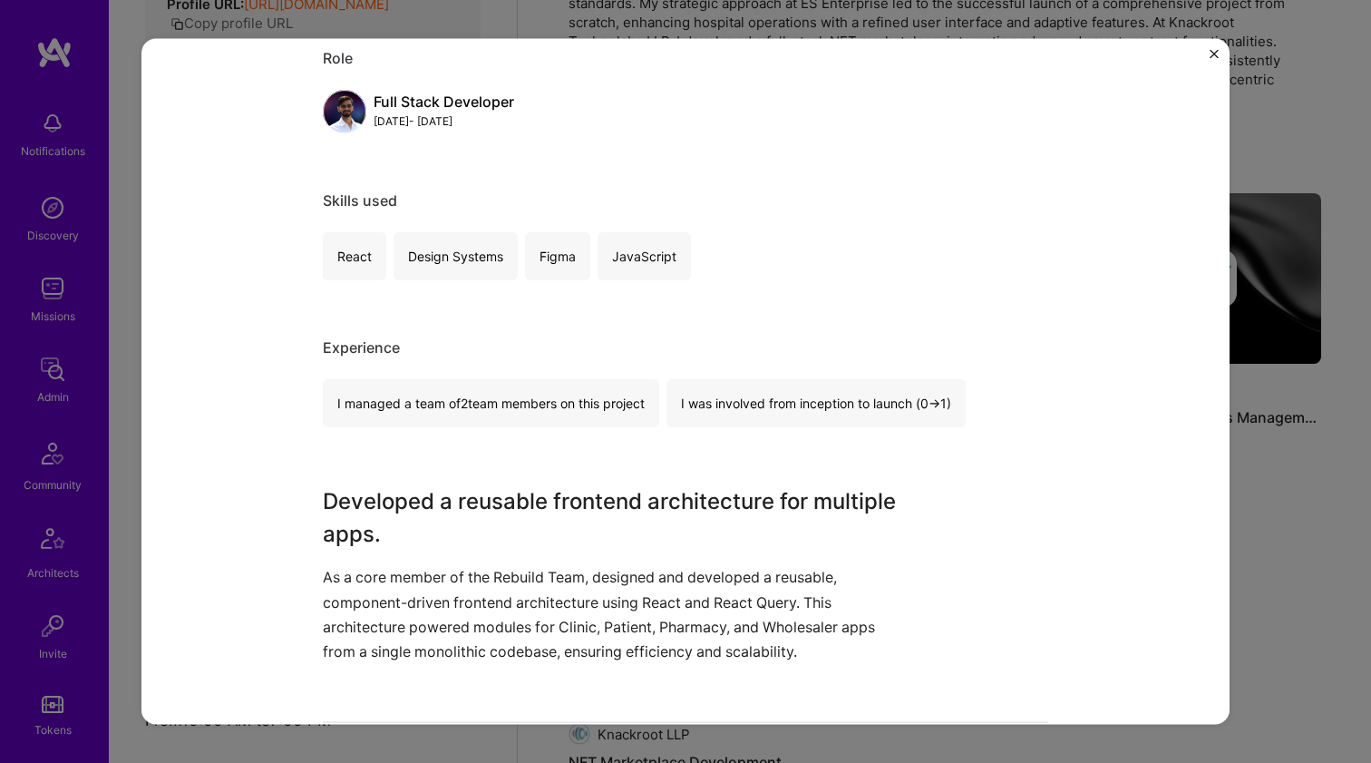
scroll to position [310, 0]
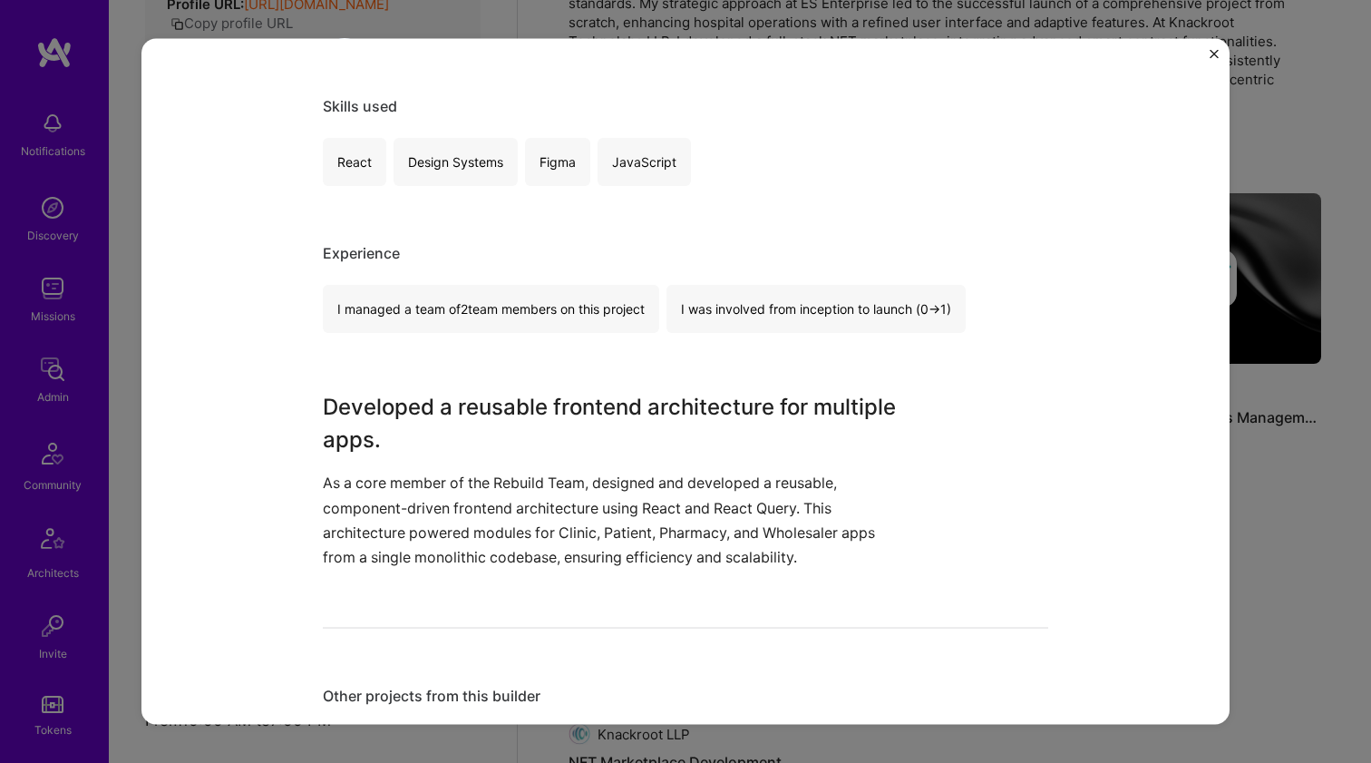
click at [582, 438] on h3 "Developed a reusable frontend architecture for multiple apps." at bounding box center [617, 423] width 589 height 65
click at [582, 437] on h3 "Developed a reusable frontend architecture for multiple apps." at bounding box center [617, 423] width 589 height 65
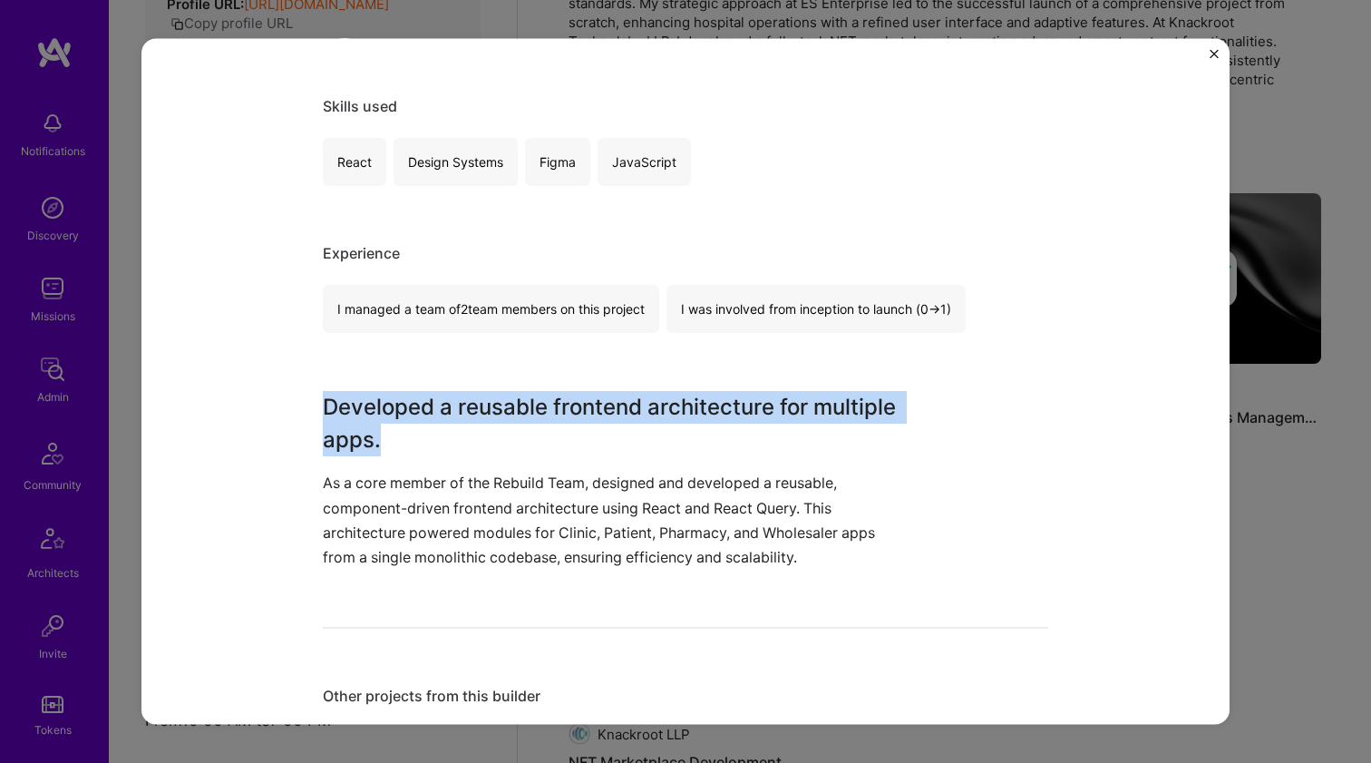
click at [582, 437] on h3 "Developed a reusable frontend architecture for multiple apps." at bounding box center [617, 423] width 589 height 65
click at [542, 487] on p "As a core member of the Rebuild Team, designed and developed a reusable, compon…" at bounding box center [617, 520] width 589 height 99
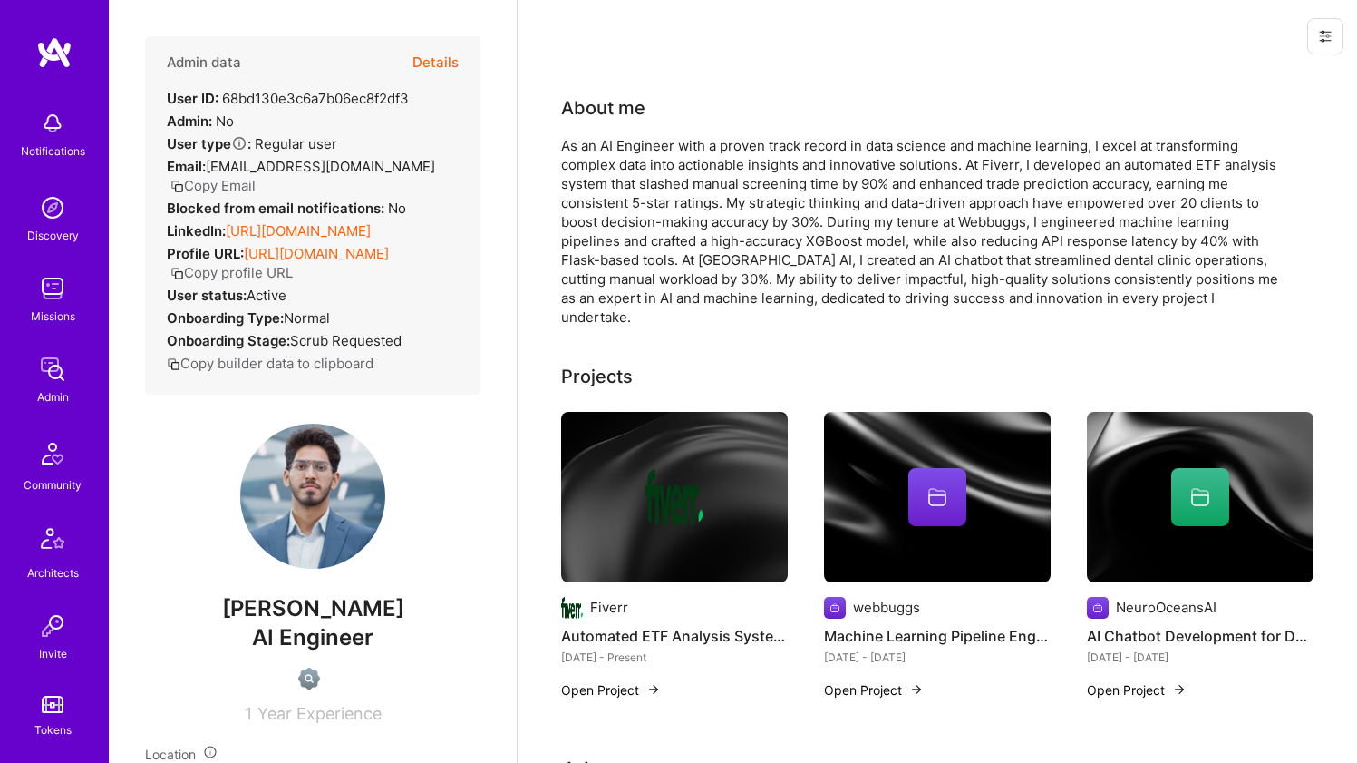
click at [325, 232] on link "[URL][DOMAIN_NAME]" at bounding box center [298, 230] width 145 height 17
click at [579, 474] on div at bounding box center [674, 497] width 227 height 58
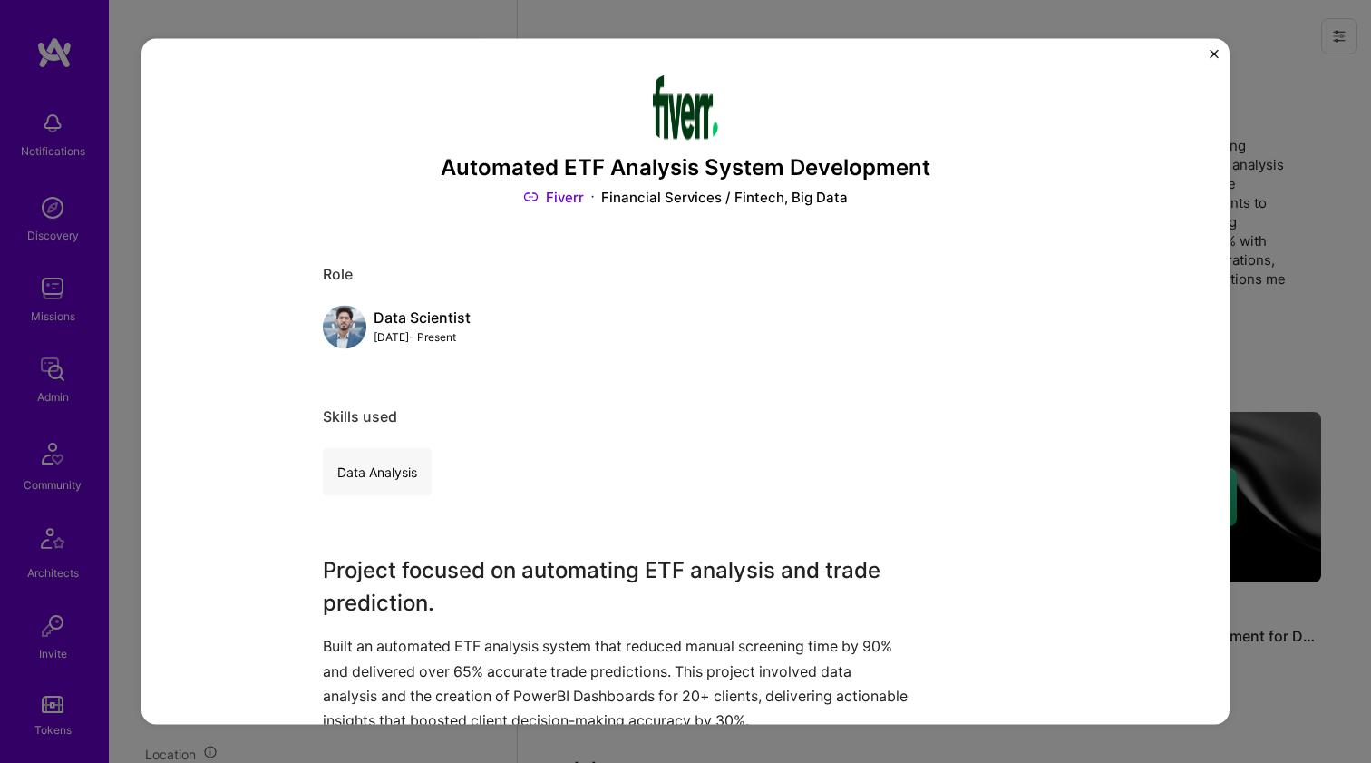
click at [1310, 247] on div "Automated ETF Analysis System Development Fiverr Financial Services / Fintech, …" at bounding box center [685, 381] width 1371 height 763
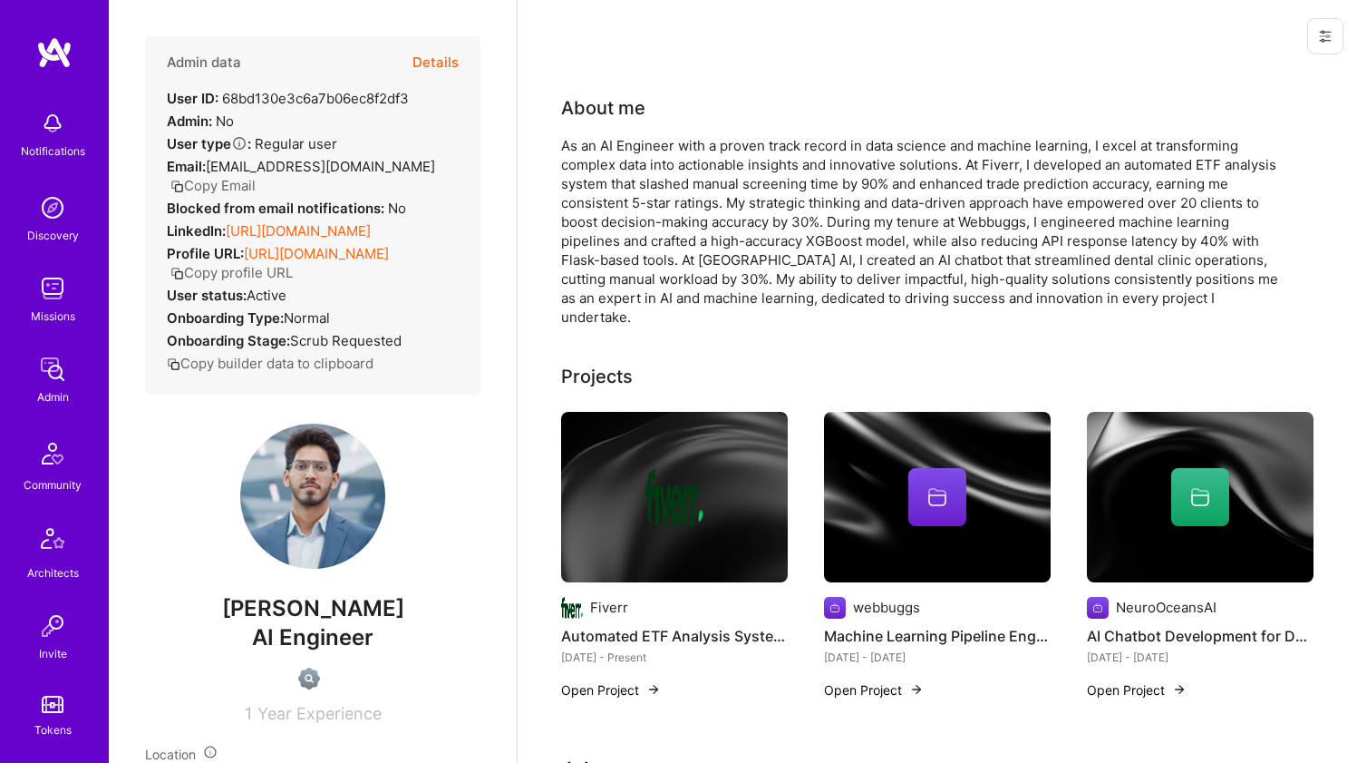
click at [597, 419] on img at bounding box center [674, 497] width 227 height 170
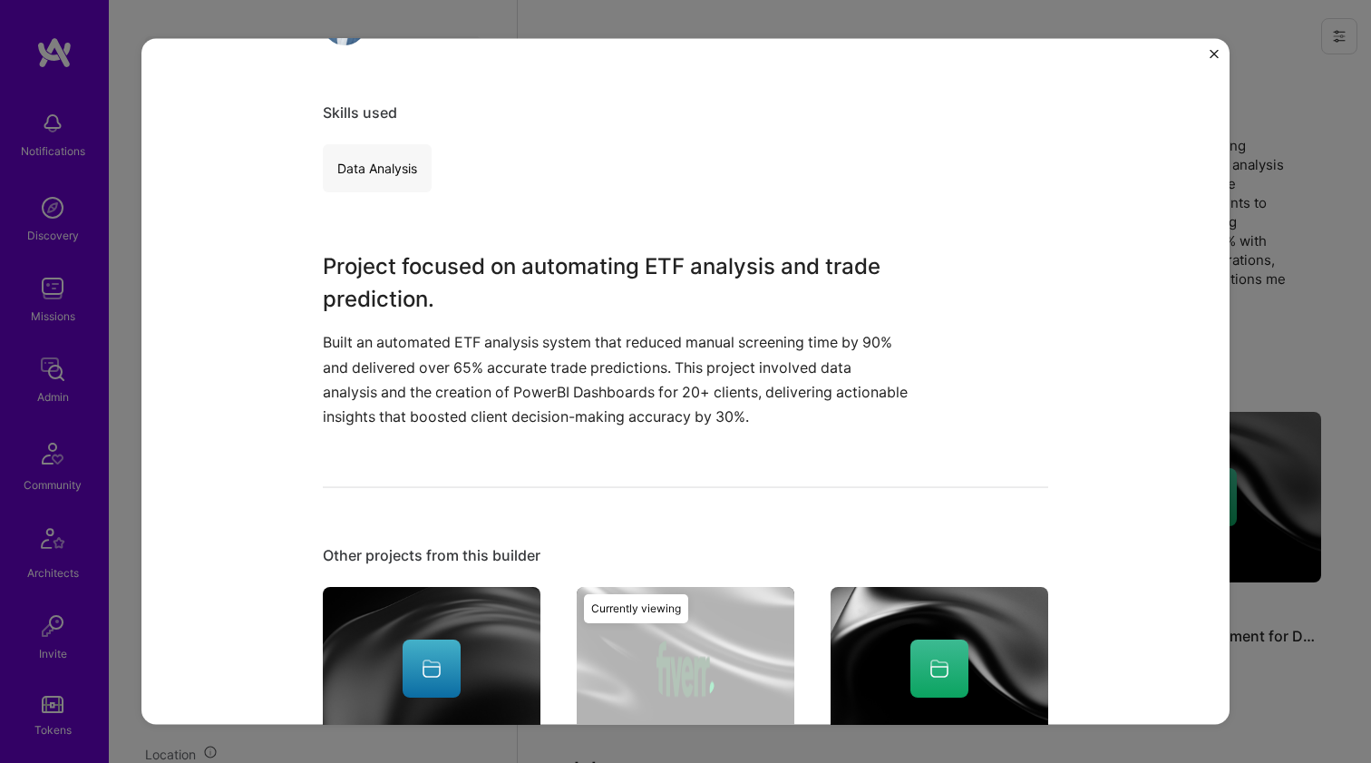
scroll to position [502, 0]
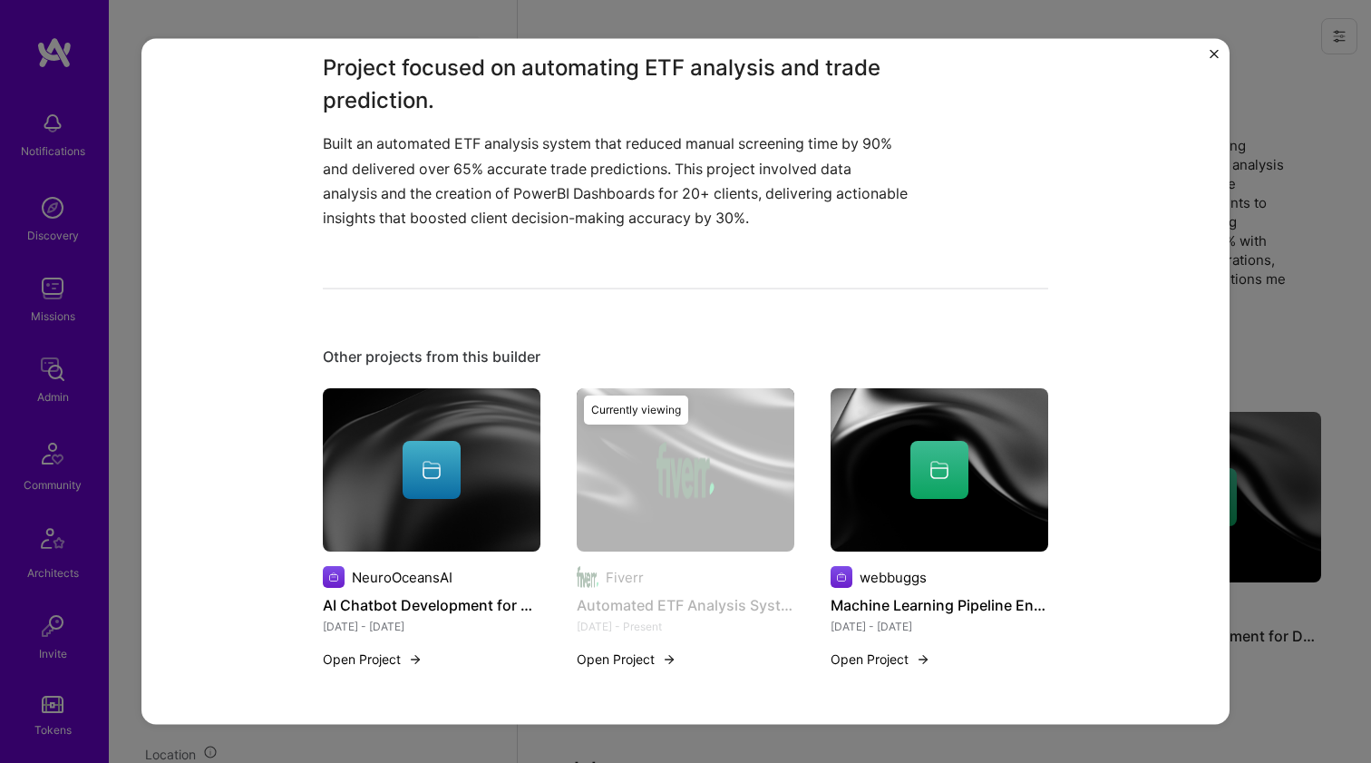
click at [858, 438] on img at bounding box center [940, 469] width 218 height 163
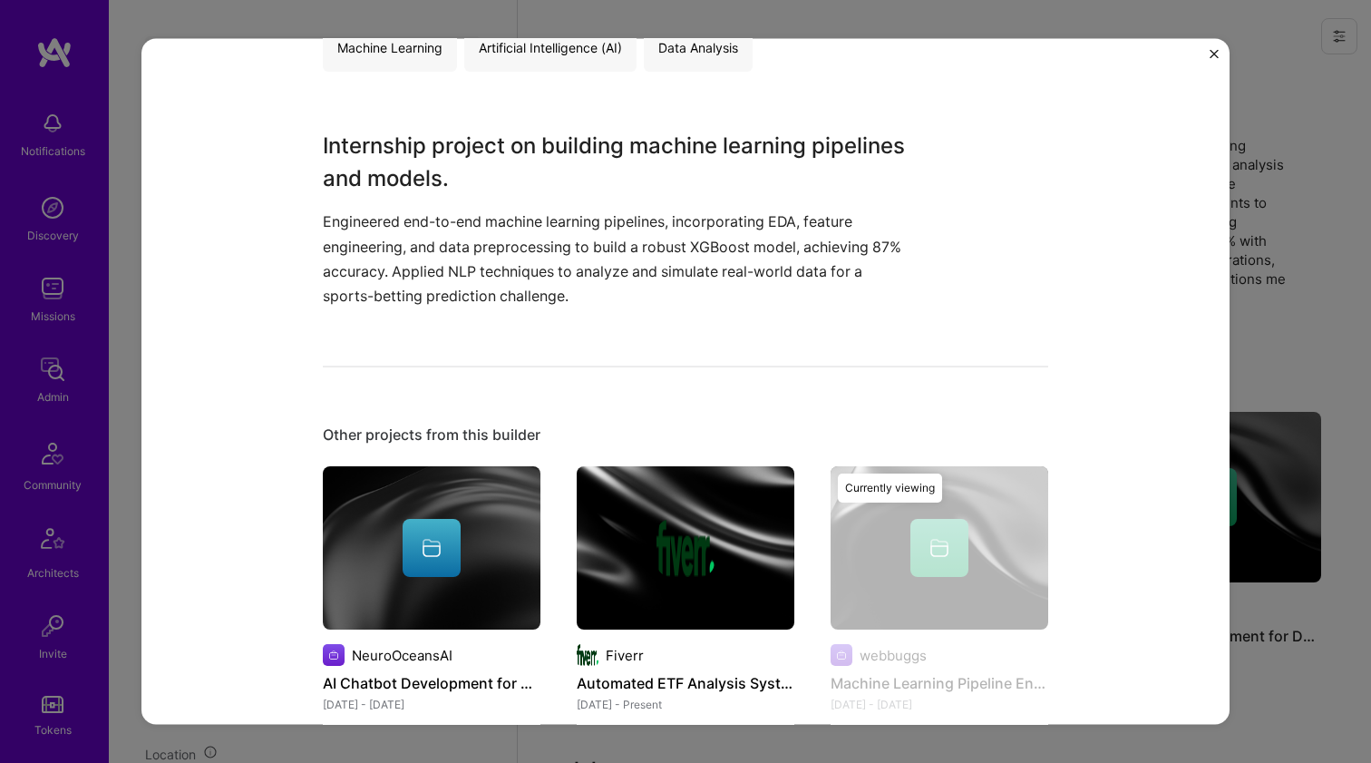
scroll to position [502, 0]
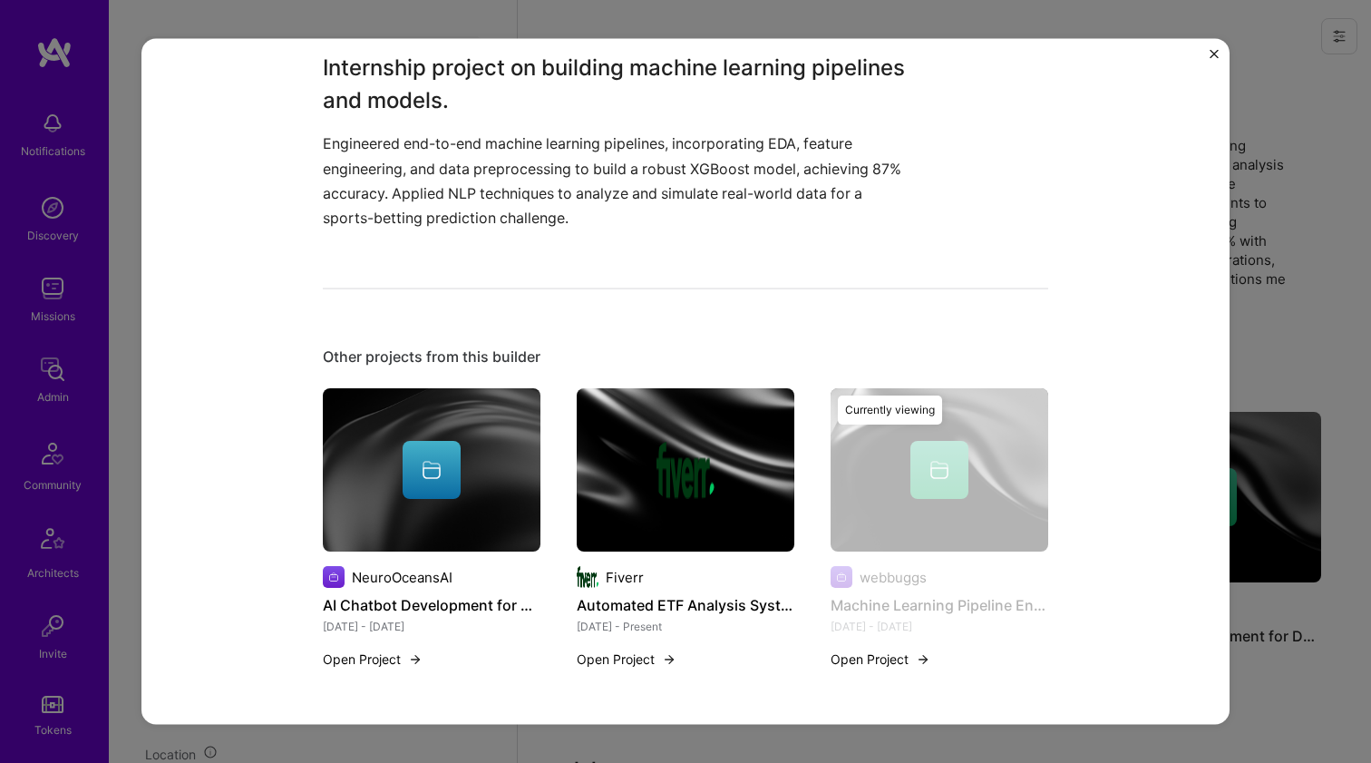
click at [436, 443] on div at bounding box center [432, 470] width 58 height 58
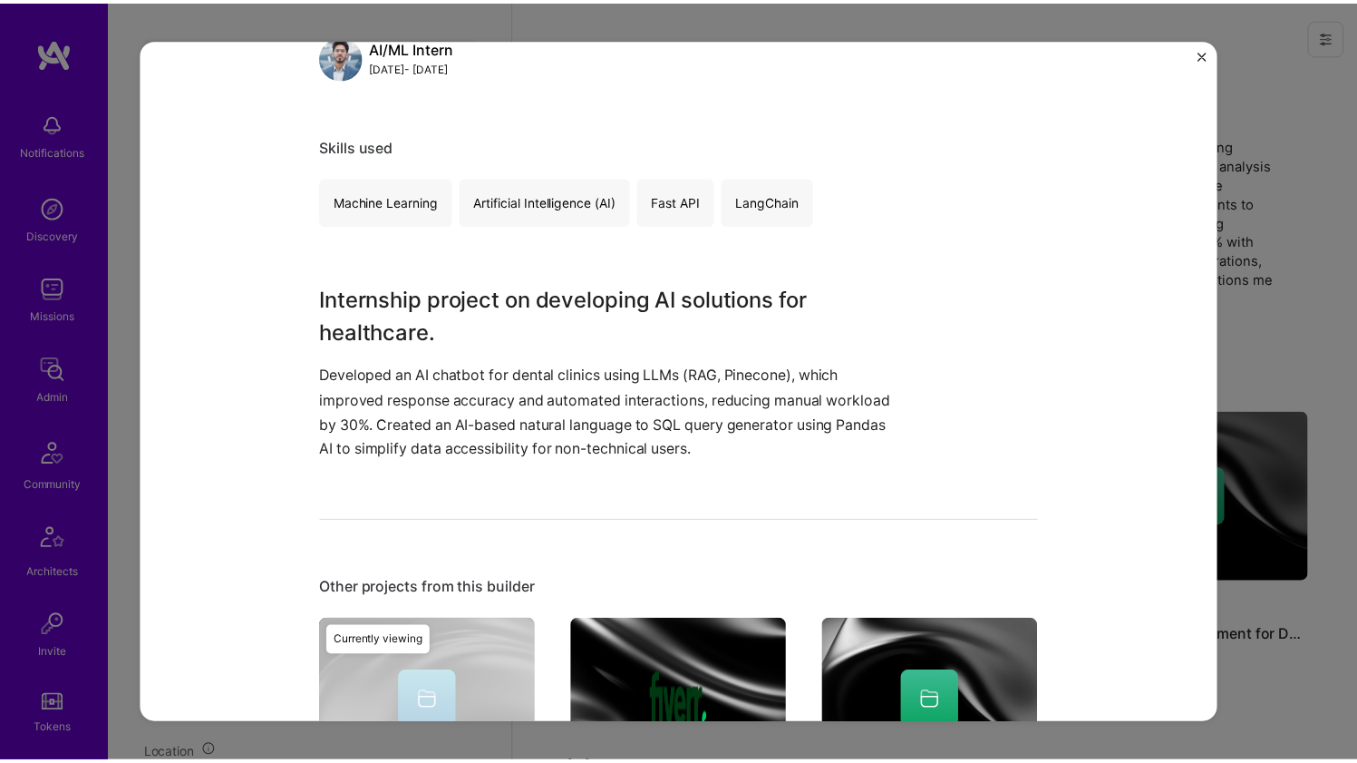
scroll to position [274, 0]
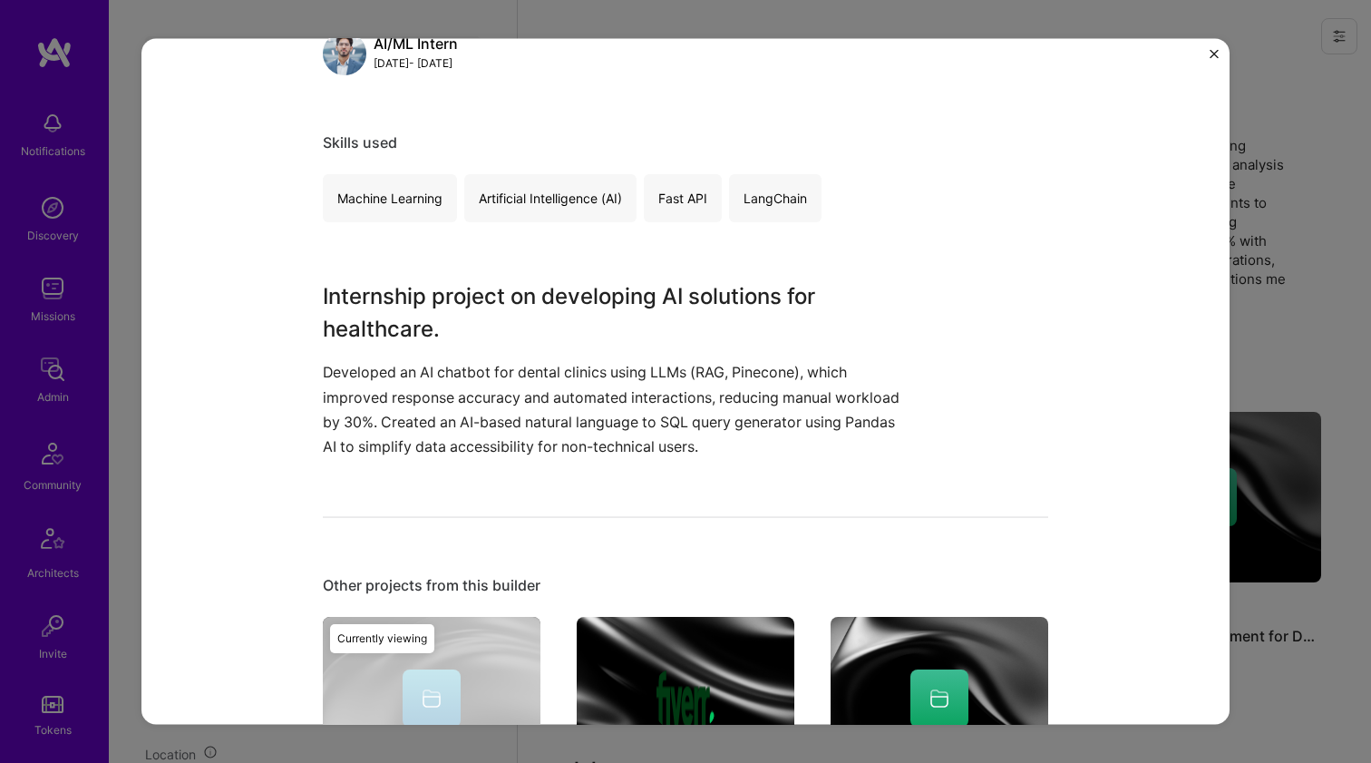
click at [1273, 281] on div "AI Chatbot Development for Dental Clinics NeuroOceansAI Healthcare Role AI/ML I…" at bounding box center [685, 381] width 1371 height 763
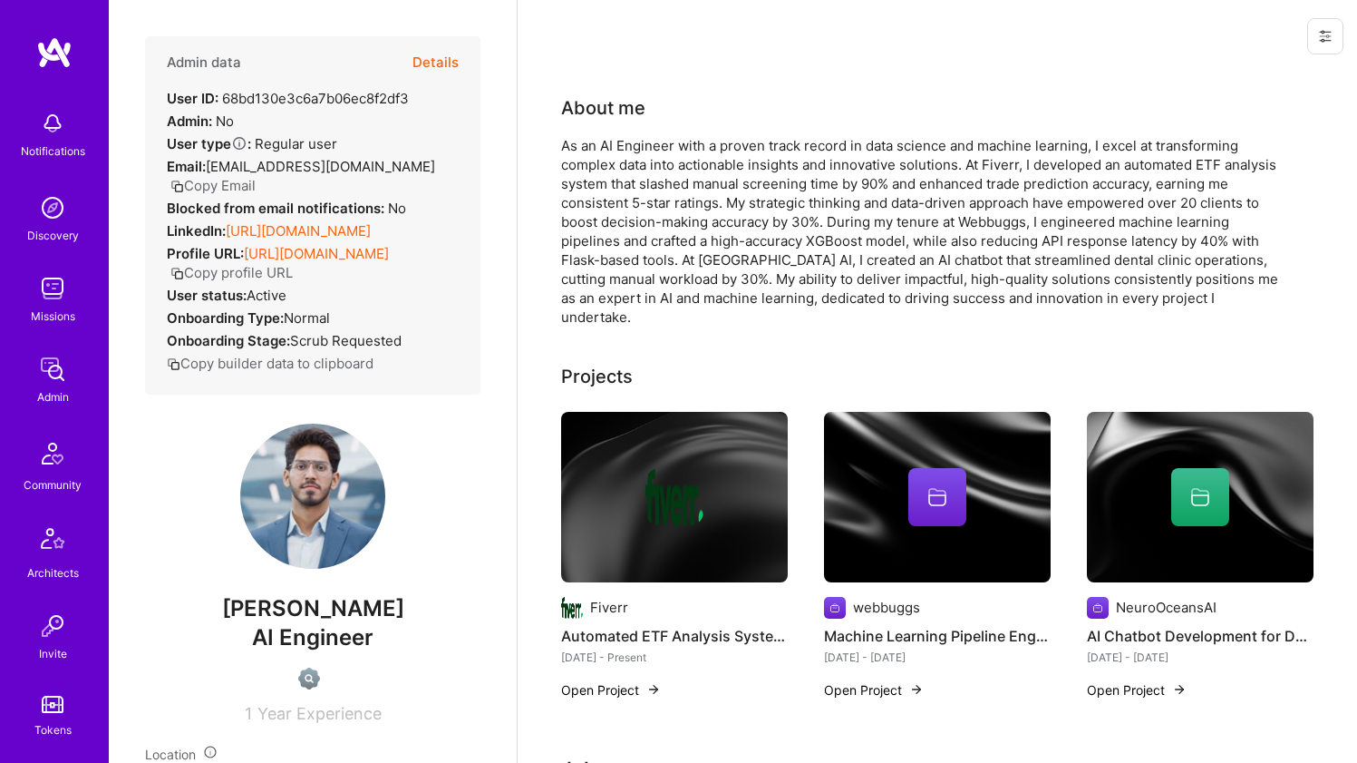
click at [265, 228] on link "[URL][DOMAIN_NAME]" at bounding box center [298, 230] width 145 height 17
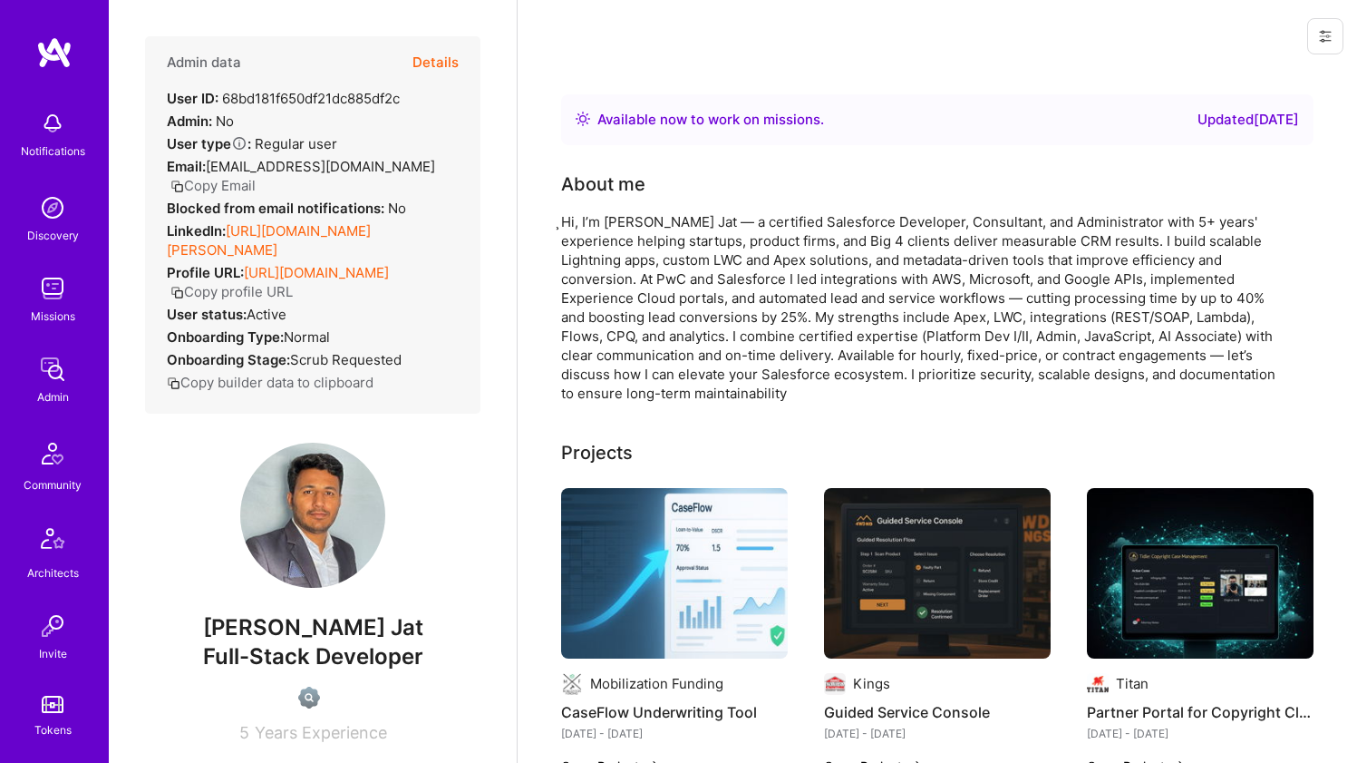
click at [303, 229] on link "[URL][DOMAIN_NAME][PERSON_NAME]" at bounding box center [269, 240] width 204 height 36
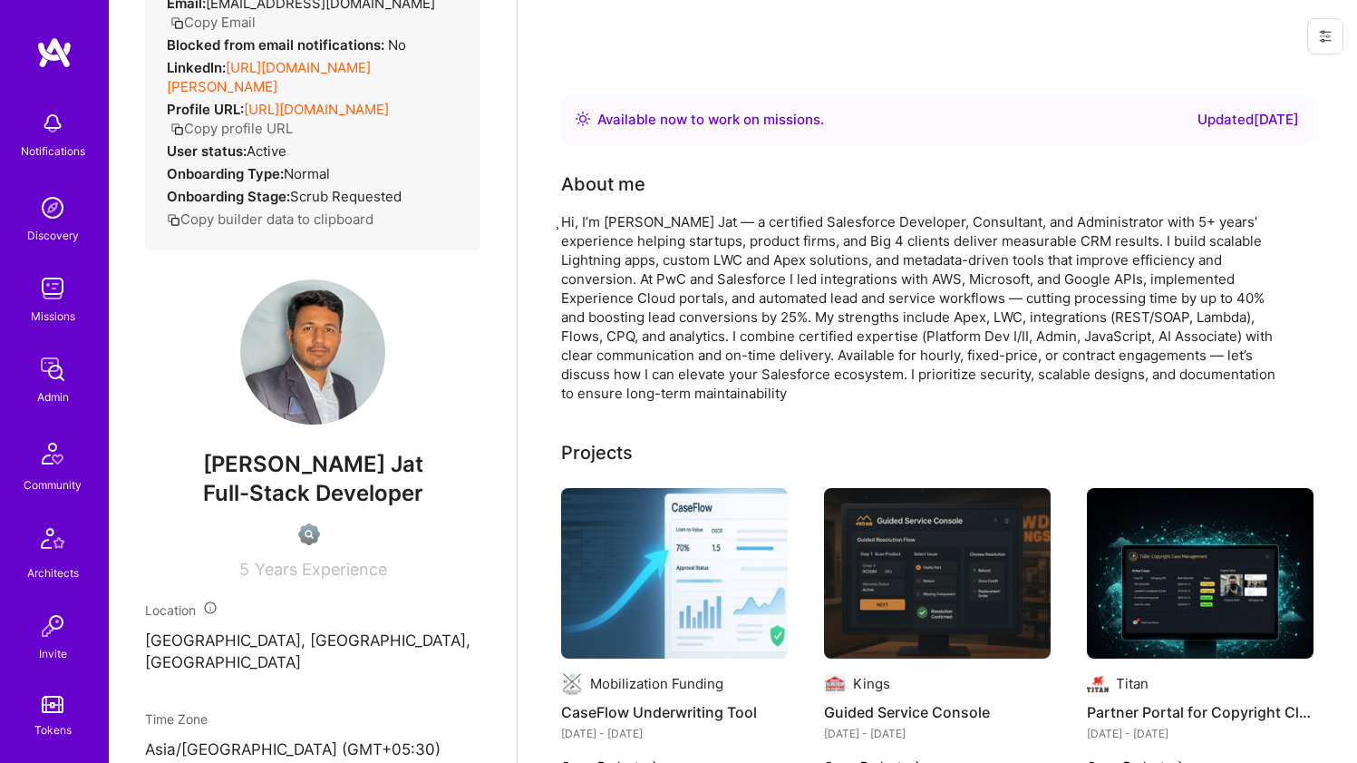
scroll to position [687, 0]
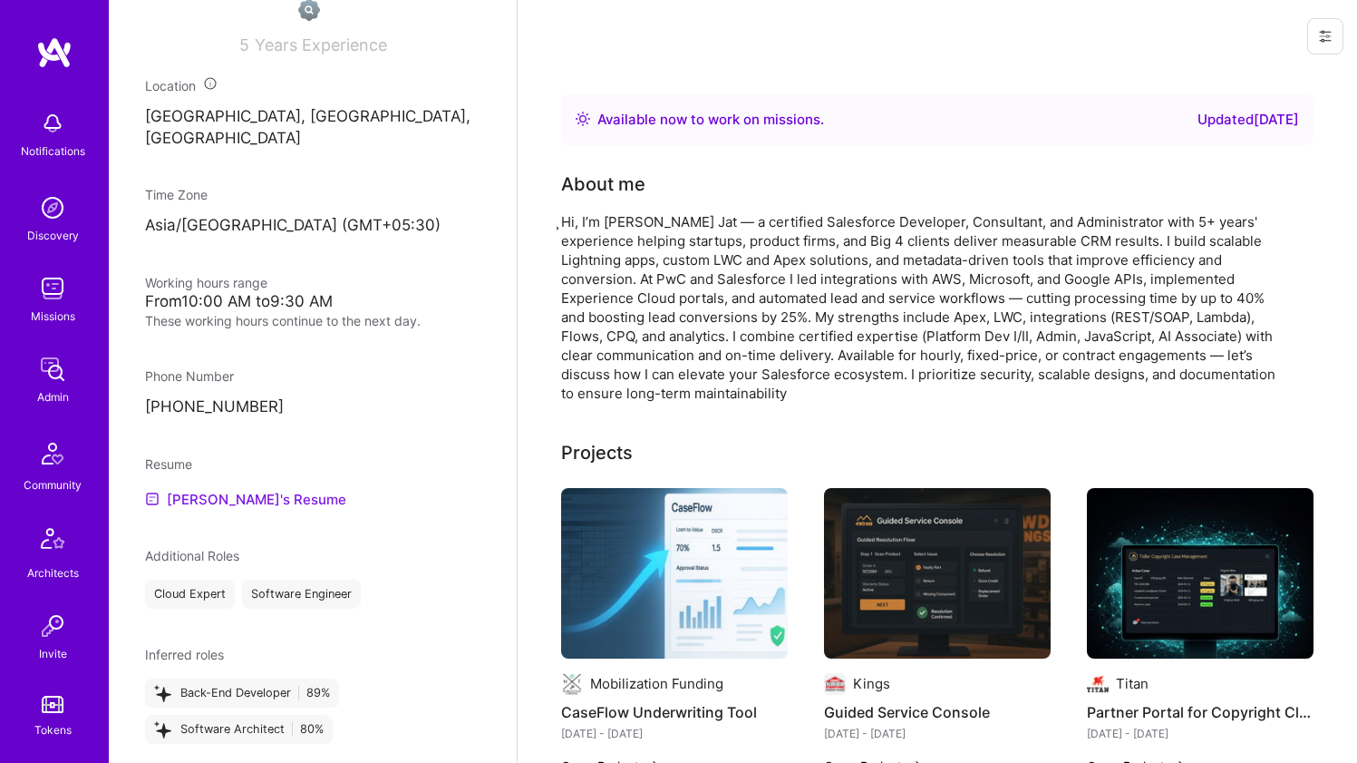
click at [180, 488] on link "[PERSON_NAME]'s Resume" at bounding box center [245, 499] width 201 height 22
